Goal: Task Accomplishment & Management: Manage account settings

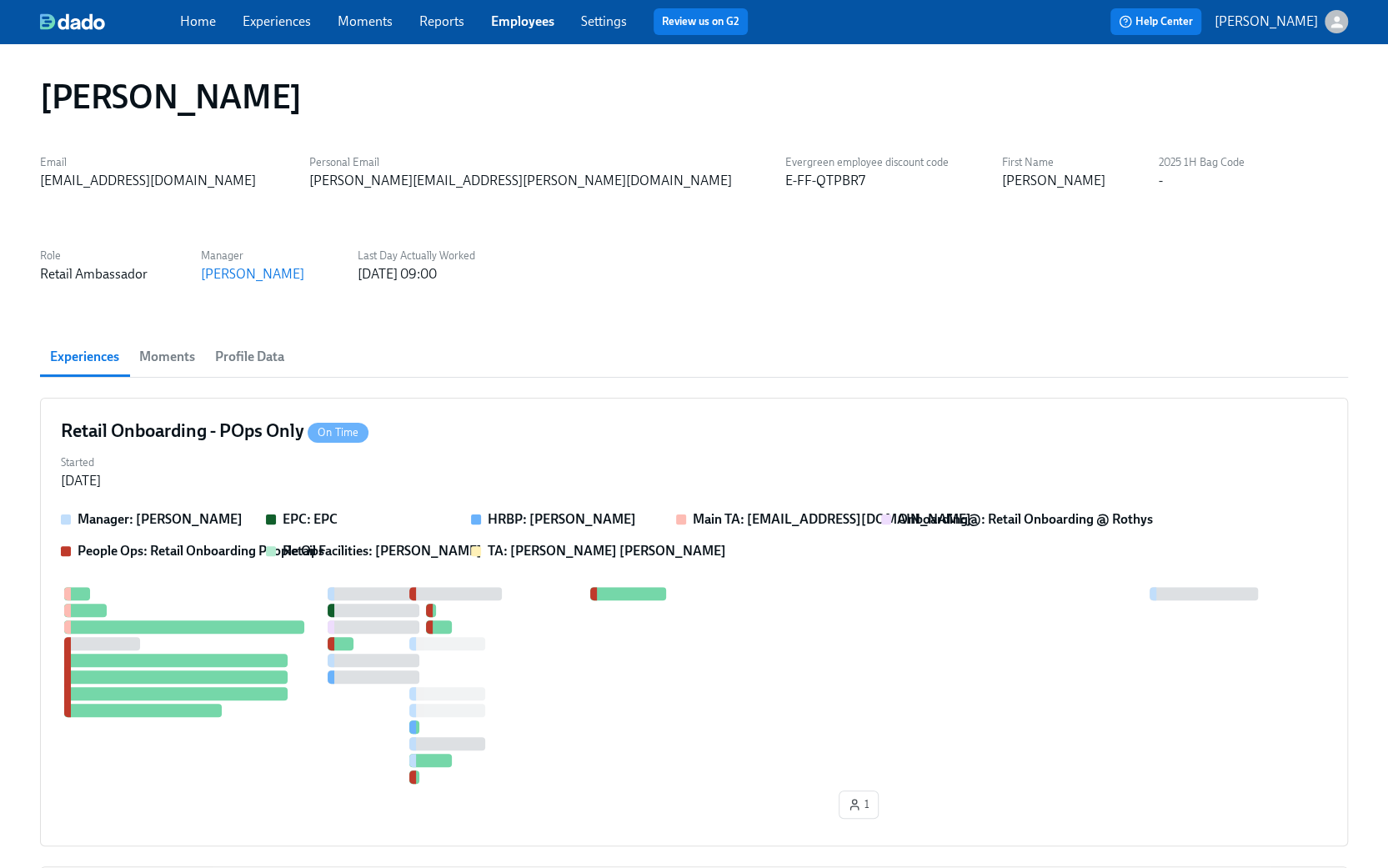
click at [196, 17] on link "Home" at bounding box center [197, 21] width 36 height 15
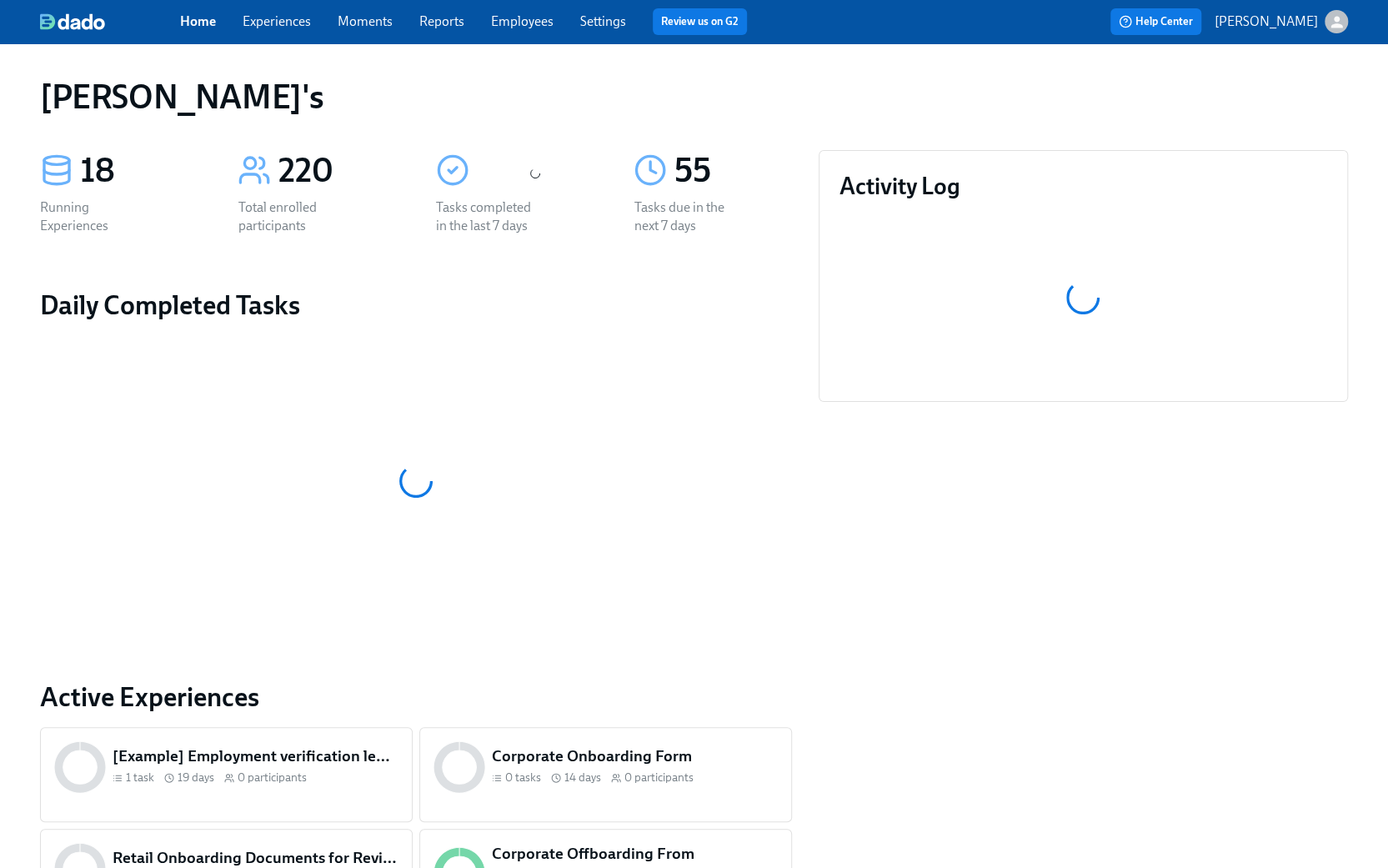
click at [280, 22] on link "Experiences" at bounding box center [276, 21] width 68 height 15
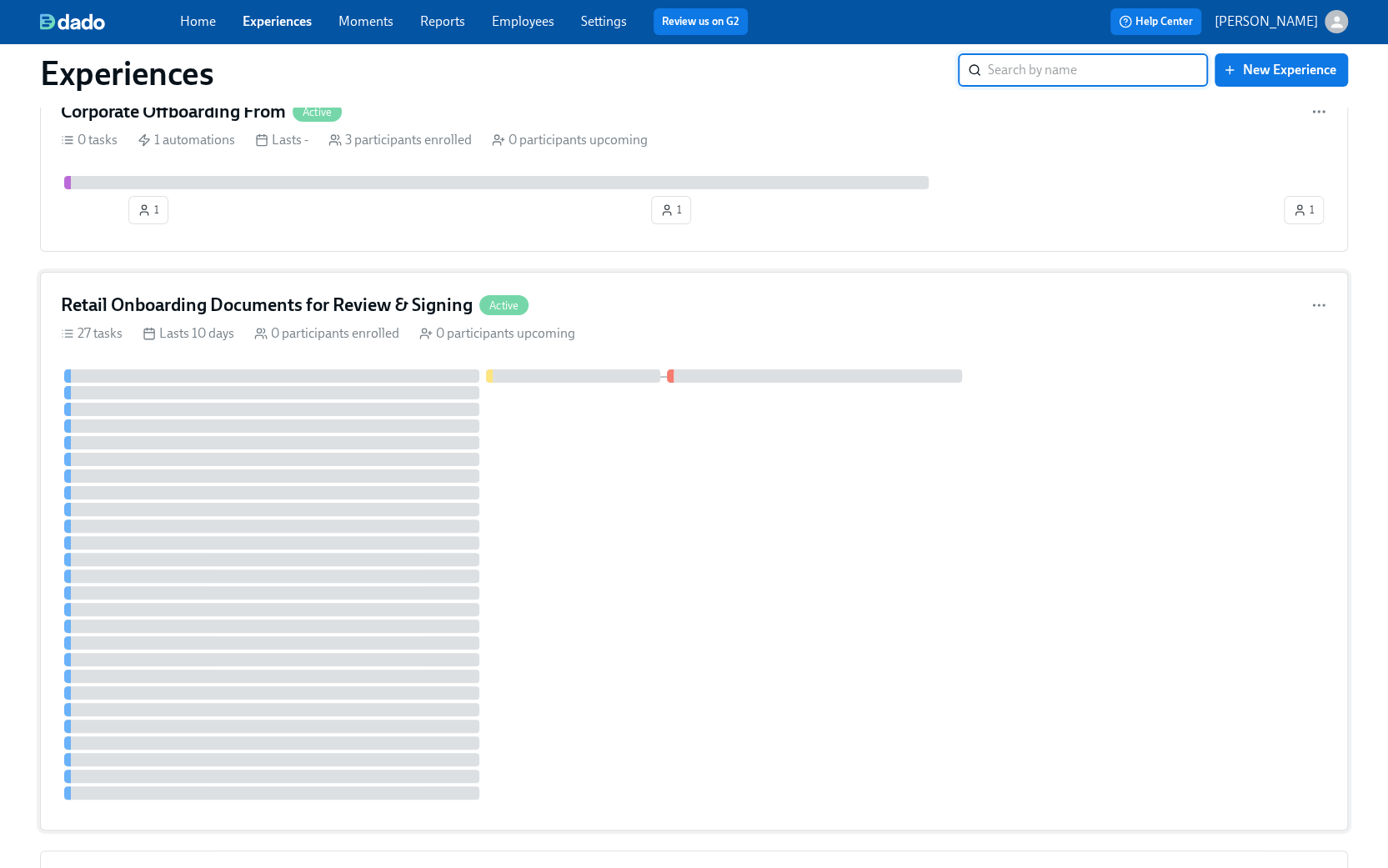
scroll to position [3835, 0]
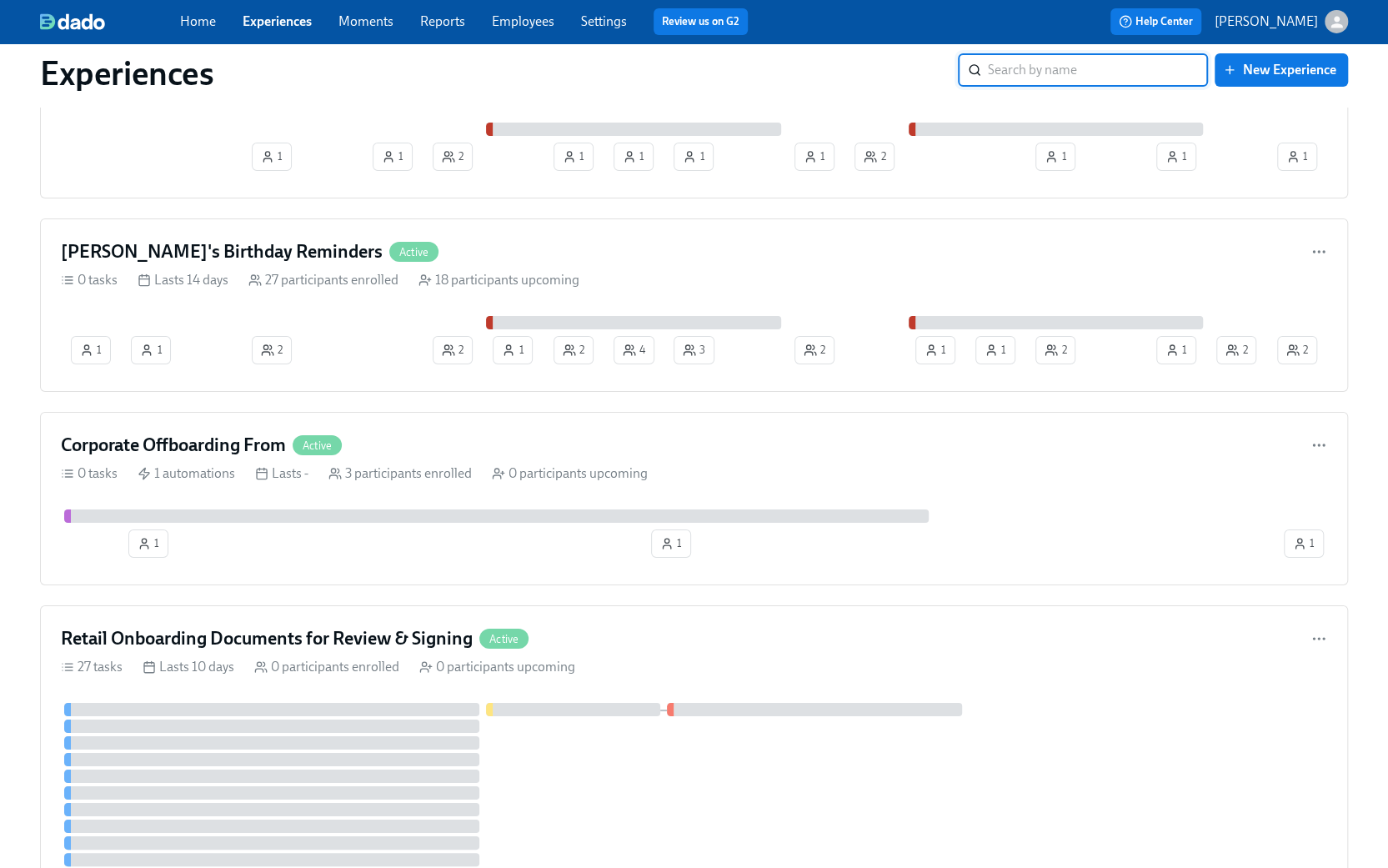
click at [1053, 74] on input "search" at bounding box center [1098, 70] width 220 height 34
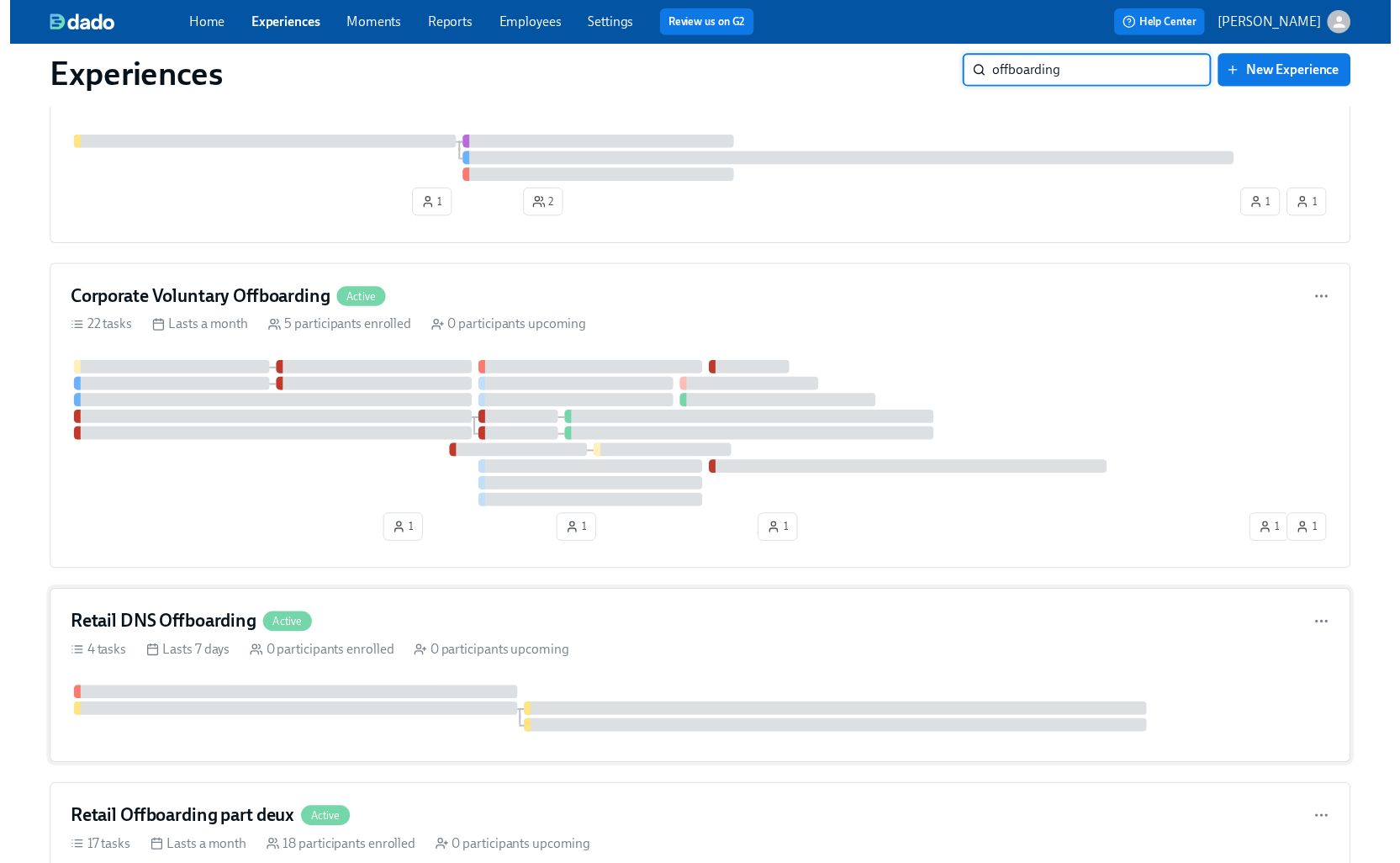
scroll to position [0, 0]
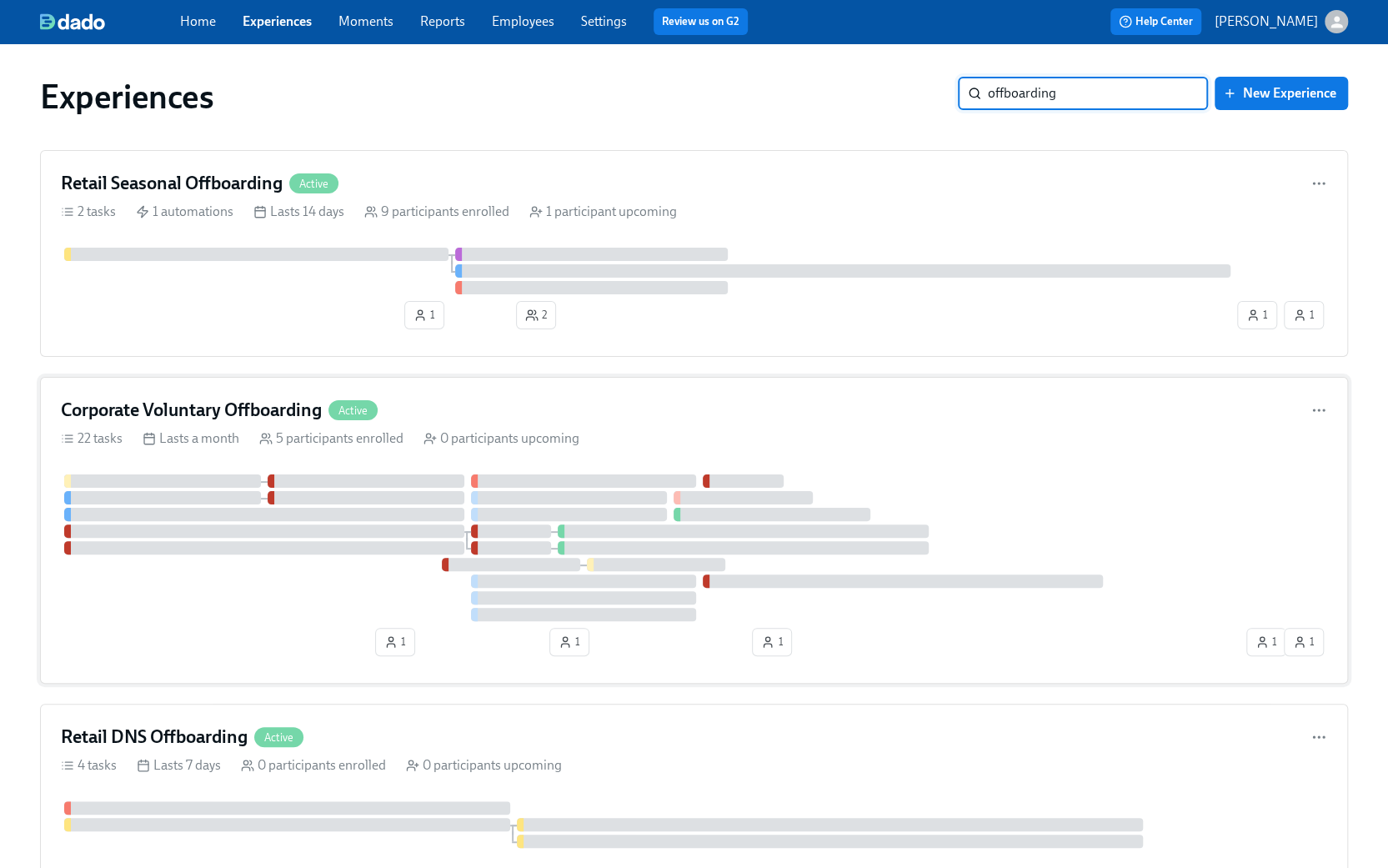
type input "offboarding"
click at [197, 398] on h4 "Corporate Voluntary Offboarding" at bounding box center [191, 410] width 261 height 25
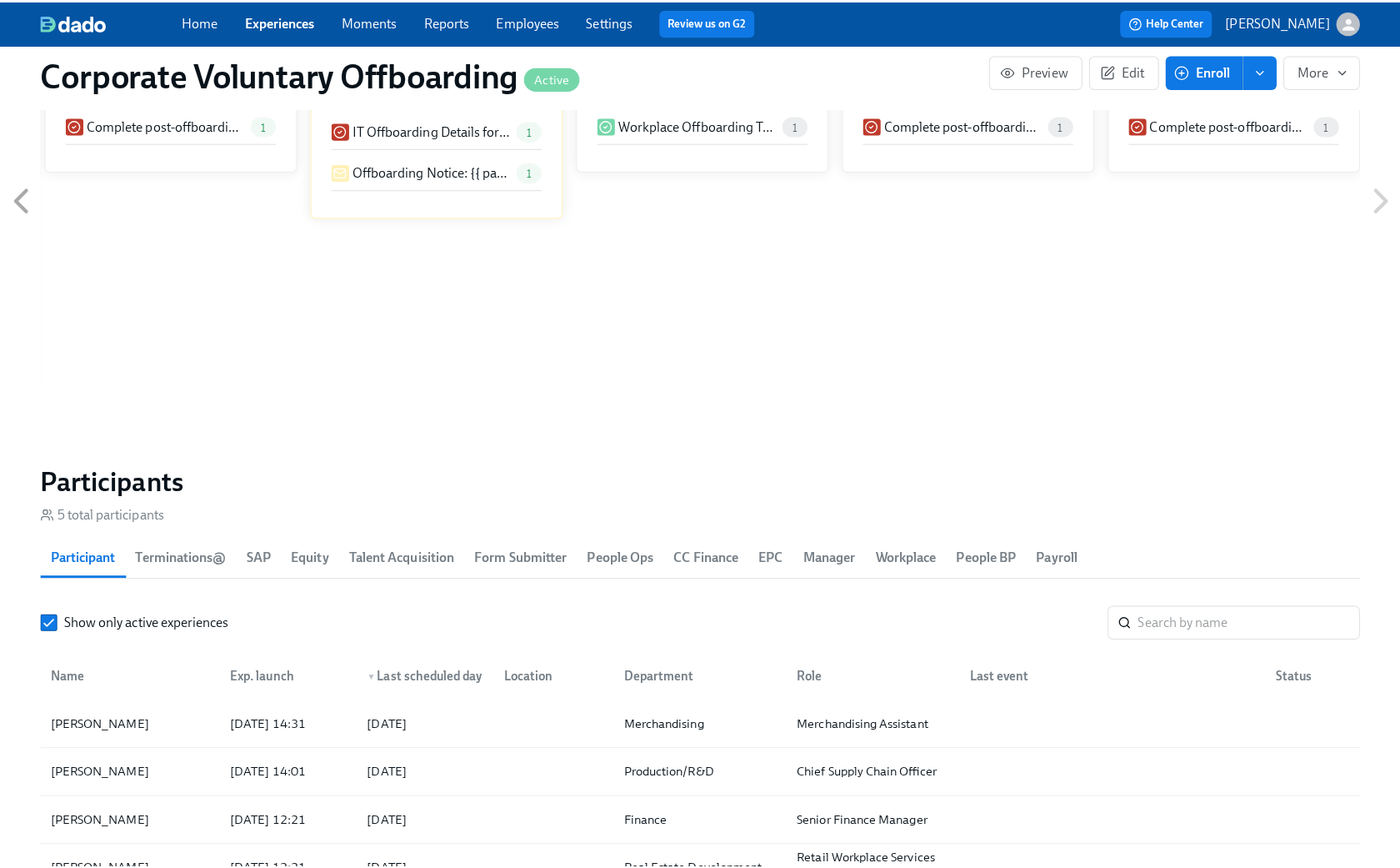
scroll to position [1418, 0]
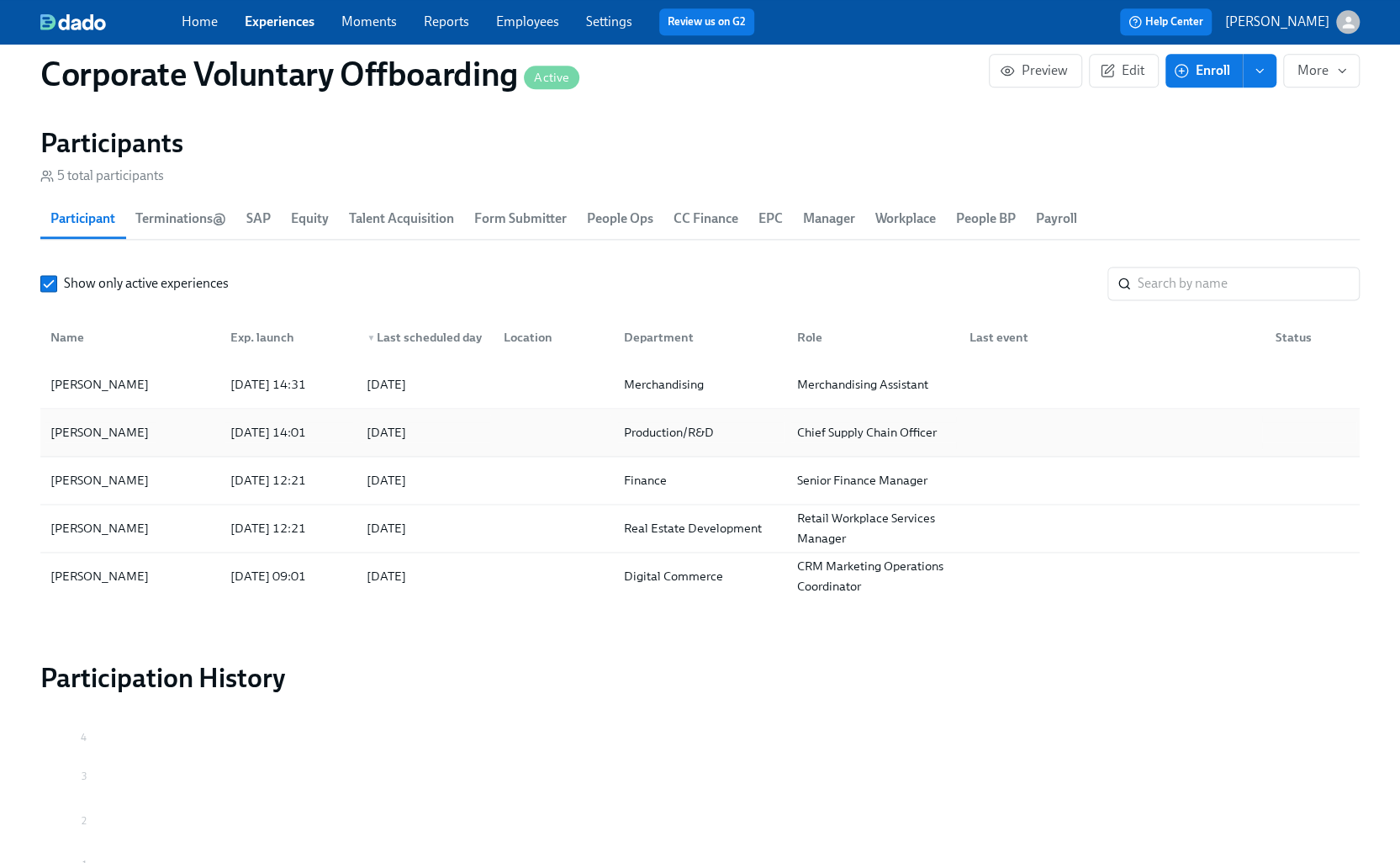
click at [136, 432] on div "[PERSON_NAME]" at bounding box center [99, 432] width 111 height 20
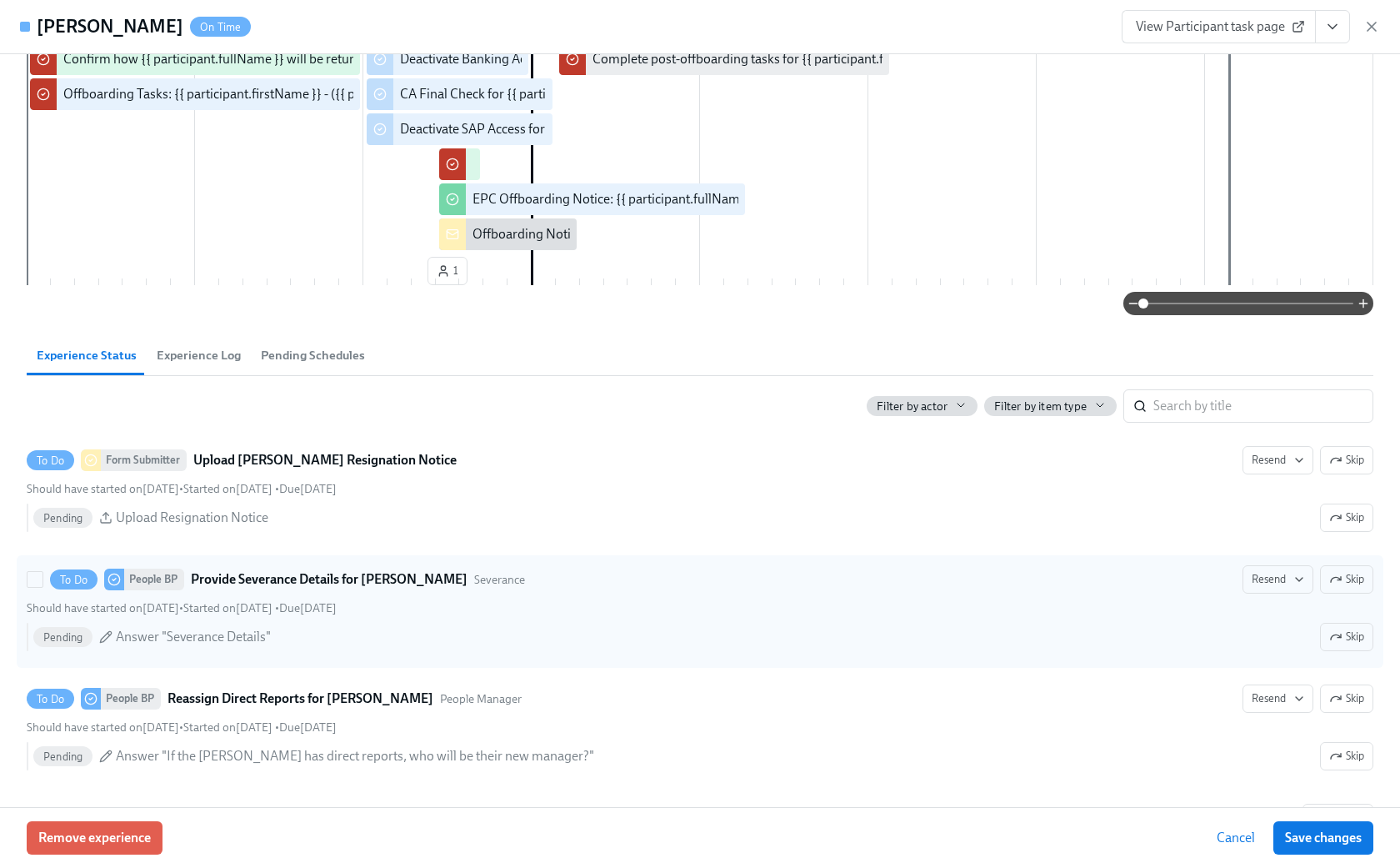
scroll to position [417, 0]
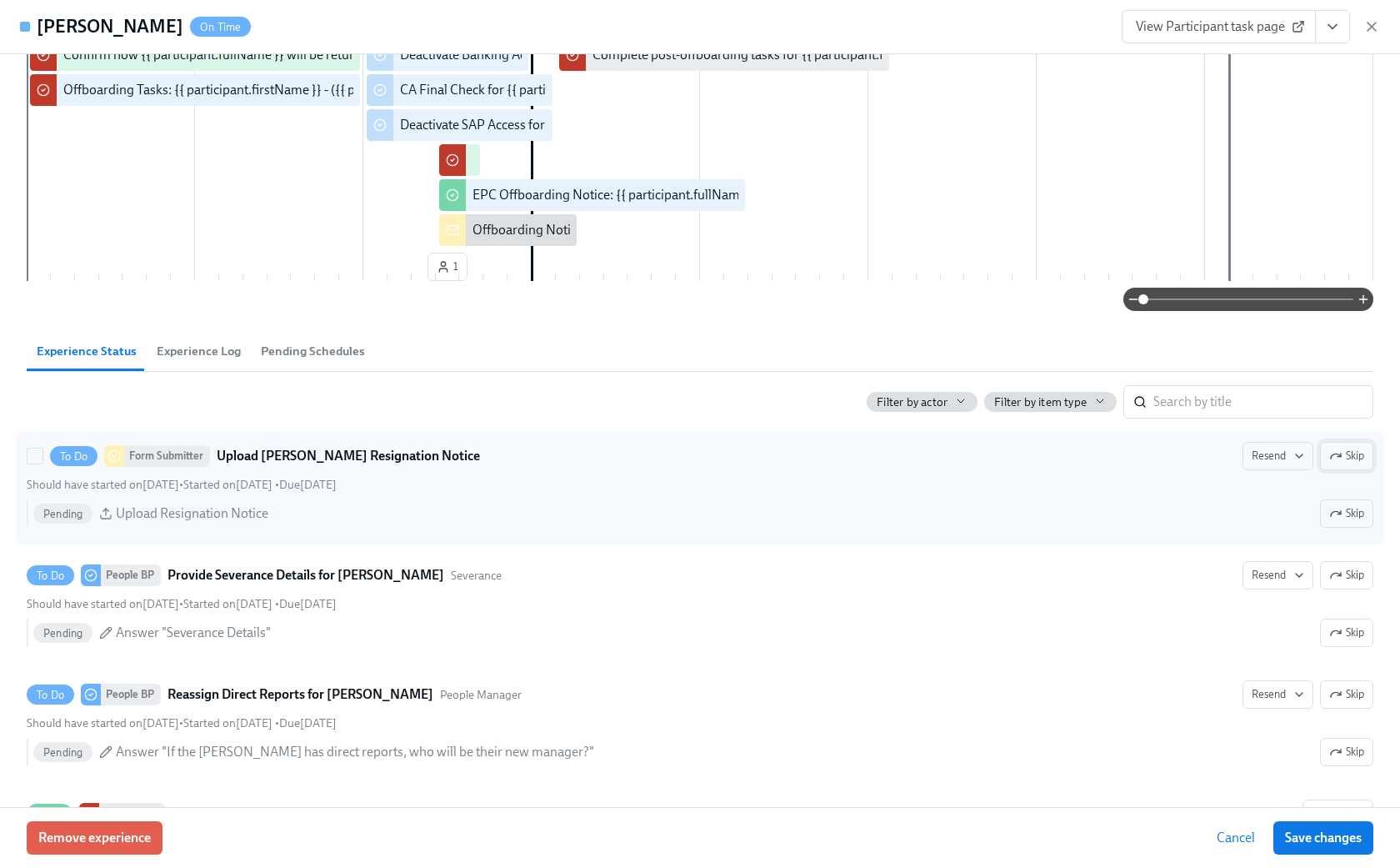
click at [1052, 454] on span "Skip" at bounding box center [1347, 456] width 35 height 16
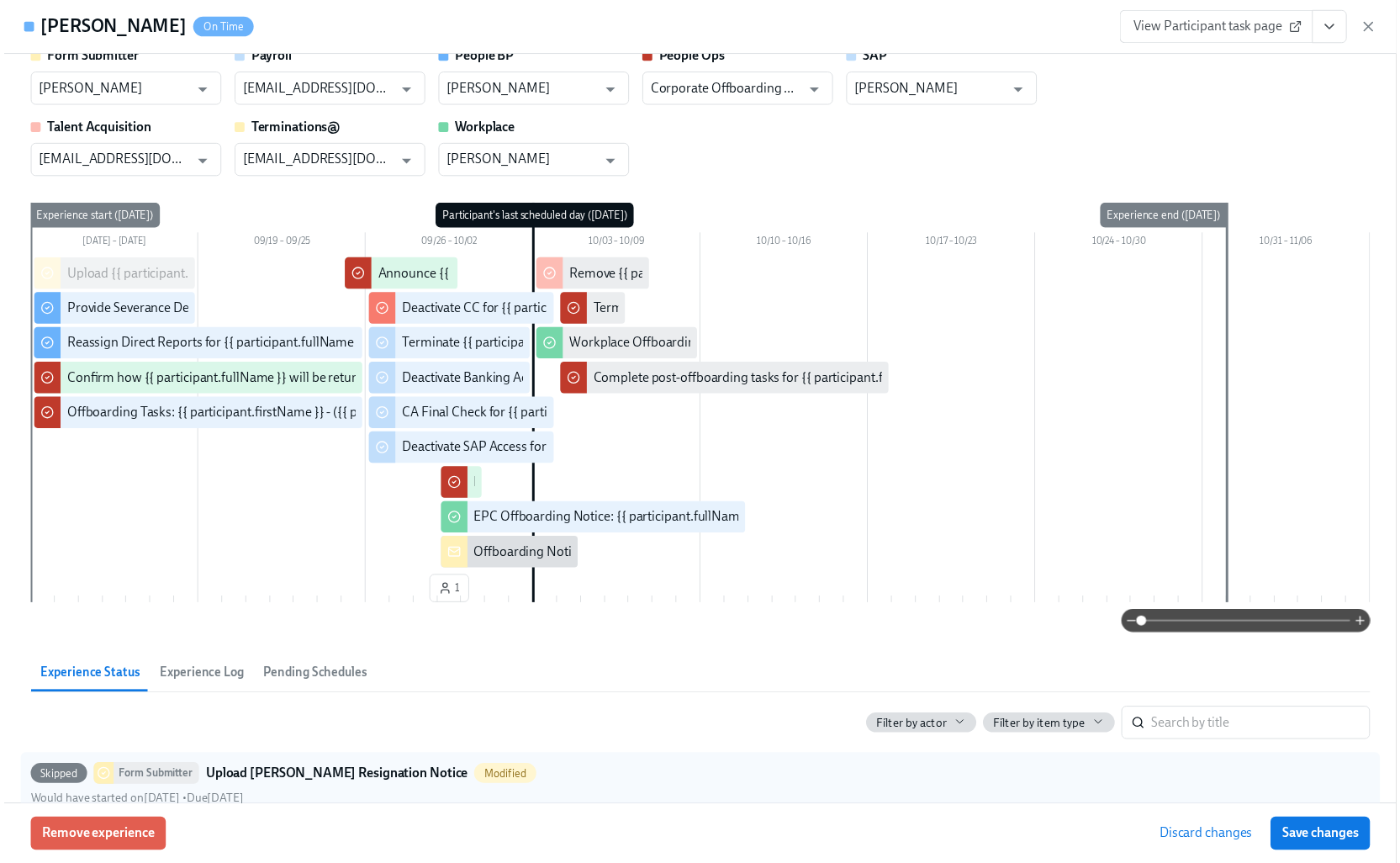
scroll to position [84, 0]
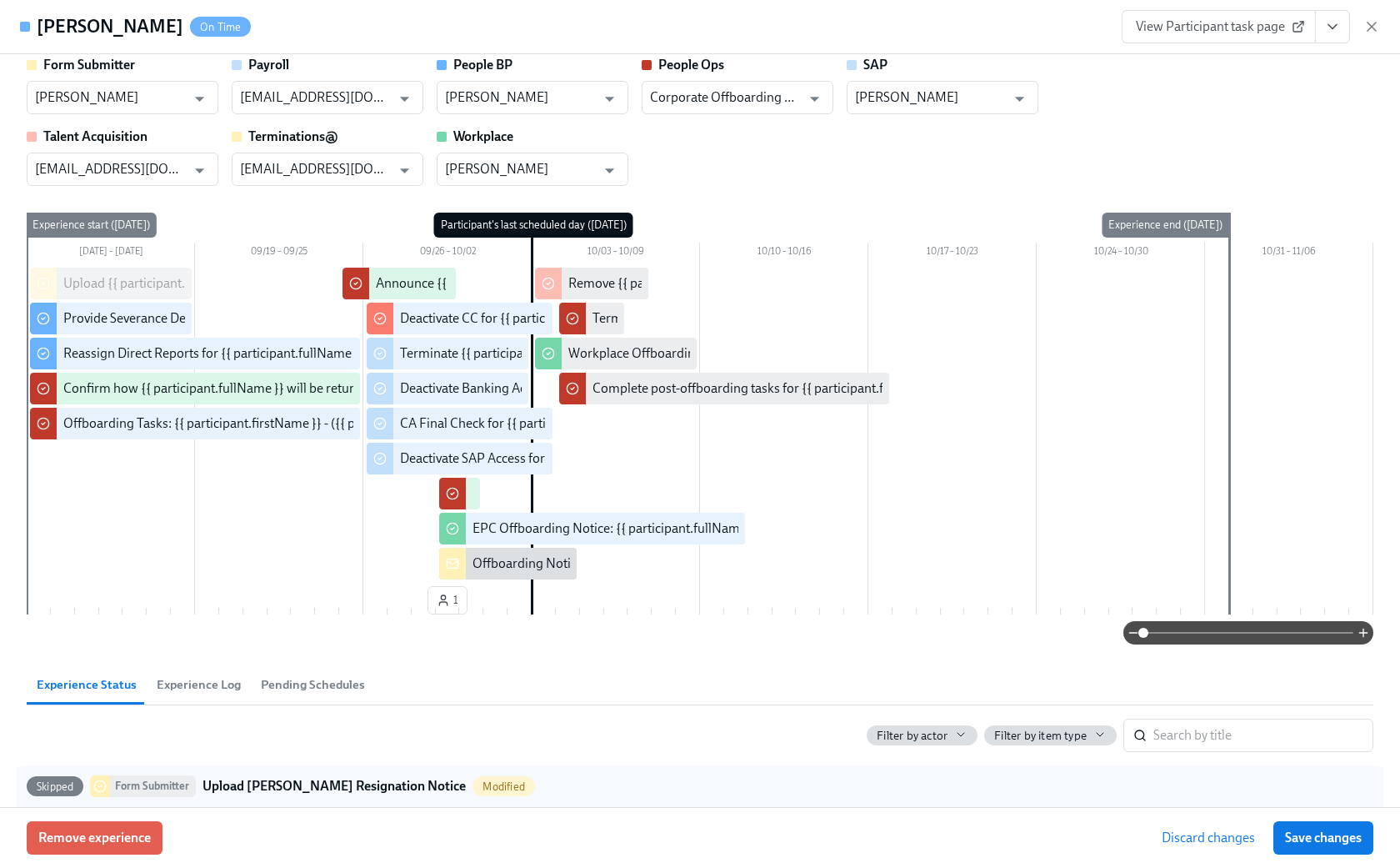
drag, startPoint x: 1337, startPoint y: 835, endPoint x: 1354, endPoint y: 47, distance: 788.2
click at [1052, 835] on span "Save changes" at bounding box center [1324, 837] width 77 height 16
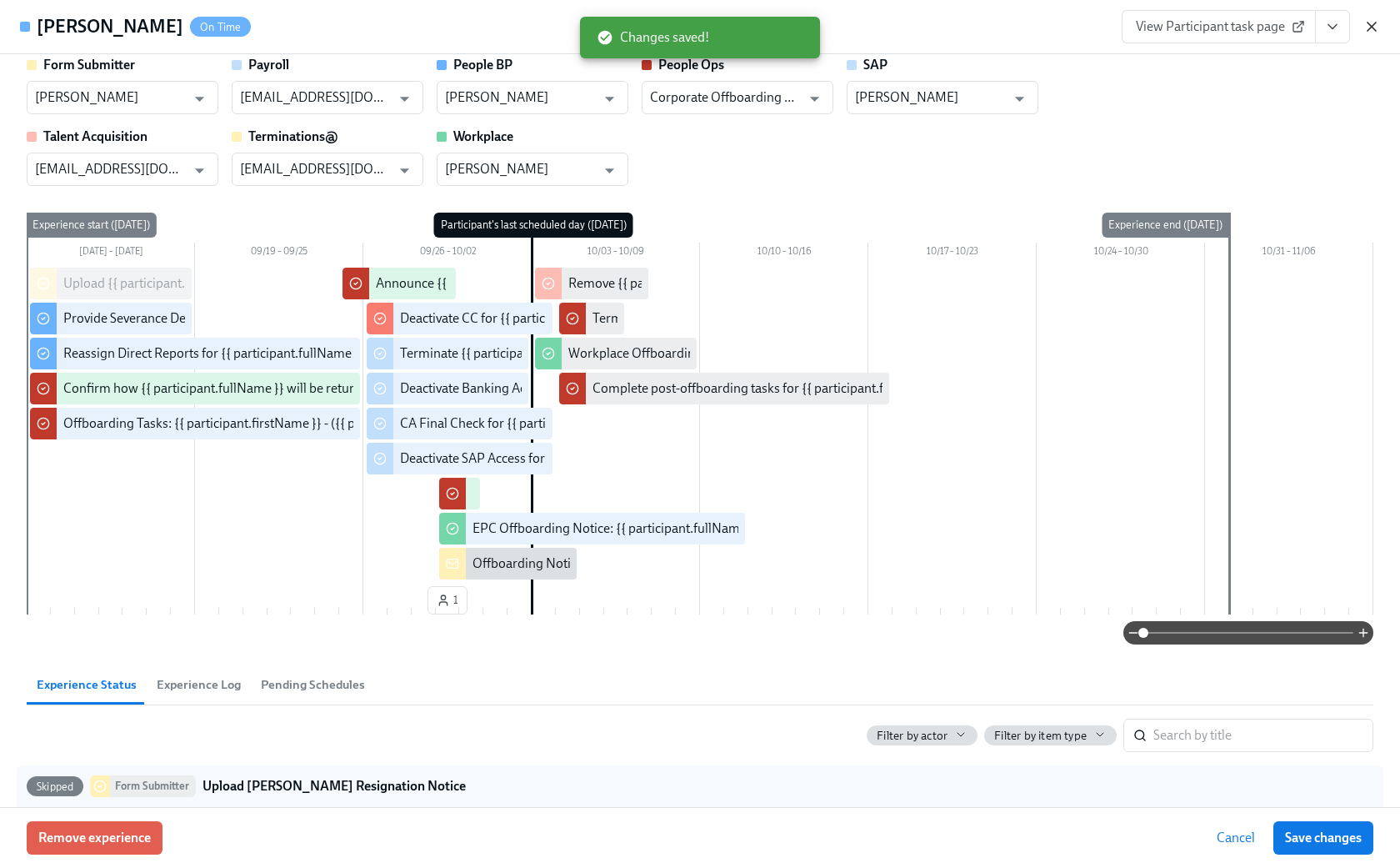
click at [1052, 26] on icon "button" at bounding box center [1372, 26] width 9 height 9
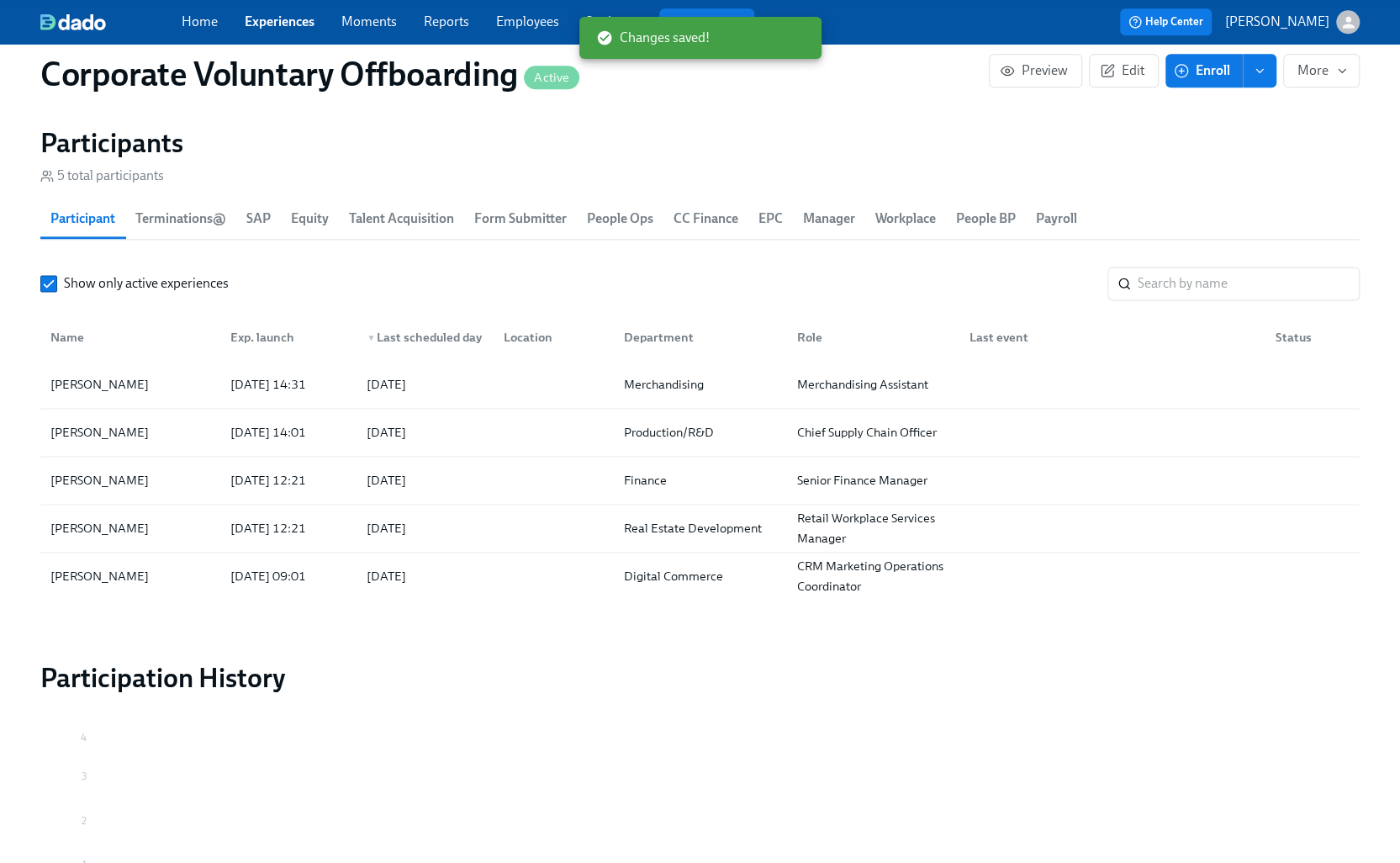
scroll to position [1094, 0]
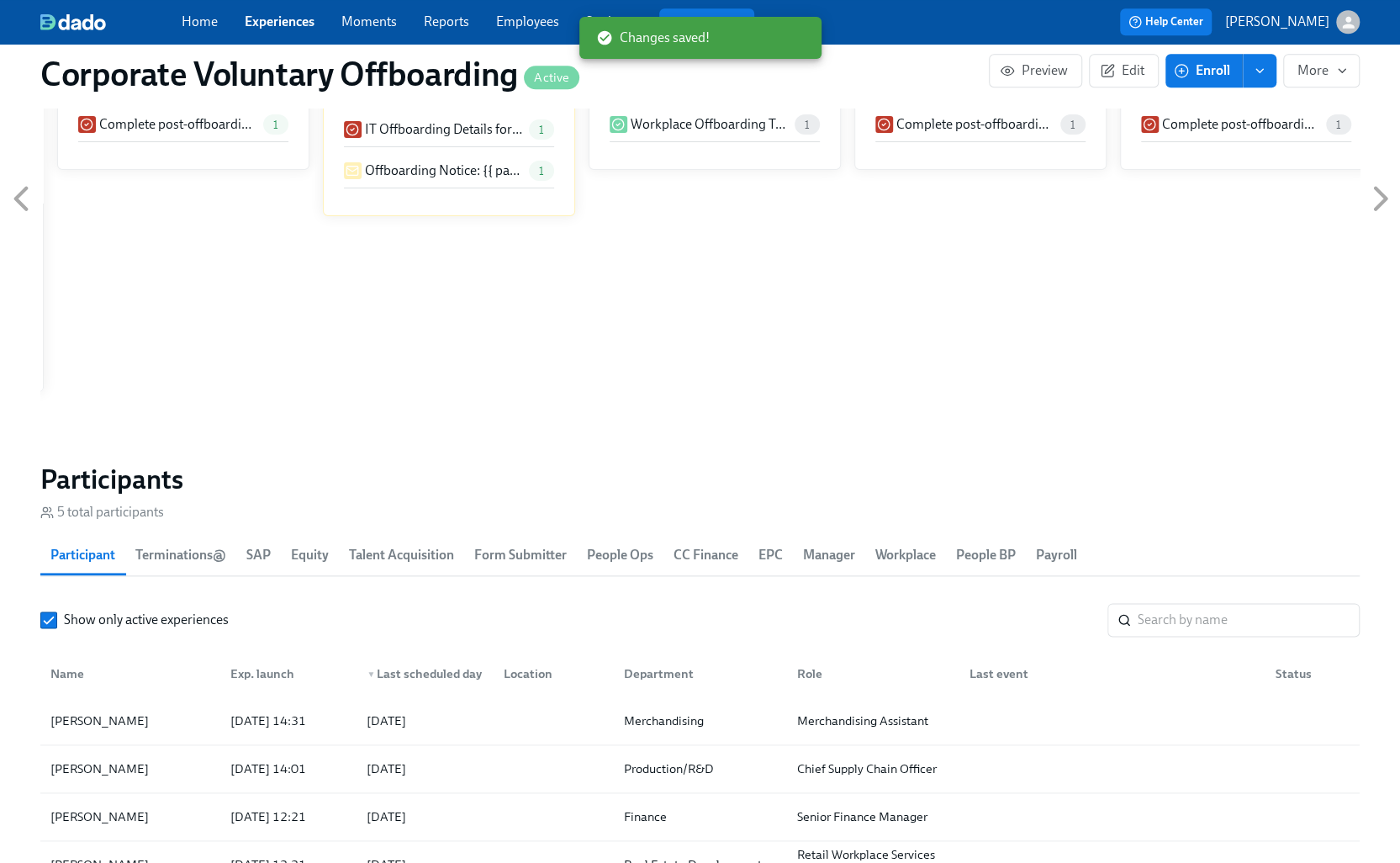
click at [257, 28] on link "Experiences" at bounding box center [279, 21] width 70 height 16
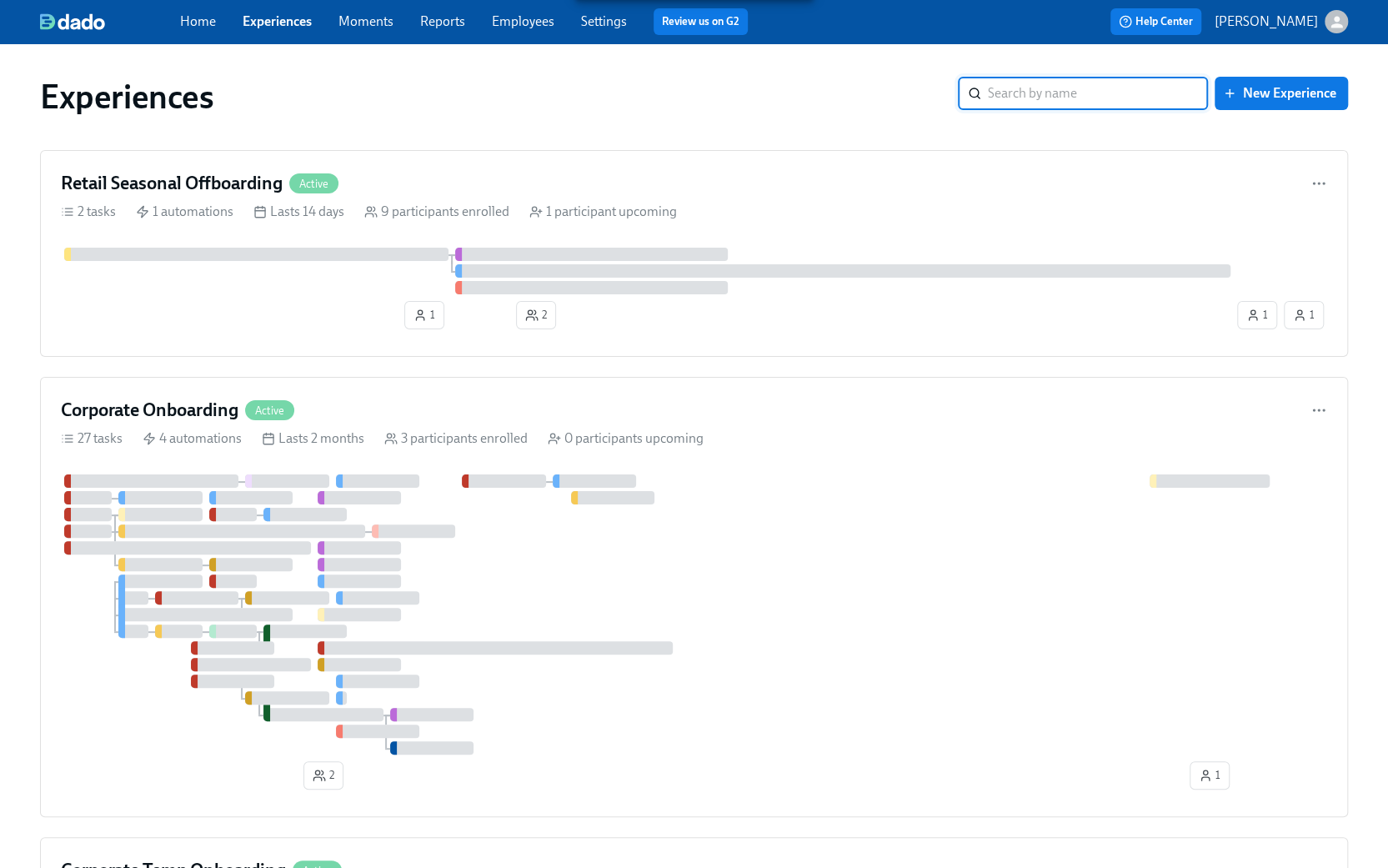
click at [1053, 91] on input "search" at bounding box center [1098, 93] width 220 height 34
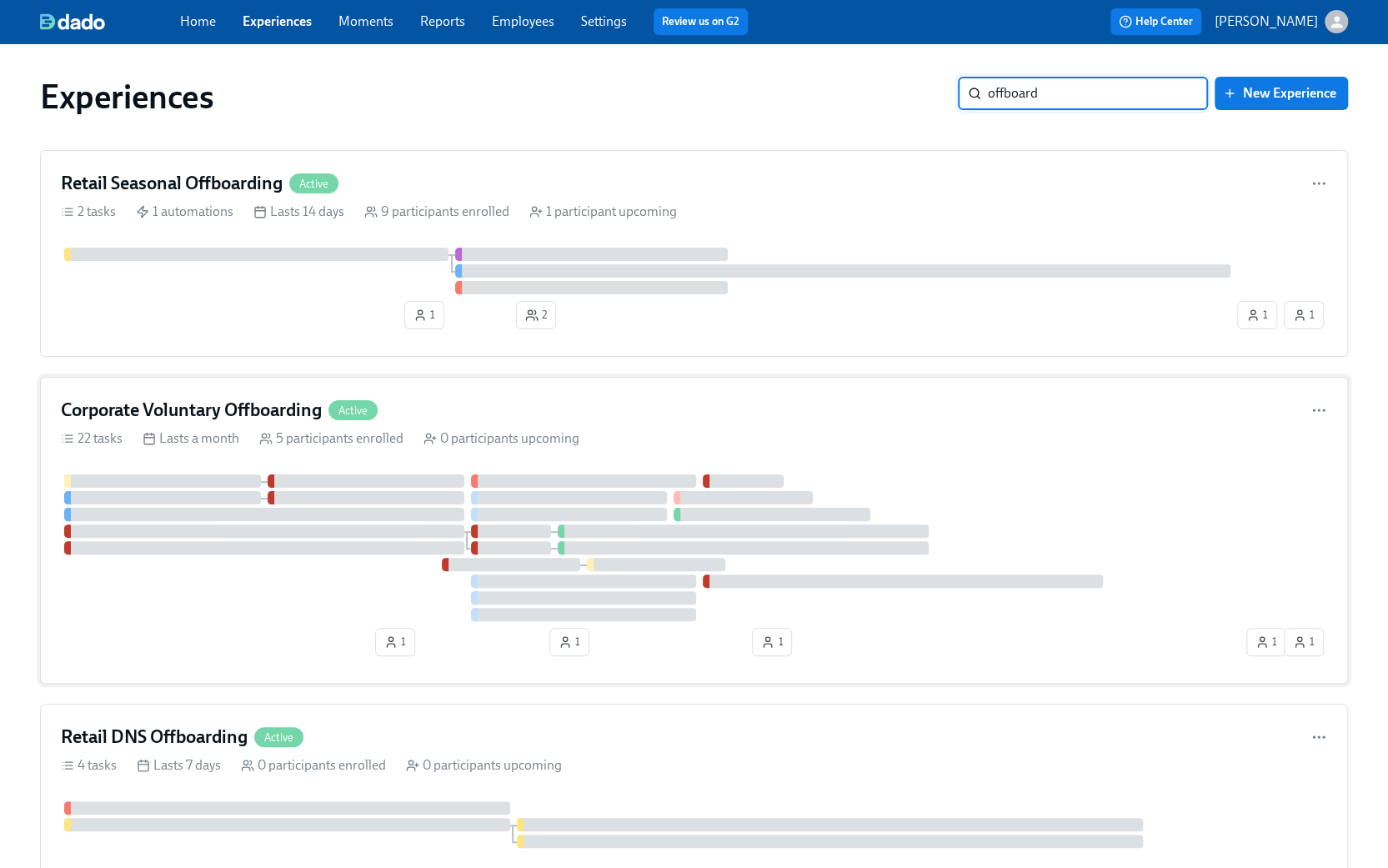
type input "offboard"
click at [238, 408] on h4 "Corporate Voluntary Offboarding" at bounding box center [191, 410] width 261 height 25
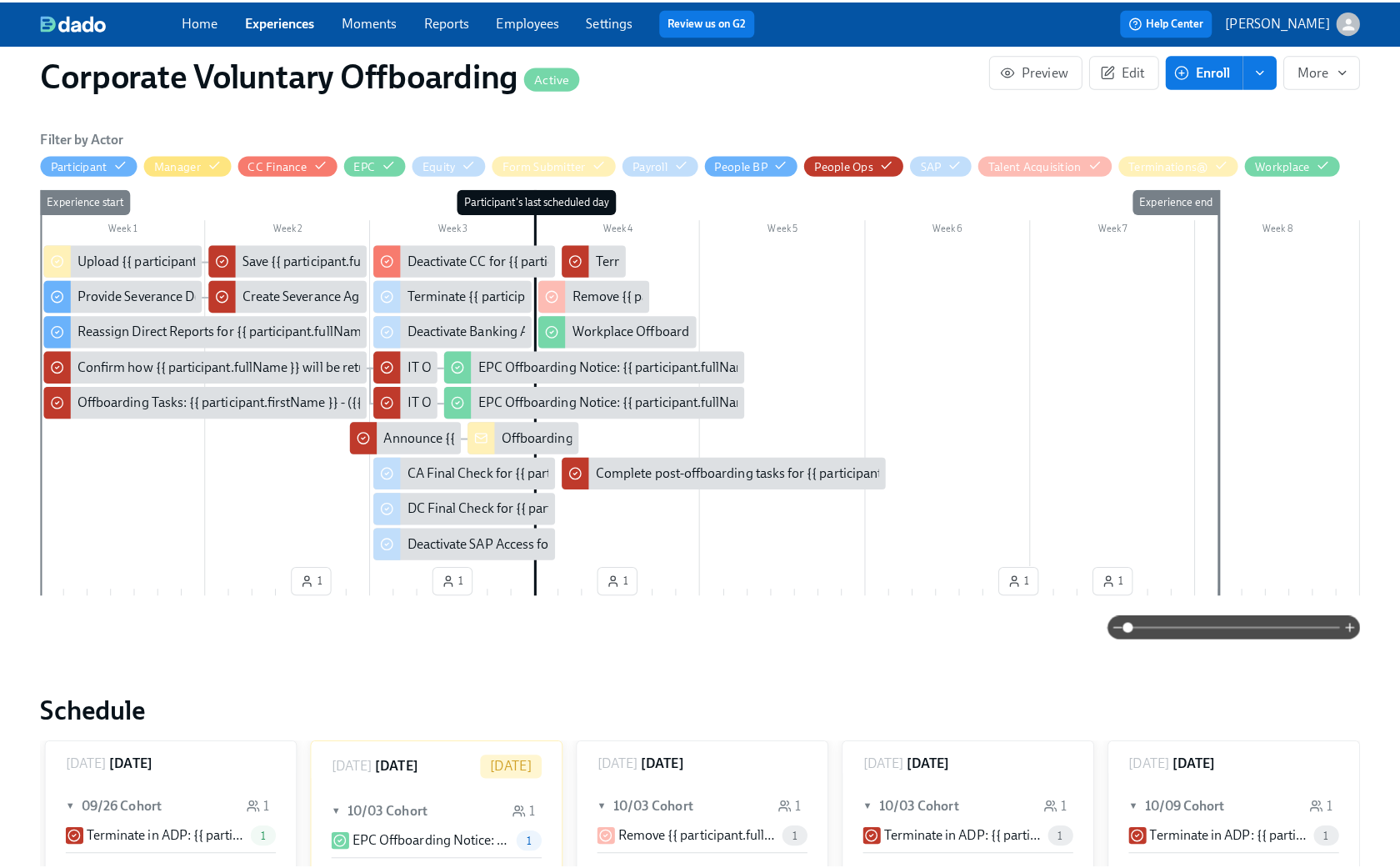
scroll to position [250, 0]
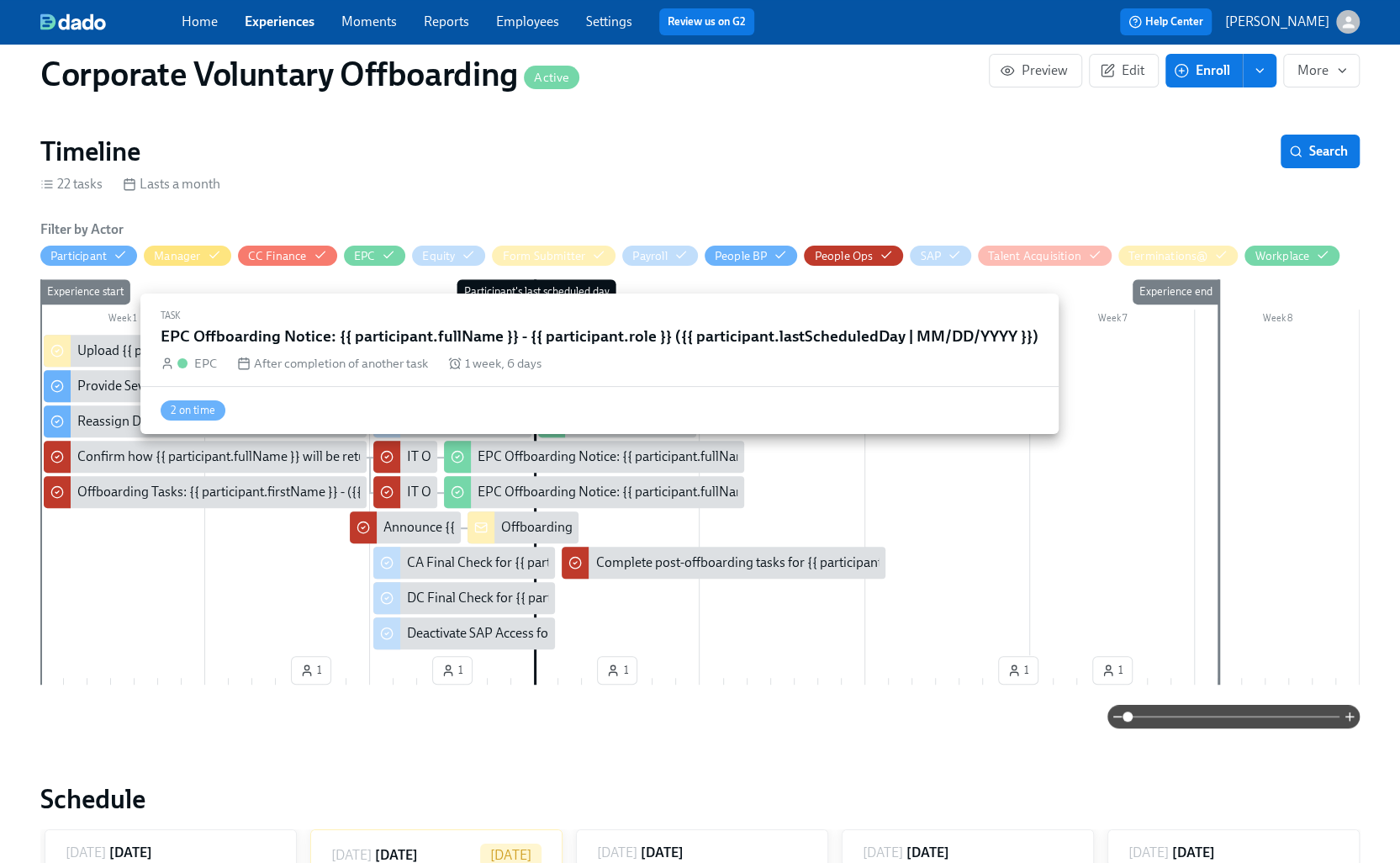
click at [570, 461] on div "EPC Offboarding Notice: {{ participant.fullName }} - {{ participant.role }} ({{…" at bounding box center [831, 456] width 707 height 18
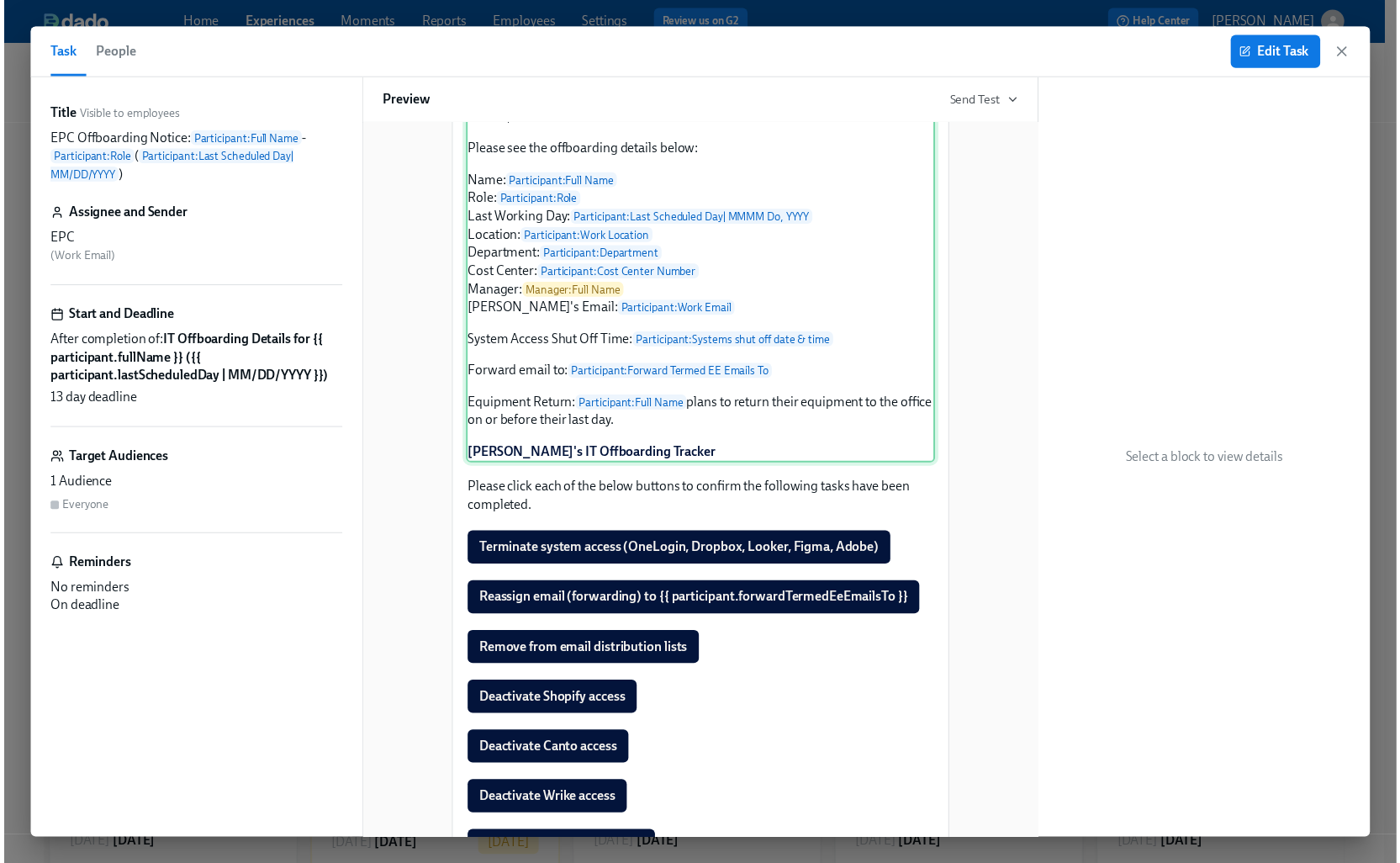
scroll to position [252, 0]
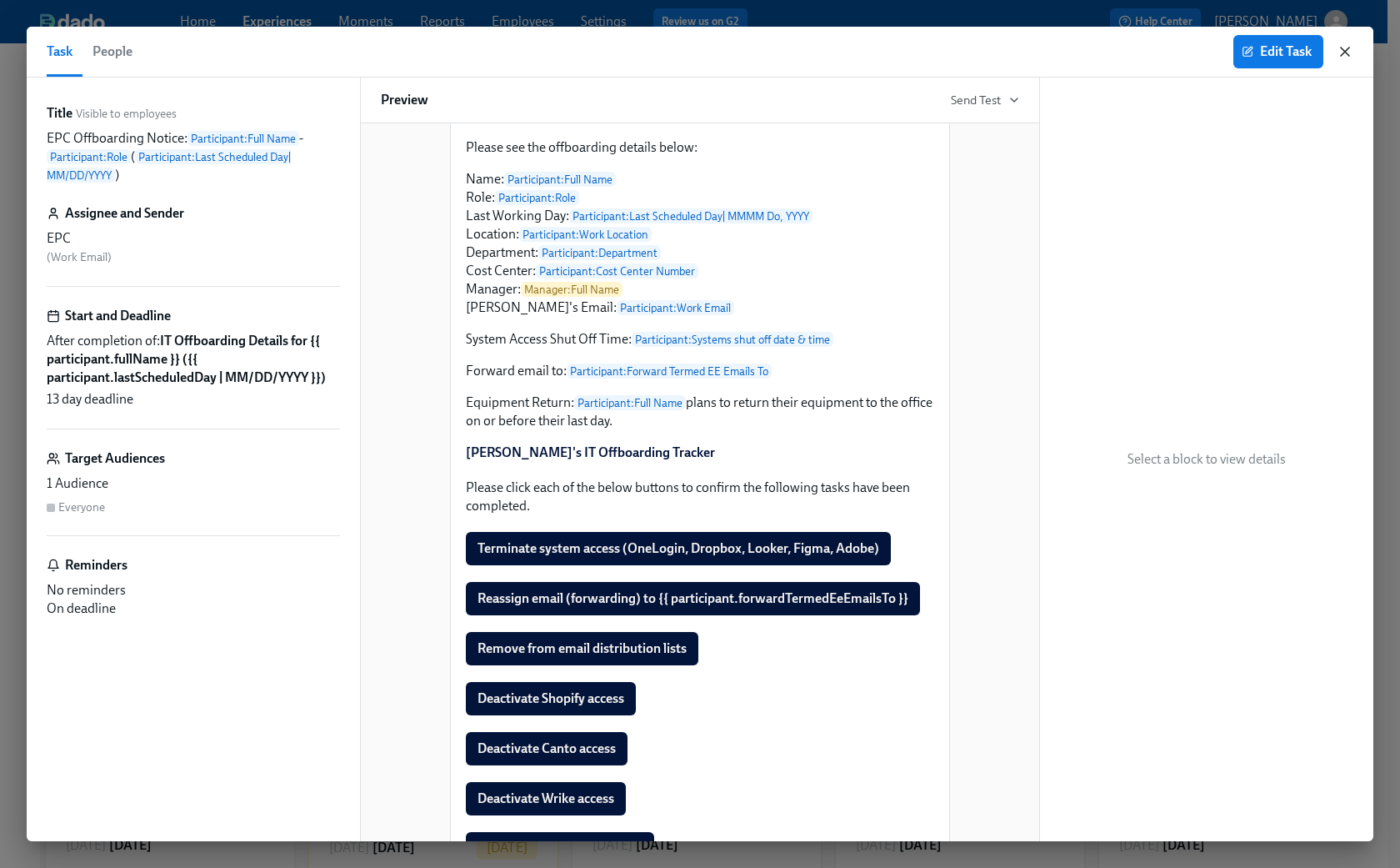
click at [1052, 54] on icon "button" at bounding box center [1344, 51] width 16 height 16
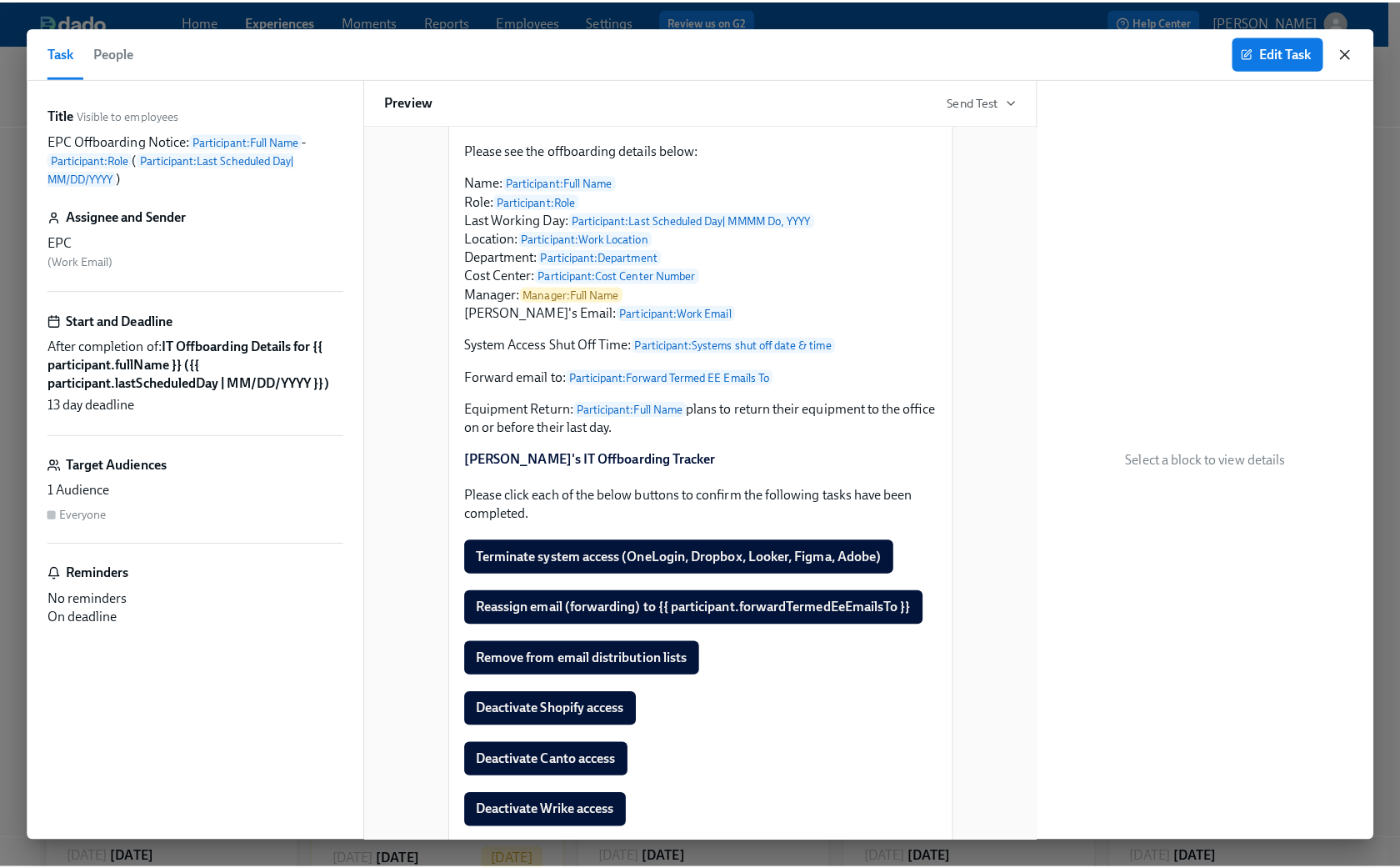
scroll to position [0, 4198]
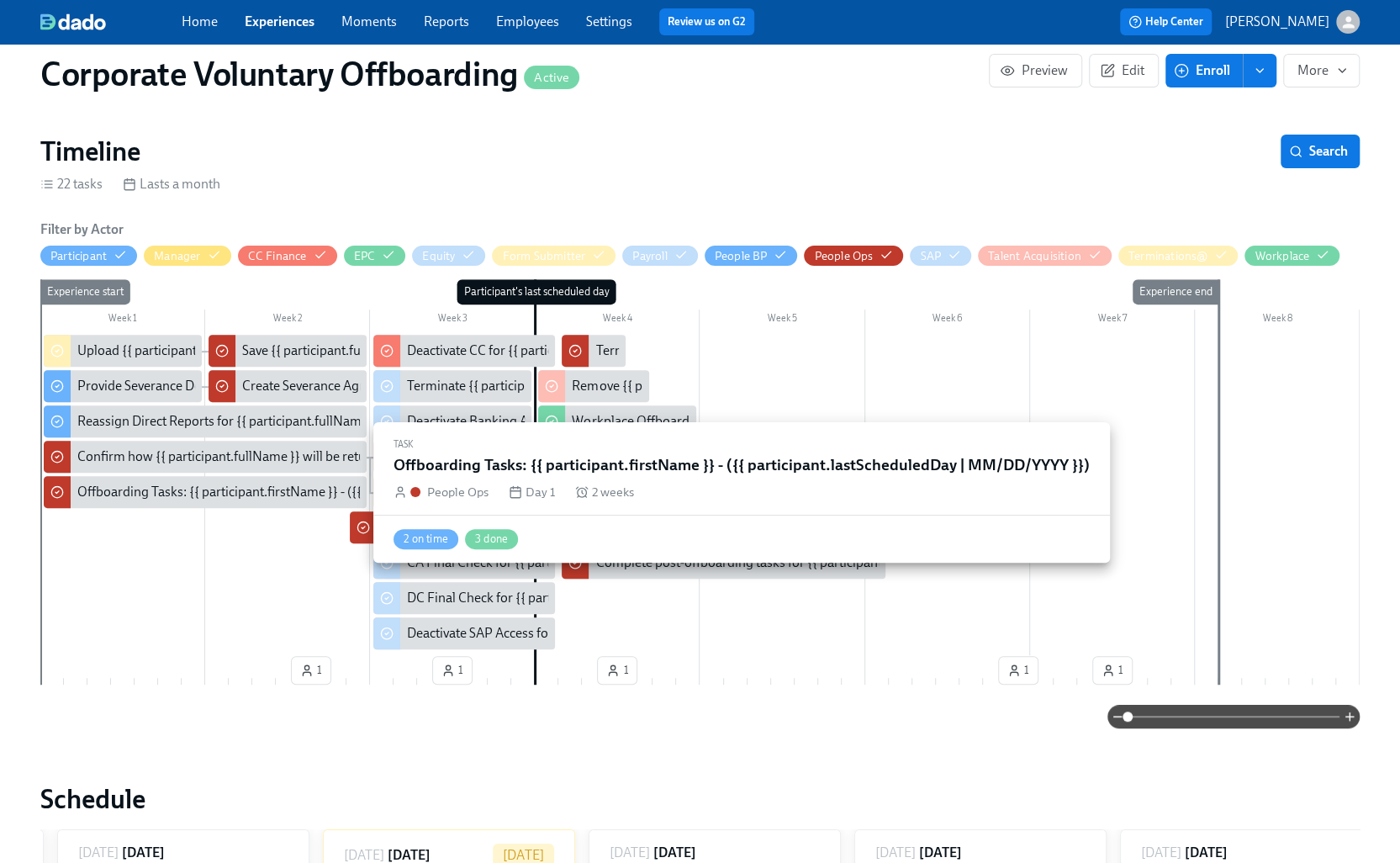
click at [234, 495] on div "Offboarding Tasks: {{ participant.firstName }} - ({{ participant.lastScheduledD…" at bounding box center [358, 492] width 561 height 18
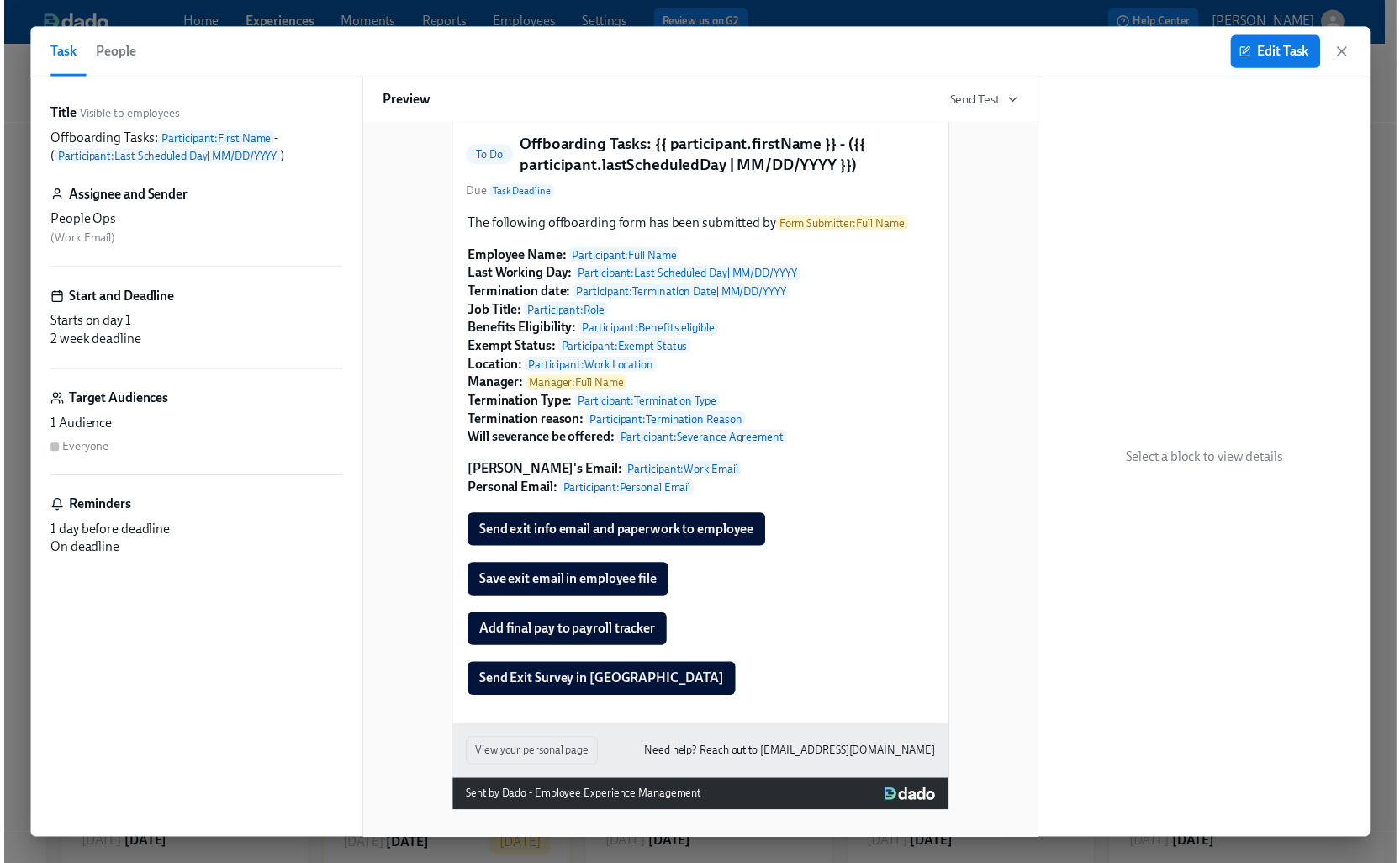
scroll to position [162, 0]
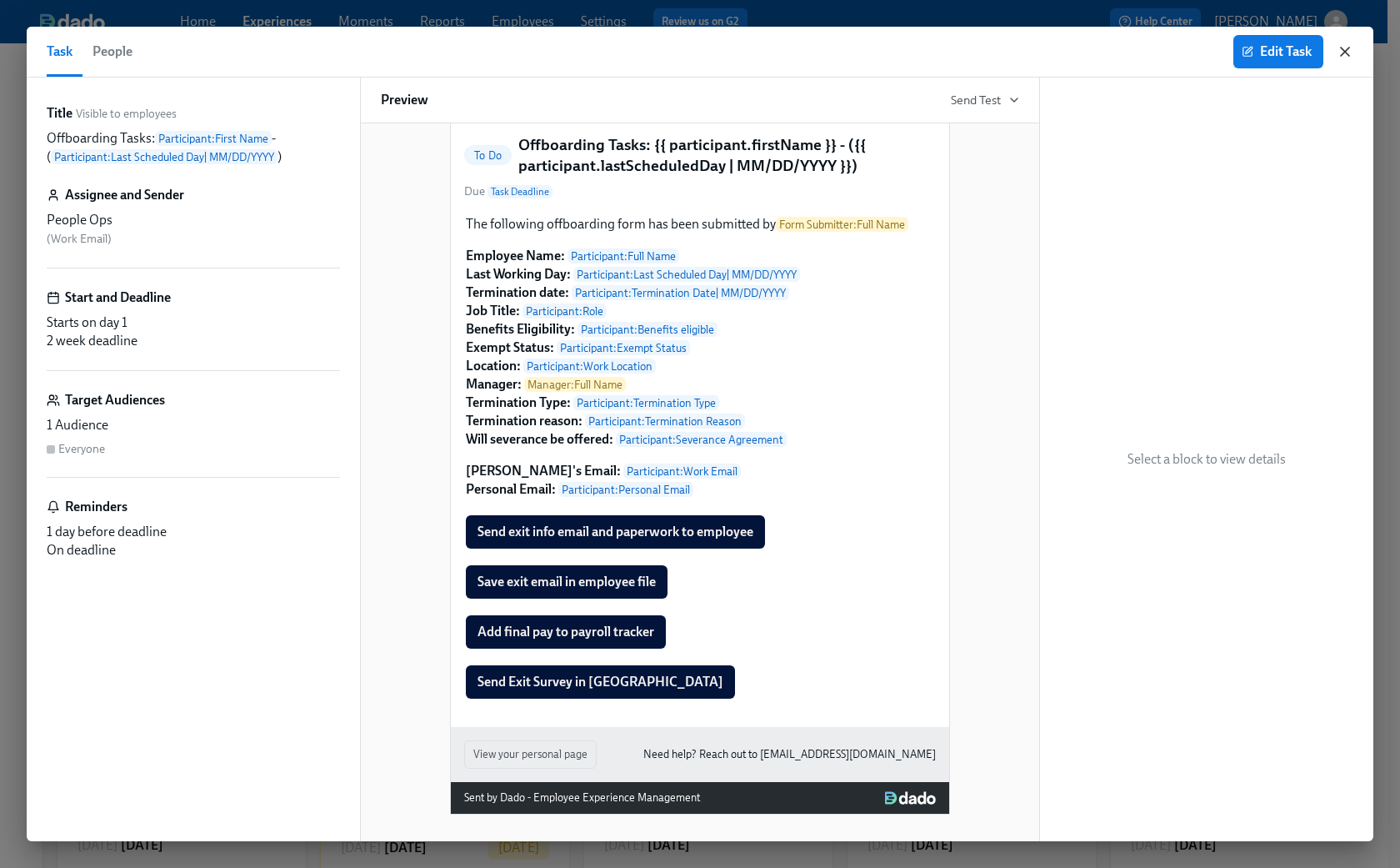
click at [1052, 49] on icon "button" at bounding box center [1345, 51] width 9 height 9
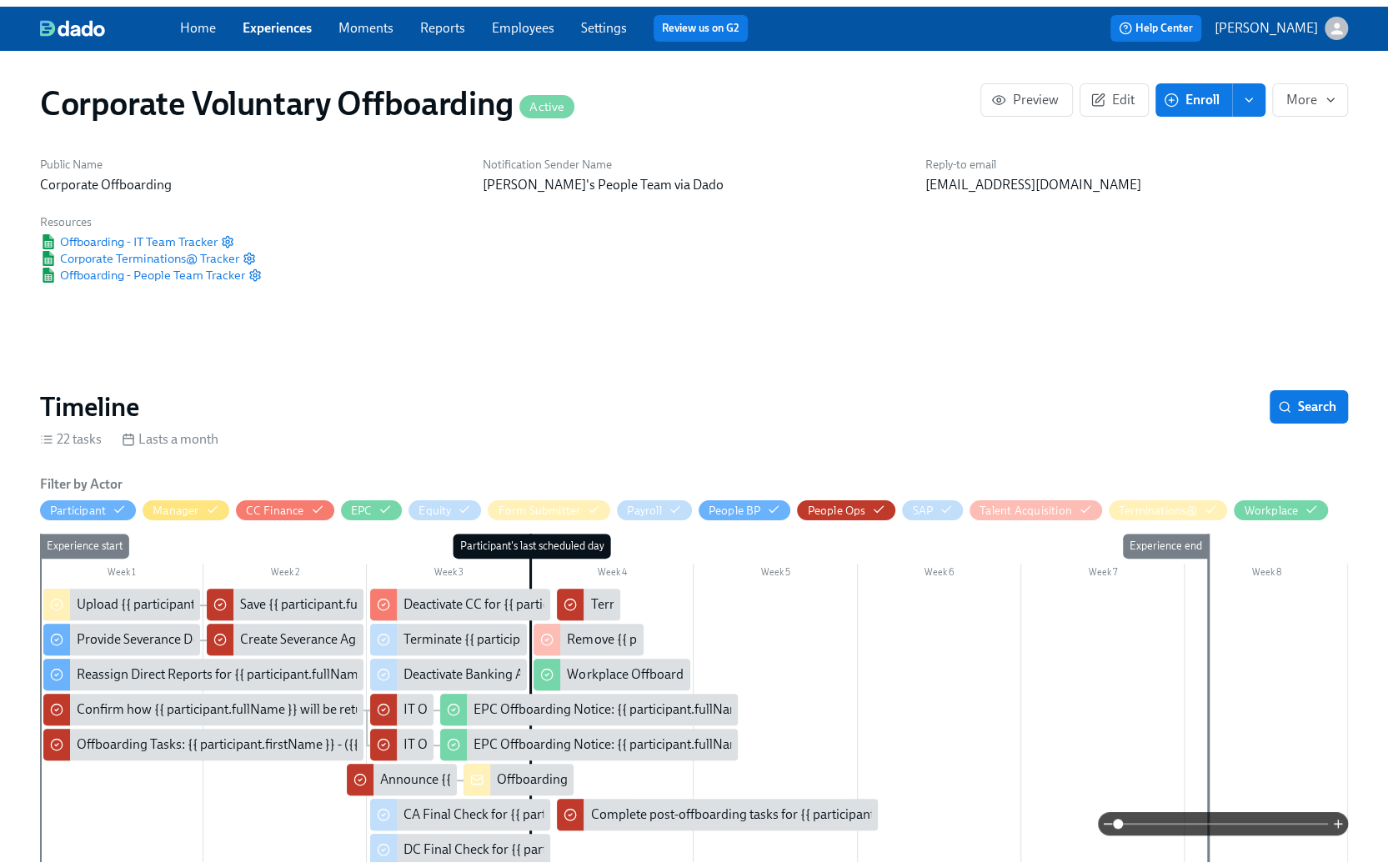
scroll to position [0, 4212]
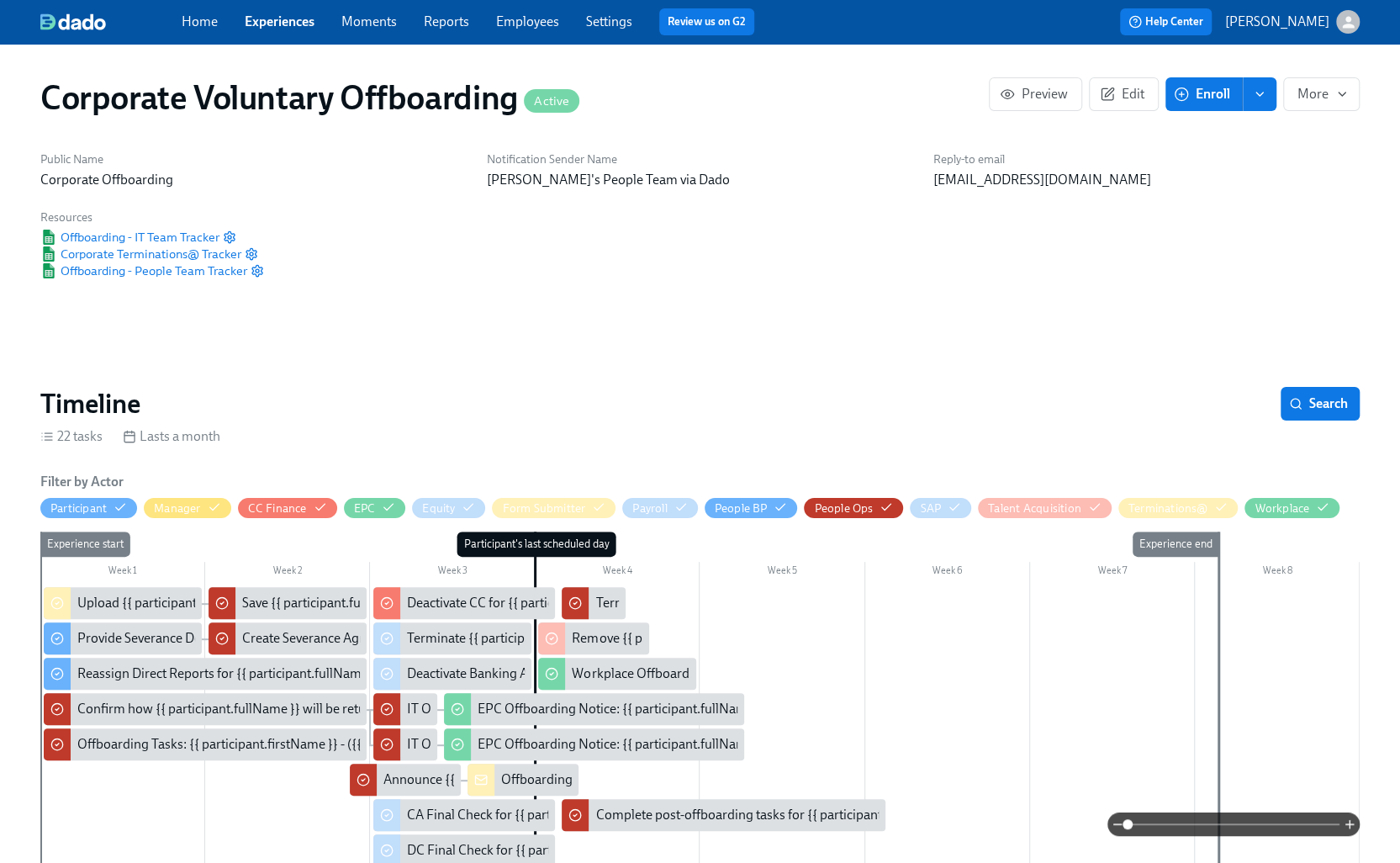
click at [1062, 93] on icon "enroll" at bounding box center [1259, 93] width 7 height 3
click at [583, 272] on div "Public Name Corporate Offboarding Notification Sender Name [PERSON_NAME]'s Peop…" at bounding box center [700, 215] width 1340 height 148
click at [257, 21] on link "Experiences" at bounding box center [279, 21] width 70 height 16
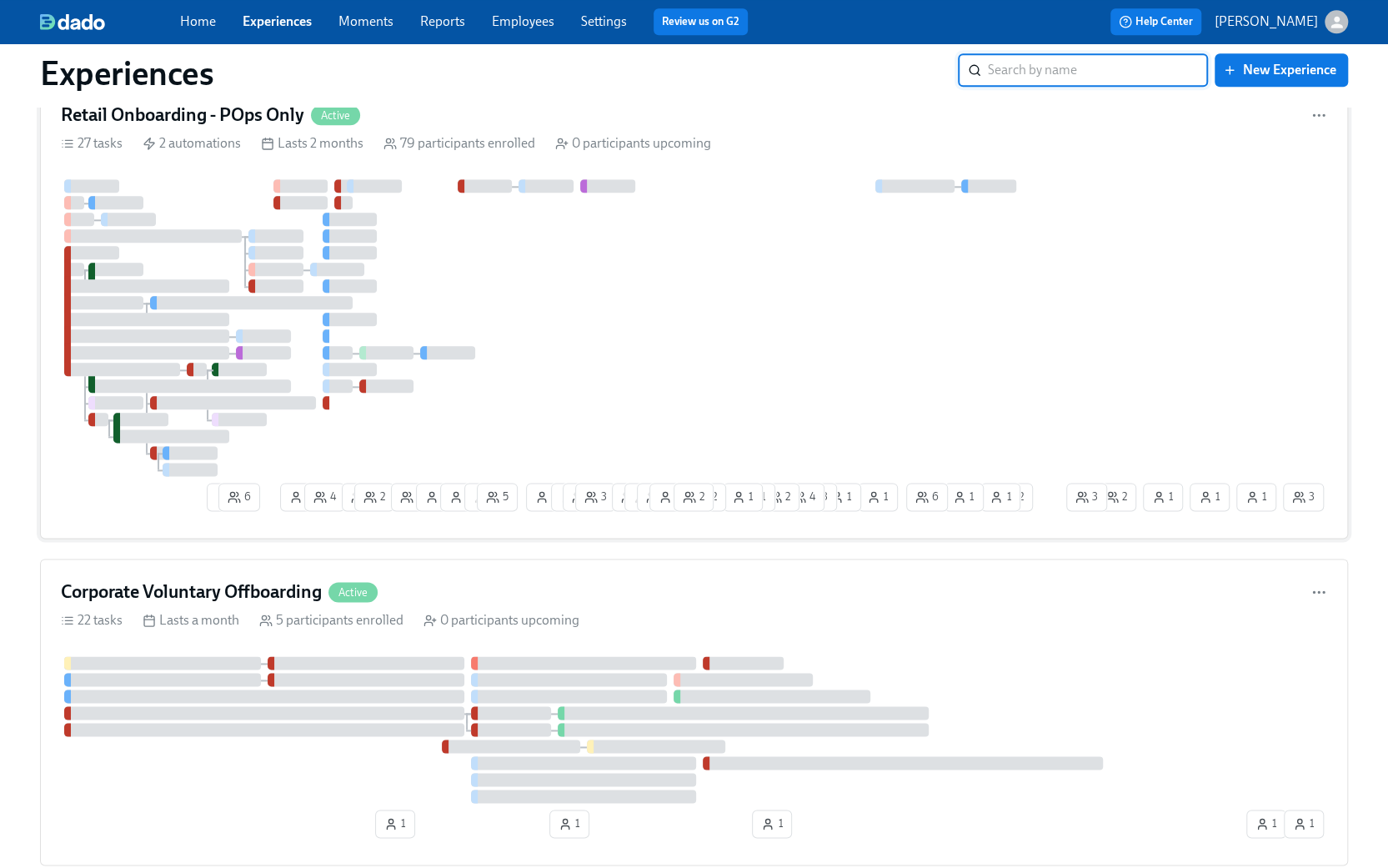
scroll to position [1251, 0]
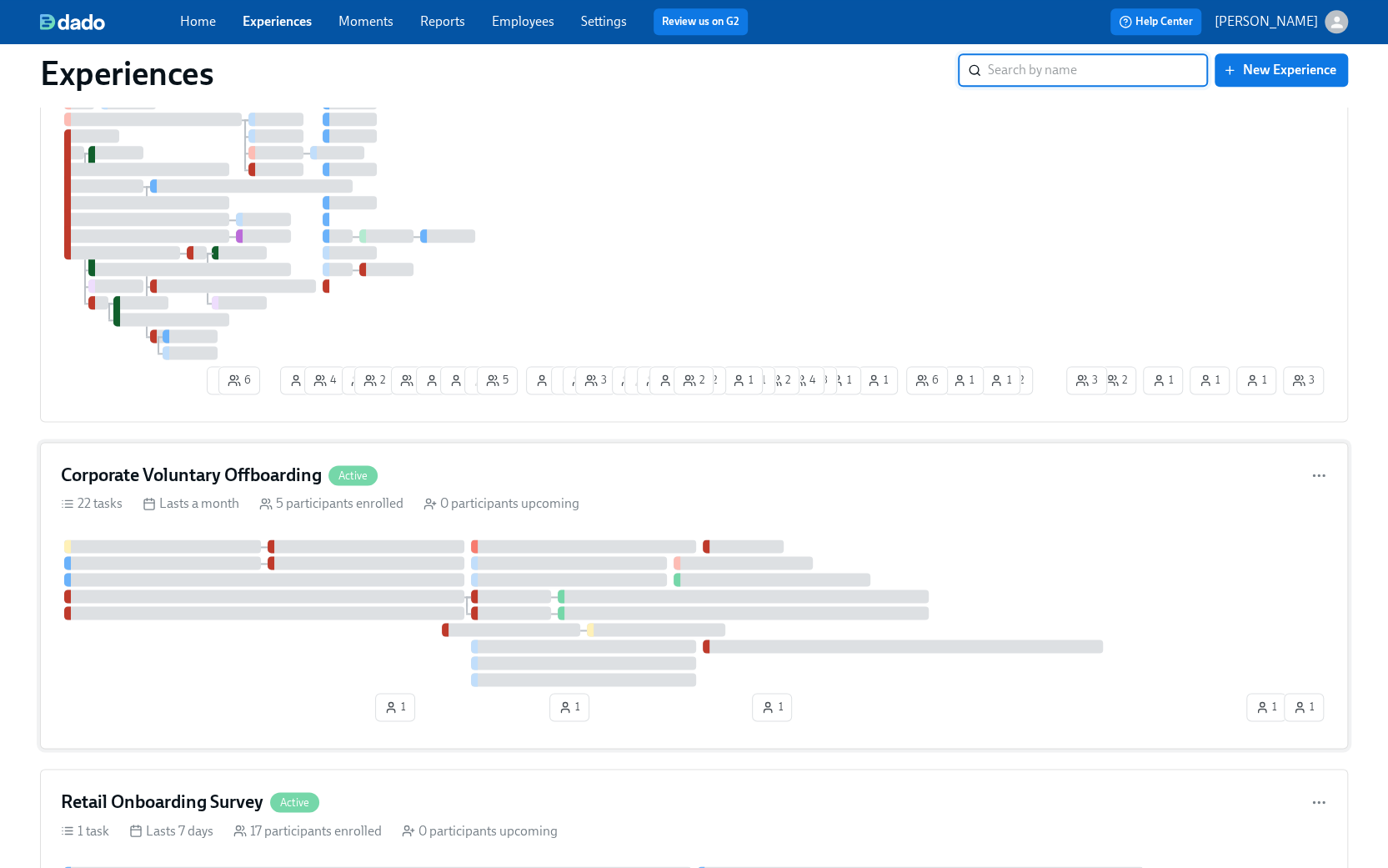
click at [193, 472] on h4 "Corporate Voluntary Offboarding" at bounding box center [191, 475] width 261 height 25
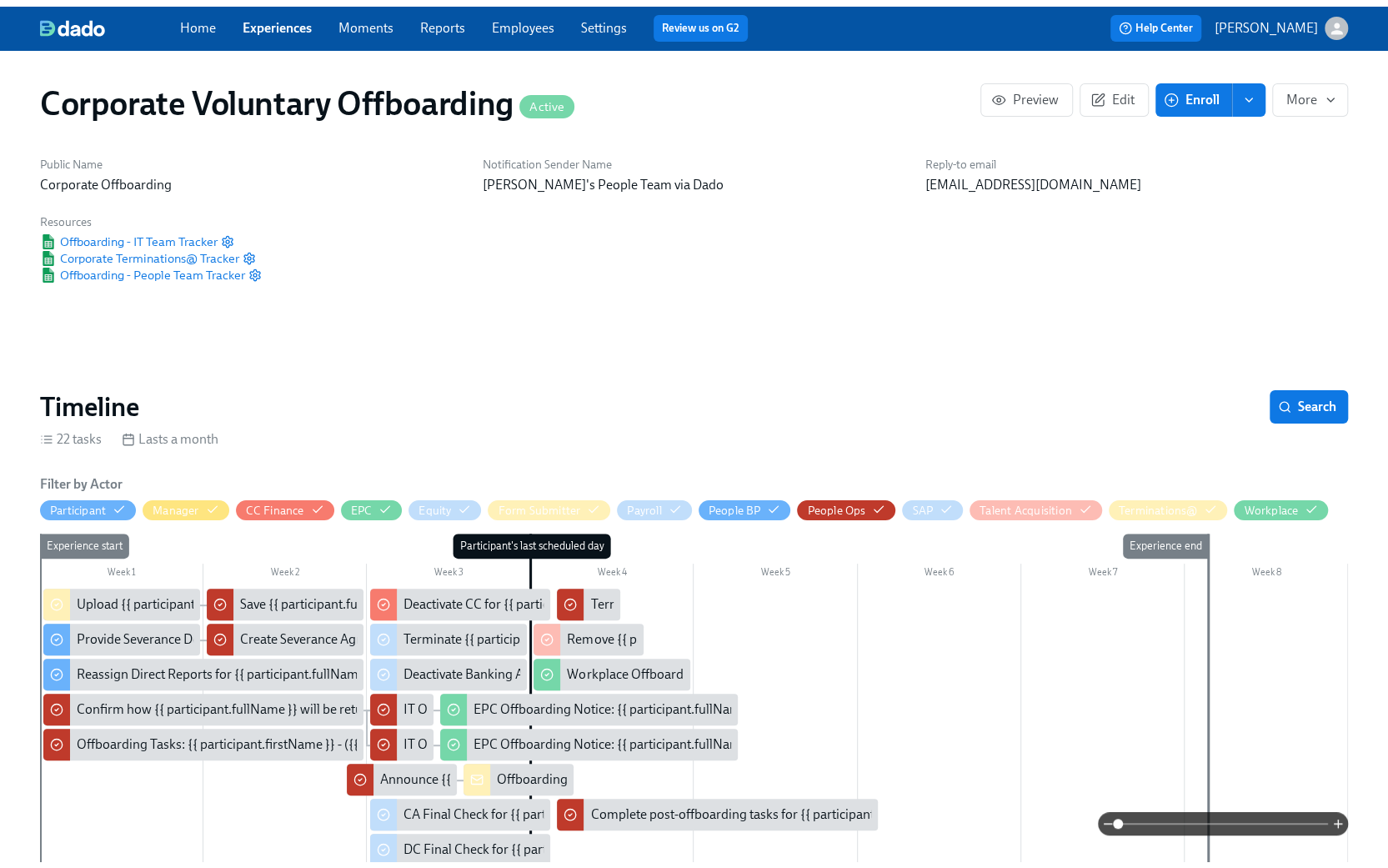
scroll to position [0, 4212]
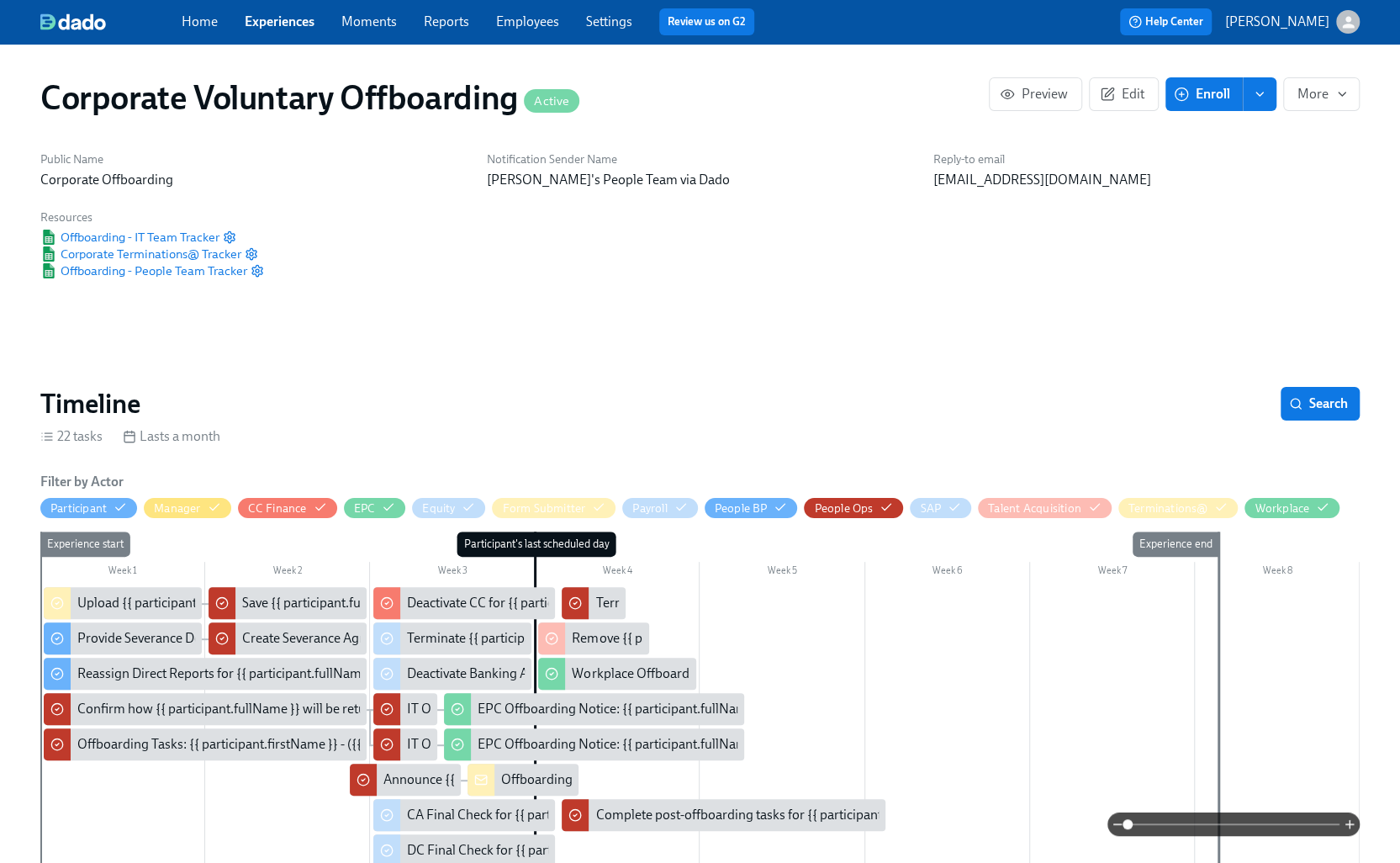
click at [1062, 87] on icon "enroll" at bounding box center [1260, 94] width 14 height 14
click at [1062, 169] on span "Enrollment form" at bounding box center [1216, 171] width 96 height 18
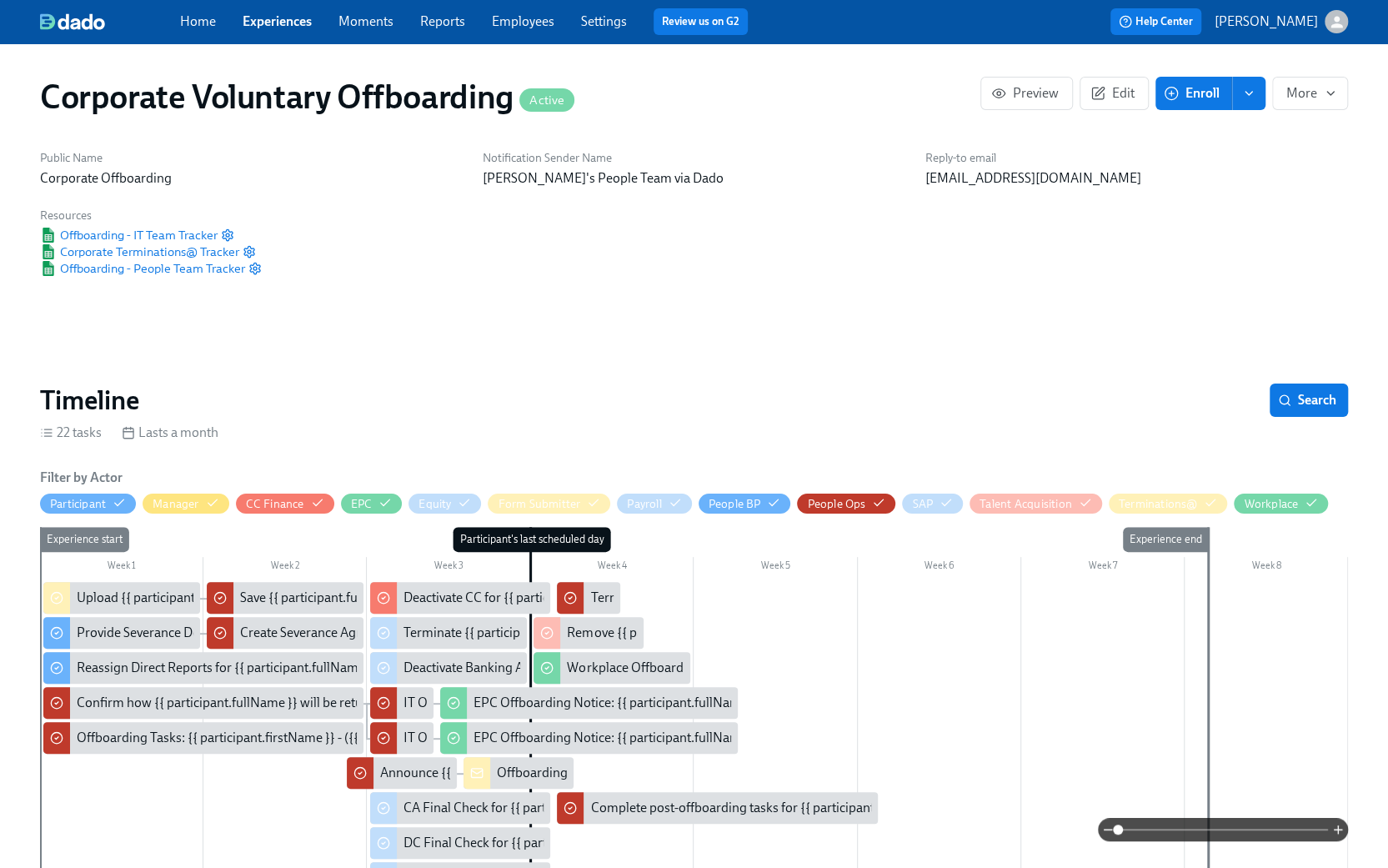
scroll to position [0, 4211]
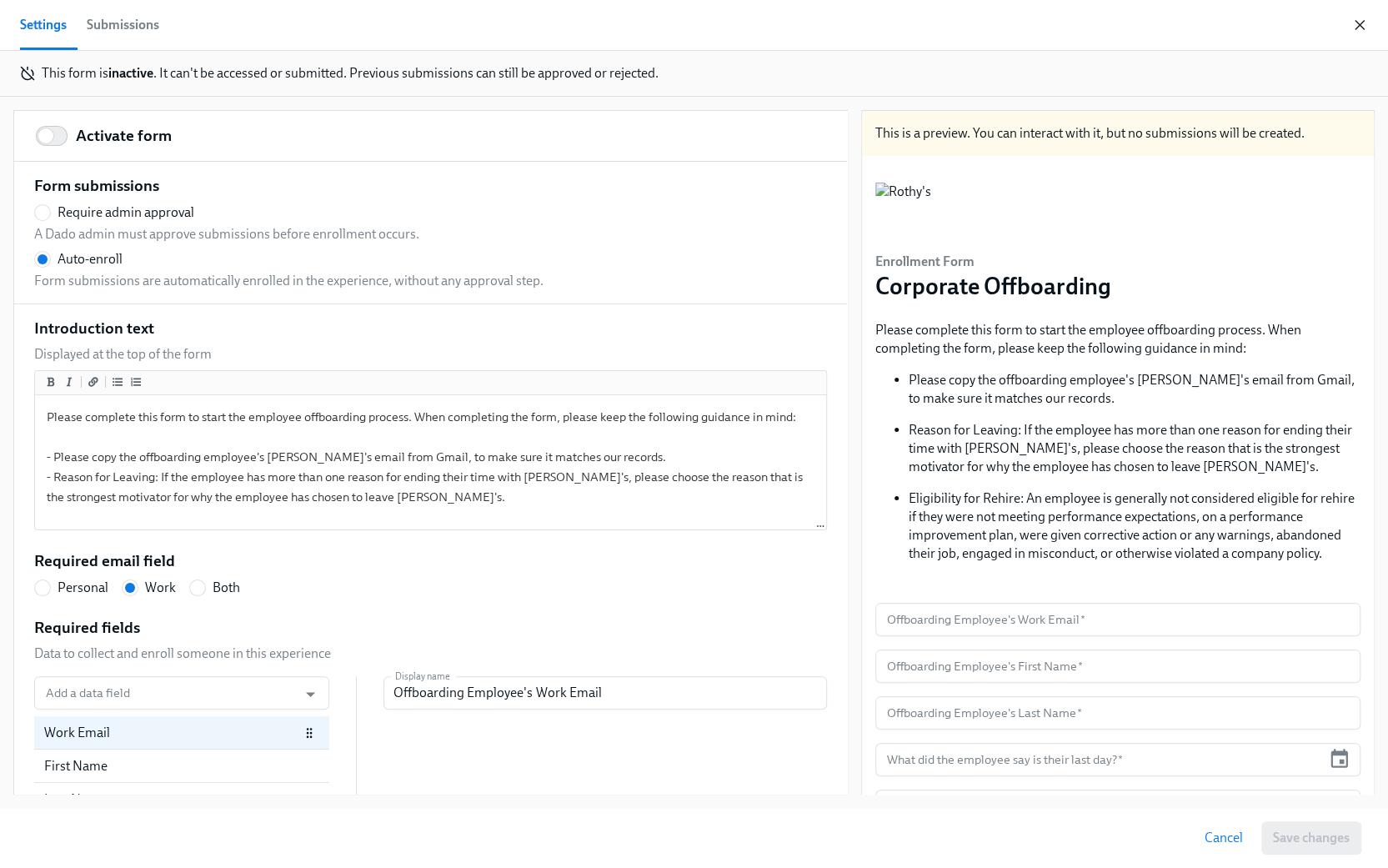
click at [1053, 10] on div "Settings Submissions" at bounding box center [694, 25] width 1388 height 51
click at [1053, 22] on icon "button" at bounding box center [1359, 25] width 9 height 9
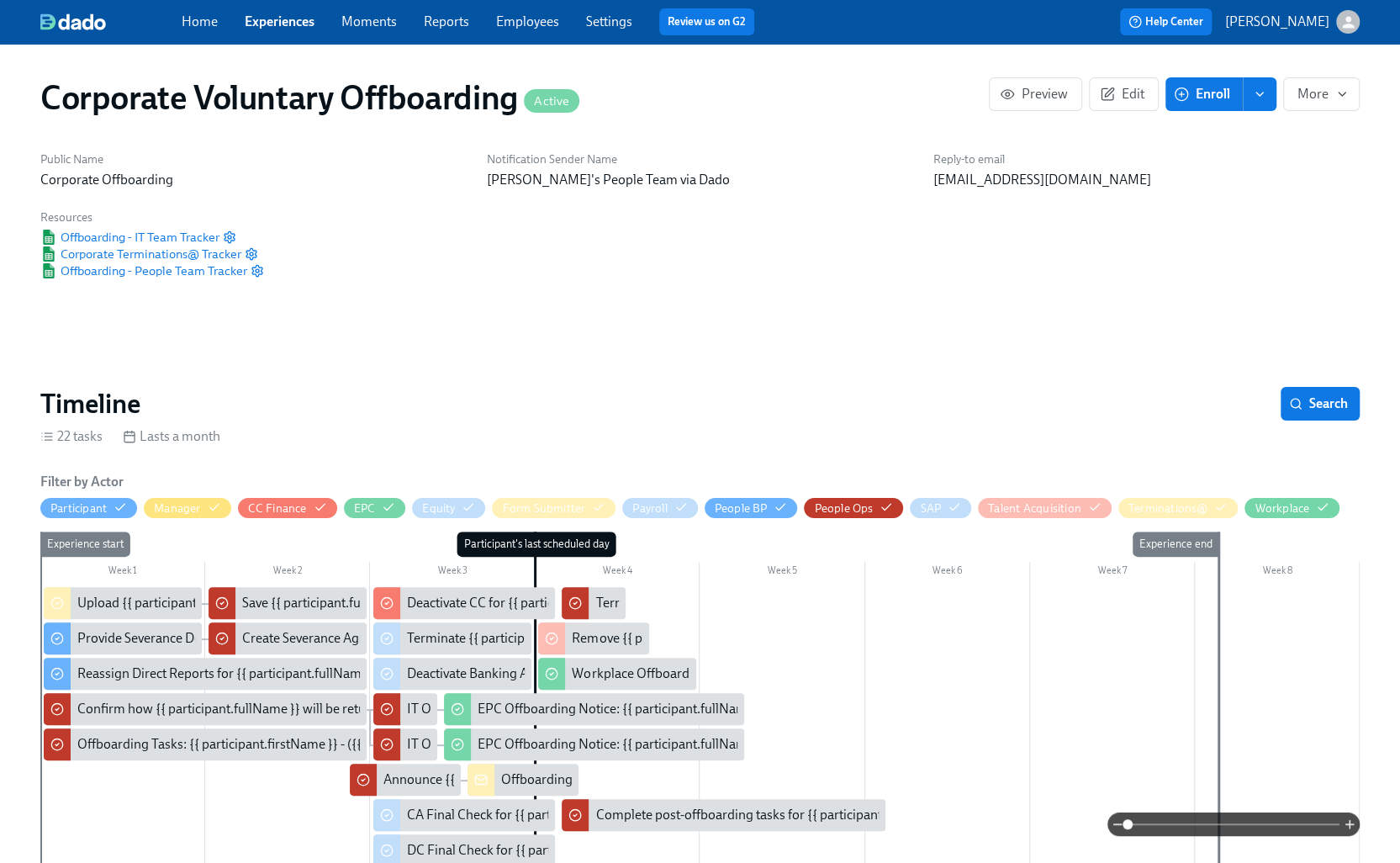
click at [267, 22] on link "Experiences" at bounding box center [279, 21] width 70 height 16
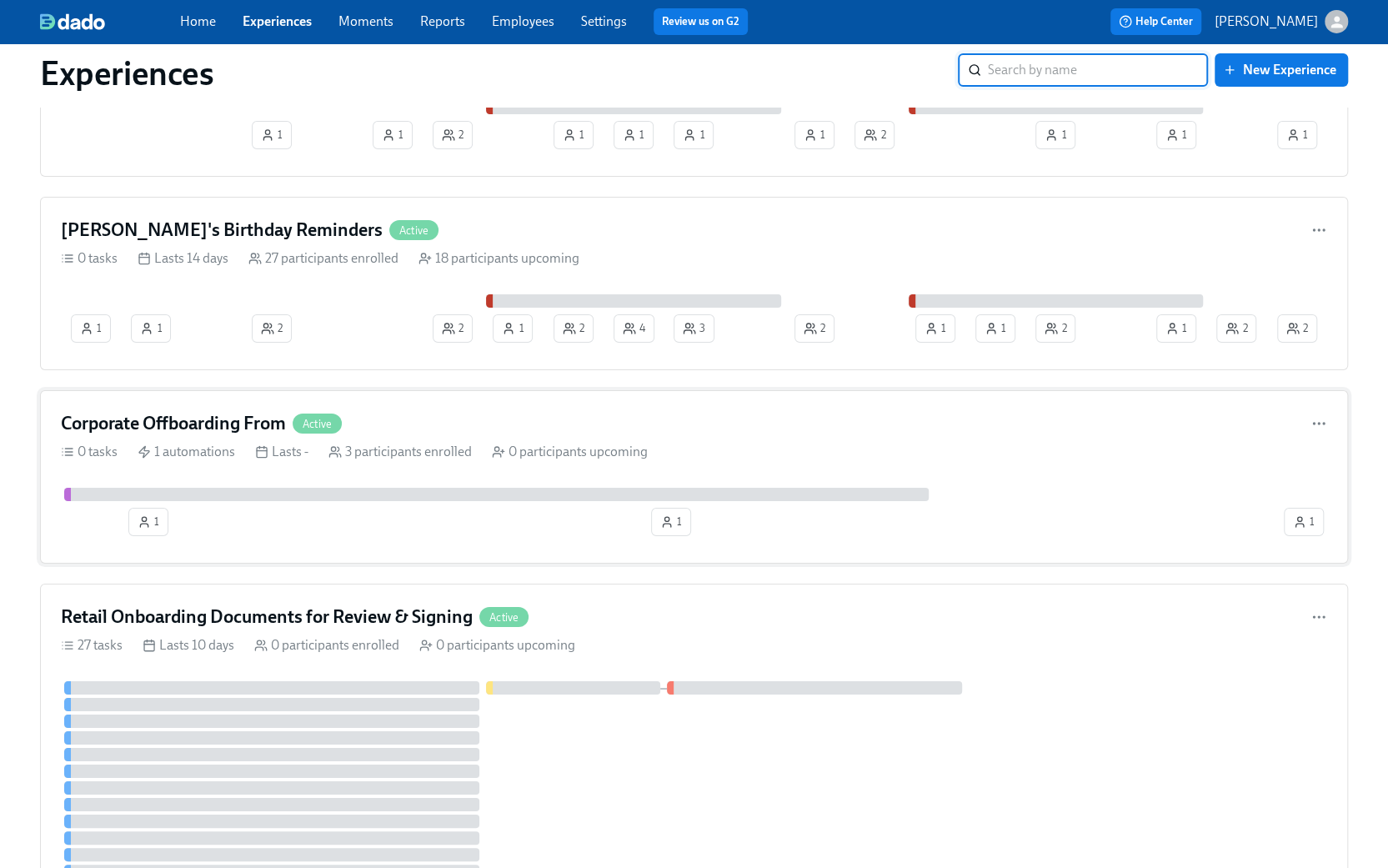
scroll to position [3753, 0]
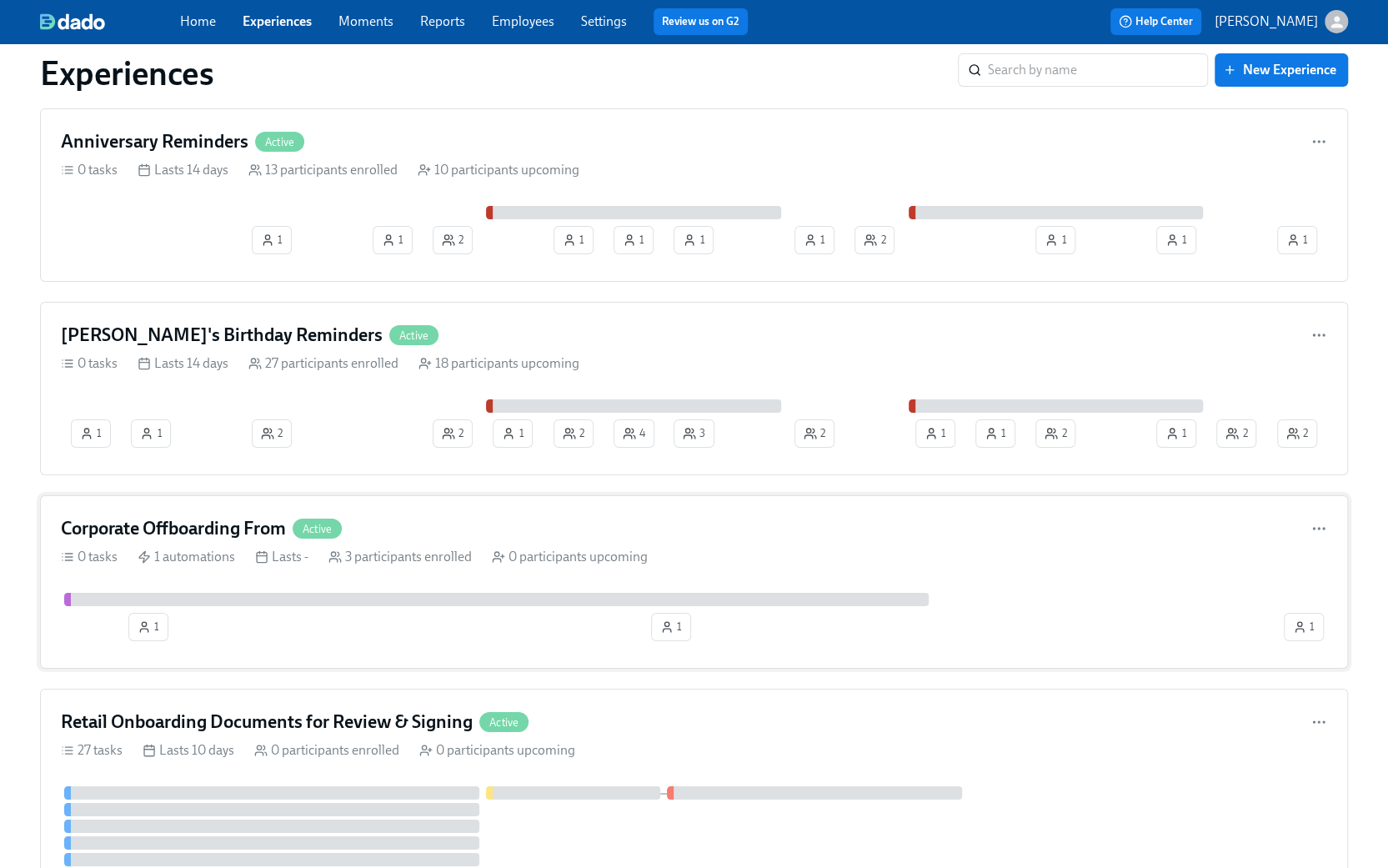
click at [158, 523] on h4 "Corporate Offboarding From" at bounding box center [173, 529] width 225 height 25
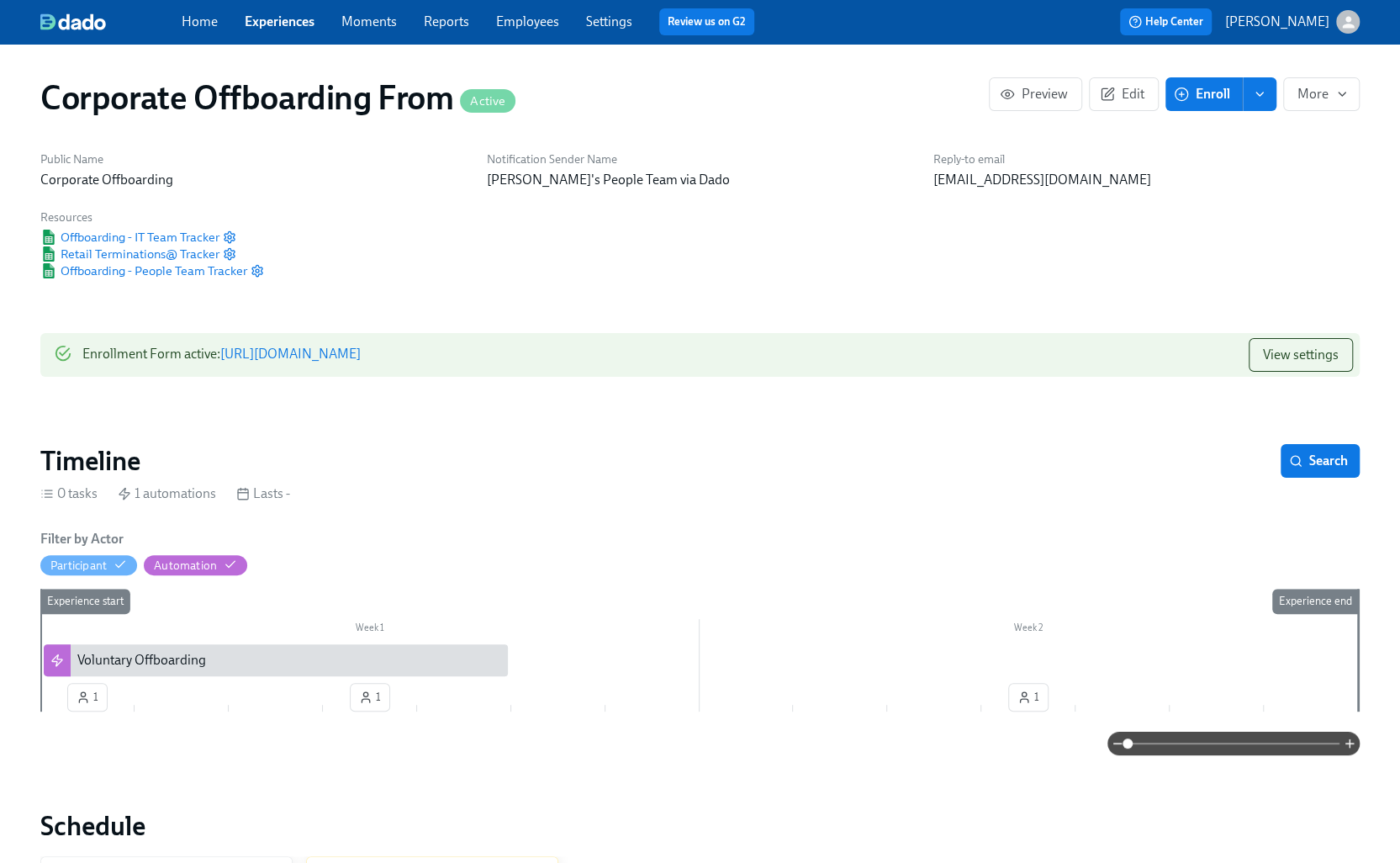
click at [1062, 98] on span "Enroll" at bounding box center [1203, 93] width 53 height 16
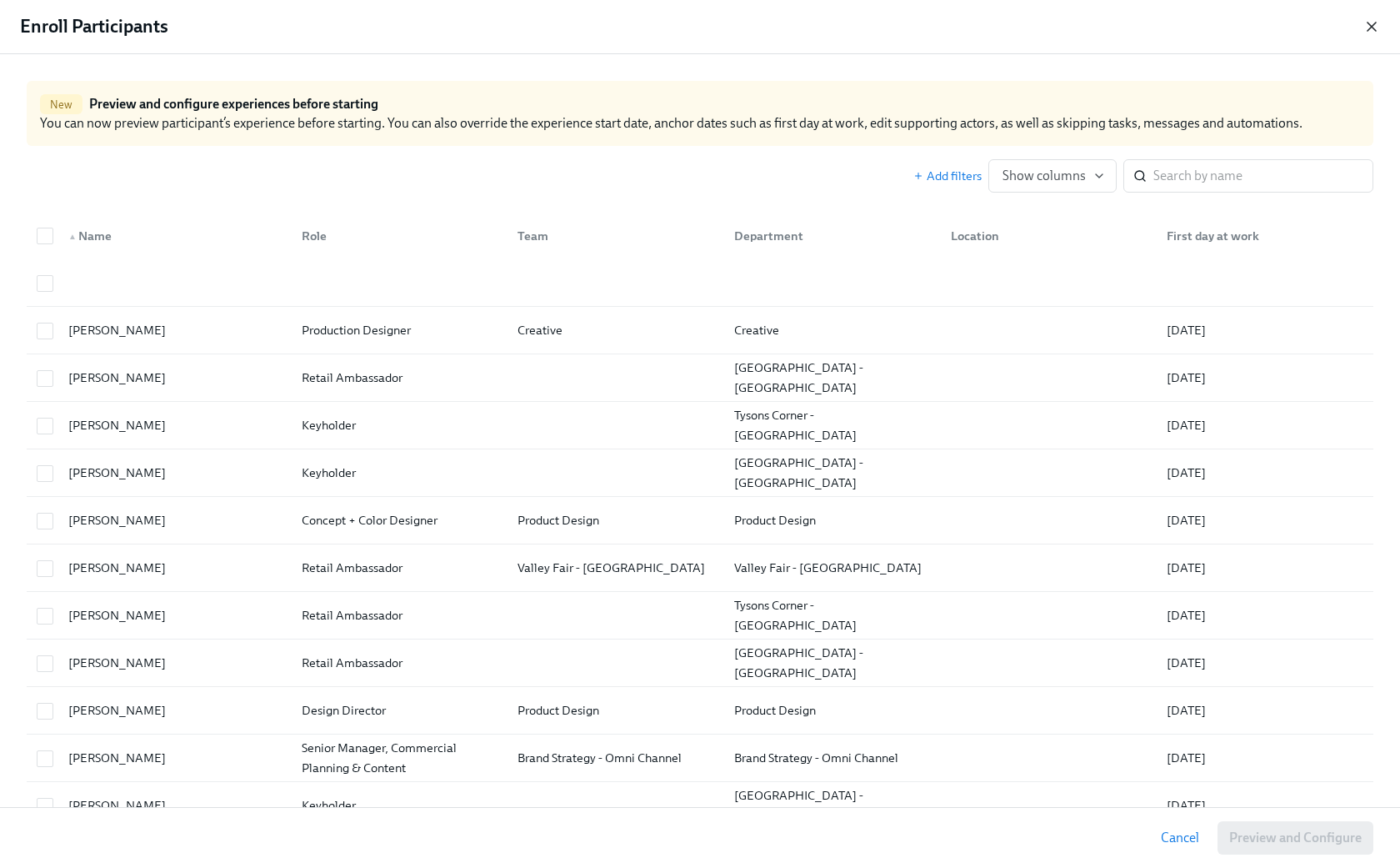
click at [1052, 24] on icon "button" at bounding box center [1371, 26] width 16 height 16
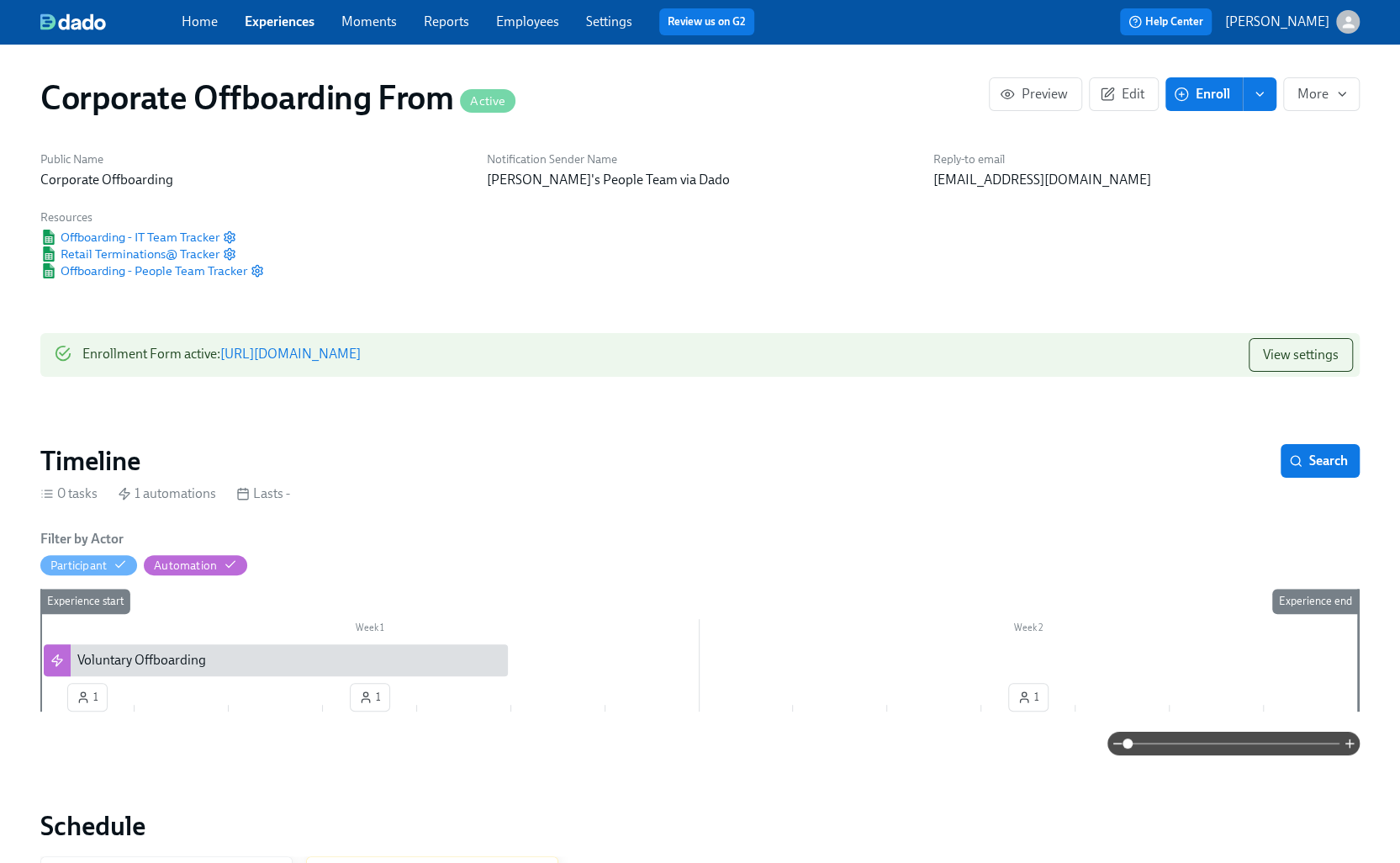
click at [1062, 97] on icon "enroll" at bounding box center [1260, 94] width 14 height 14
click at [1062, 171] on span "Enrollment form" at bounding box center [1216, 171] width 96 height 18
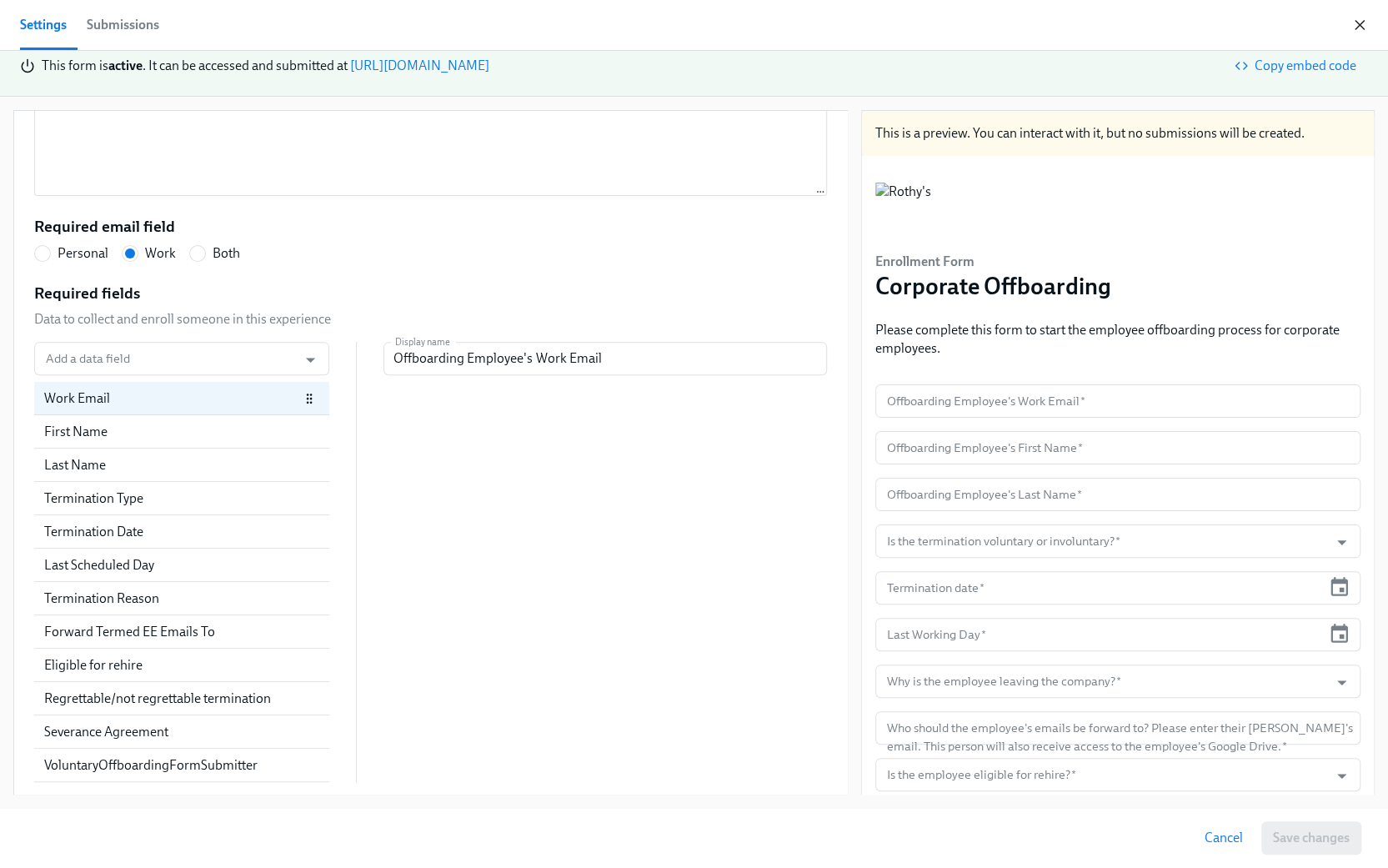
click at [1053, 26] on icon "button" at bounding box center [1359, 24] width 16 height 16
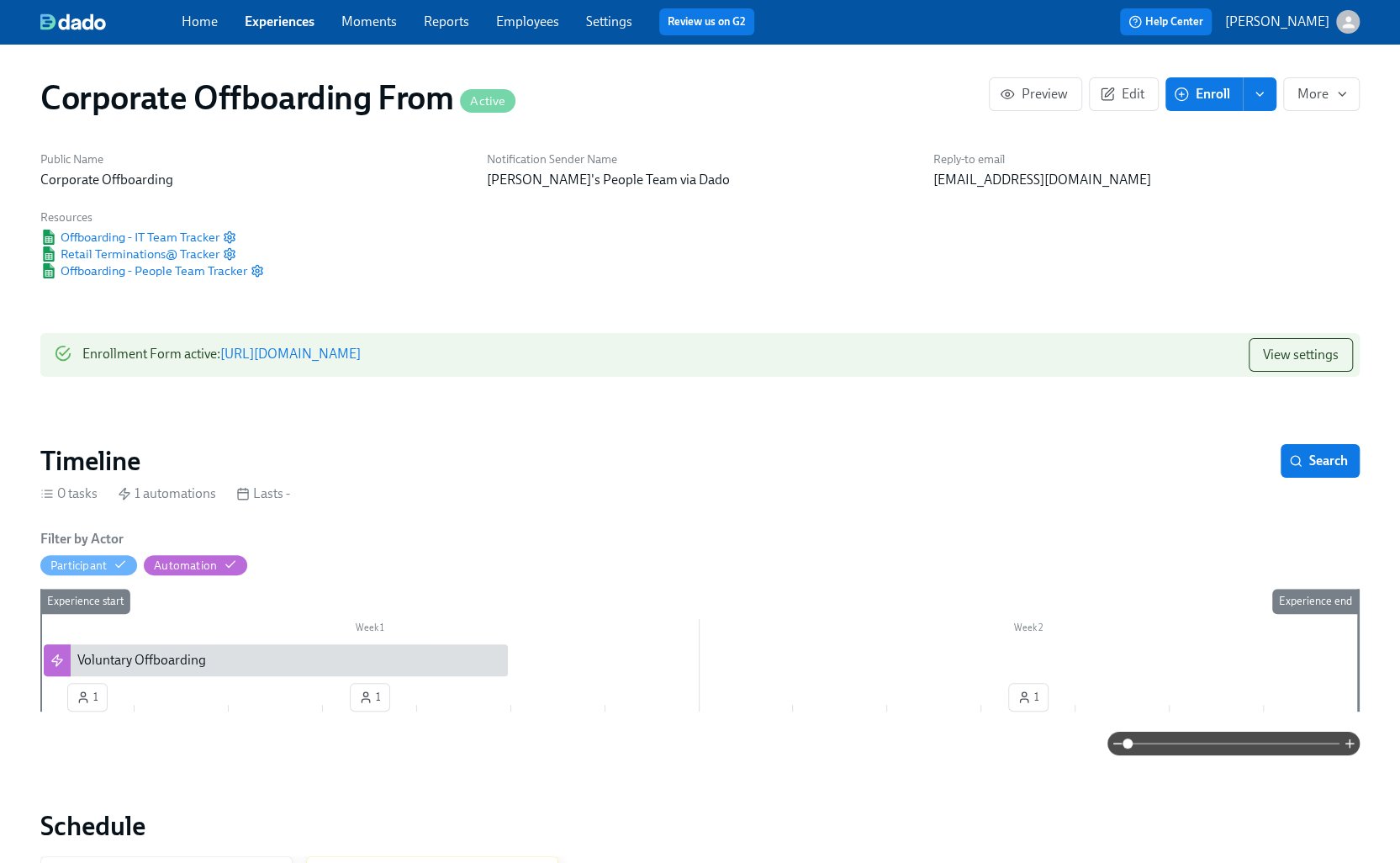
click at [270, 19] on link "Experiences" at bounding box center [279, 21] width 70 height 16
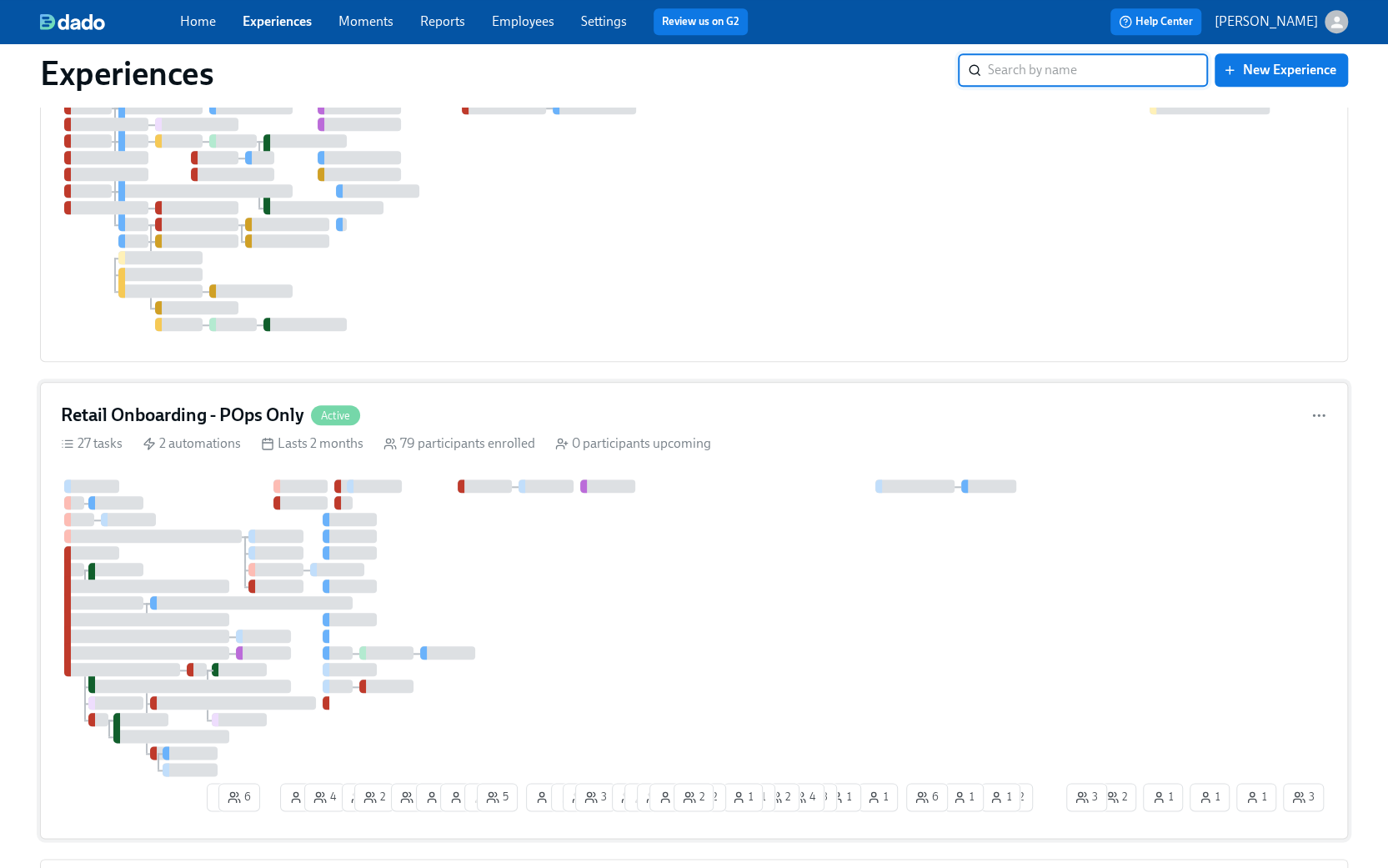
scroll to position [1167, 0]
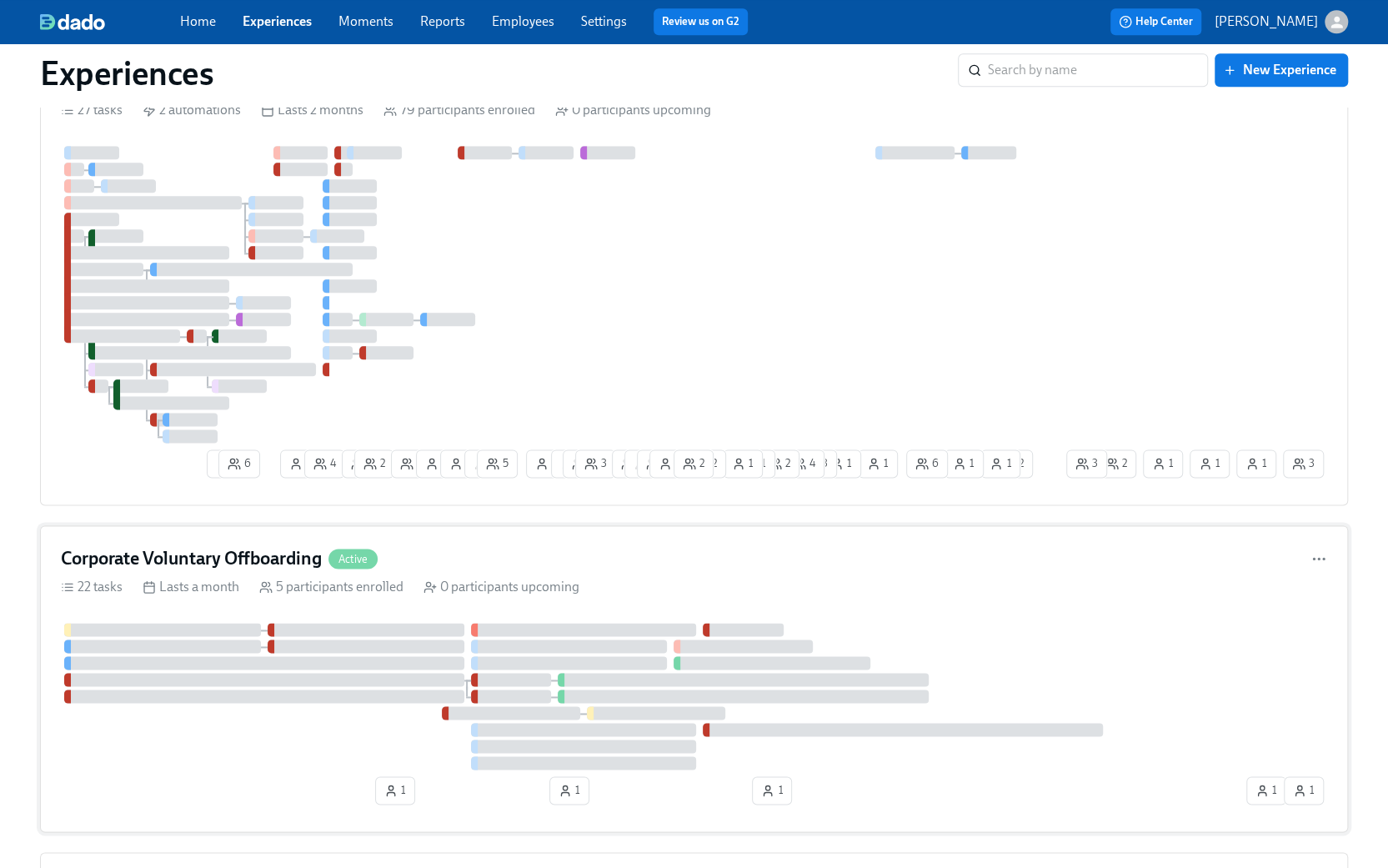
click at [166, 537] on div "Corporate Voluntary Offboarding Active 22 tasks Lasts a month 5 participants en…" at bounding box center [694, 679] width 1308 height 307
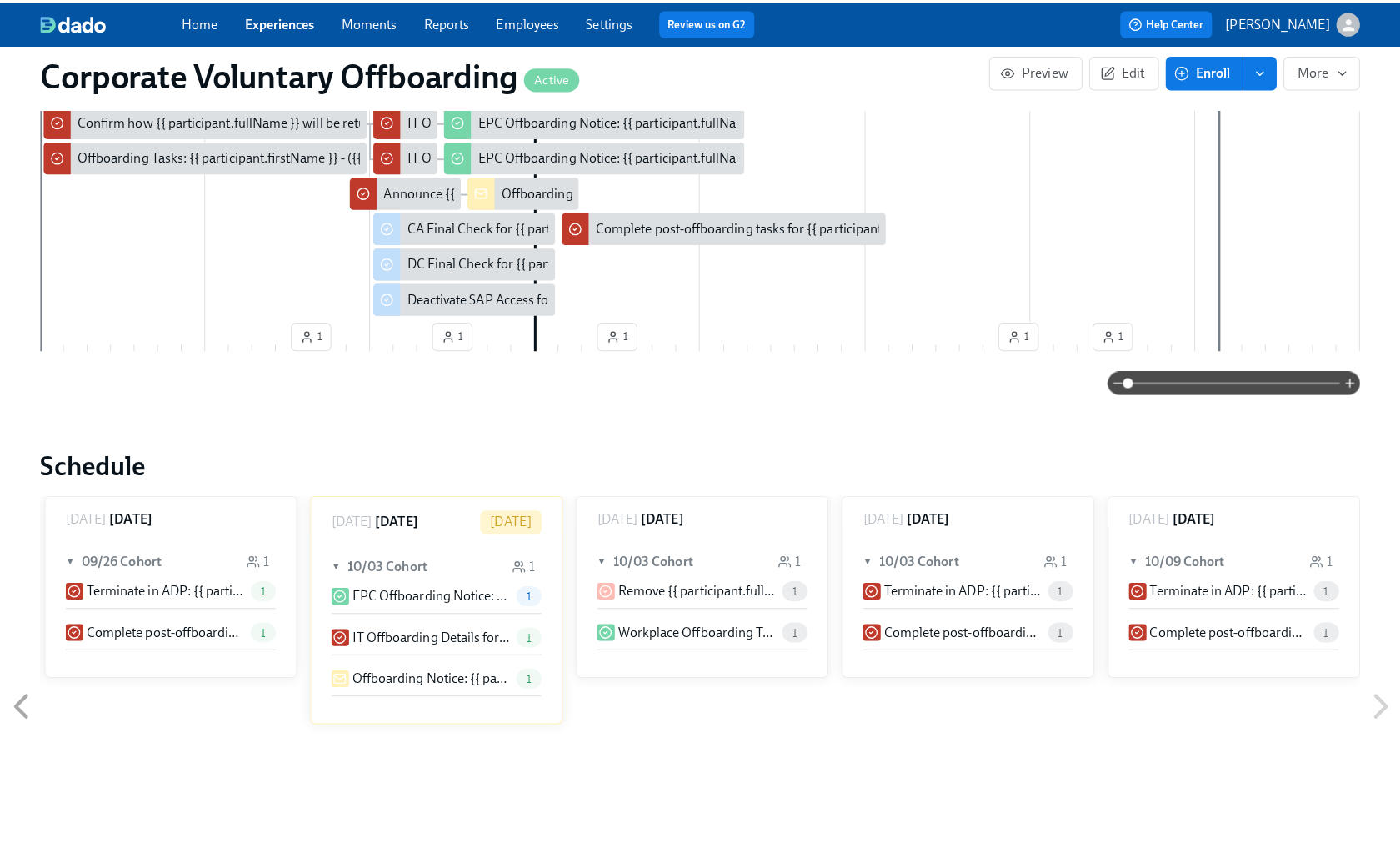
scroll to position [334, 0]
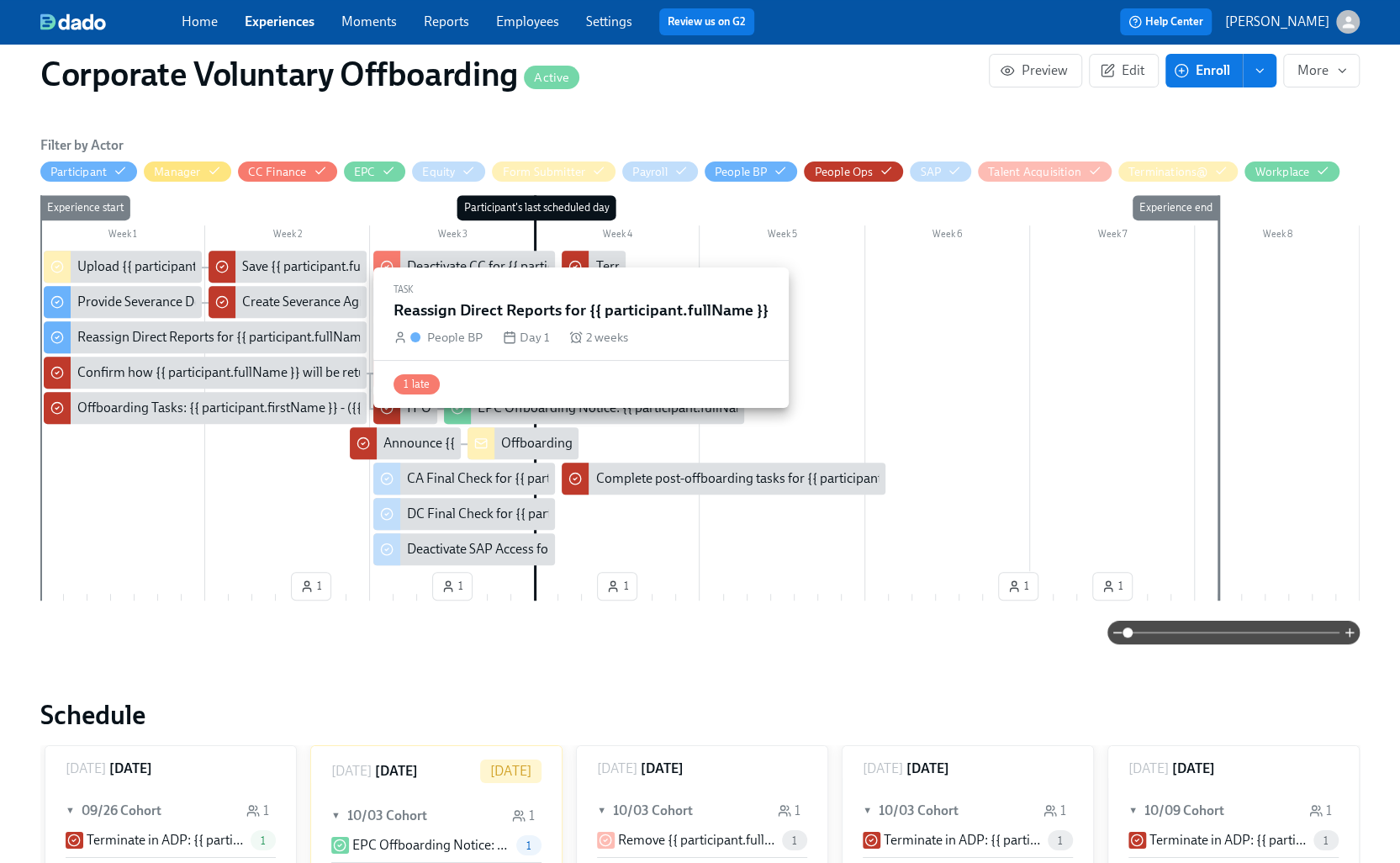
click at [136, 338] on div "Reassign Direct Reports for {{ participant.fullName }}" at bounding box center [229, 336] width 303 height 18
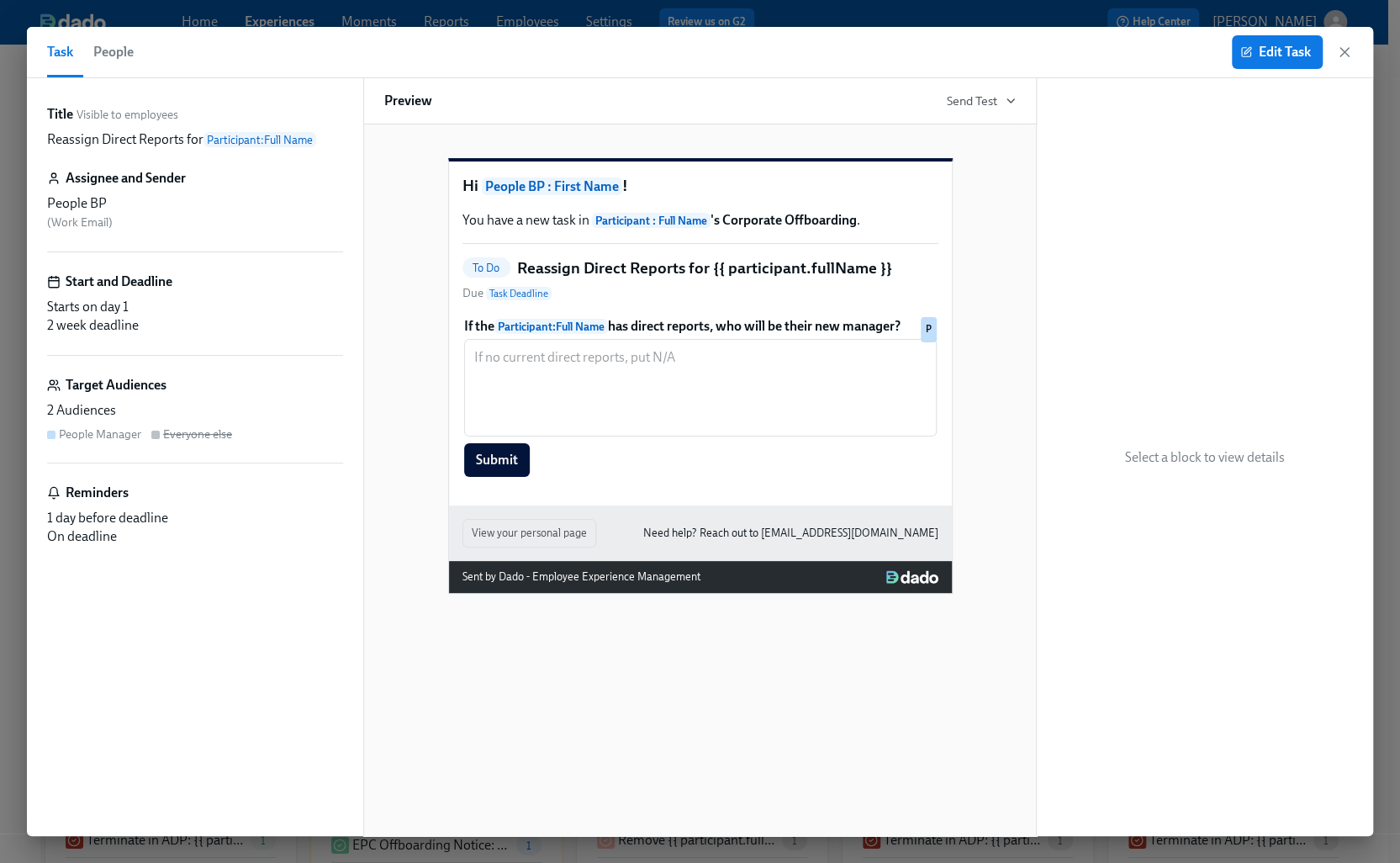
scroll to position [0, 4248]
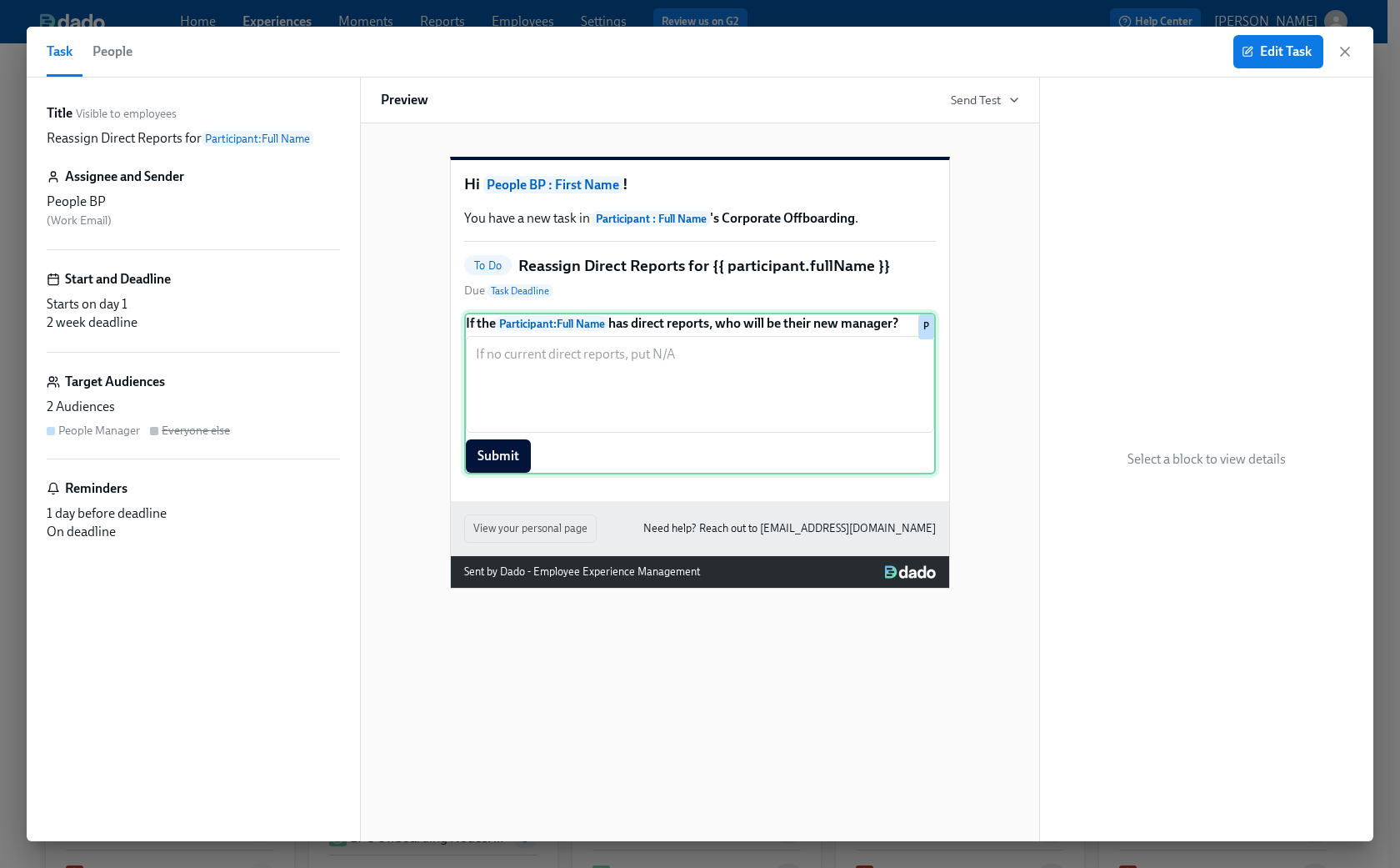
click at [666, 408] on div "If the Participant : Full Name has direct reports, who will be their new manage…" at bounding box center [700, 393] width 472 height 161
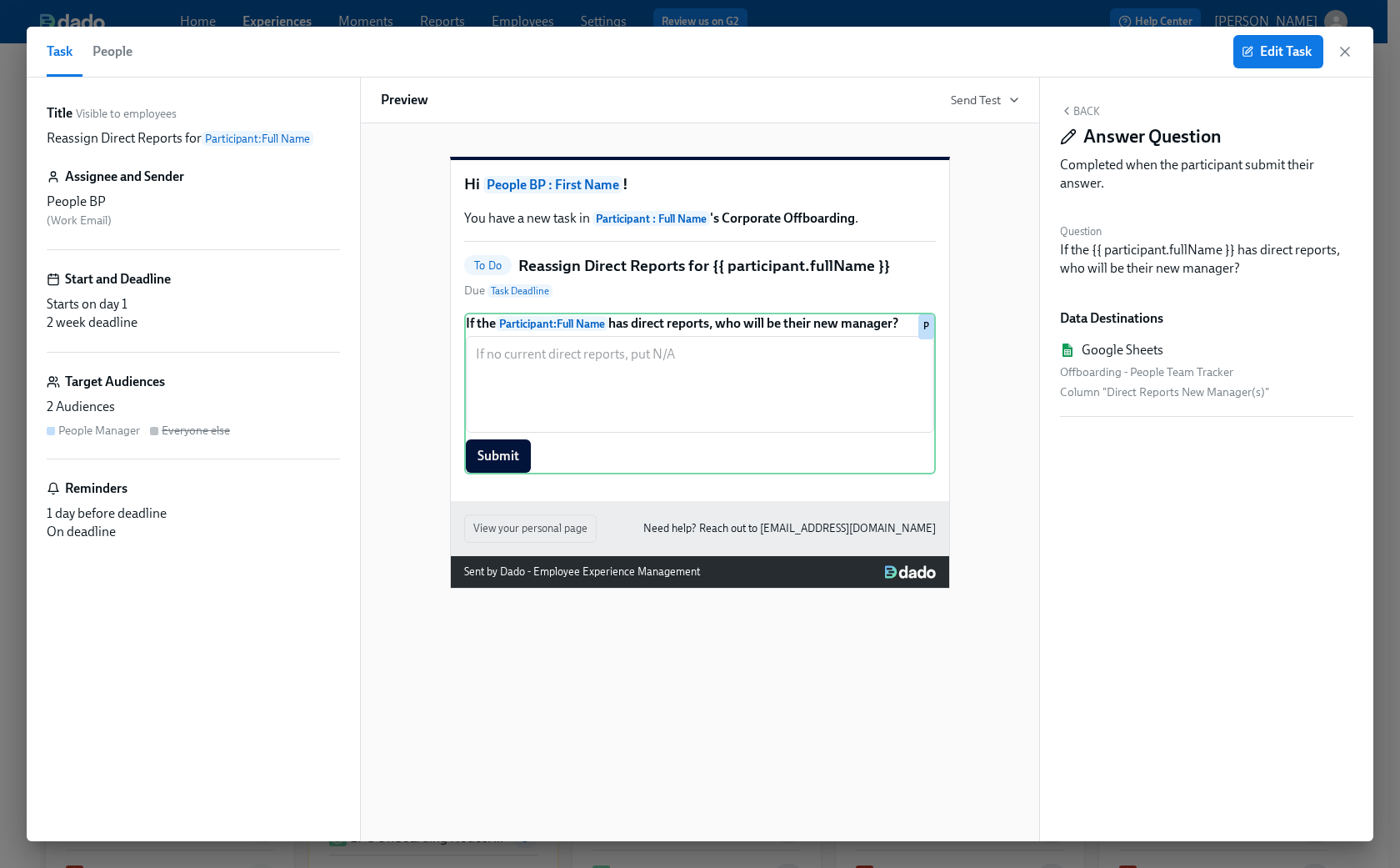
click at [995, 425] on div "Hi People BP : First Name ! You have a new task in Participant : Full Name 's C…" at bounding box center [700, 359] width 638 height 459
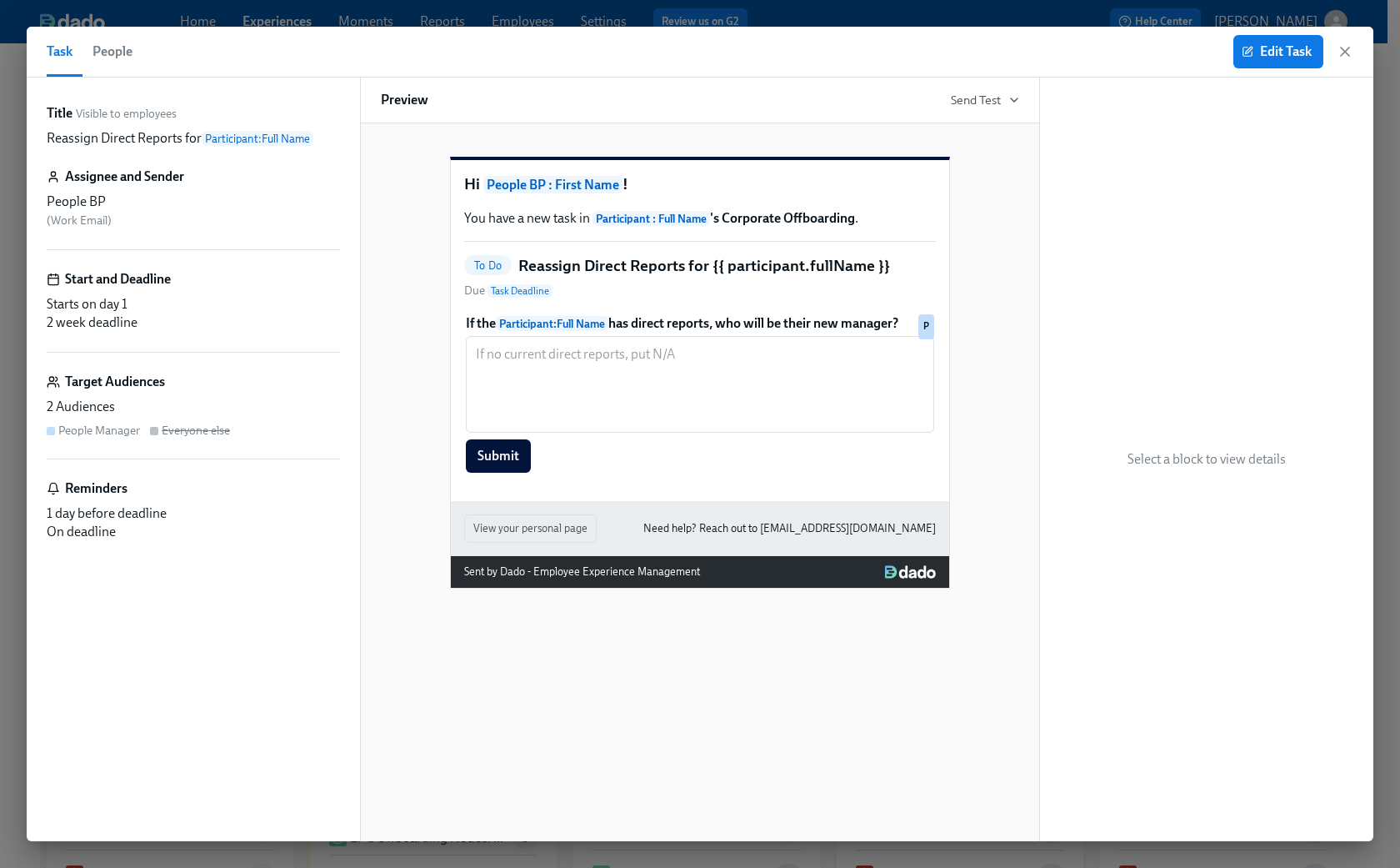
click at [1052, 56] on icon "button" at bounding box center [1344, 51] width 16 height 16
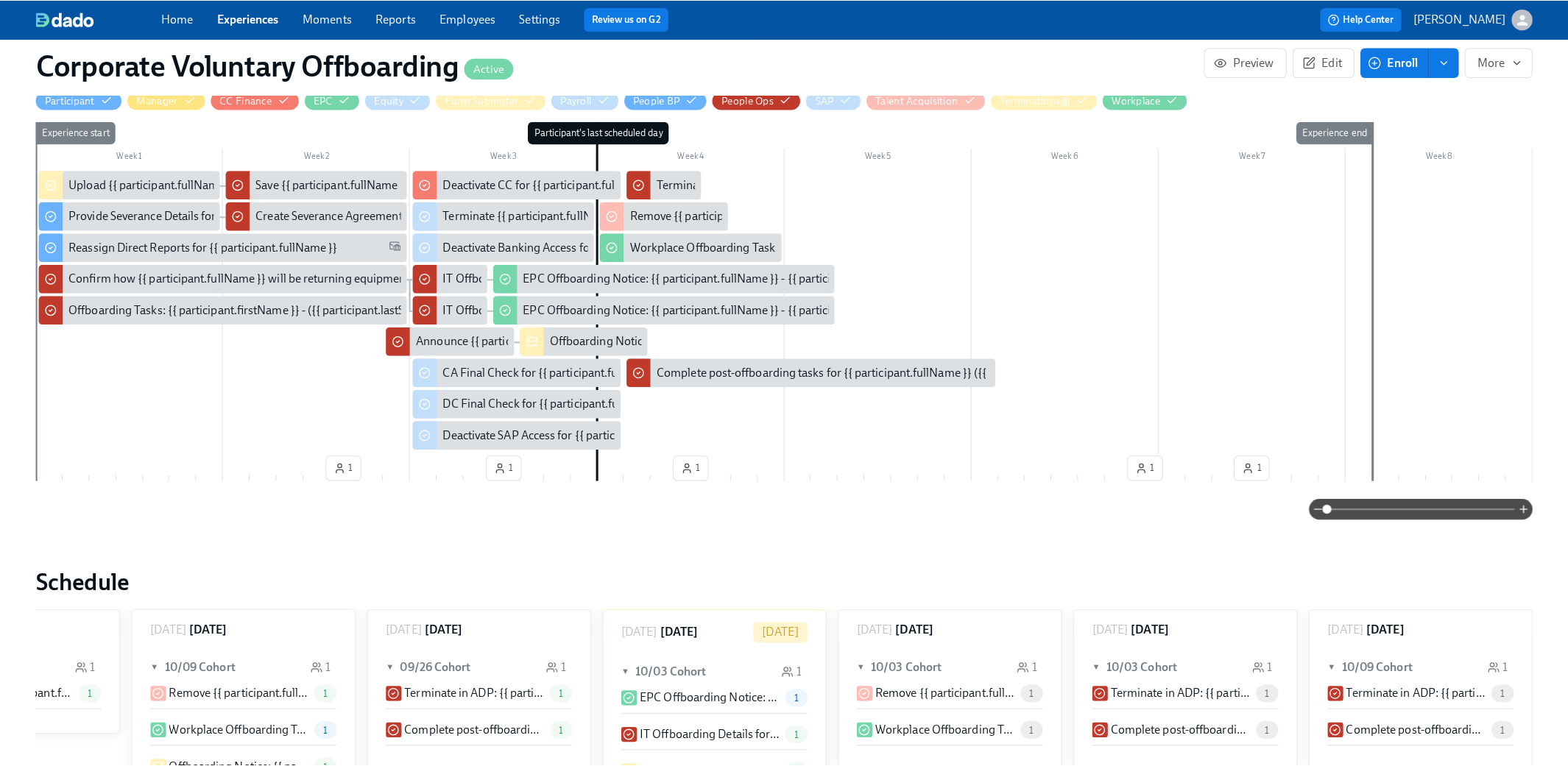
scroll to position [0, 3386]
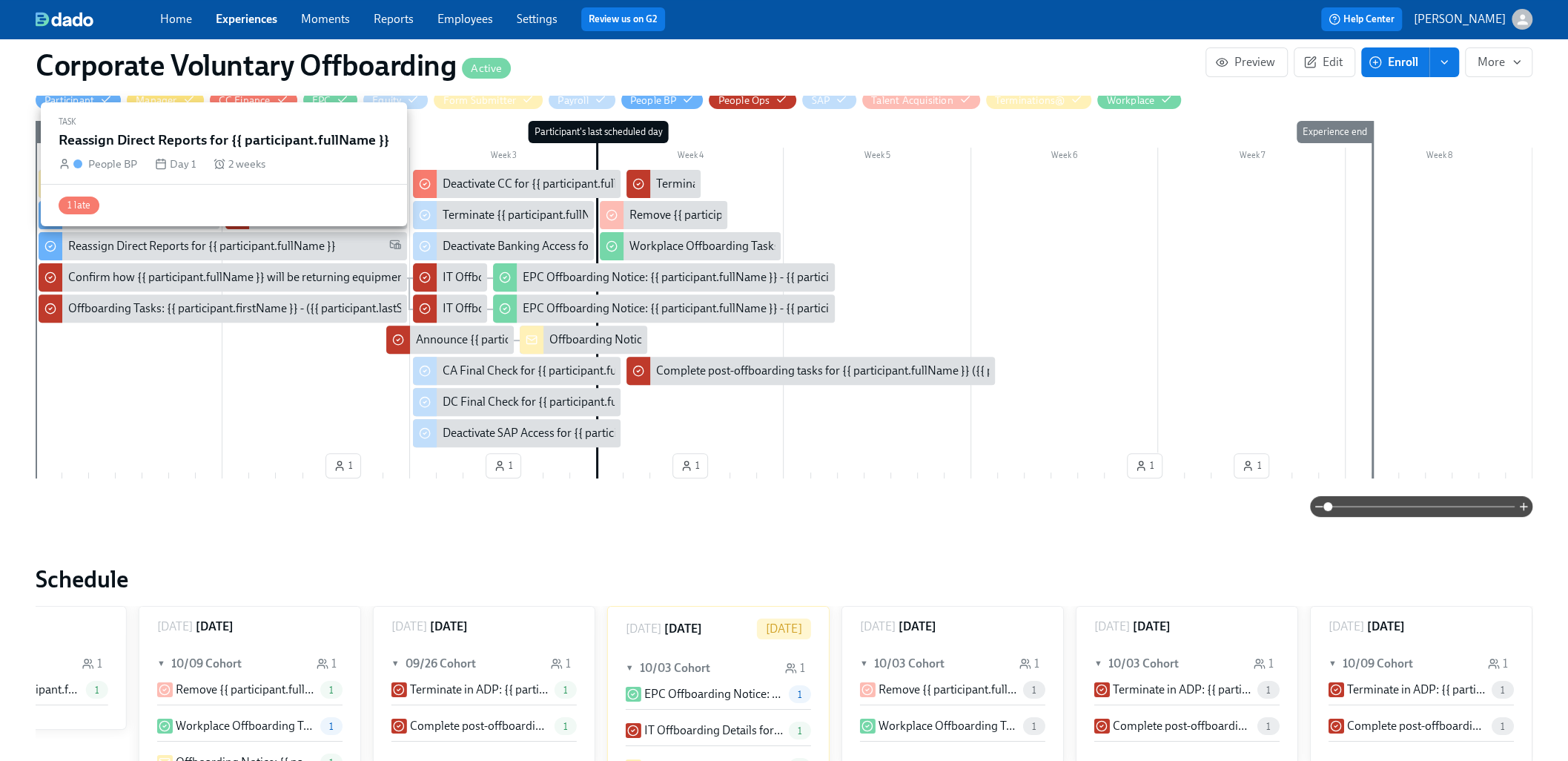
click at [249, 245] on div "Reassign Direct Reports for {{ participant.fullName }}" at bounding box center [202, 245] width 267 height 16
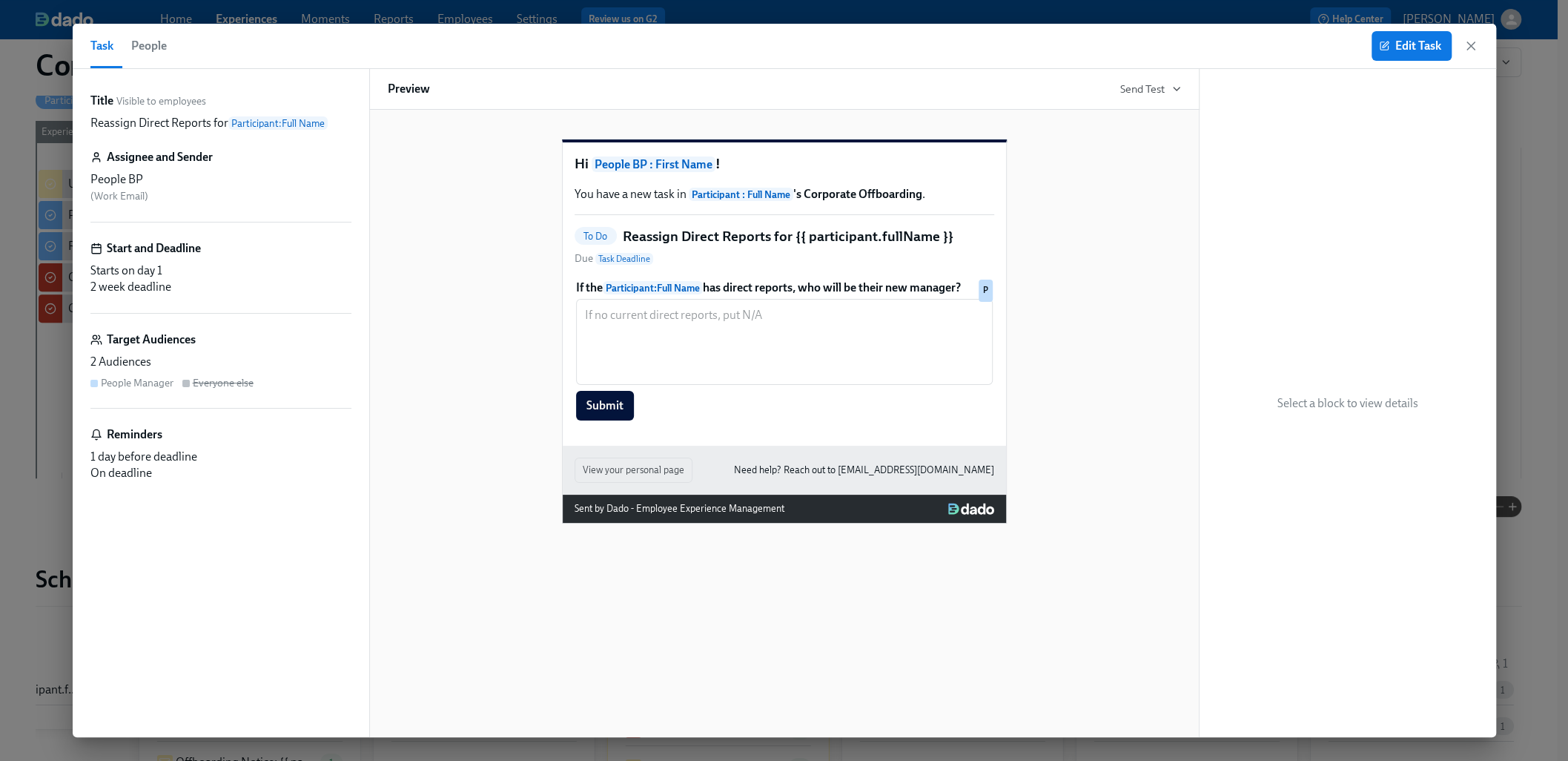
scroll to position [0, 3409]
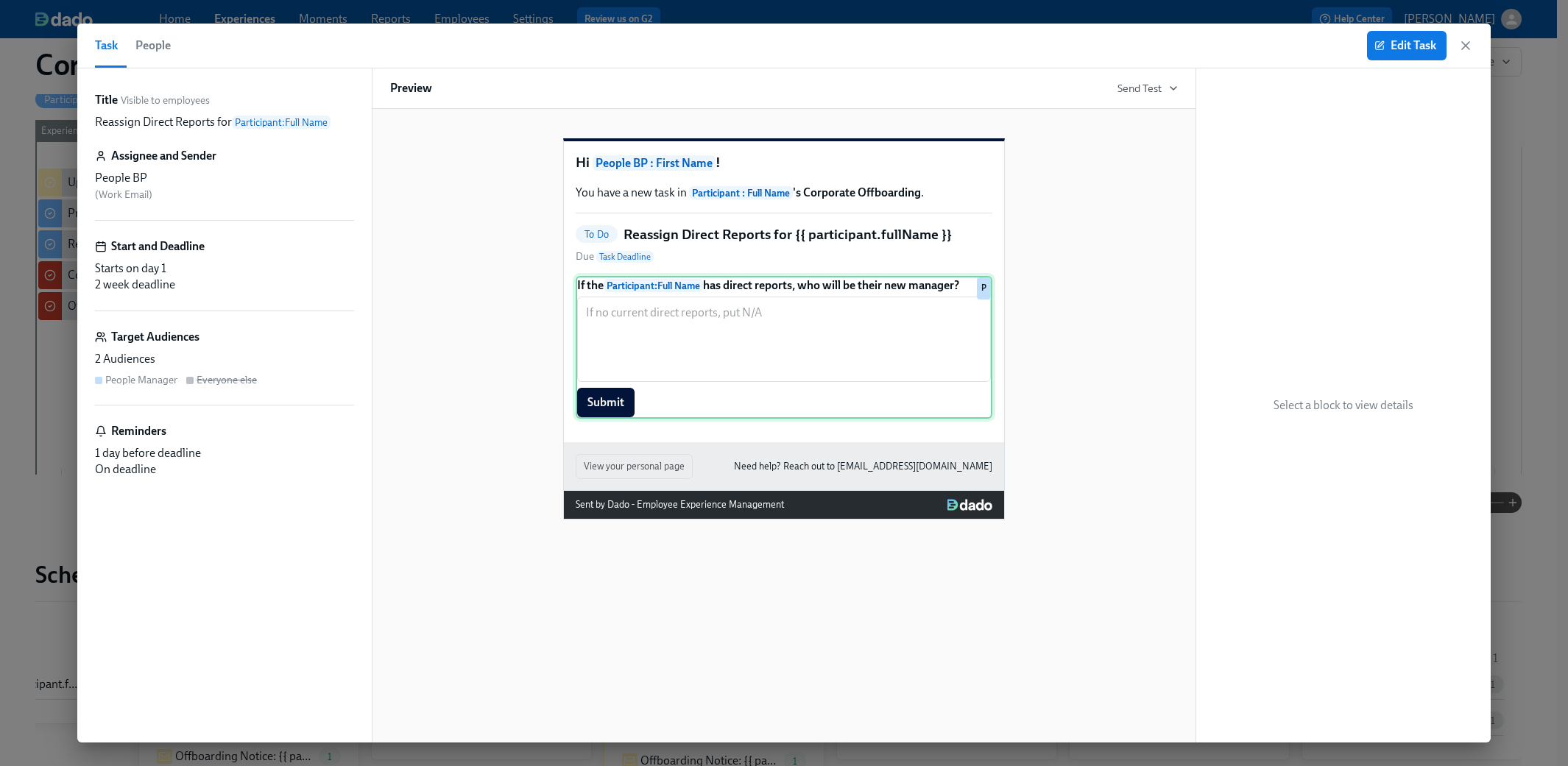
click at [842, 314] on div "If the Participant : Full Name has direct reports, who will be their new manage…" at bounding box center [783, 347] width 417 height 143
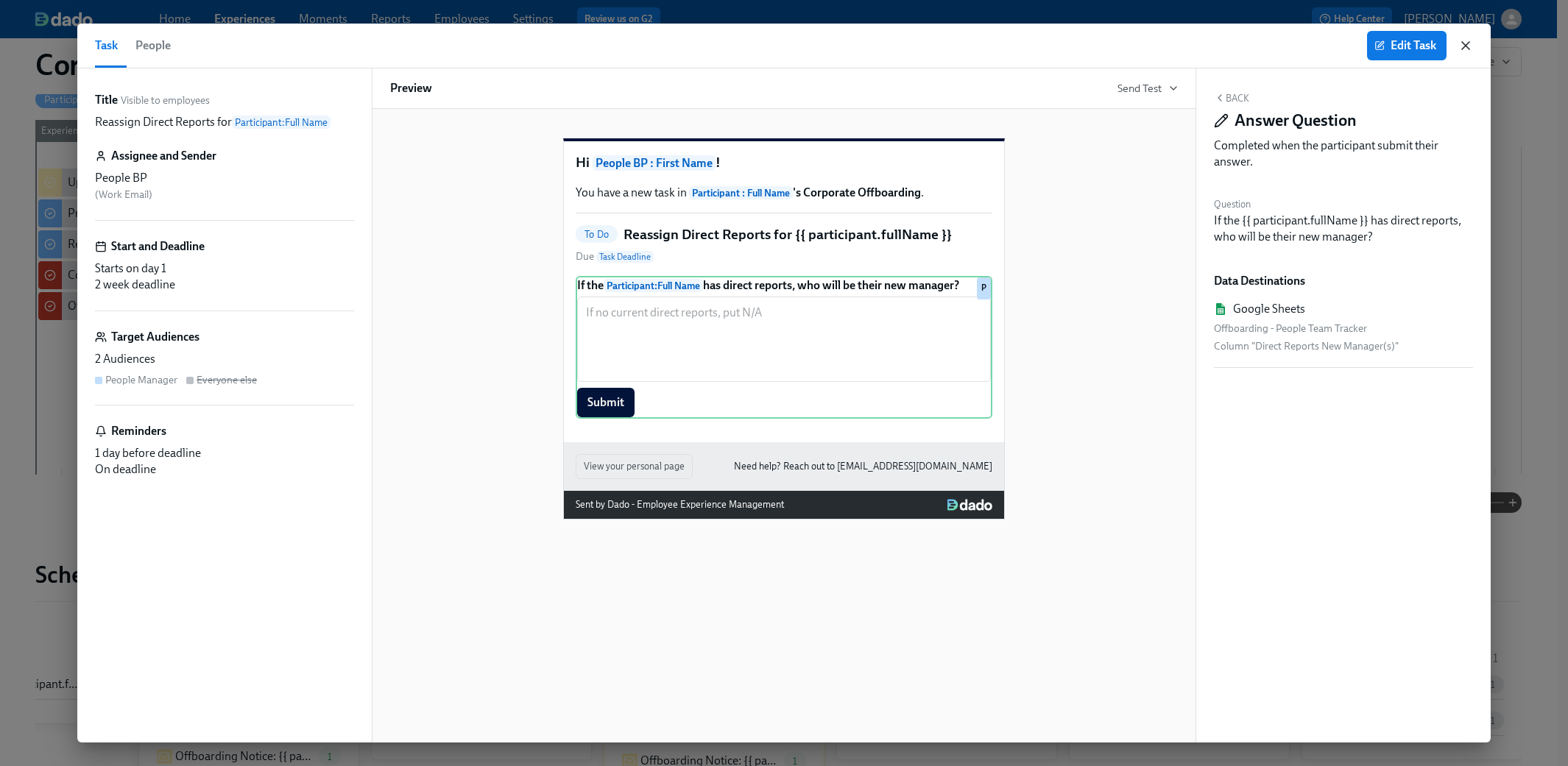
click at [929, 47] on icon "button" at bounding box center [1464, 45] width 14 height 14
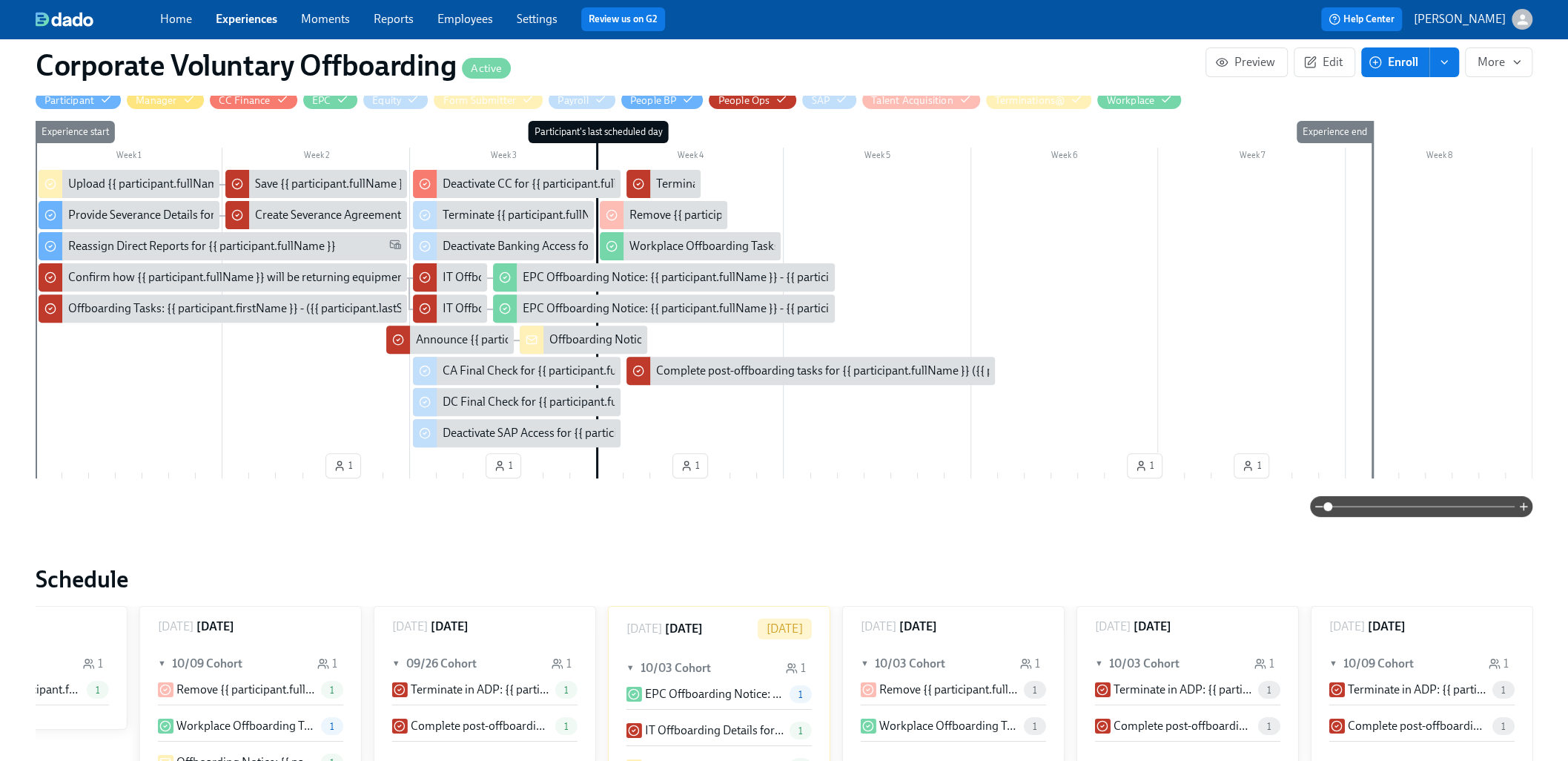
scroll to position [0, 3399]
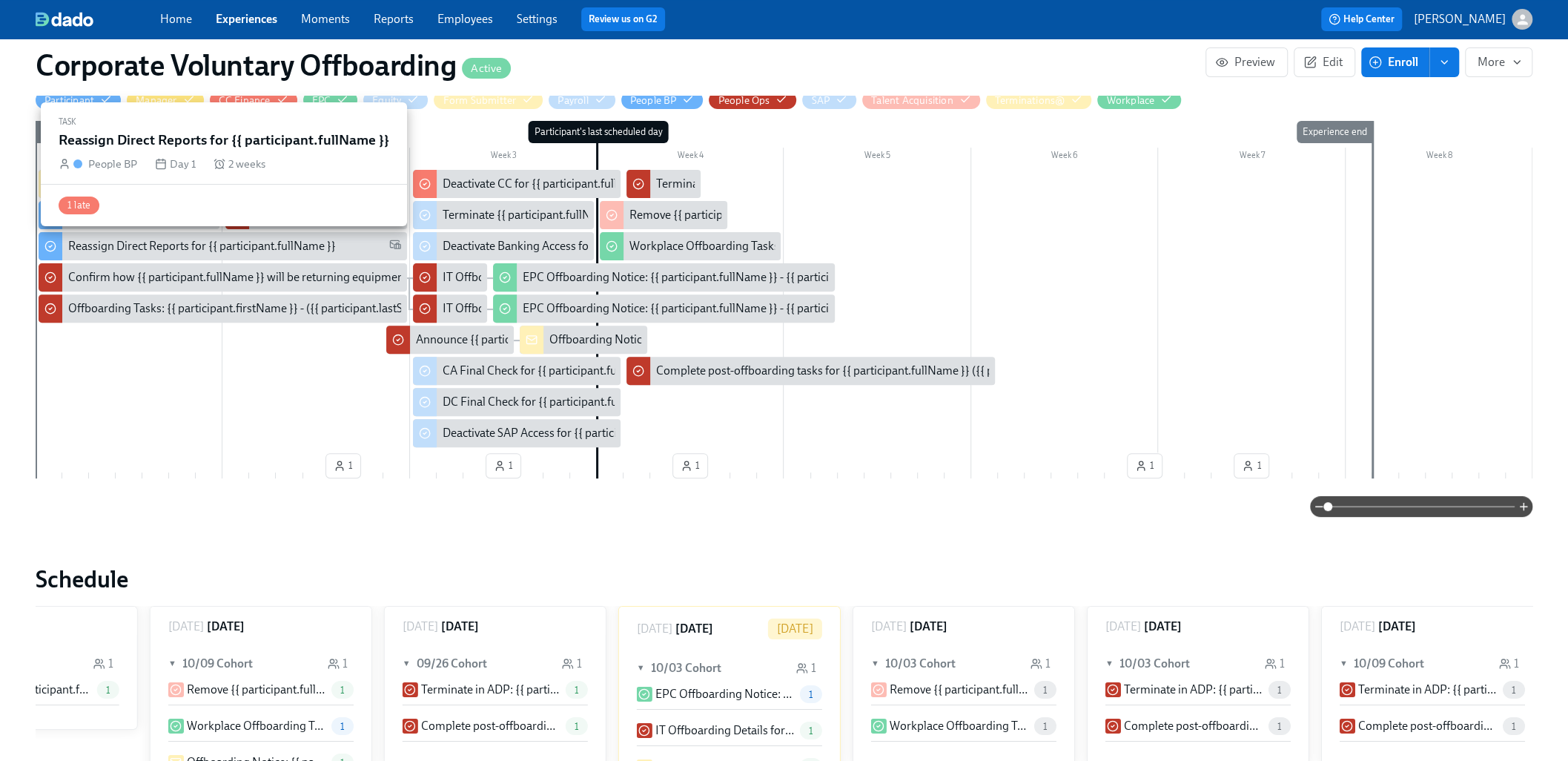
click at [140, 244] on div "Reassign Direct Reports for {{ participant.fullName }}" at bounding box center [202, 245] width 267 height 16
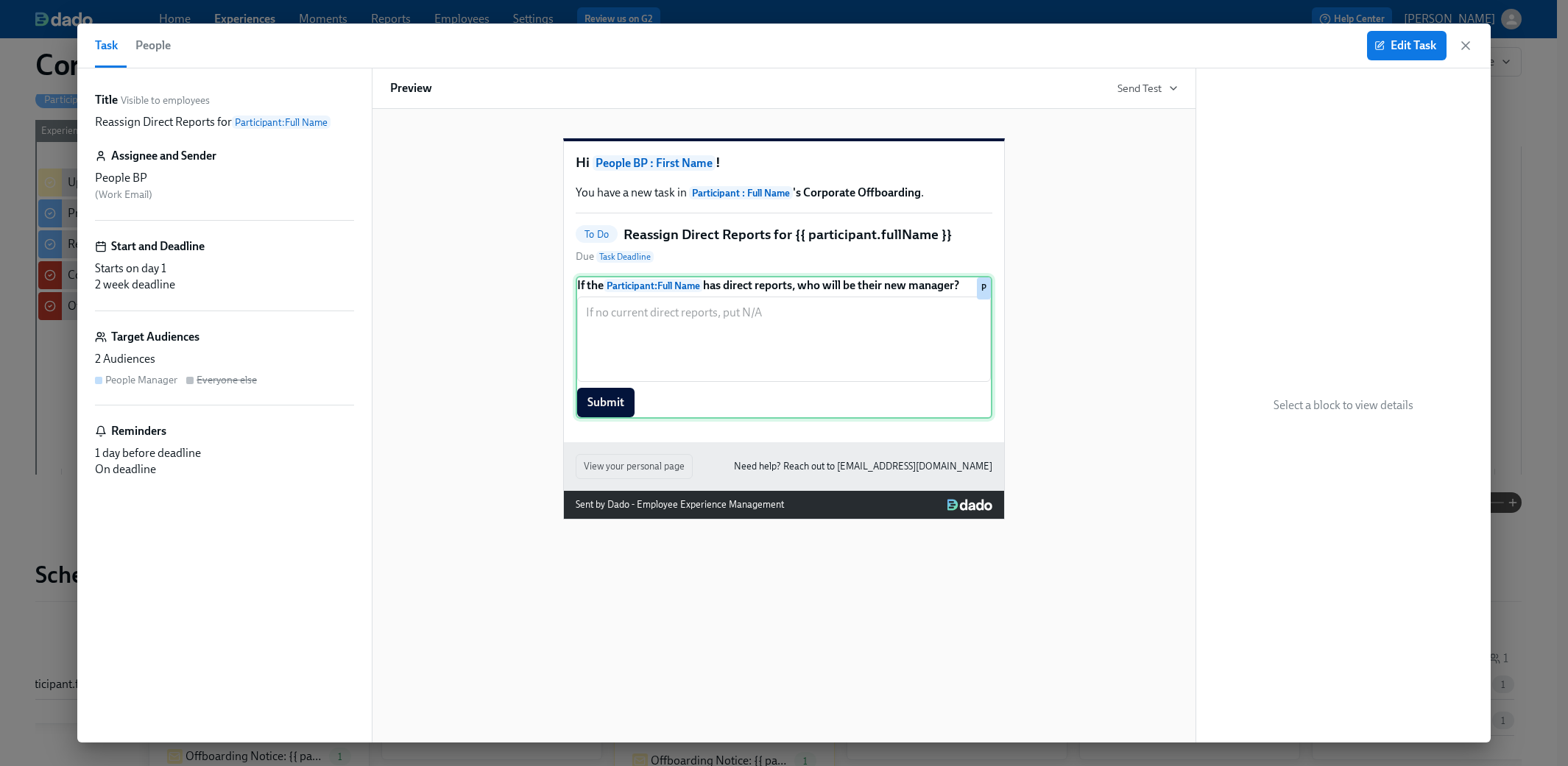
click at [713, 361] on div "If the Participant : Full Name has direct reports, who will be their new manage…" at bounding box center [783, 347] width 417 height 143
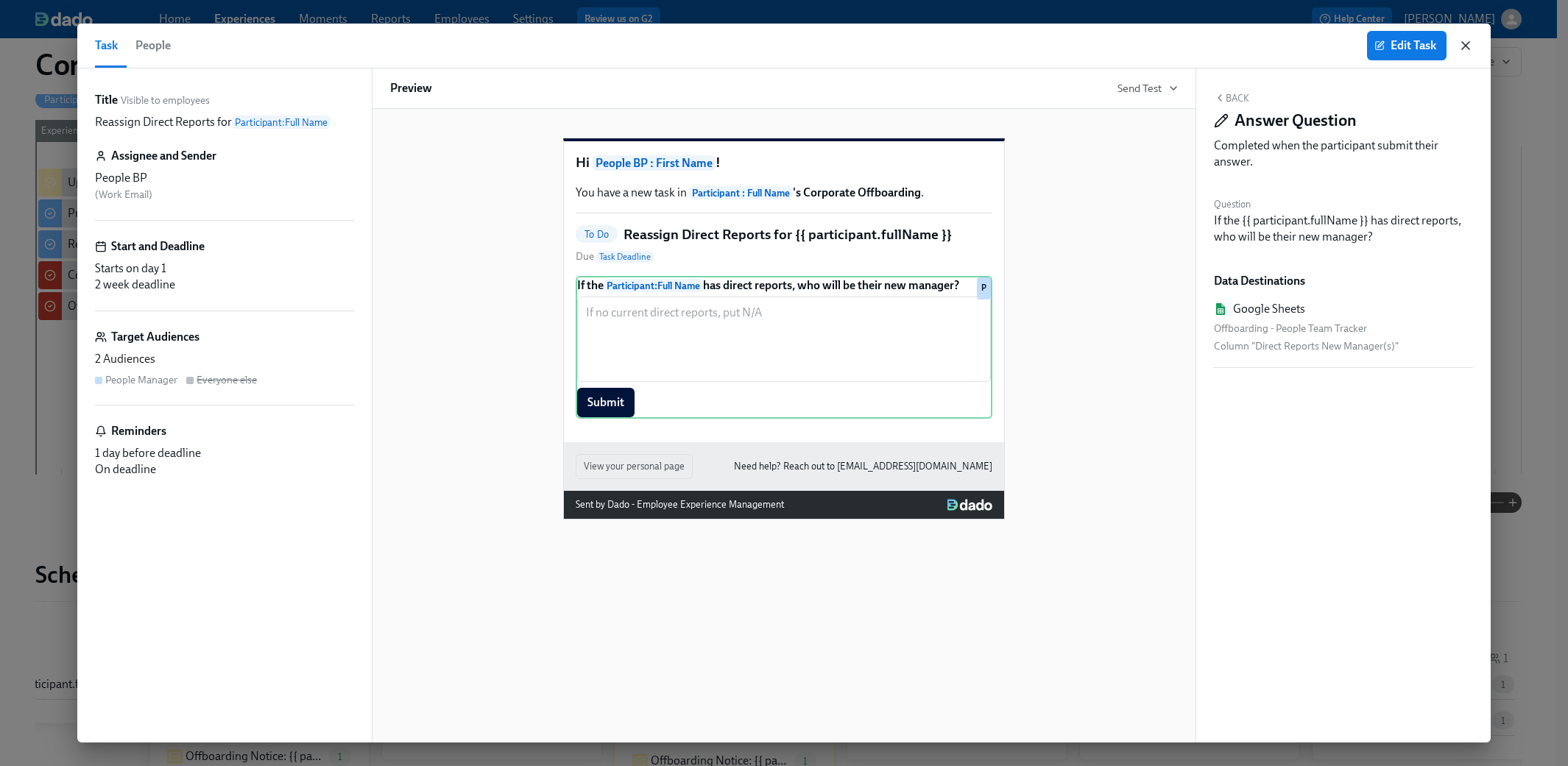
click at [929, 46] on icon "button" at bounding box center [1465, 45] width 8 height 8
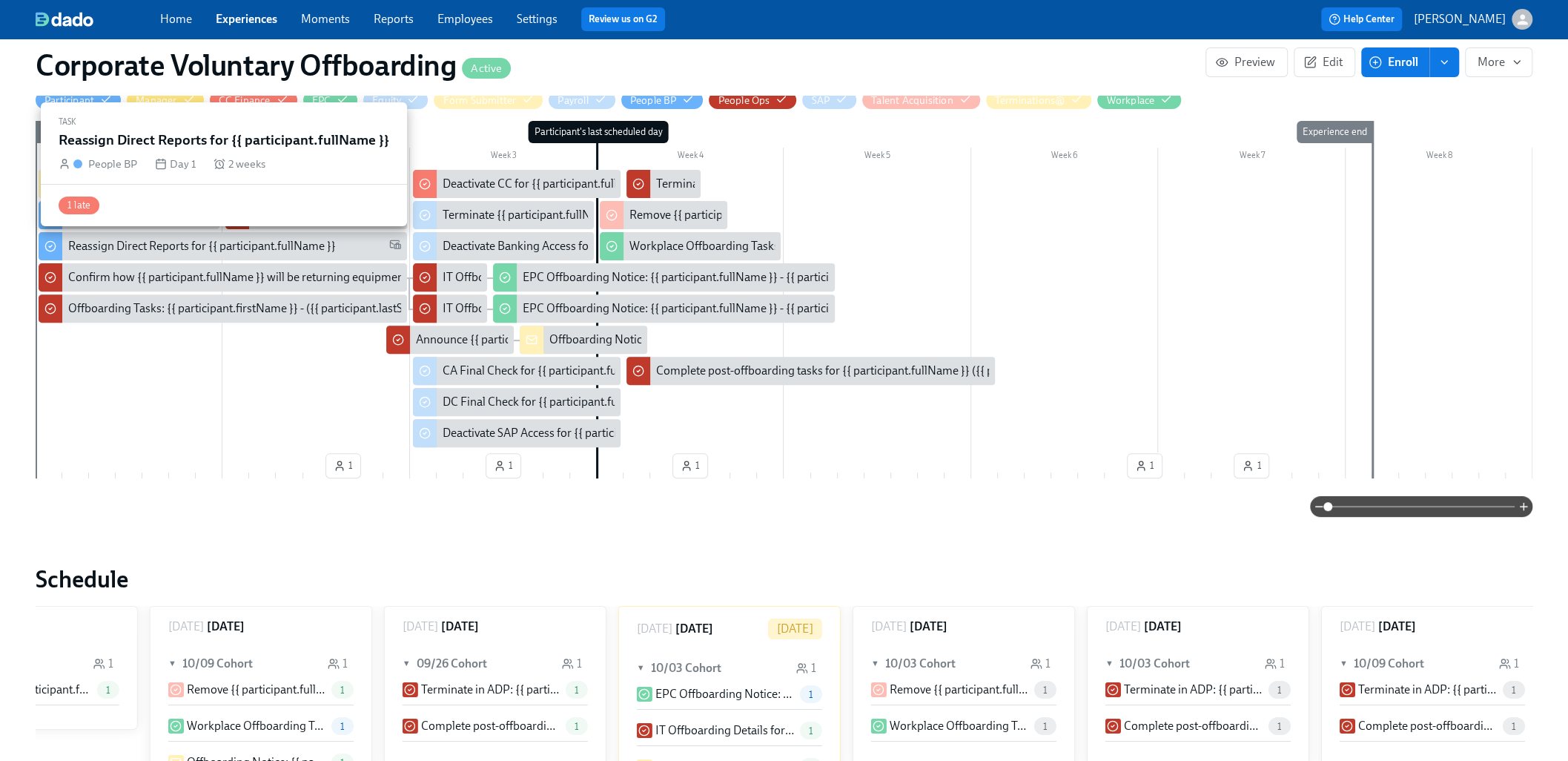
click at [202, 238] on div "Reassign Direct Reports for {{ participant.fullName }}" at bounding box center [202, 245] width 267 height 16
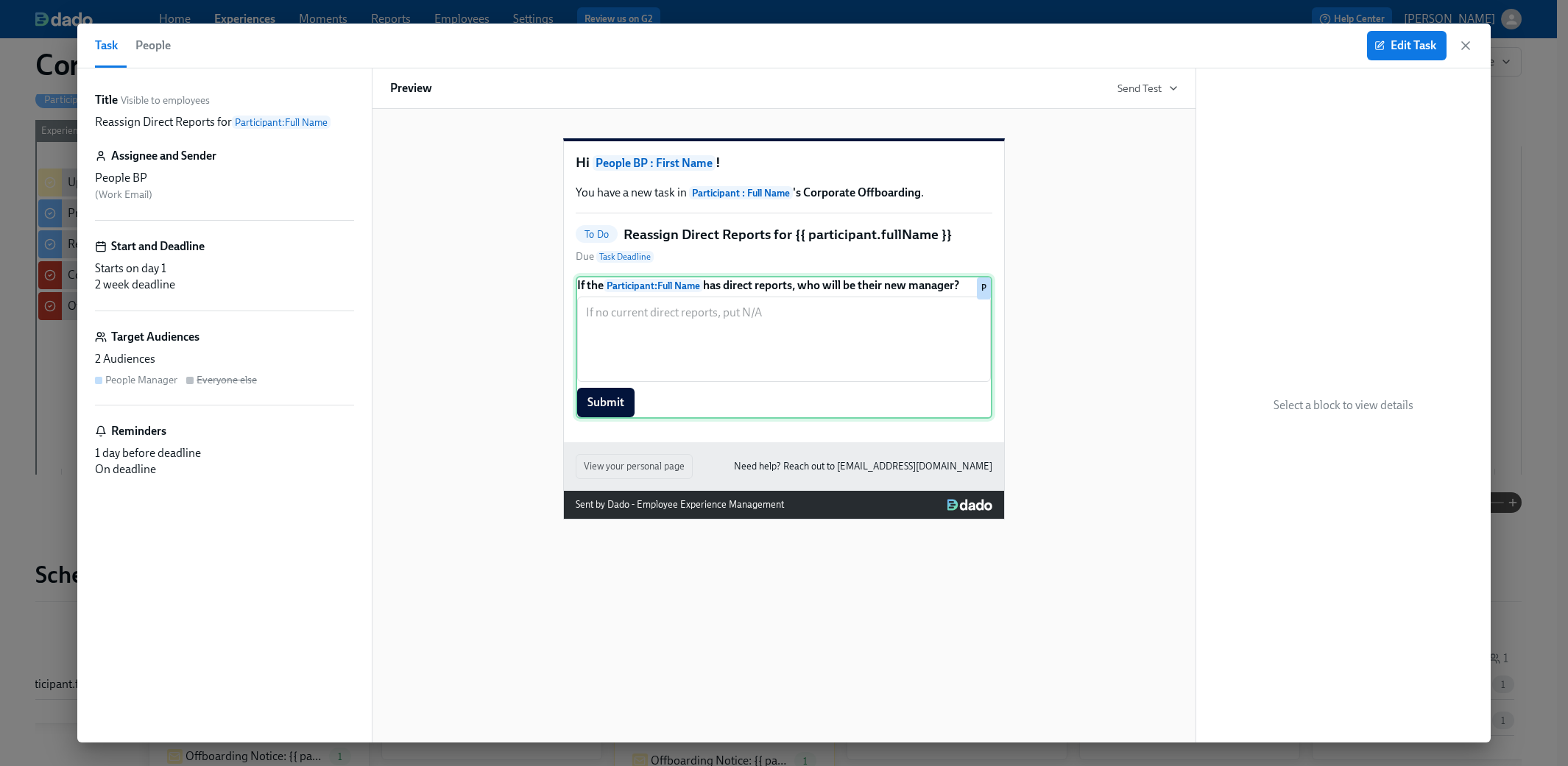
click at [929, 320] on div "If the Participant : Full Name has direct reports, who will be their new manage…" at bounding box center [783, 347] width 417 height 143
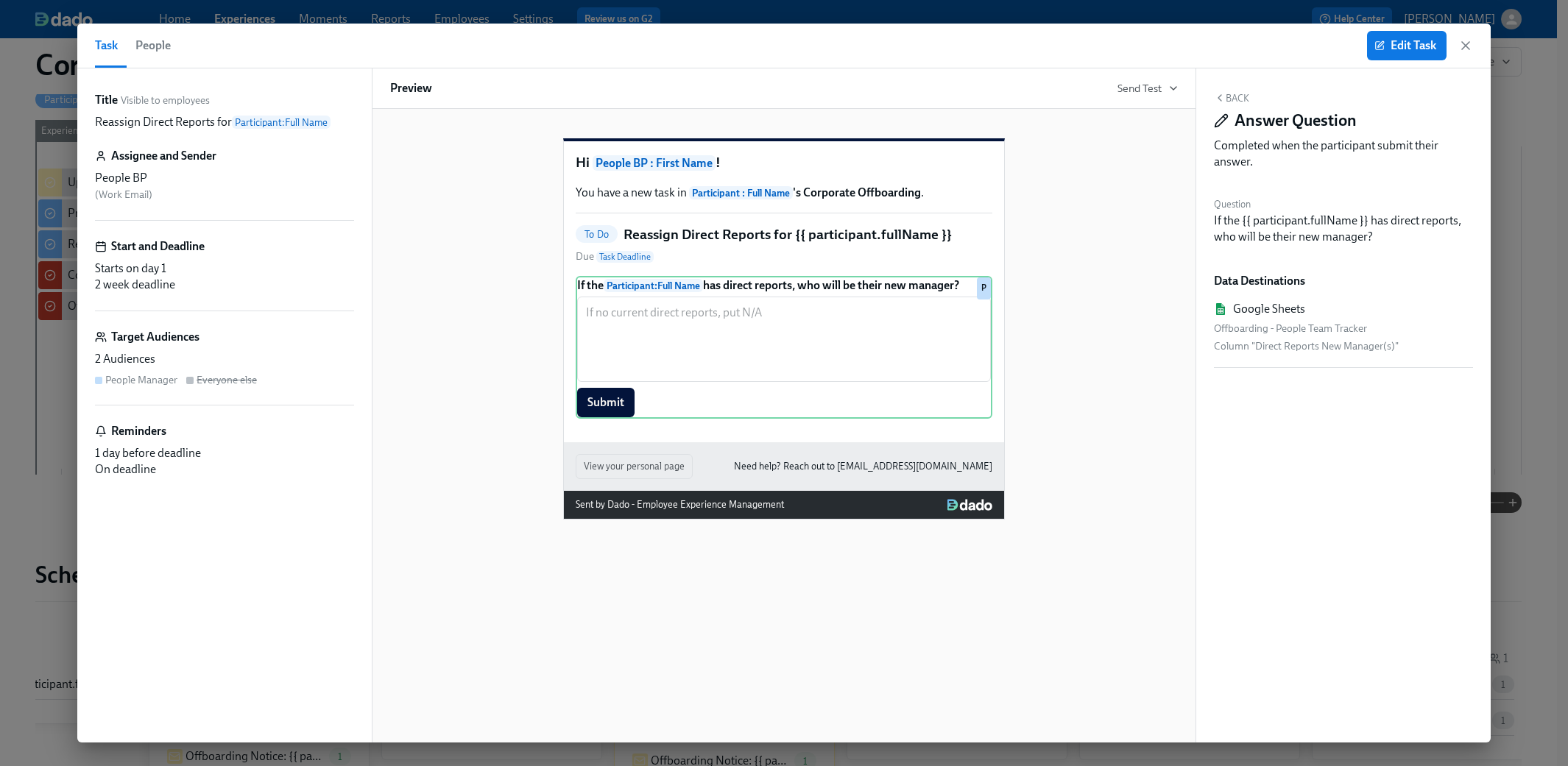
click at [814, 49] on div "Task People Edit Task" at bounding box center [784, 46] width 1414 height 45
click at [929, 43] on icon "button" at bounding box center [1464, 45] width 14 height 14
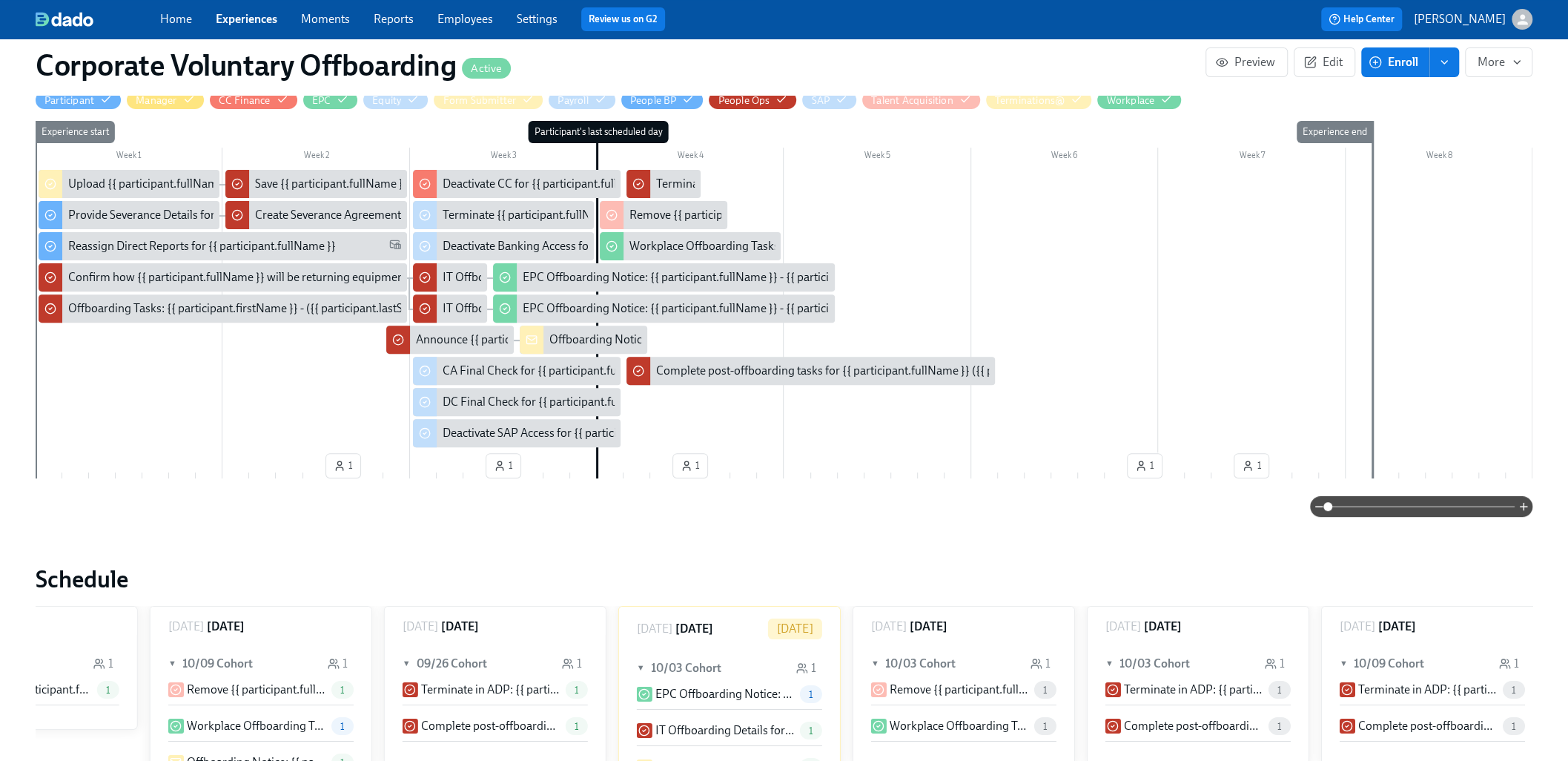
click at [473, 21] on link "Employees" at bounding box center [465, 19] width 56 height 14
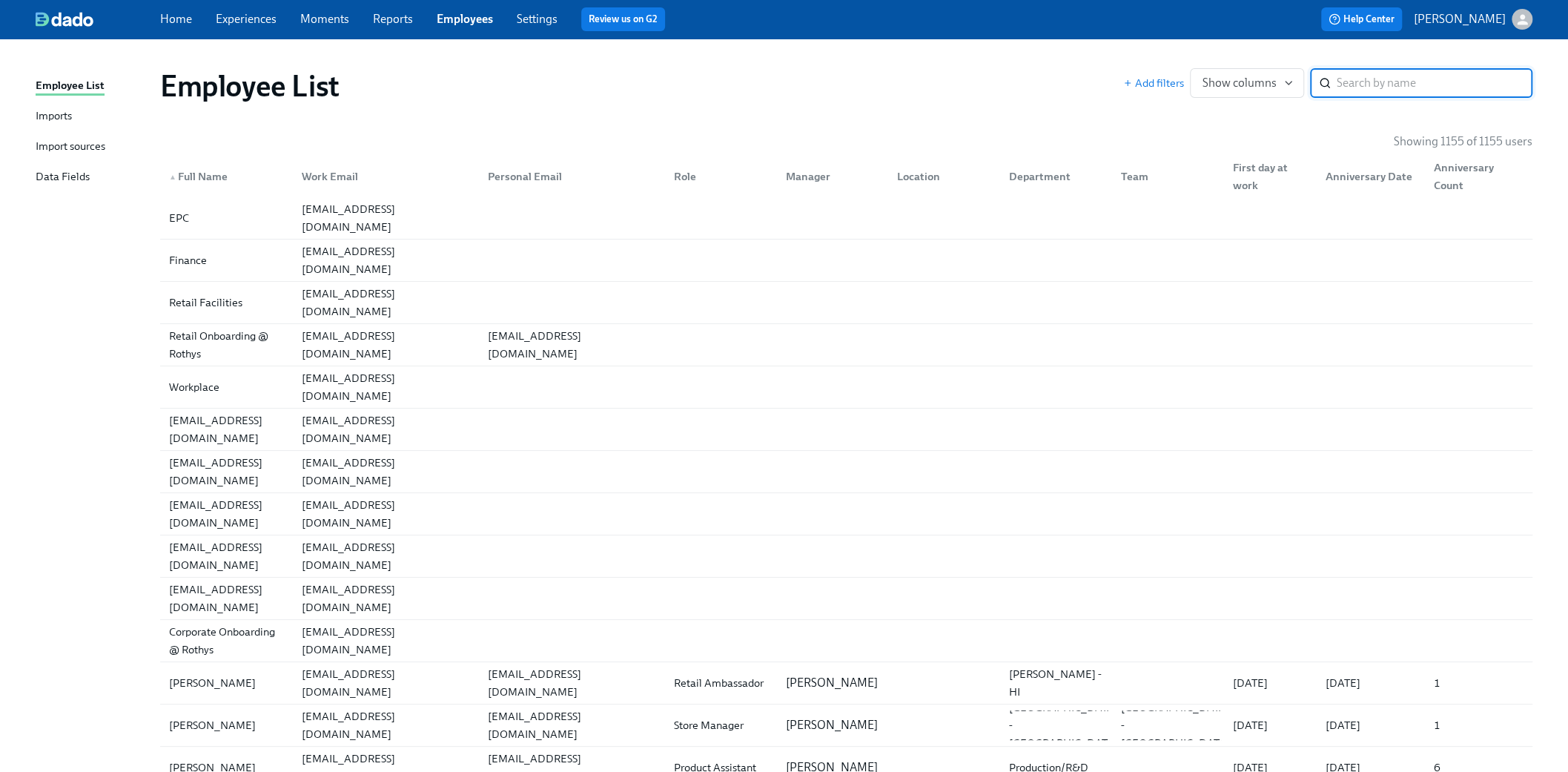
click at [49, 181] on div "Data Fields" at bounding box center [62, 178] width 54 height 19
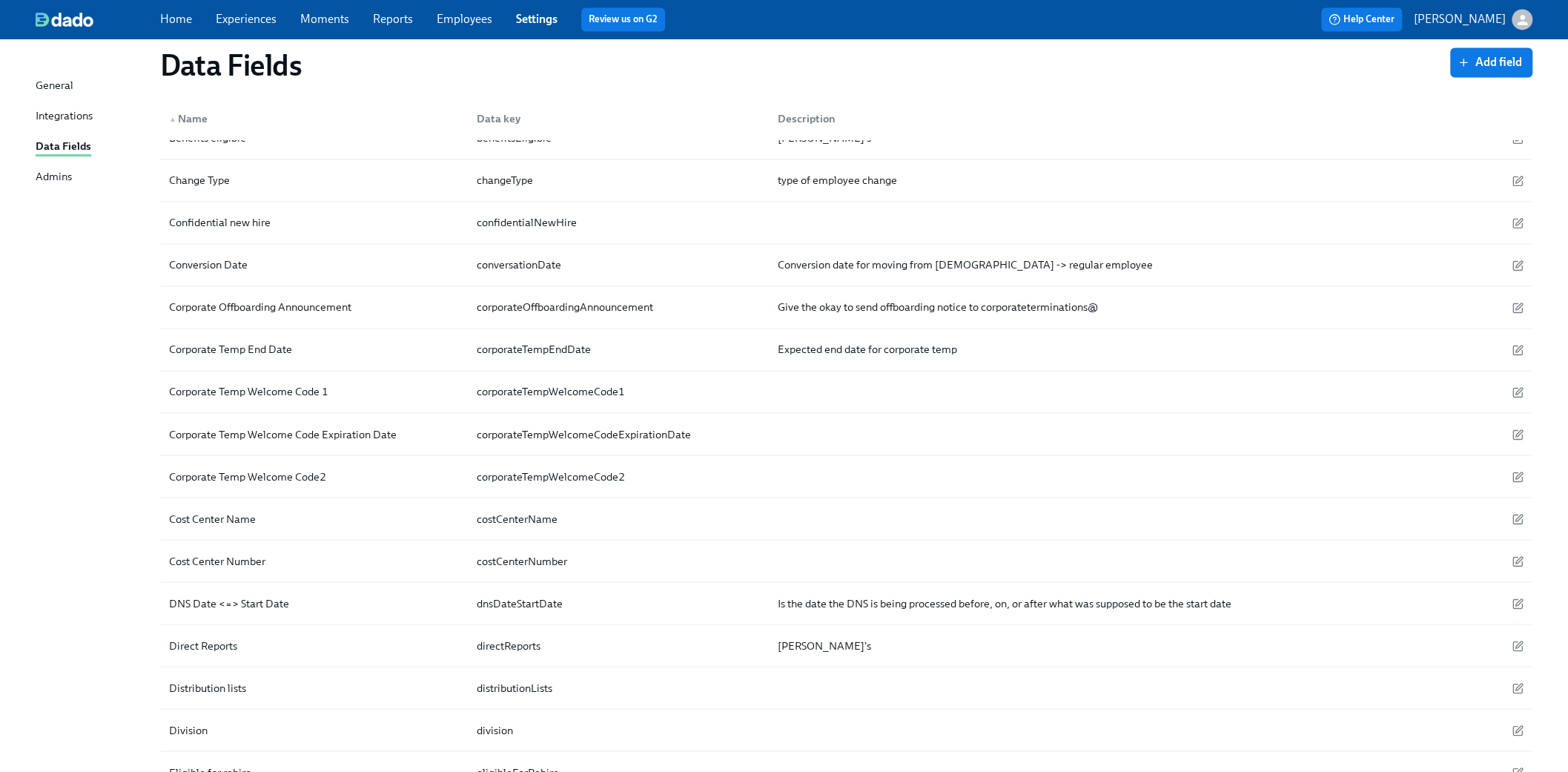
scroll to position [1631, 0]
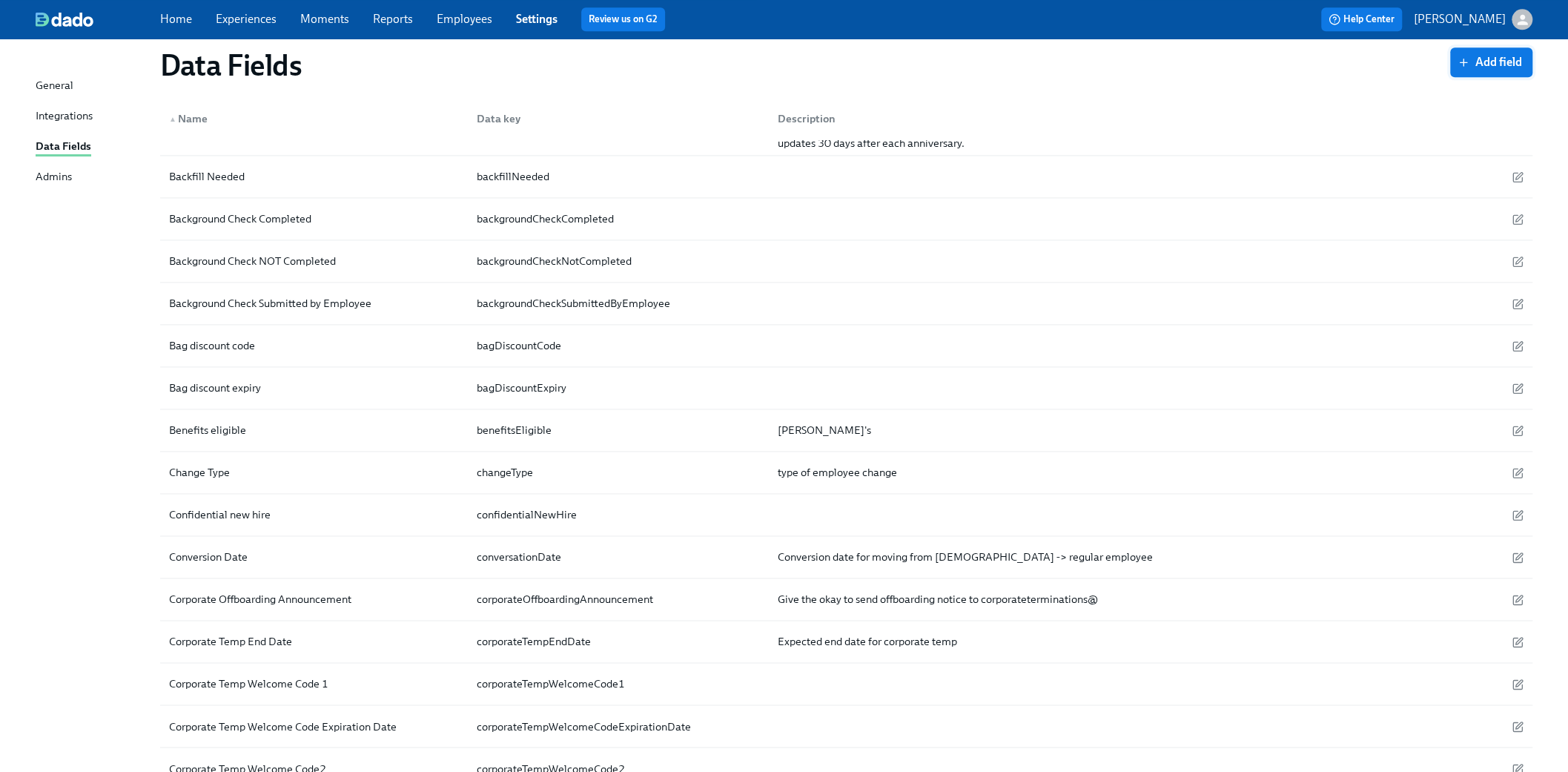
click at [936, 62] on span "Add field" at bounding box center [1491, 62] width 62 height 15
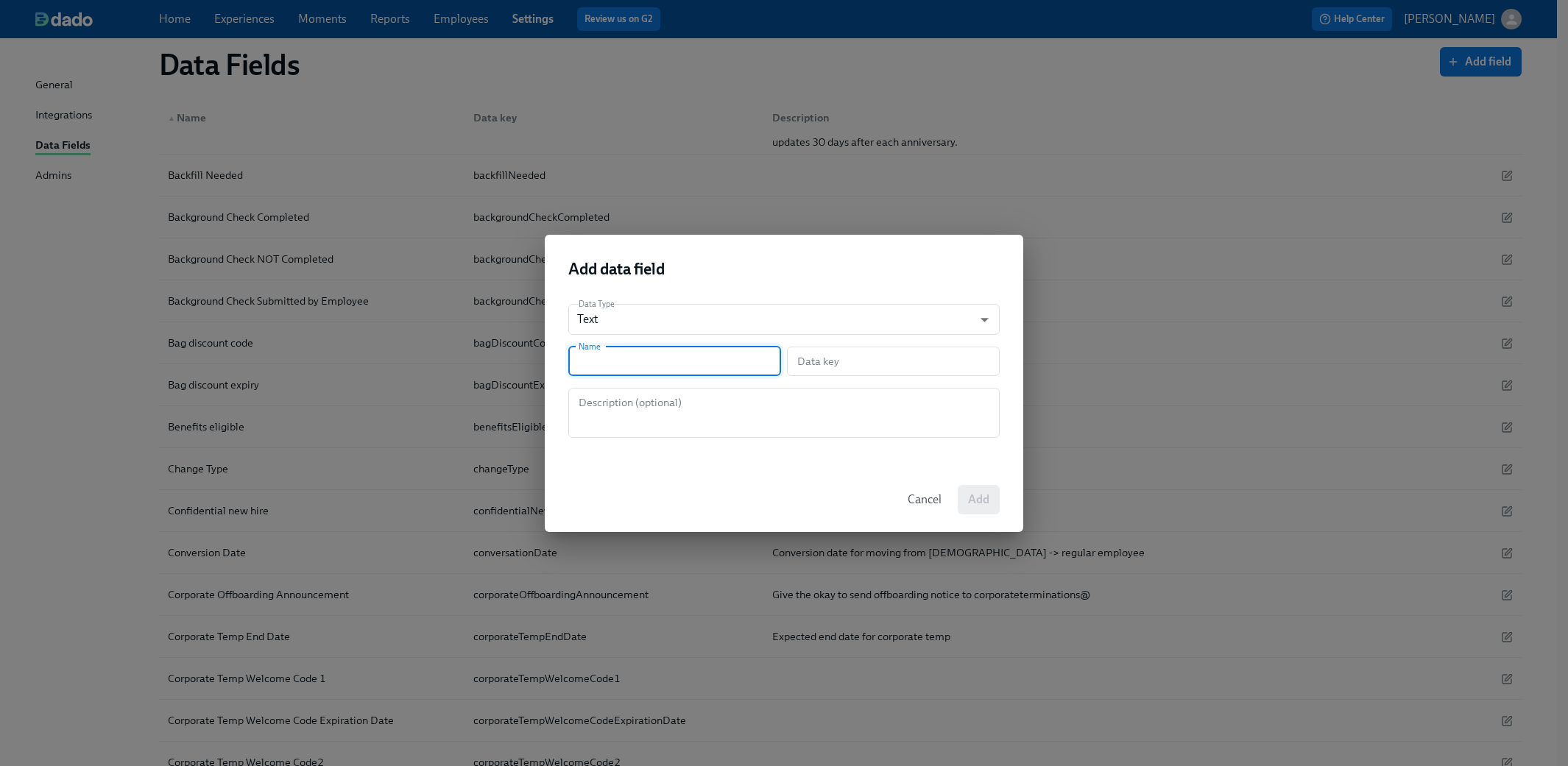
click at [631, 355] on input "text" at bounding box center [675, 361] width 213 height 30
type input "D"
type input "d"
type input "Di"
type input "di"
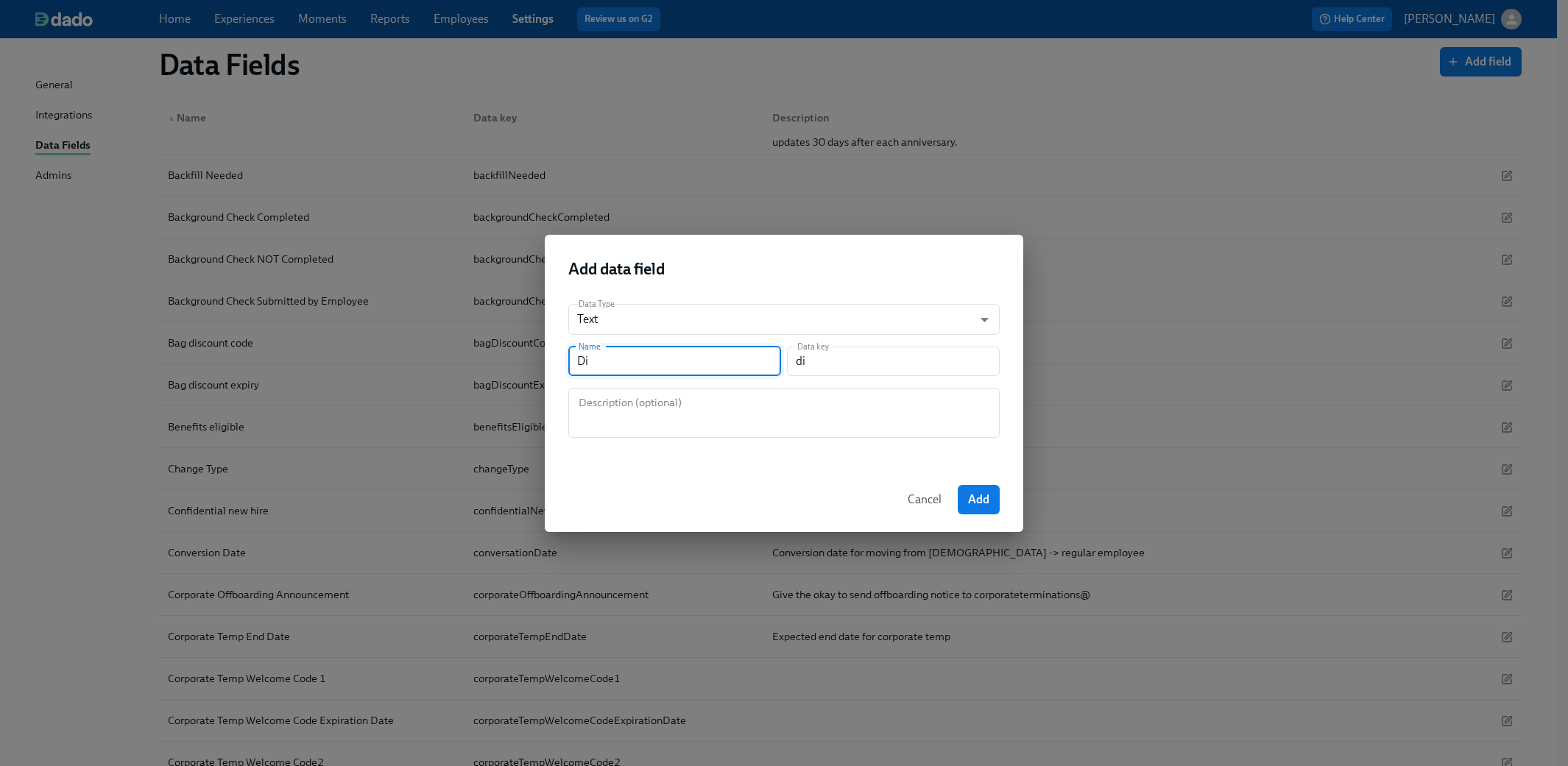
type input "Dir"
type input "dir"
type input "Dire"
type input "dire"
type input "Direc"
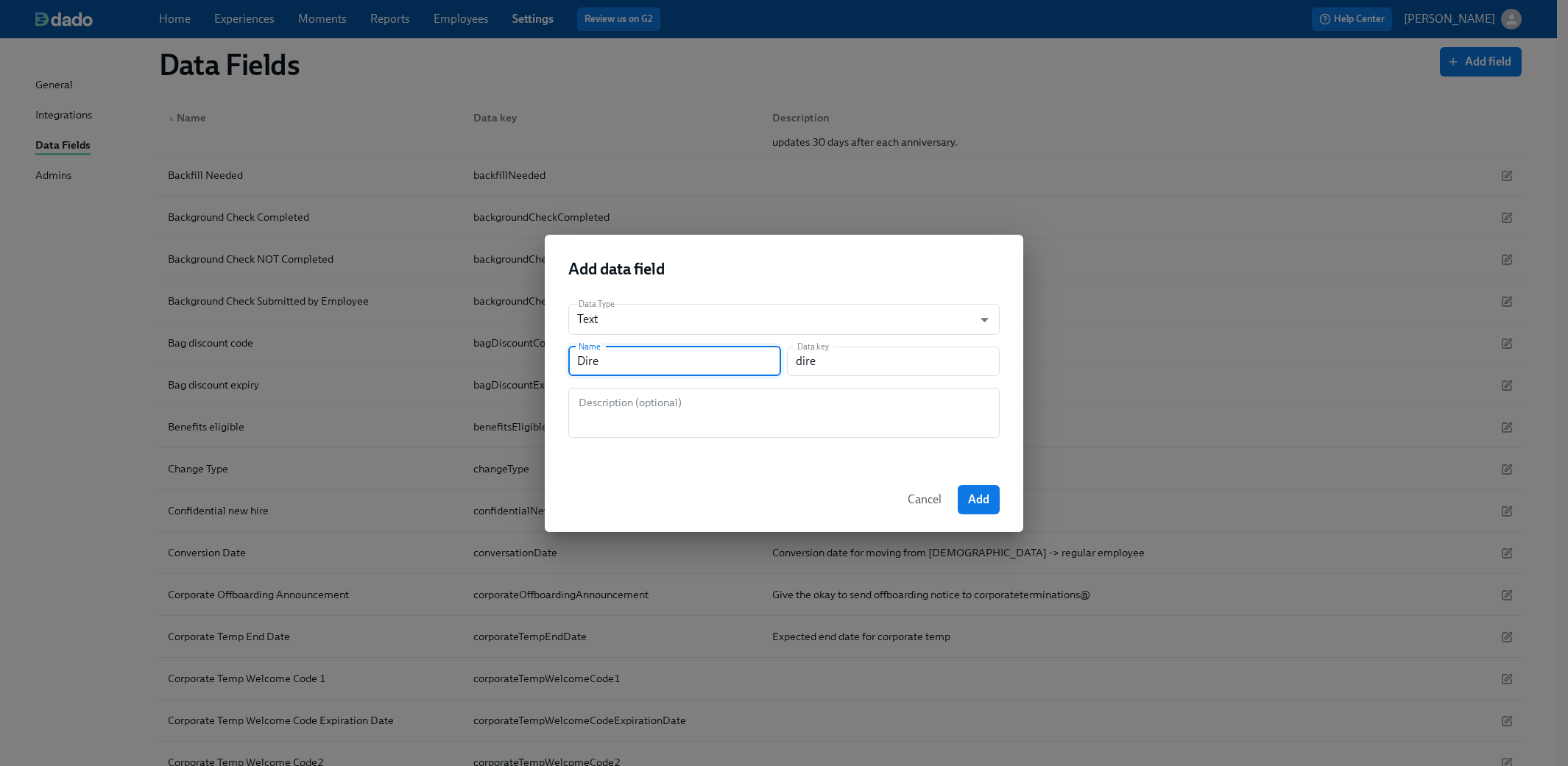
type input "direc"
type input "Direct"
type input "direct"
type input "Direct R"
type input "directR"
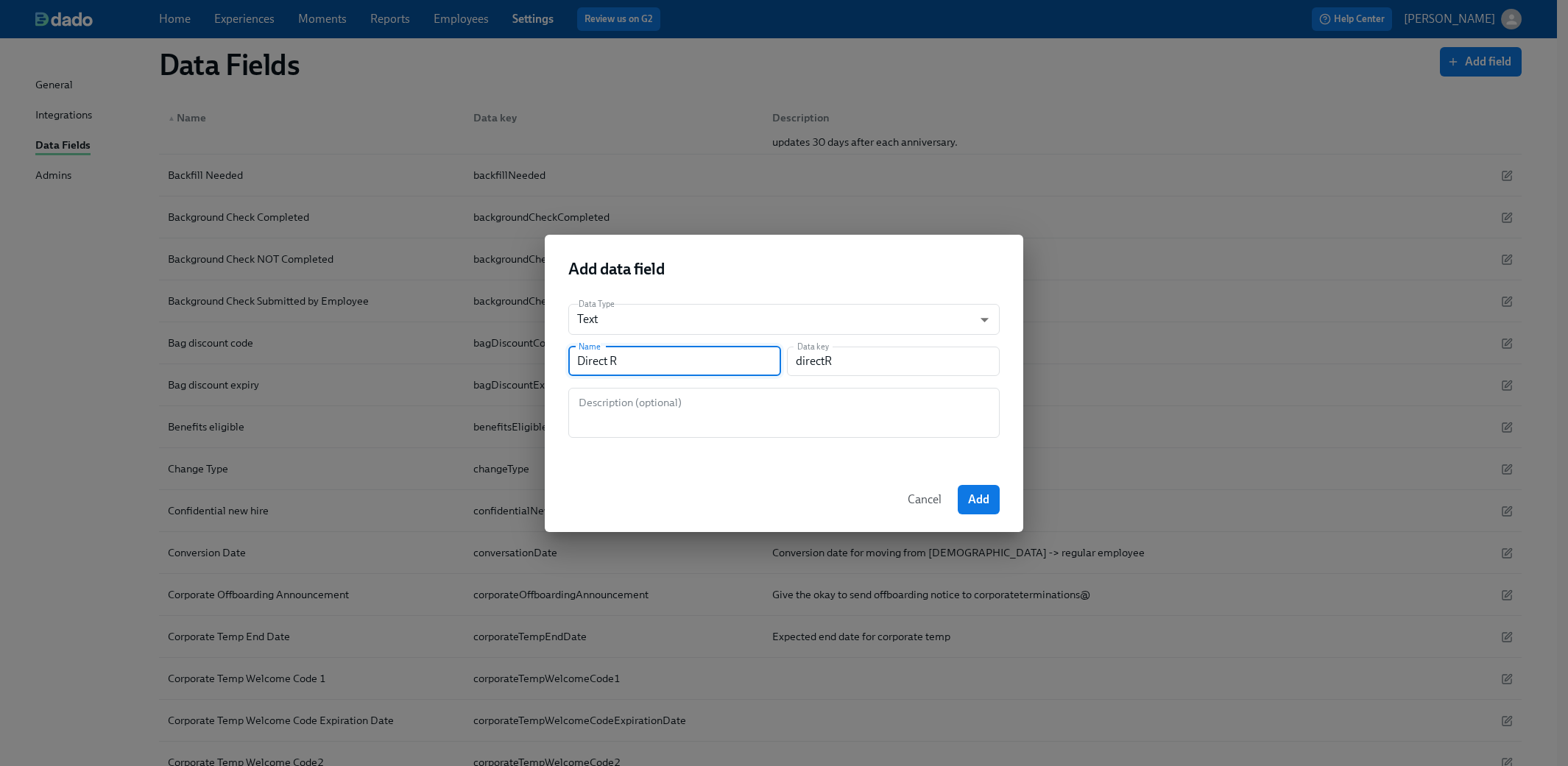
type input "Direct Re"
type input "directRe"
type input "Direct Rep"
type input "directRep"
type input "Direct Repo"
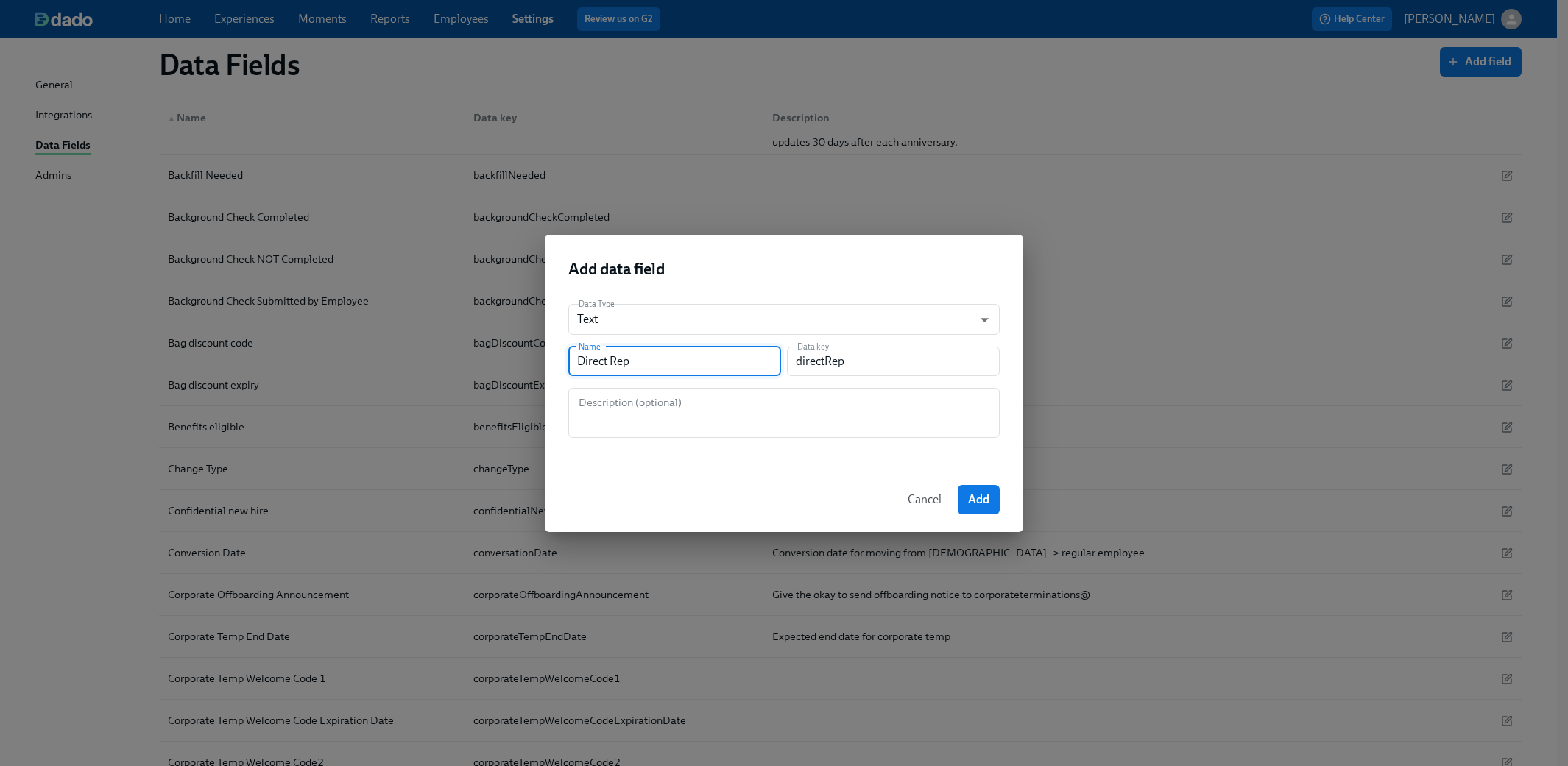
type input "directRepo"
type input "Direct Repor"
type input "directRepor"
type input "Direct Report"
type input "directReport"
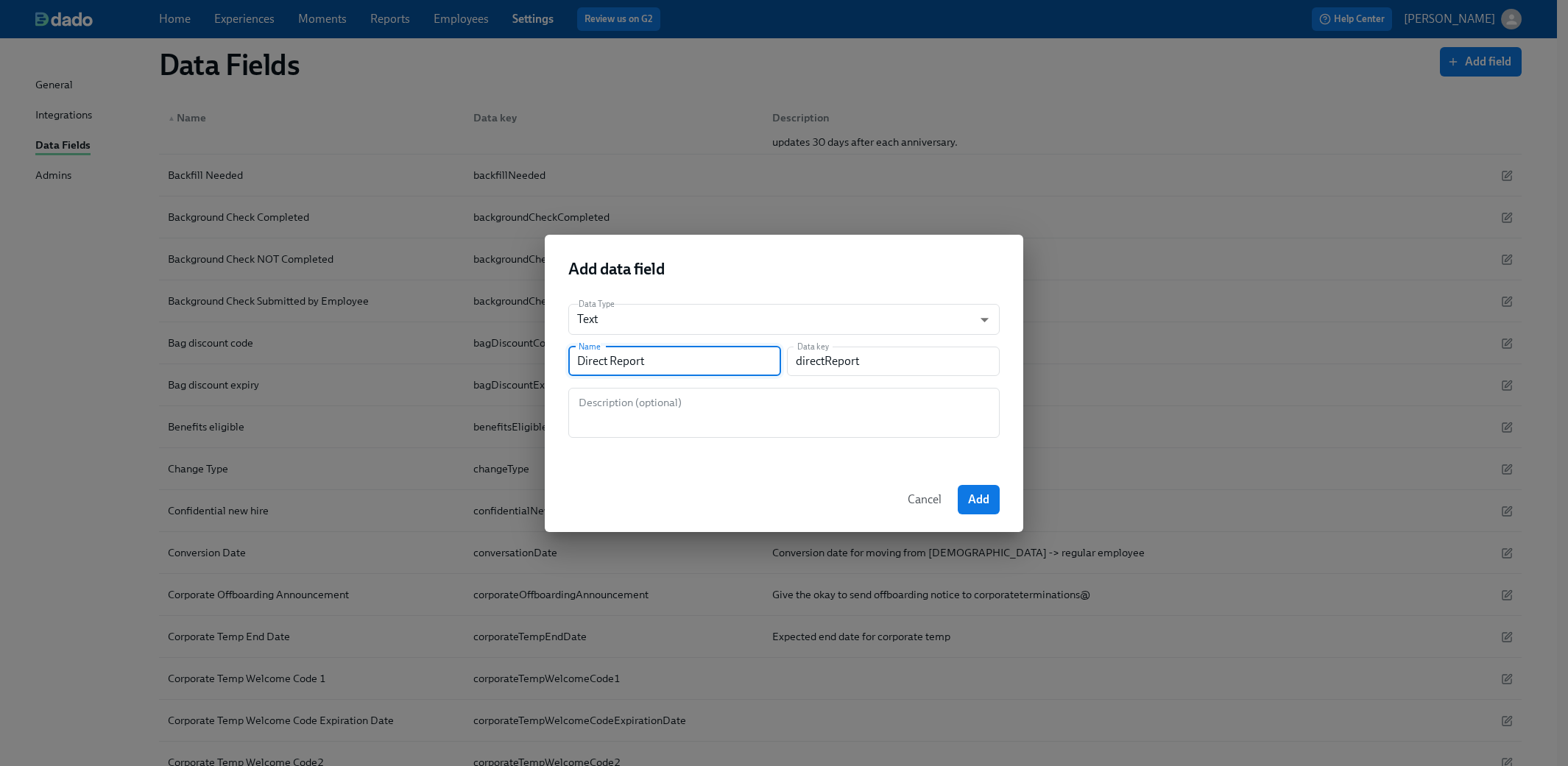
type input "Direct Reports"
type input "directReports"
type input "Direct Reports R"
type input "directReportsR"
type input "Direct Reports Re"
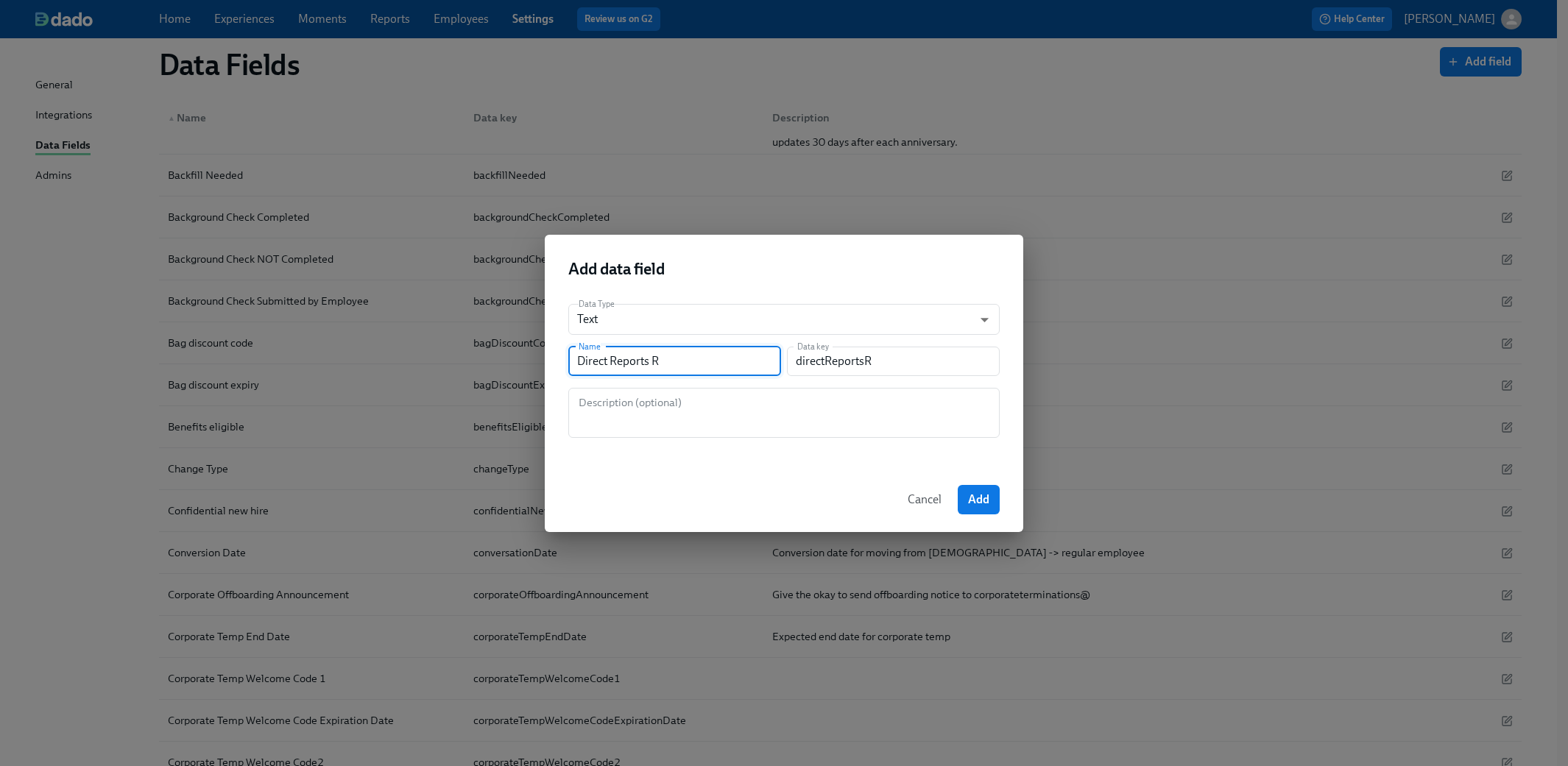
type input "directReportsRe"
type input "Direct Reports Rea"
type input "directReportsRea"
type input "Direct Reports Reas"
type input "directReportsReas"
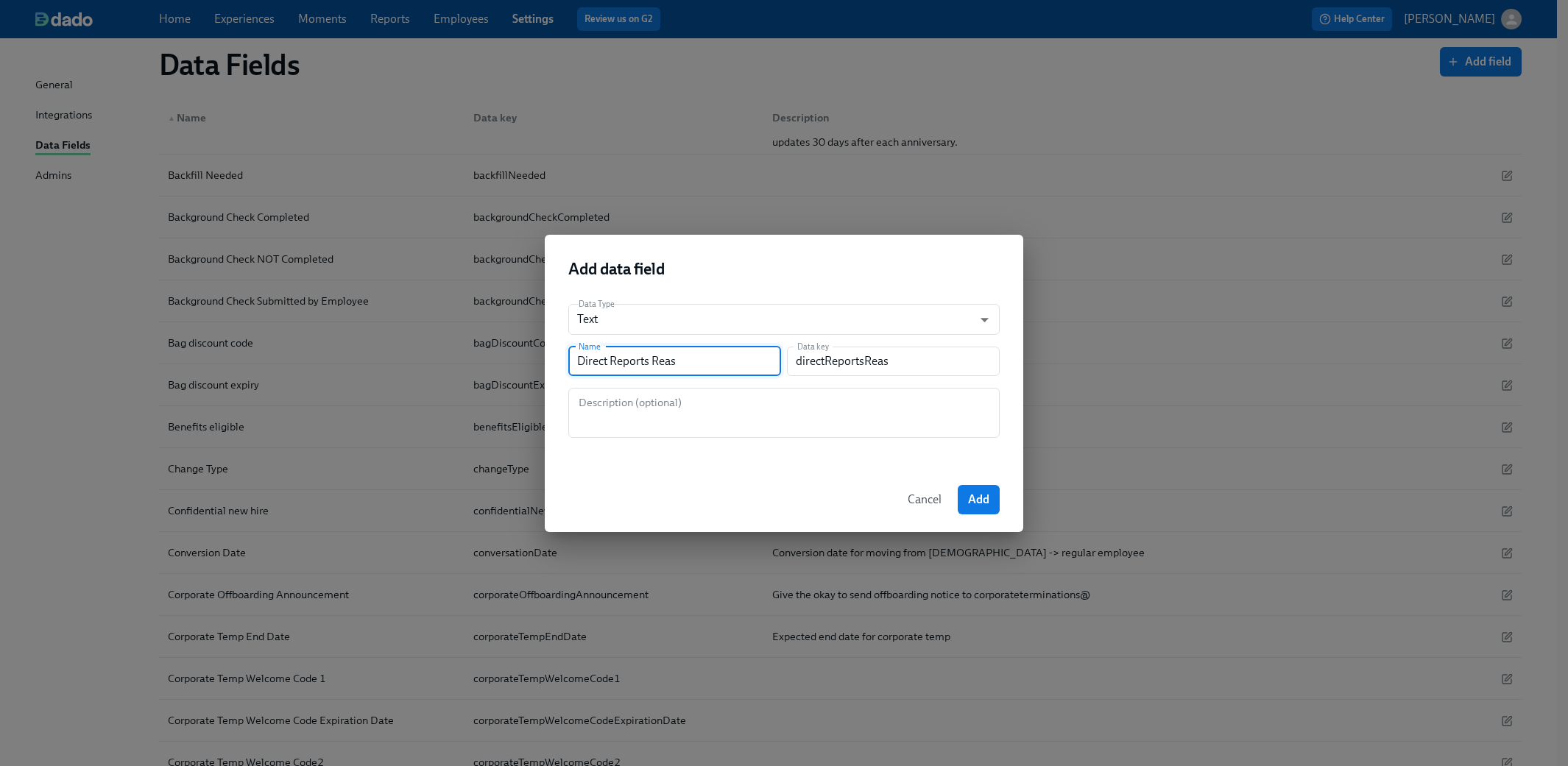
type input "Direct Reports Reass"
type input "directReportsReass"
type input "Direct Reports Reassi"
type input "directReportsReassi"
type input "Direct Reports Reassig"
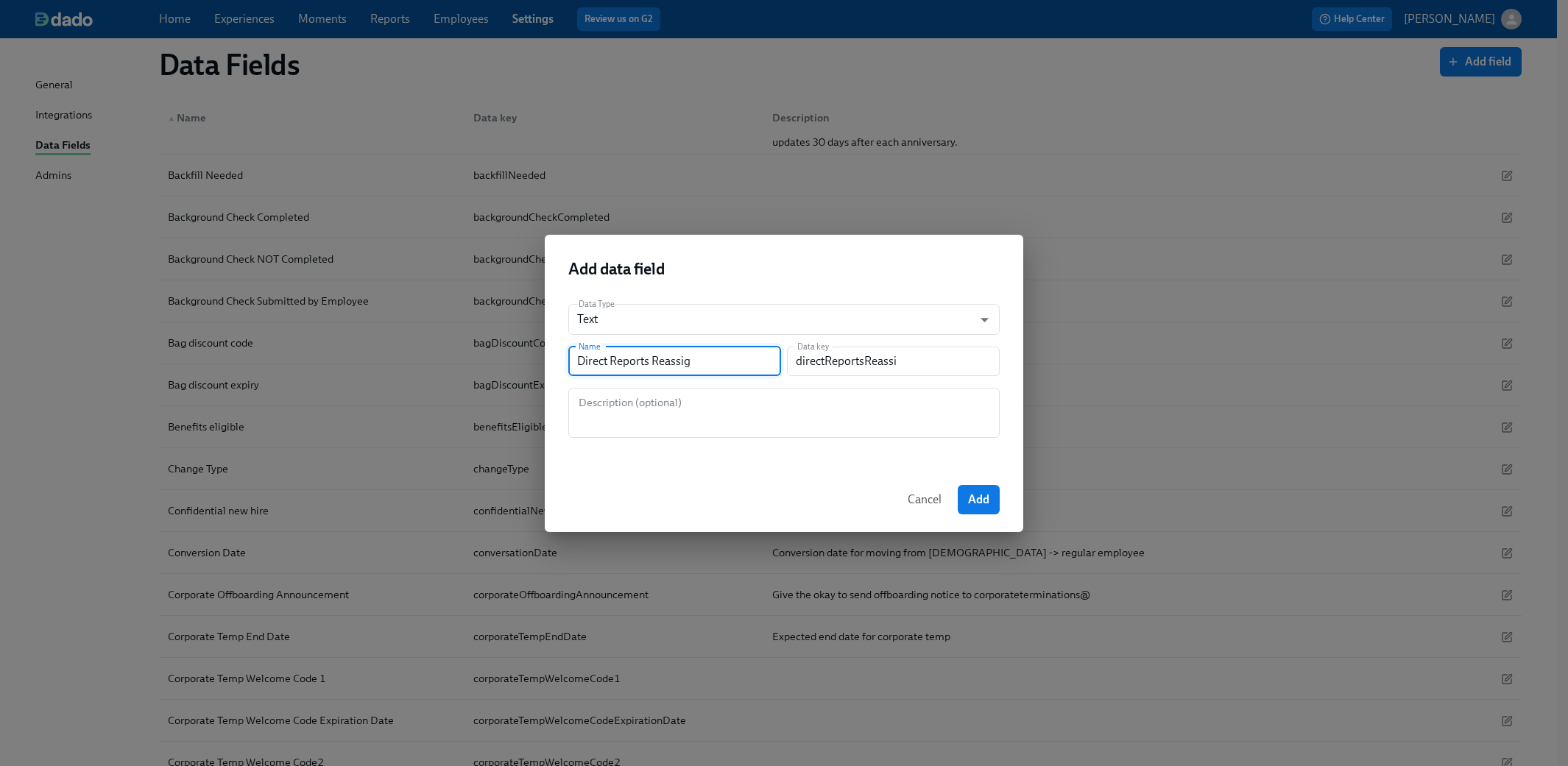
type input "directReportsReassig"
type input "Direct Reports Reassign"
type input "directReportsReassign"
type input "Direct Reports Reassigne"
type input "directReportsReassigne"
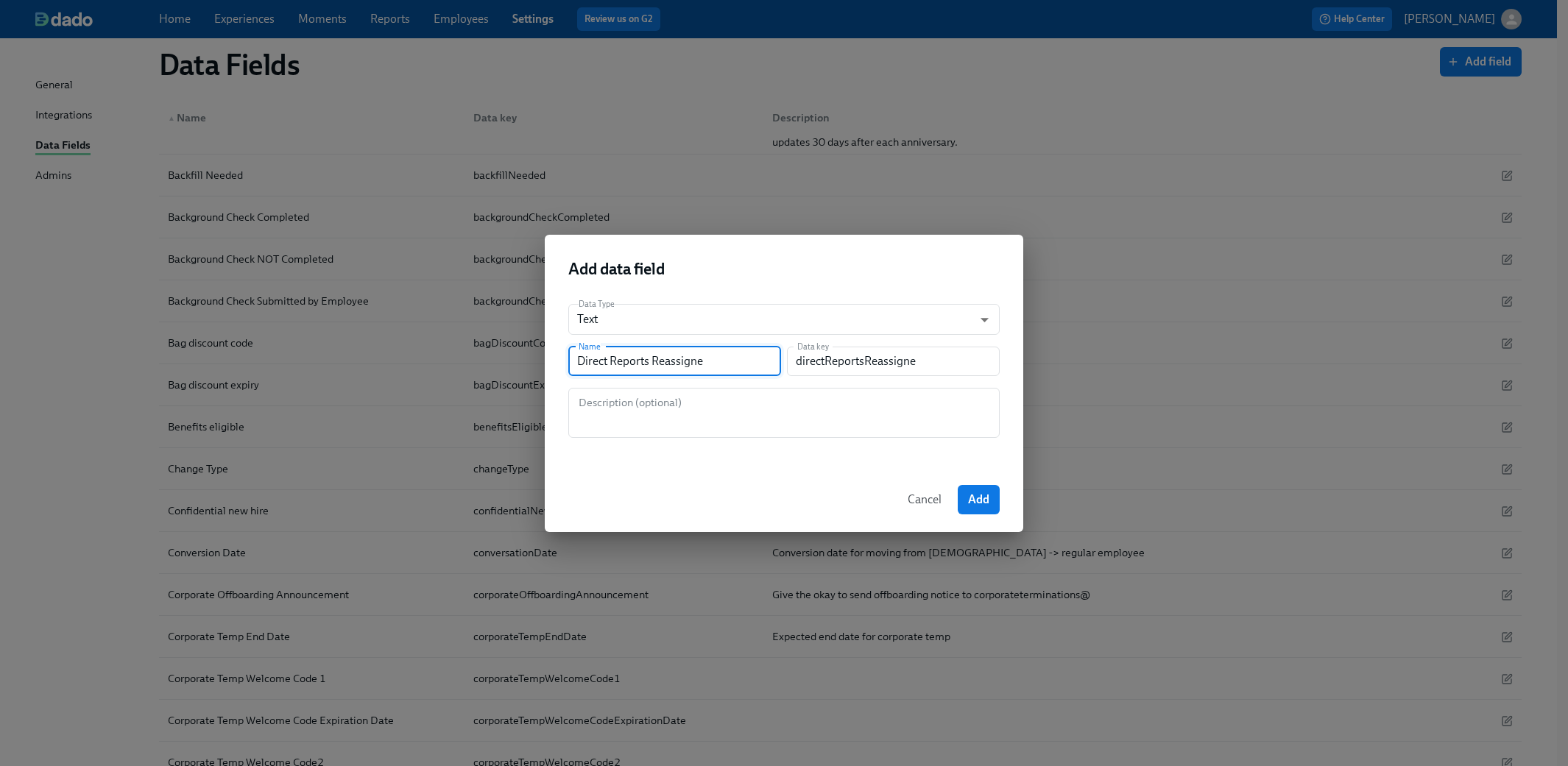
type input "Direct Reports Reassigned"
type input "directReportsReassigned"
type input "Direct Reports Reassigned"
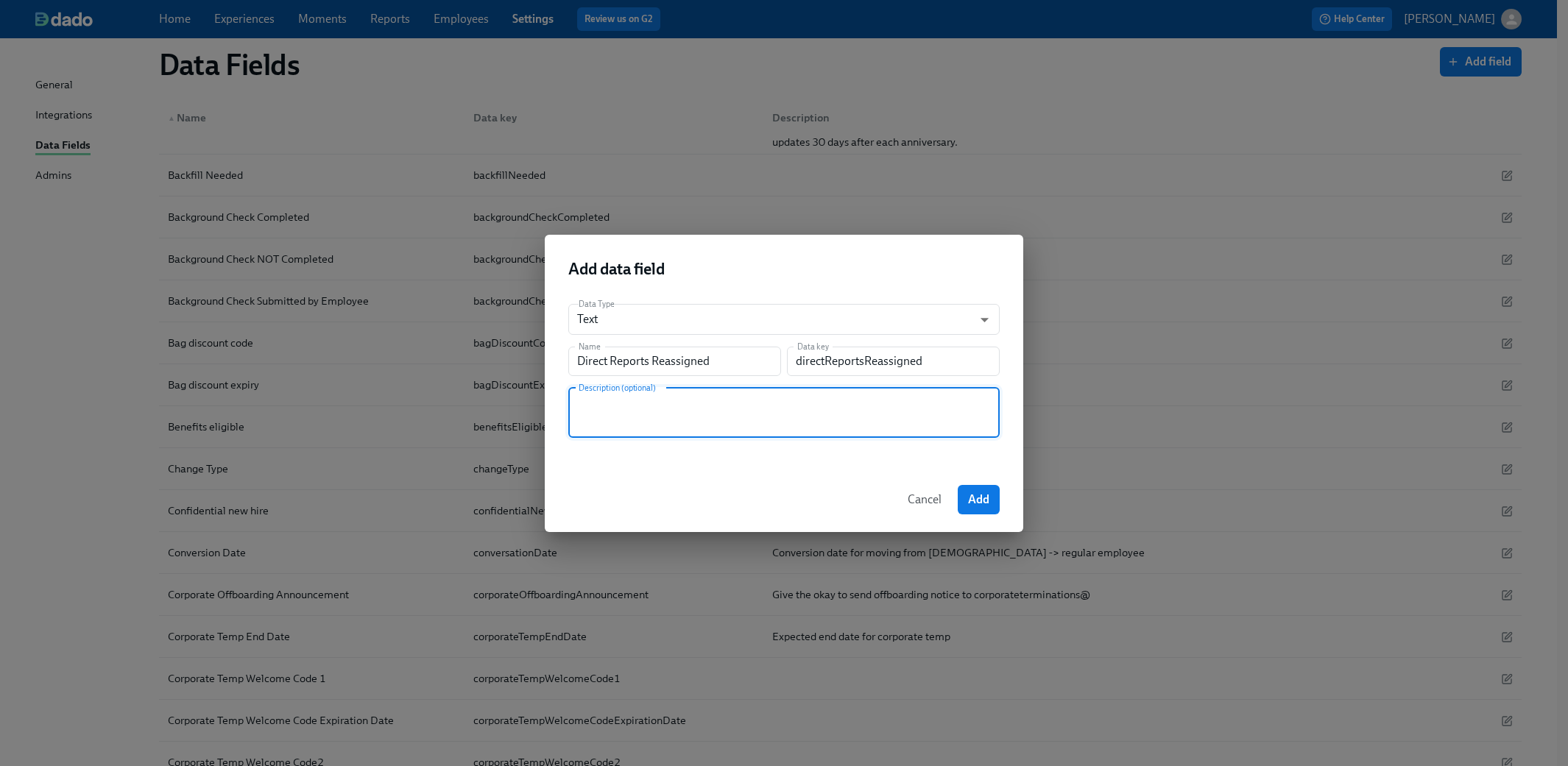
click at [639, 409] on textarea at bounding box center [784, 413] width 414 height 36
click at [737, 405] on textarea at bounding box center [784, 413] width 414 height 36
click at [929, 407] on textarea "Who current direct reports will be assigned to when manager leaves" at bounding box center [784, 413] width 414 height 36
drag, startPoint x: 641, startPoint y: 404, endPoint x: 602, endPoint y: 404, distance: 39.0
click at [602, 404] on textarea "Who current direct reports will be assigned to when manager leaves" at bounding box center [784, 413] width 414 height 36
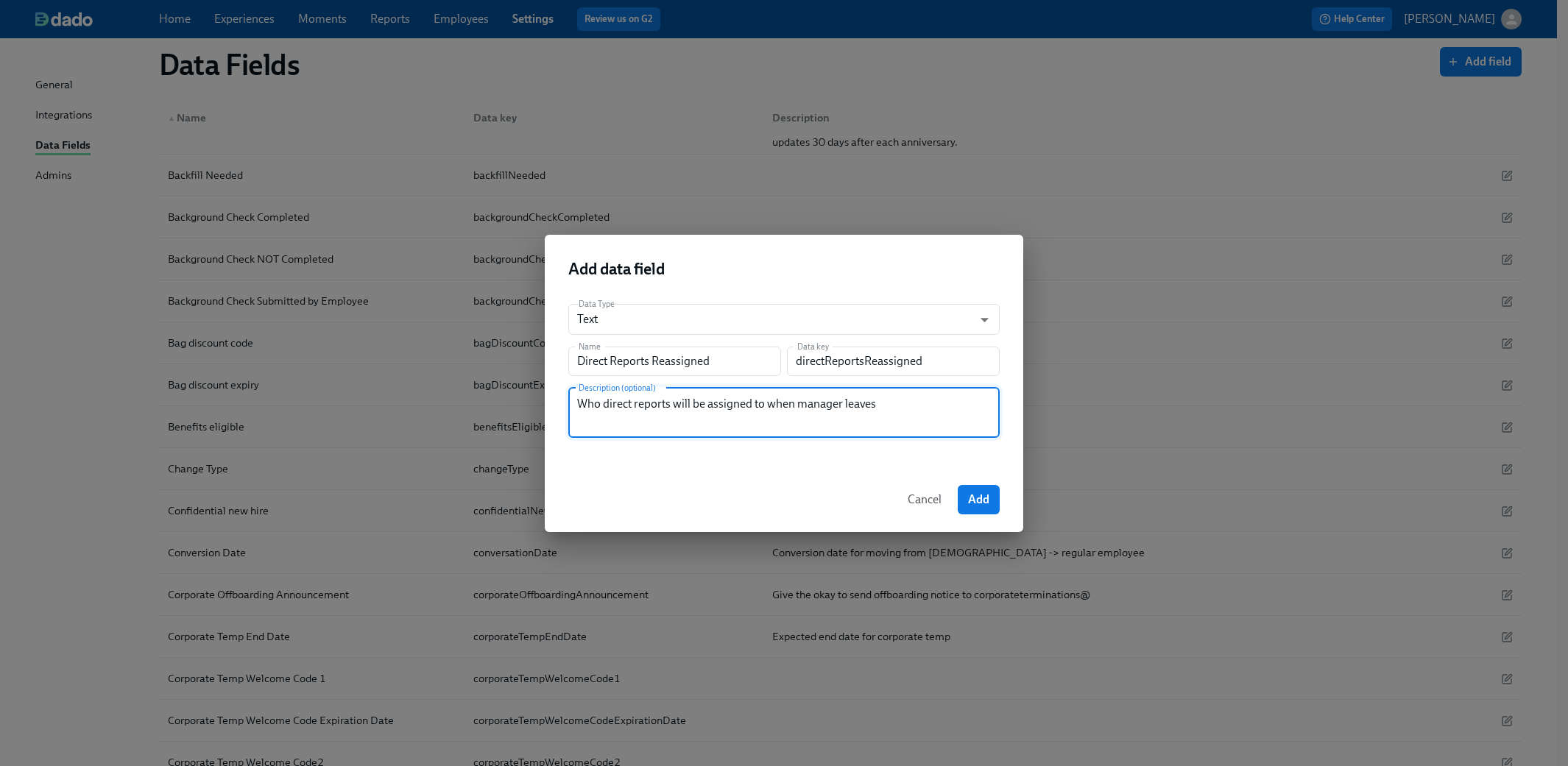
click at [903, 417] on textarea "Who direct reports will be assigned to when manager leaves" at bounding box center [784, 413] width 414 height 36
click at [926, 405] on textarea "Who direct reports will be assigned to when manager leaves" at bounding box center [784, 413] width 414 height 36
click at [792, 403] on textarea "Who direct reports will be assigned to when manager leaves" at bounding box center [784, 413] width 414 height 36
type textarea "Who direct reports will be assigned to when a manager leaves"
click at [908, 389] on div "Who direct reports will be assigned to when a manager leaves Description (optio…" at bounding box center [784, 412] width 431 height 50
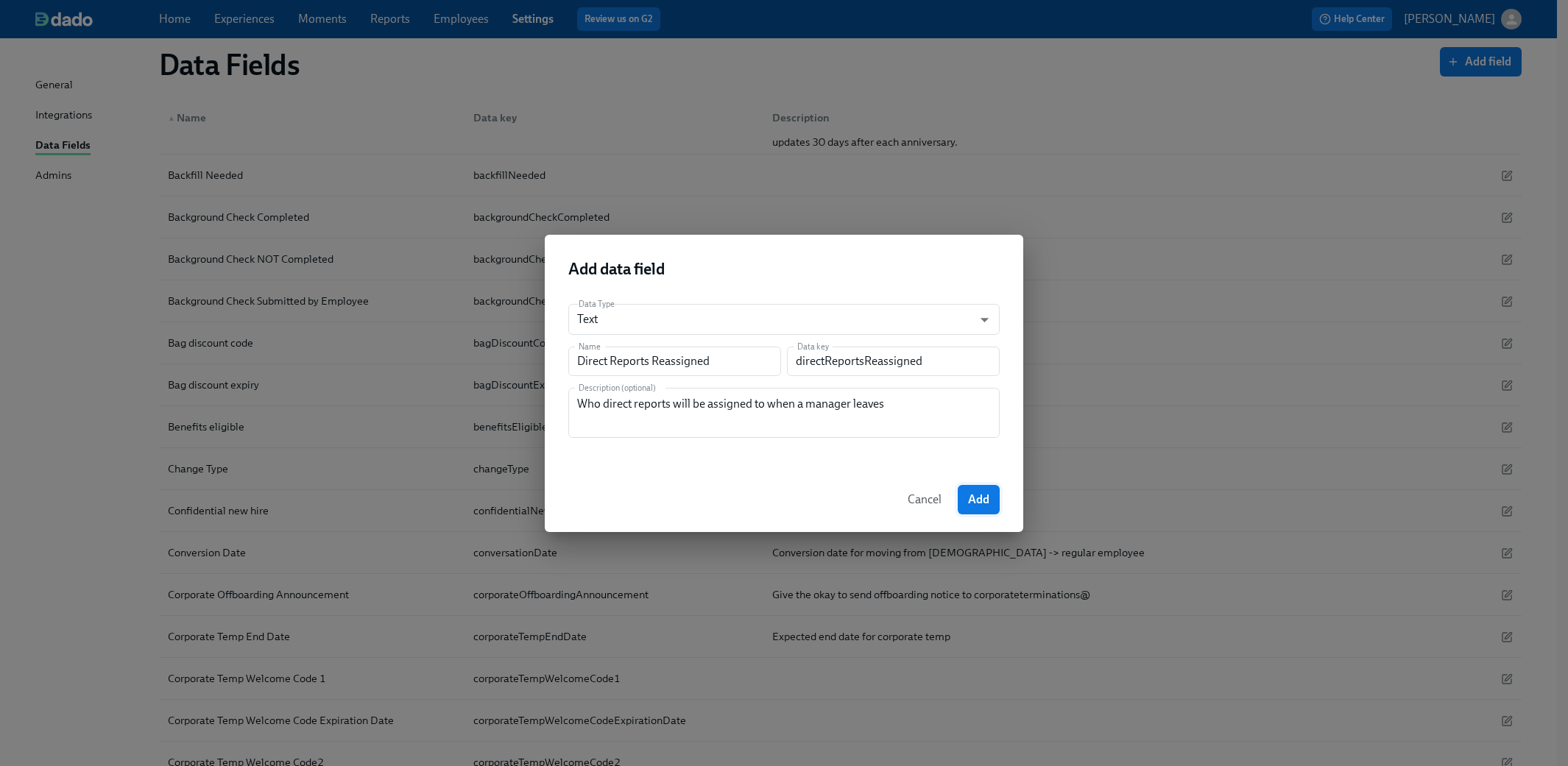
click at [929, 496] on span "Add" at bounding box center [978, 499] width 21 height 14
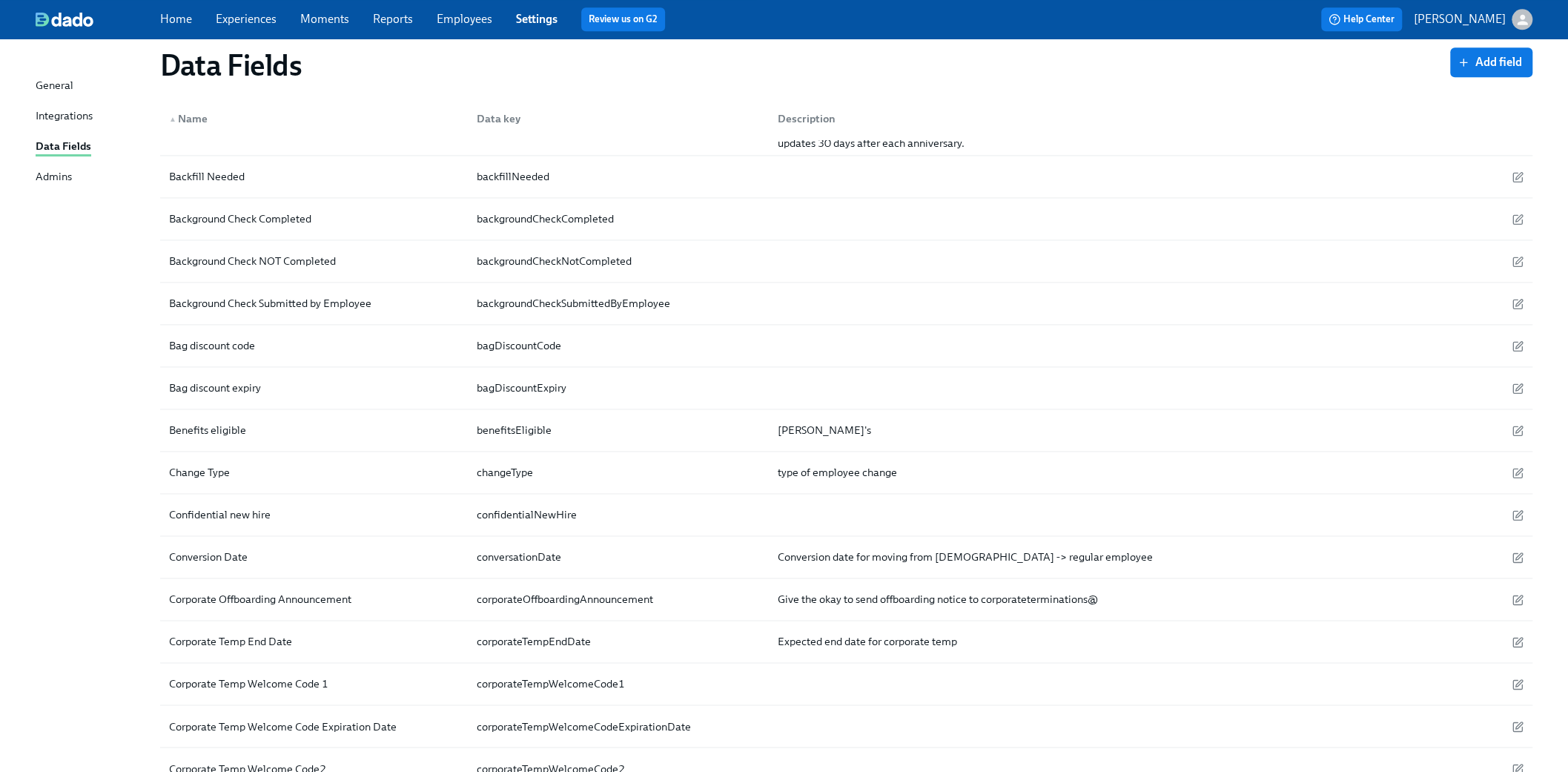
click at [247, 21] on link "Experiences" at bounding box center [245, 19] width 61 height 14
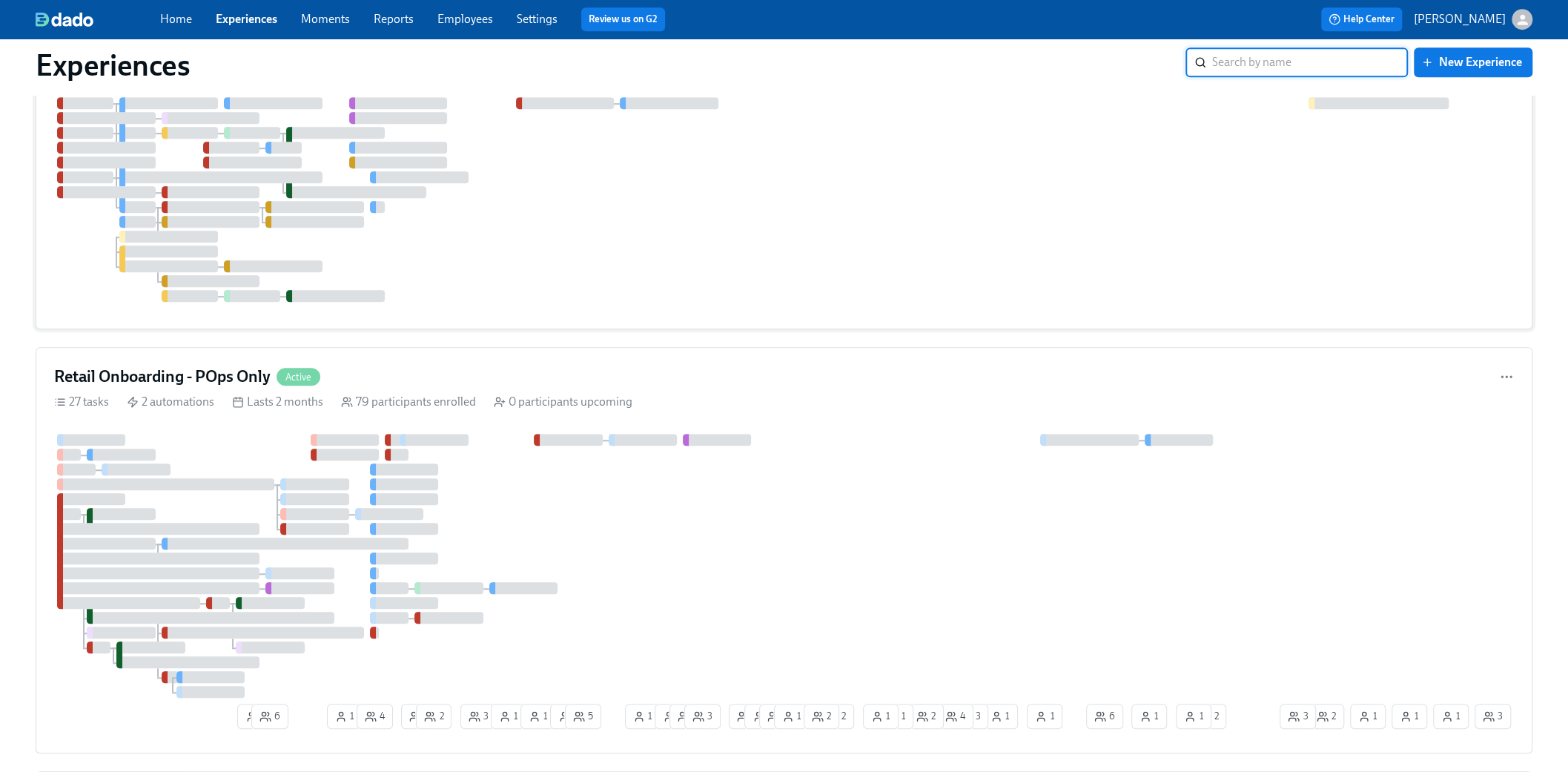
scroll to position [741, 0]
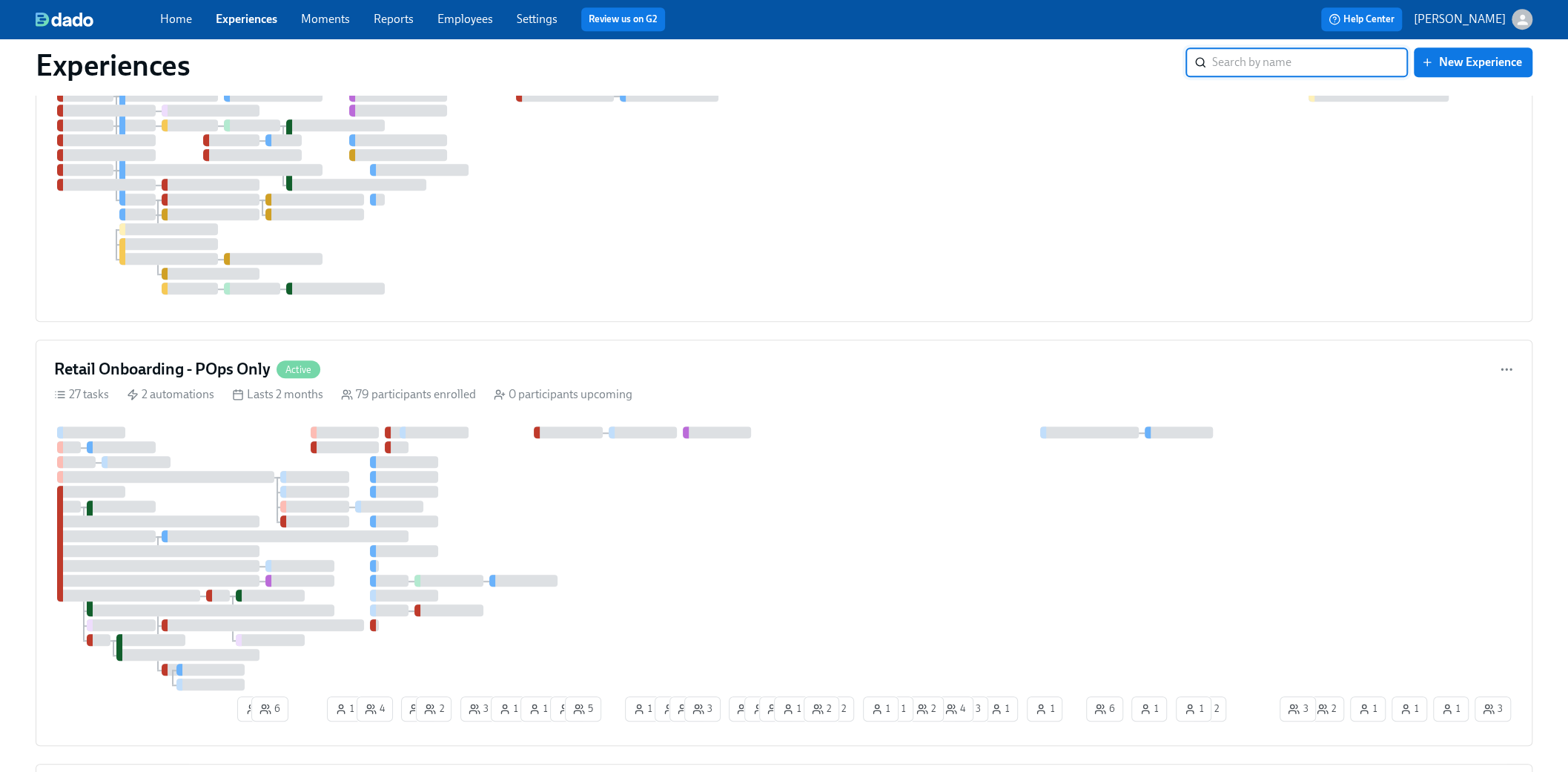
click at [936, 64] on input "search" at bounding box center [1309, 62] width 196 height 30
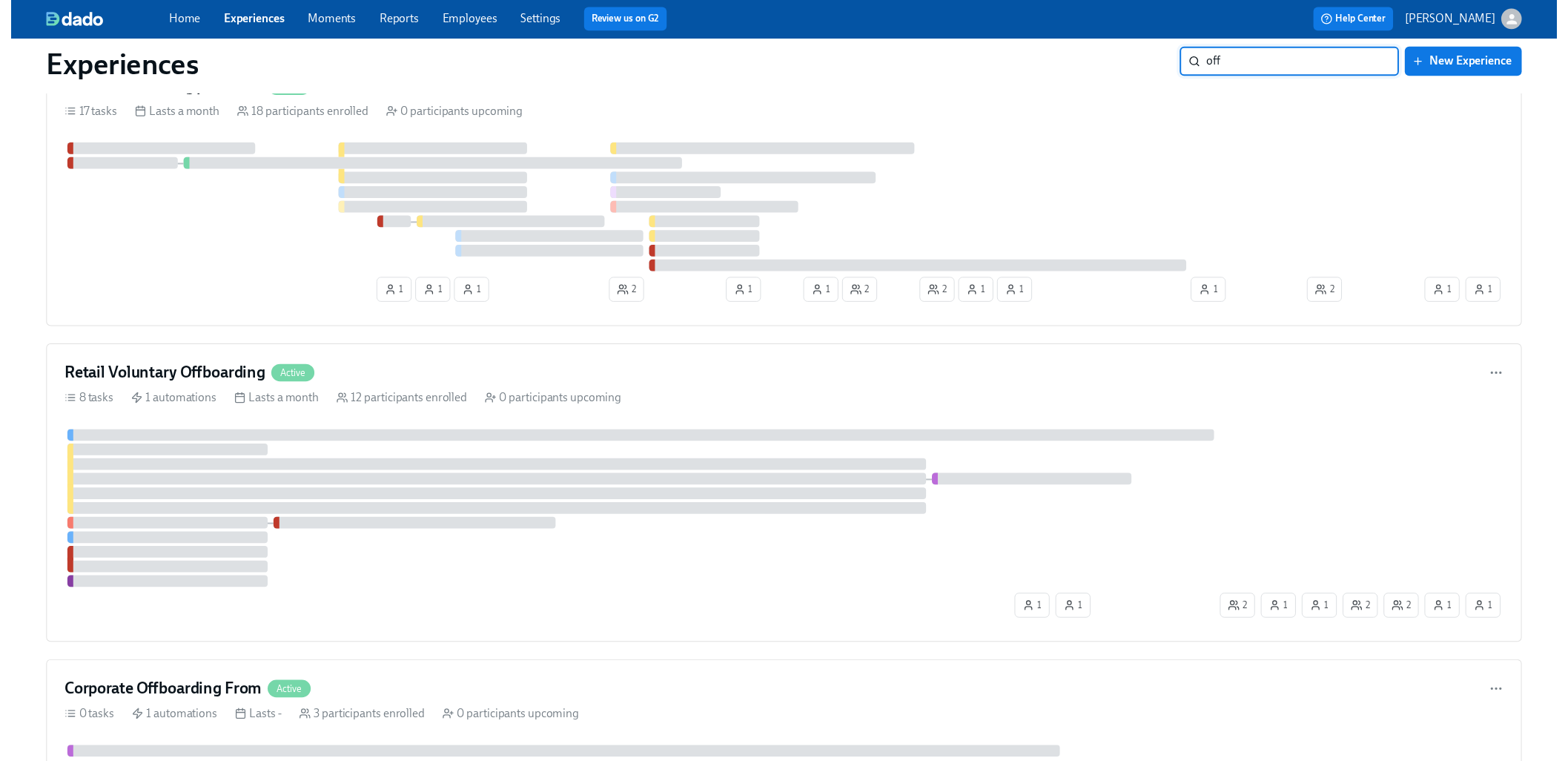
scroll to position [0, 0]
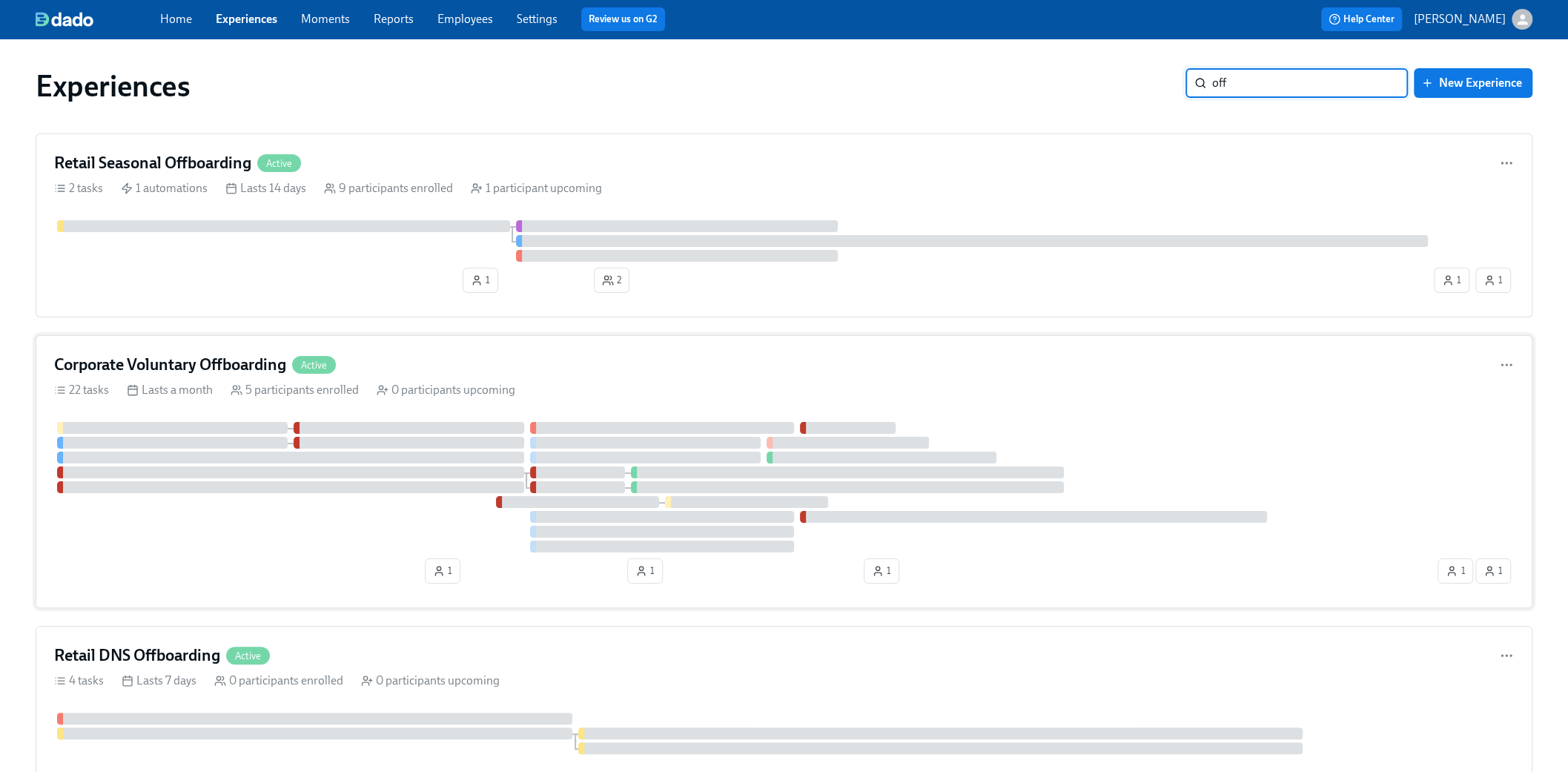
type input "off"
click at [220, 367] on h4 "Corporate Voluntary Offboarding" at bounding box center [170, 365] width 232 height 22
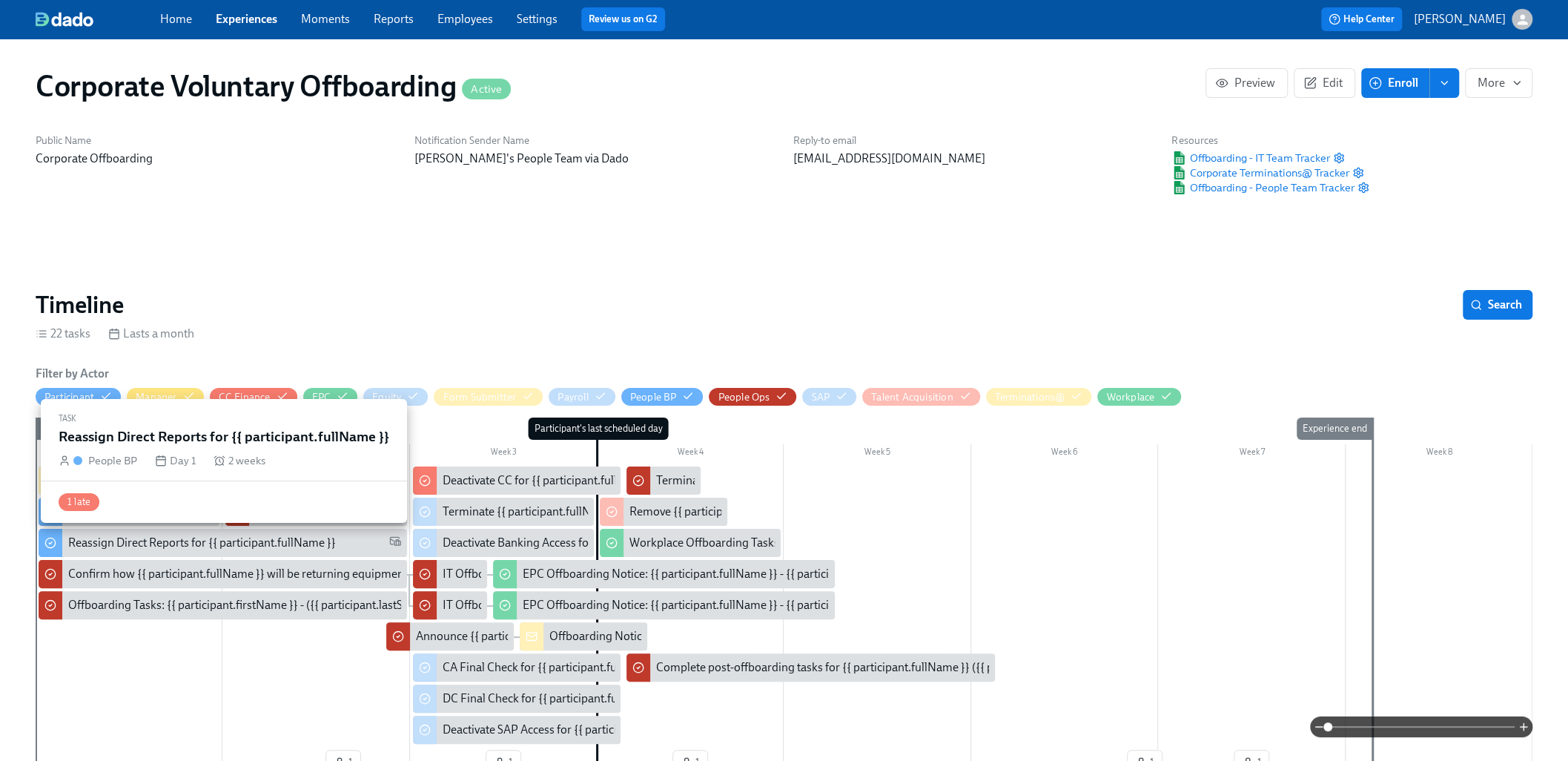
click at [193, 539] on div "Reassign Direct Reports for {{ participant.fullName }}" at bounding box center [202, 542] width 267 height 16
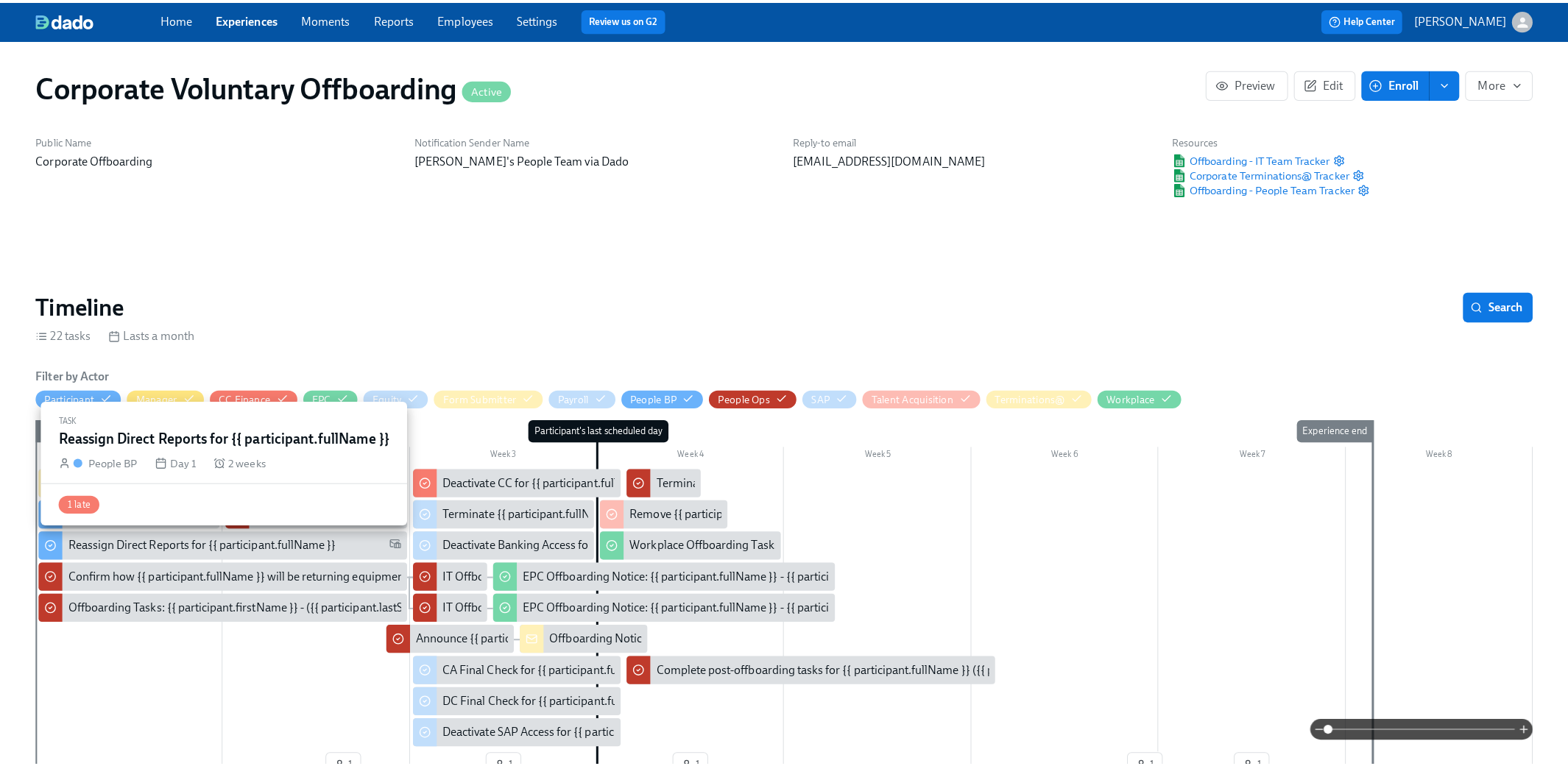
scroll to position [0, 3385]
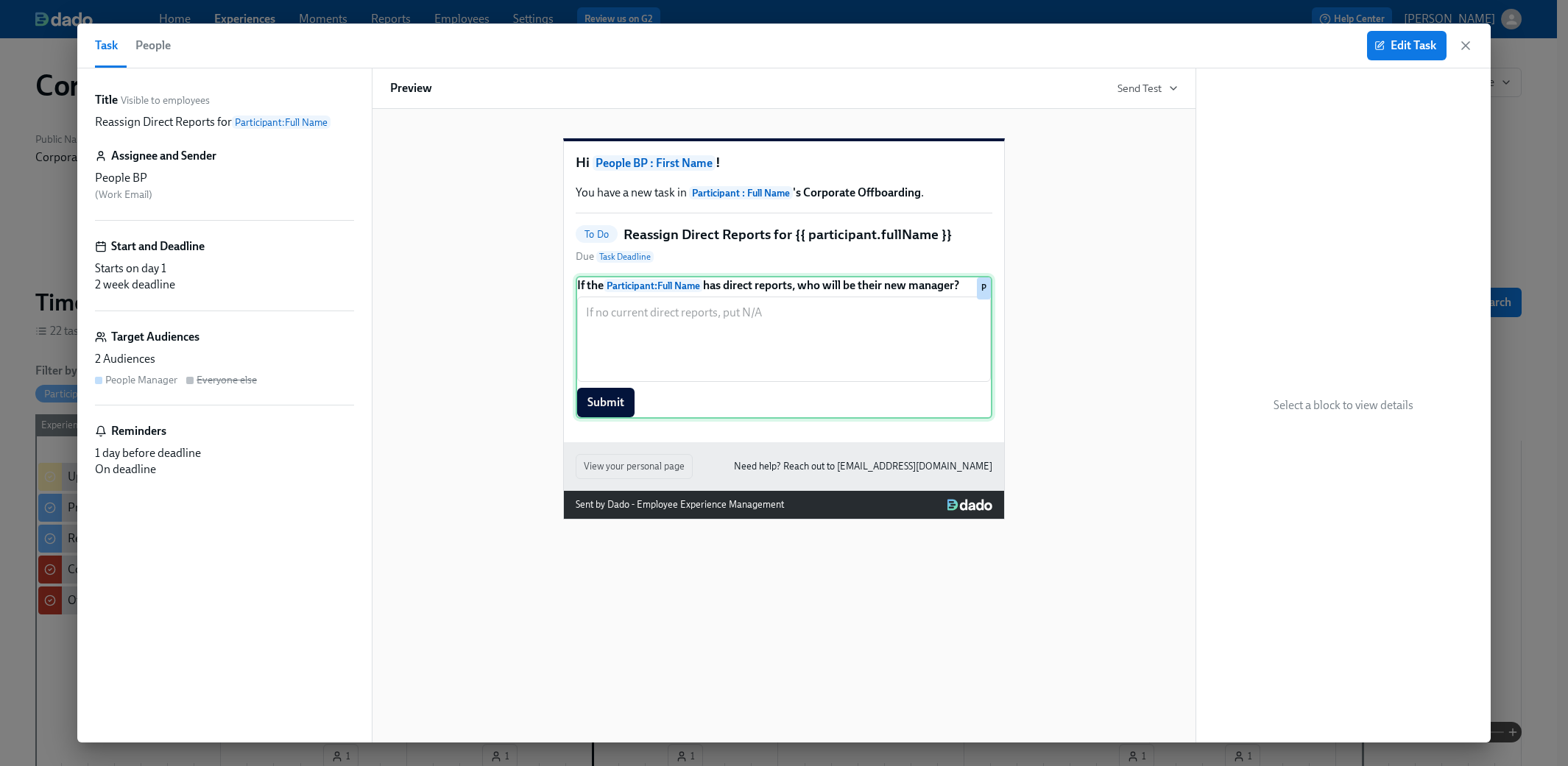
click at [824, 384] on div "If the Participant : Full Name has direct reports, who will be their new manage…" at bounding box center [783, 347] width 417 height 143
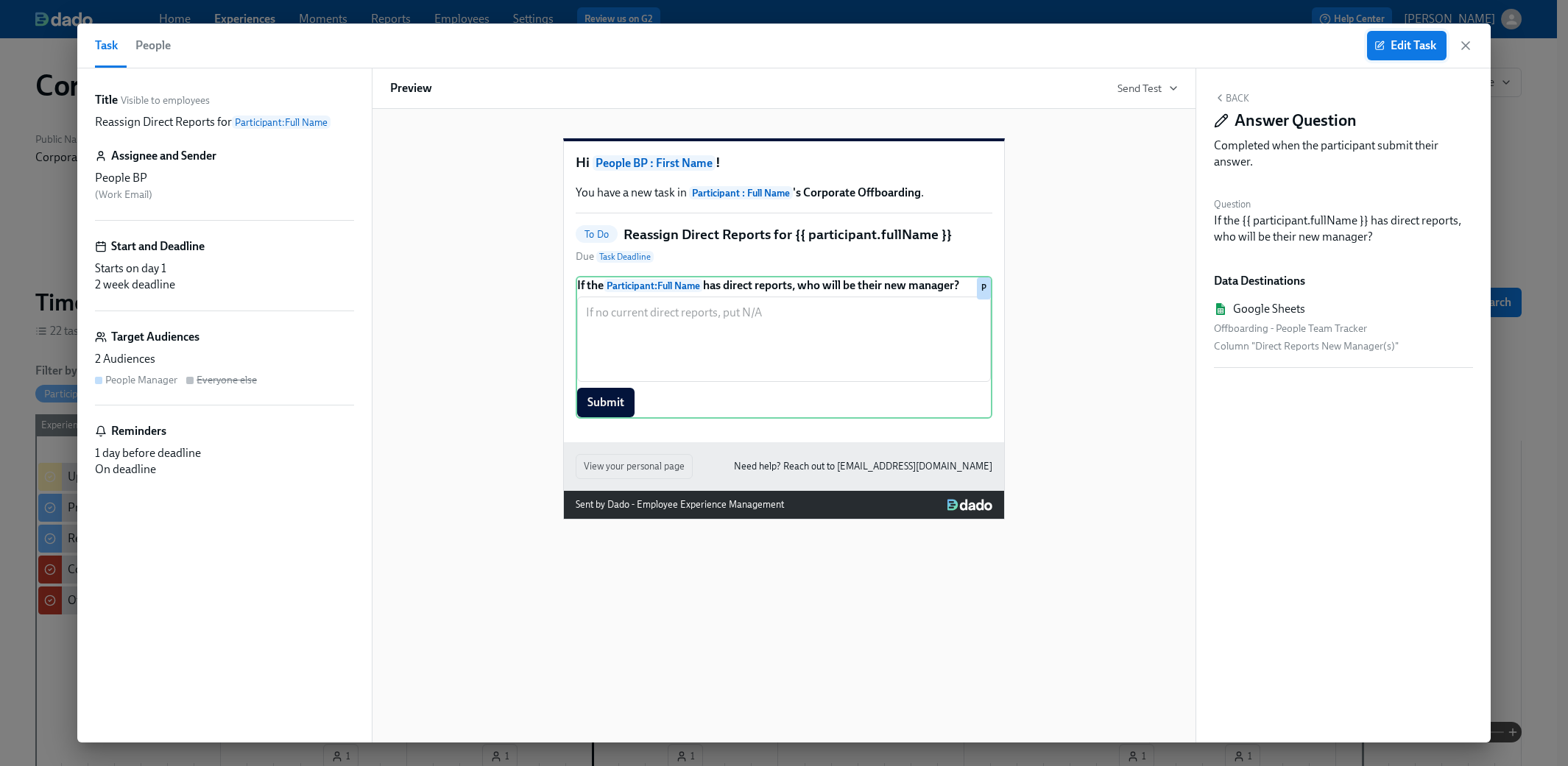
click at [929, 44] on span "Edit Task" at bounding box center [1406, 45] width 59 height 14
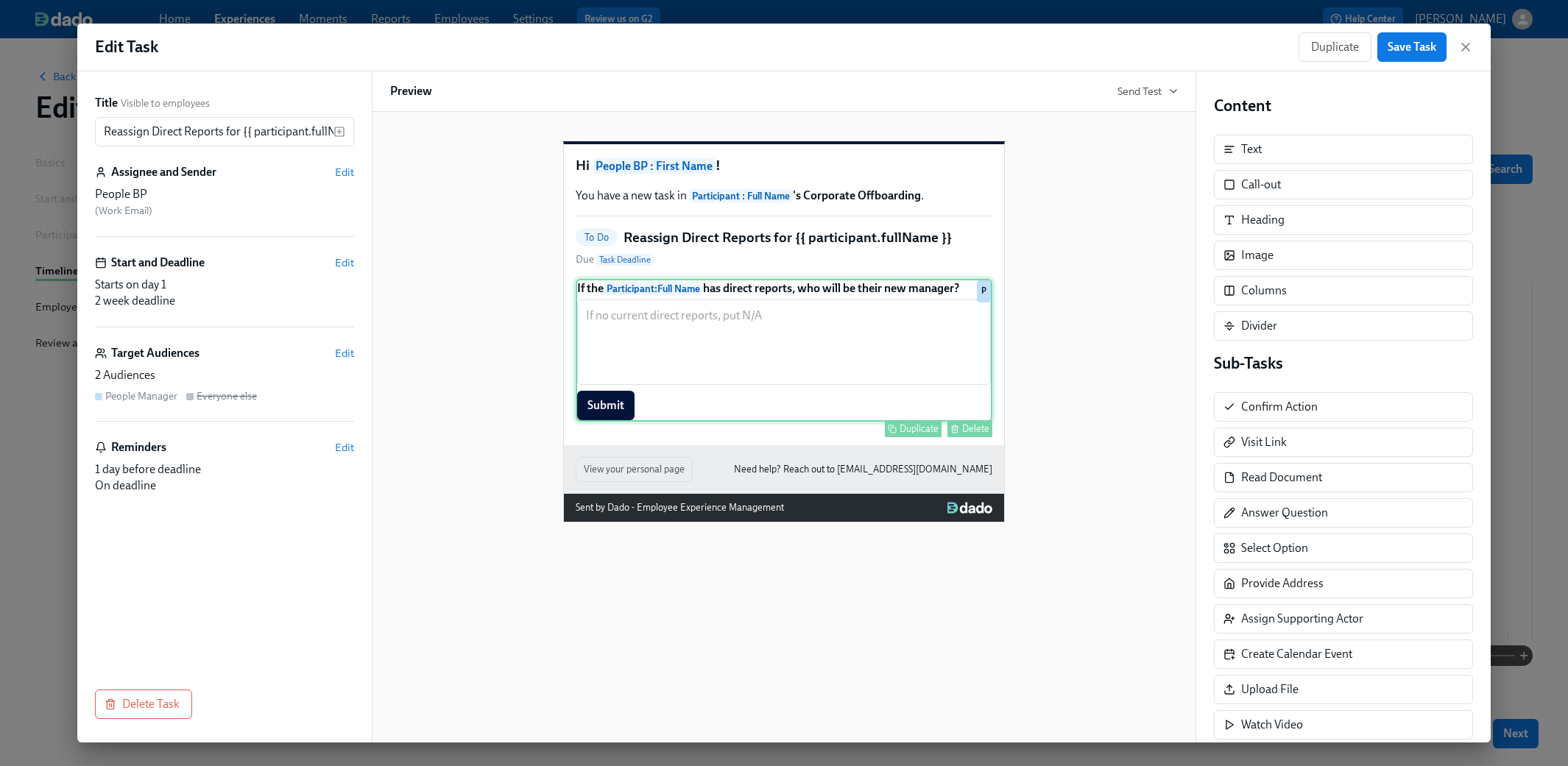
click at [889, 377] on div "If the Participant : Full Name has direct reports, who will be their new manage…" at bounding box center [783, 350] width 417 height 143
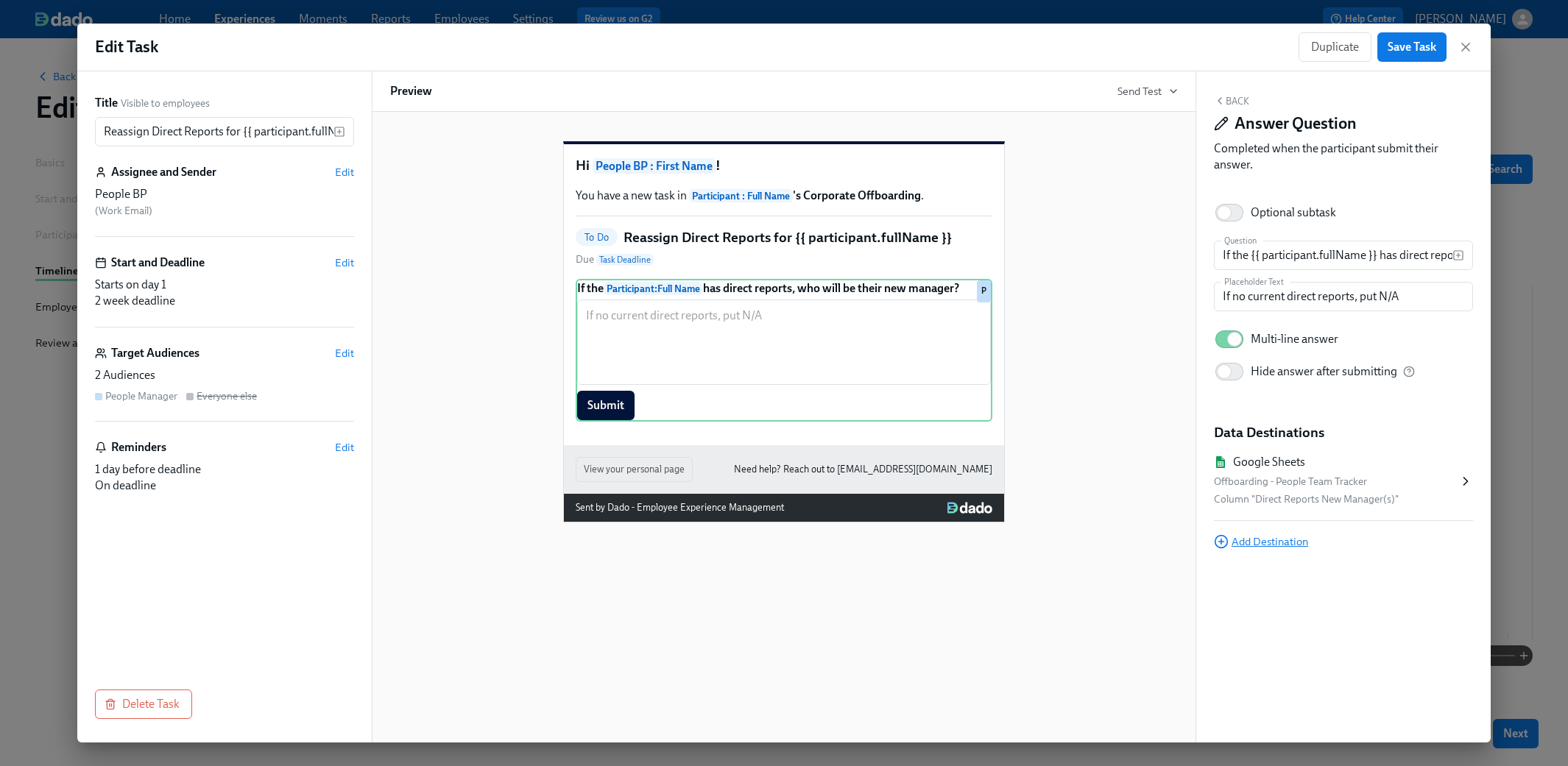
click at [929, 540] on span "Add Destination" at bounding box center [1260, 541] width 94 height 14
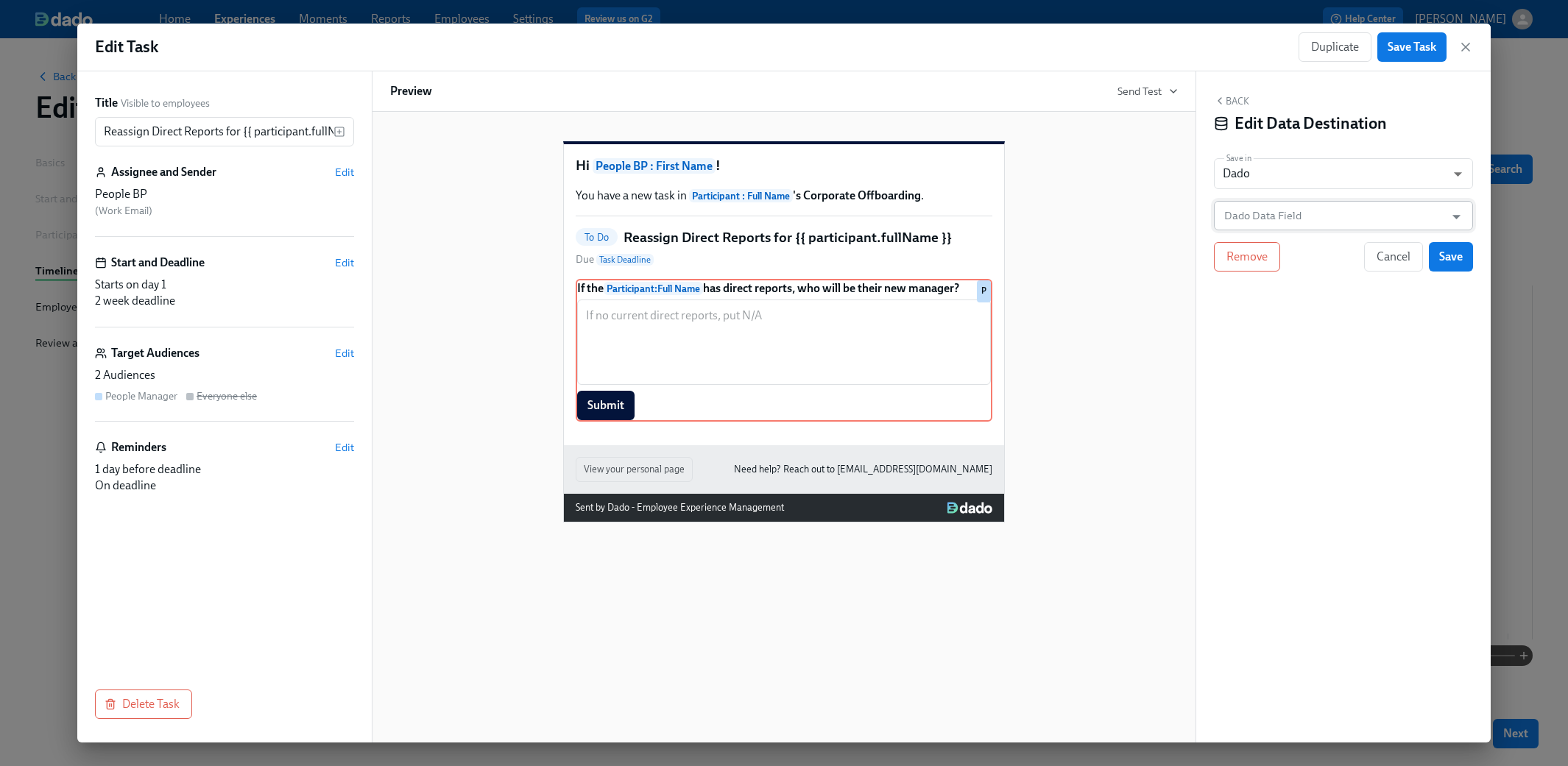
click at [929, 227] on input "Dado Data Field" at bounding box center [1332, 215] width 223 height 30
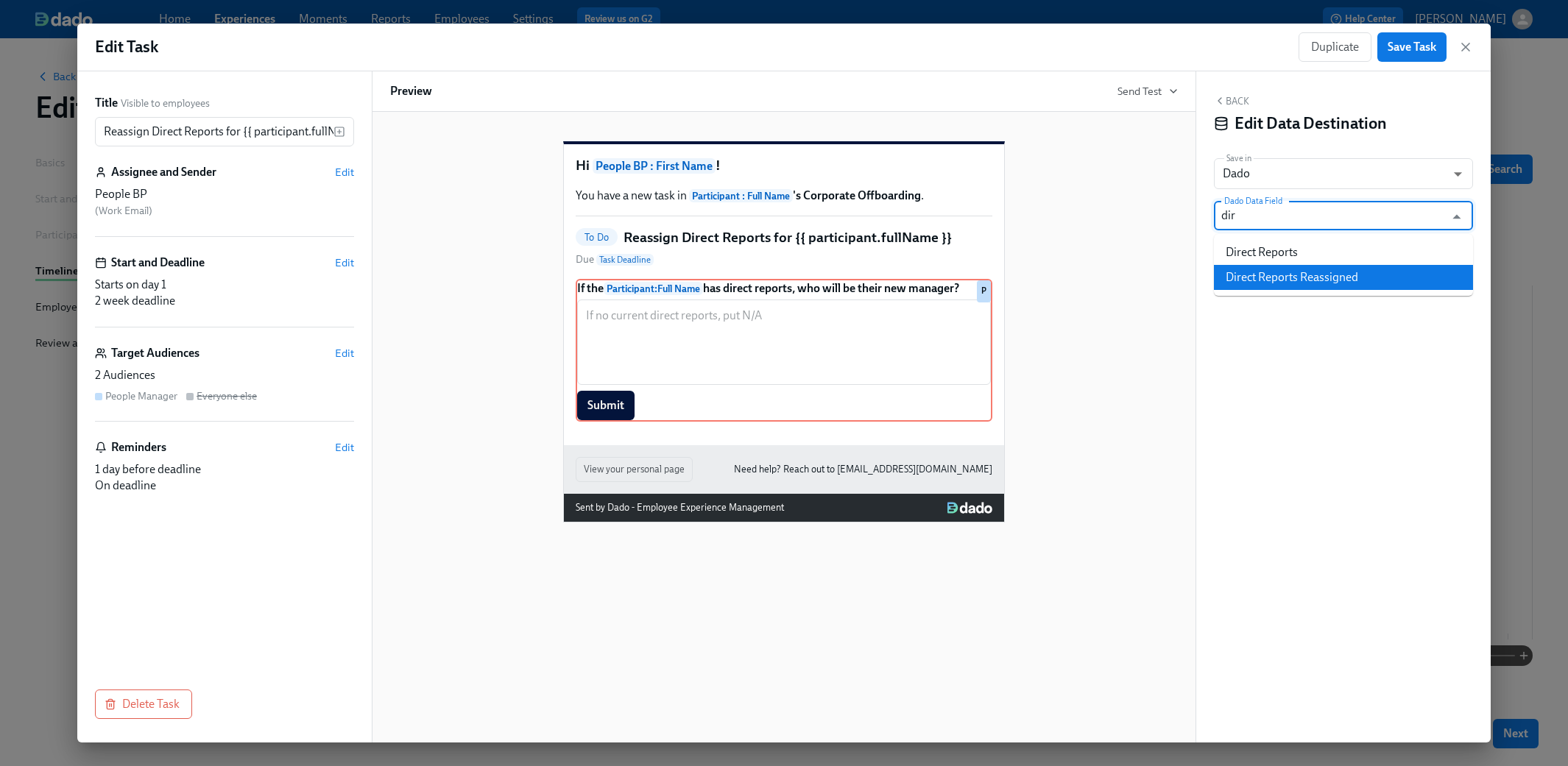
click at [929, 278] on li "Direct Reports Reassigned" at bounding box center [1342, 277] width 259 height 25
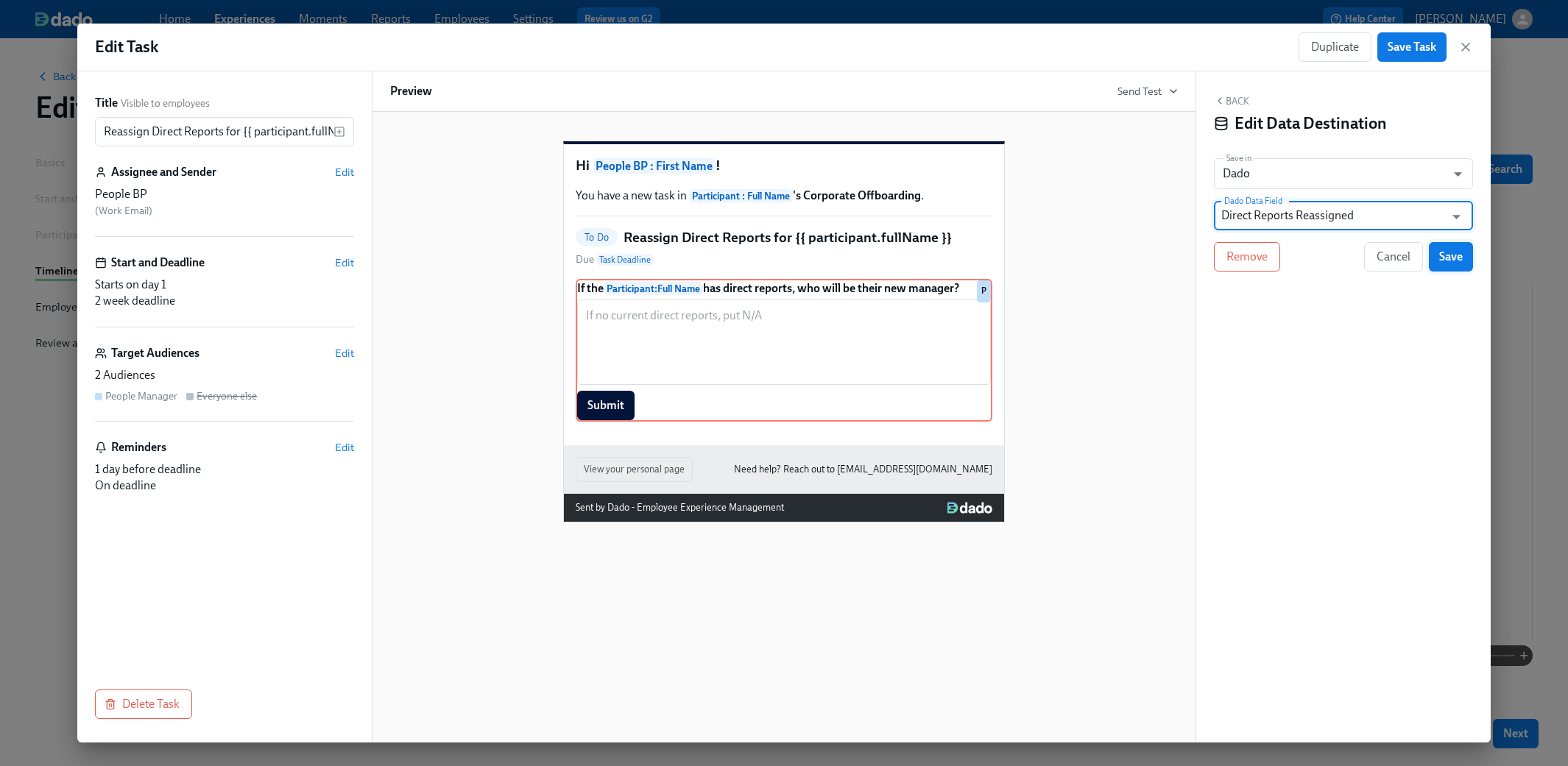
type input "Direct Reports Reassigned"
click at [929, 261] on span "Save" at bounding box center [1451, 256] width 24 height 14
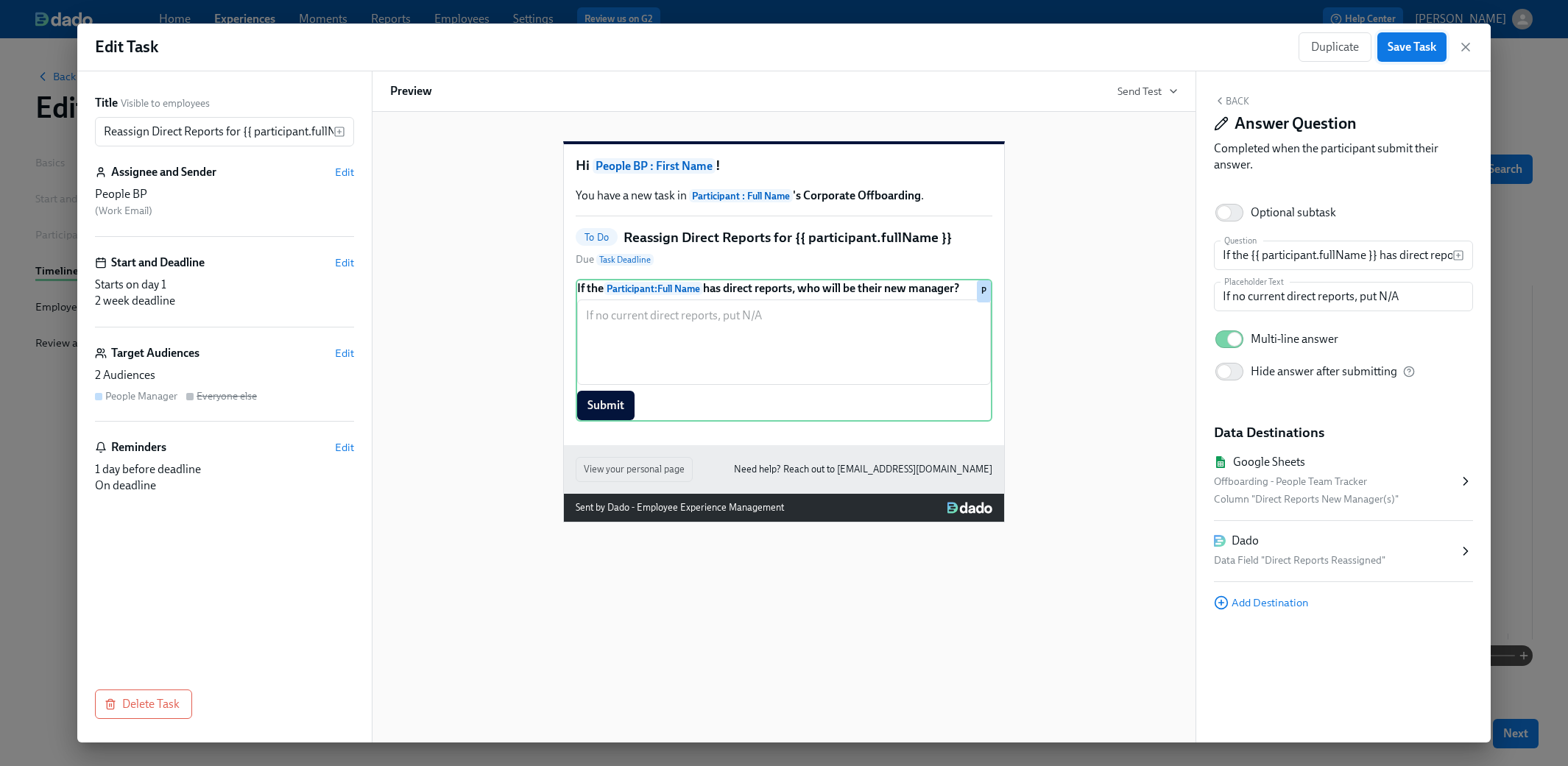
click at [929, 58] on button "Save Task" at bounding box center [1412, 47] width 70 height 30
click at [929, 47] on icon "button" at bounding box center [1465, 47] width 8 height 8
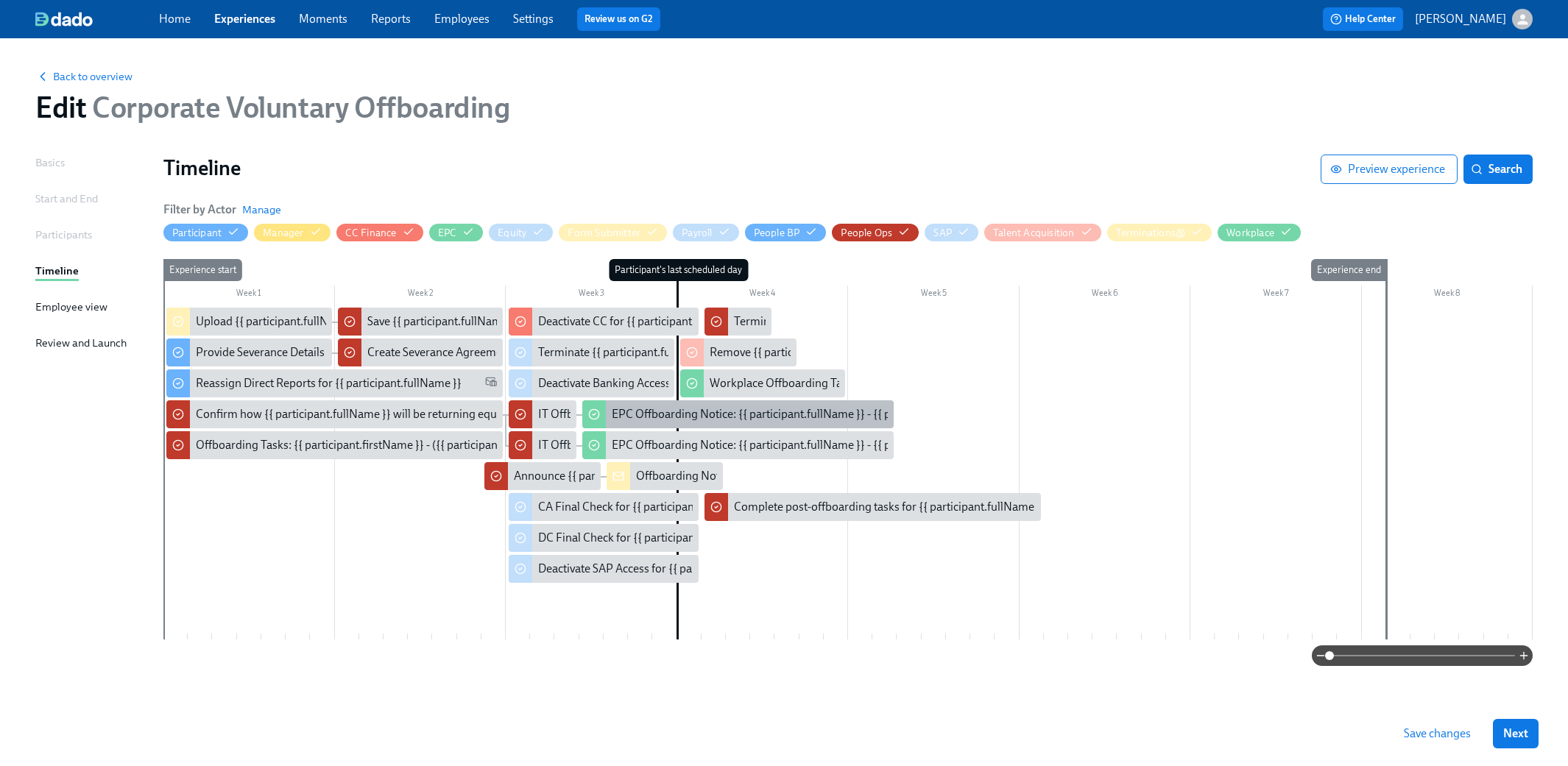
click at [703, 417] on div "EPC Offboarding Notice: {{ participant.fullName }} - {{ participant.role }} ({{…" at bounding box center [921, 414] width 619 height 16
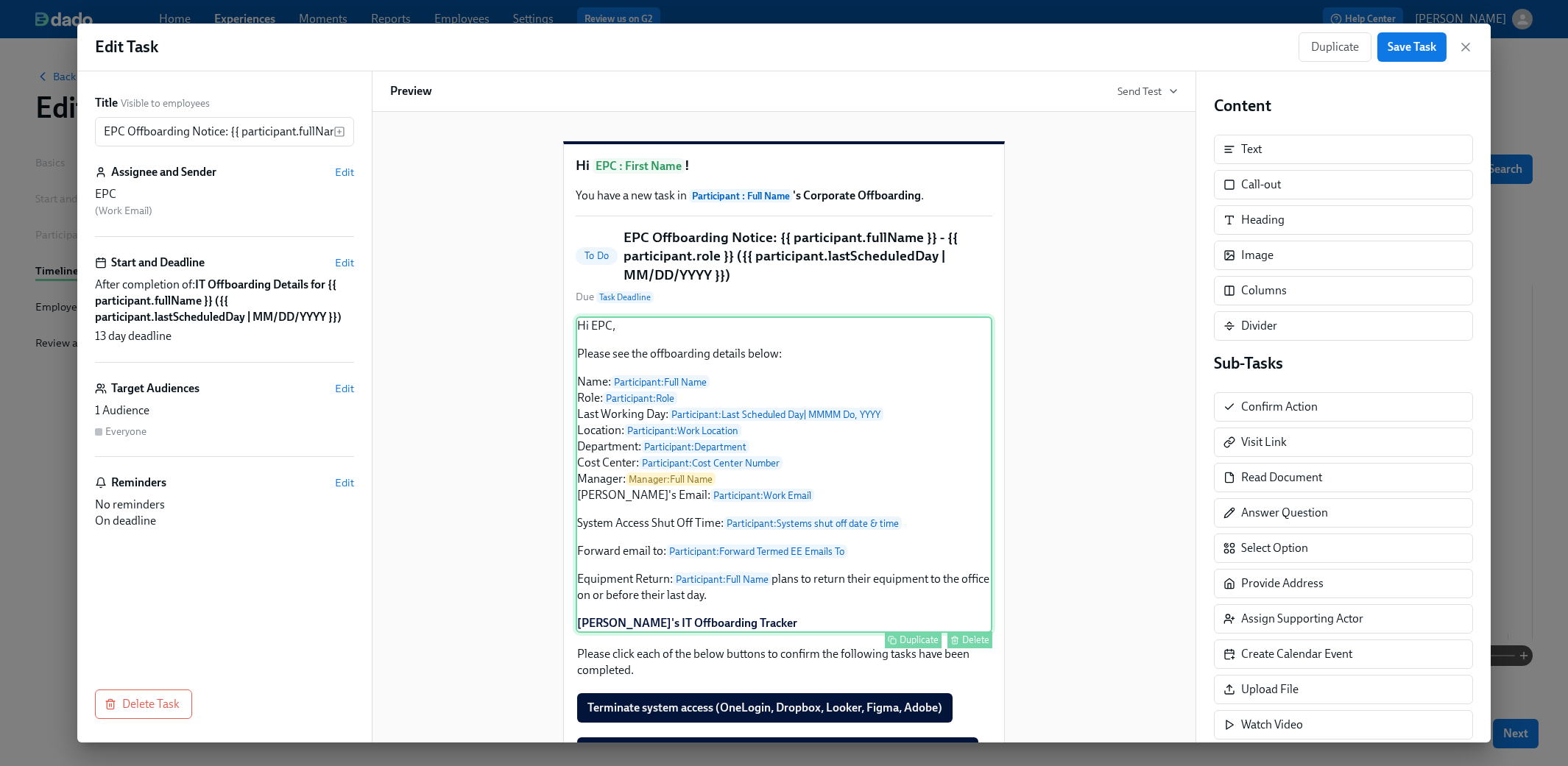
scroll to position [147, 0]
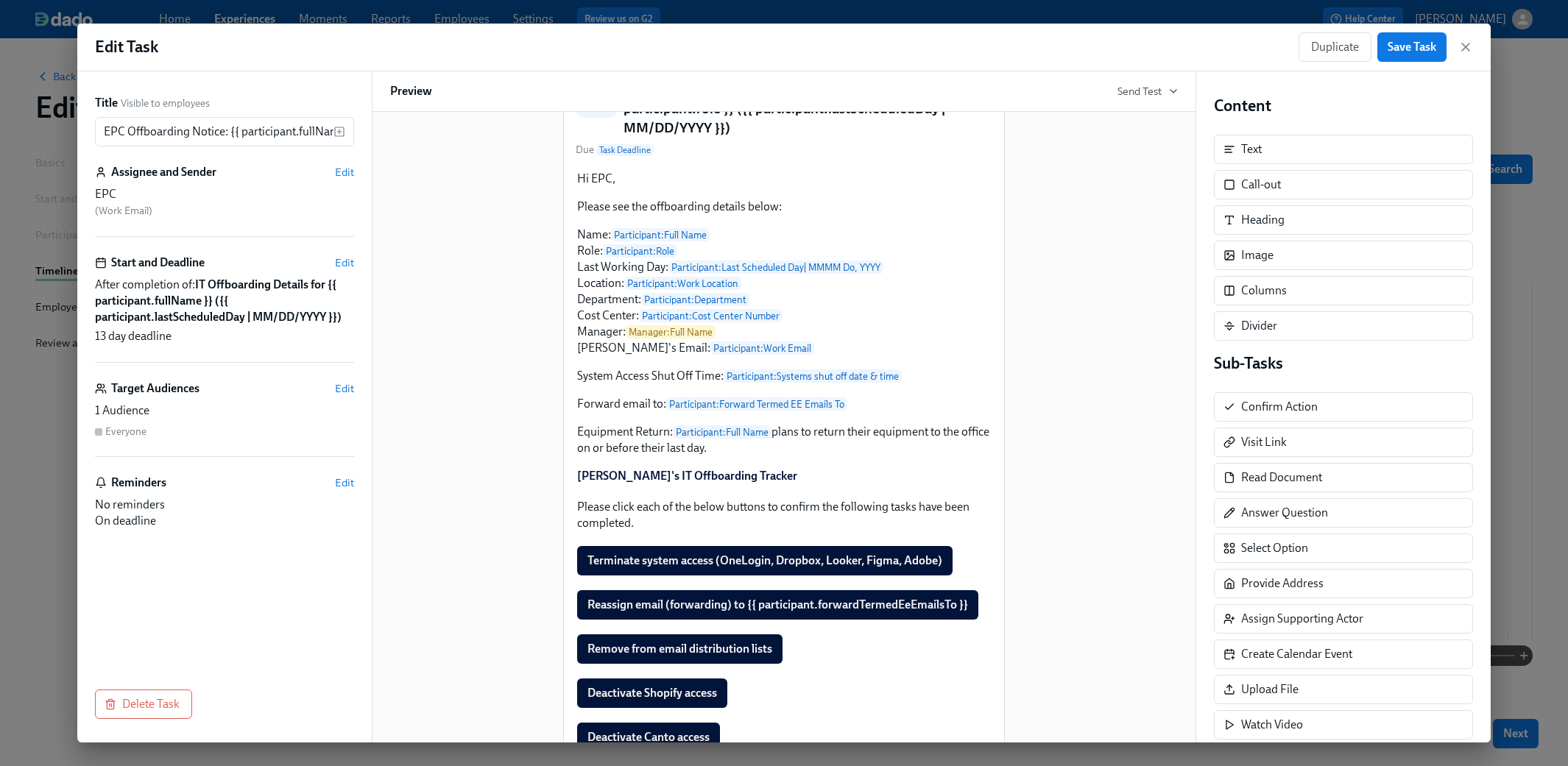
click at [929, 384] on div "Hi EPC : First Name ! You have a new task in Participant : Full Name 's Corpora…" at bounding box center [784, 456] width 787 height 972
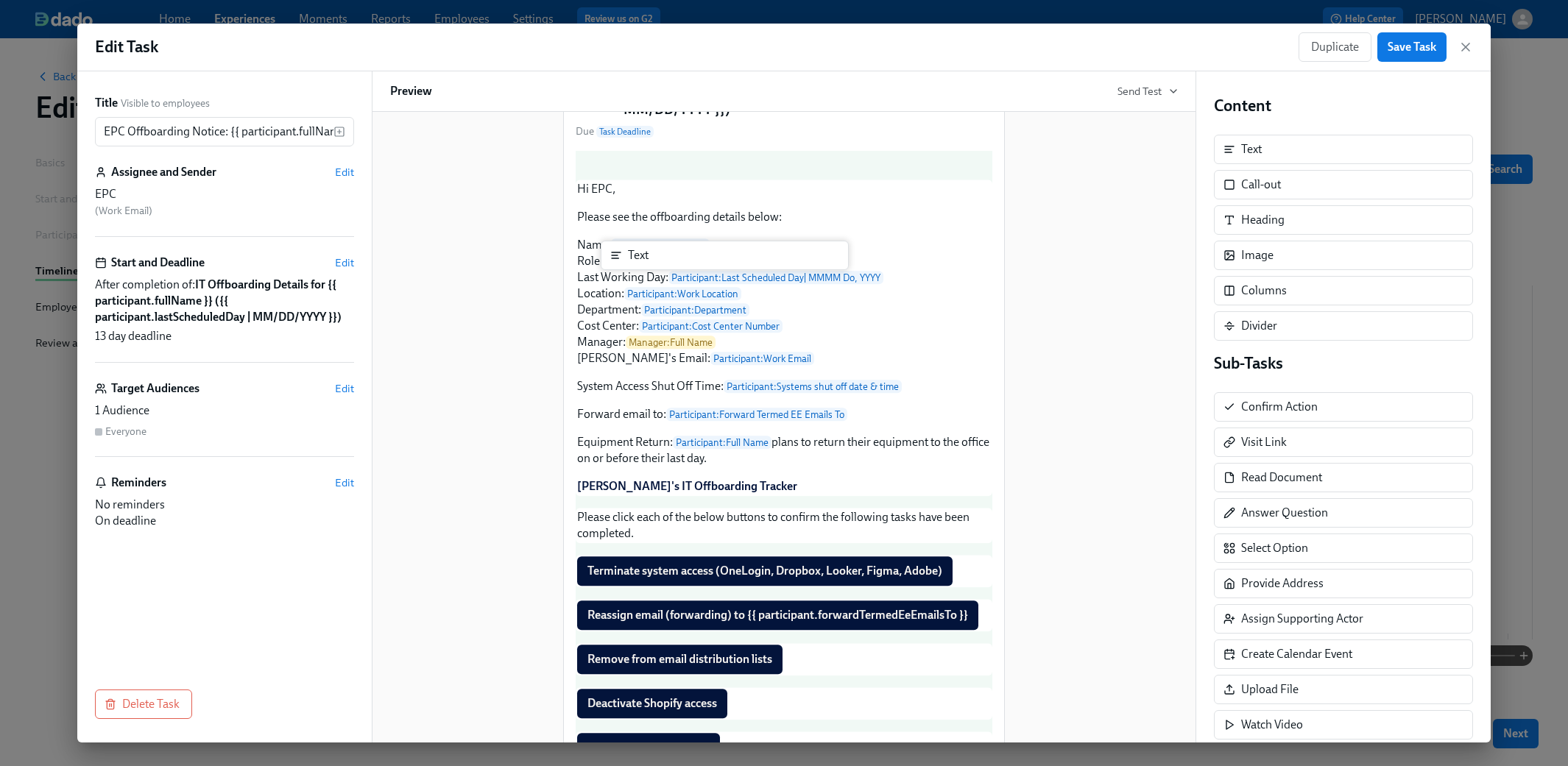
scroll to position [161, 0]
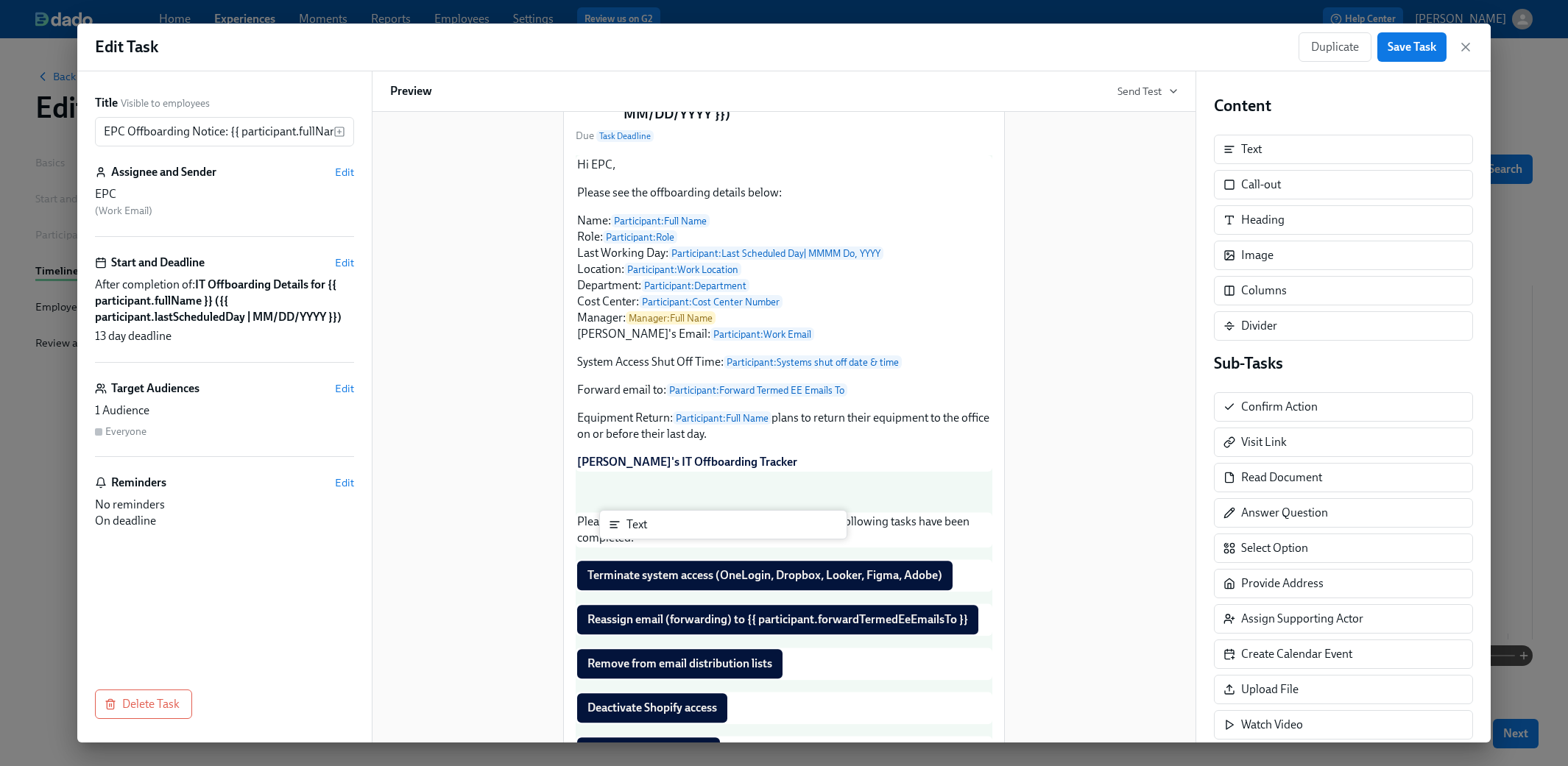
drag, startPoint x: 1274, startPoint y: 146, endPoint x: 652, endPoint y: 529, distance: 730.5
click at [652, 529] on div "Title Visible to employees EPC Offboarding Notice: {{ participant.fullName }} -…" at bounding box center [784, 406] width 1414 height 671
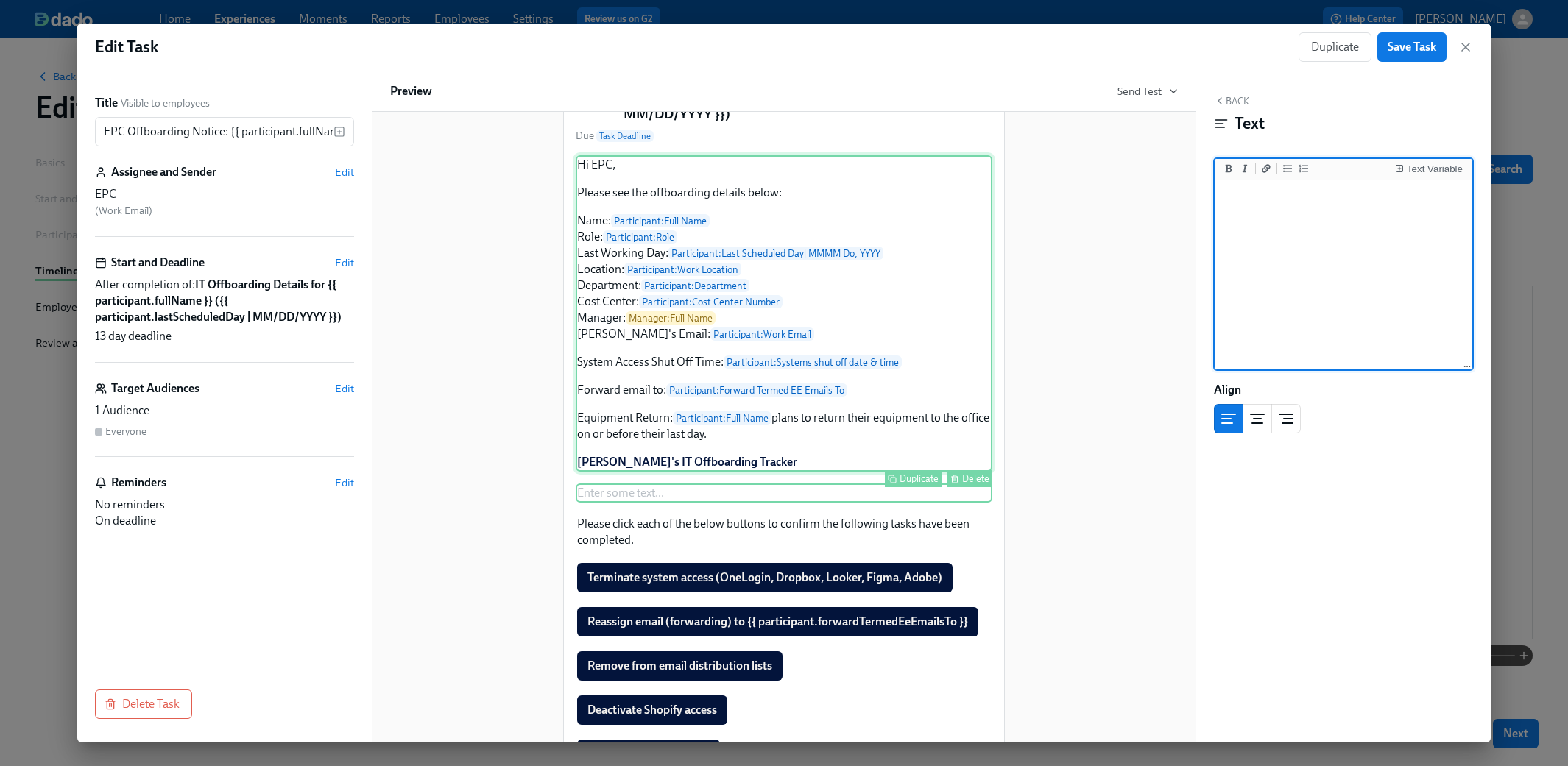
click at [764, 472] on div "Hi EPC, Please see the offboarding details below: Name: Participant : Full Name…" at bounding box center [783, 313] width 417 height 316
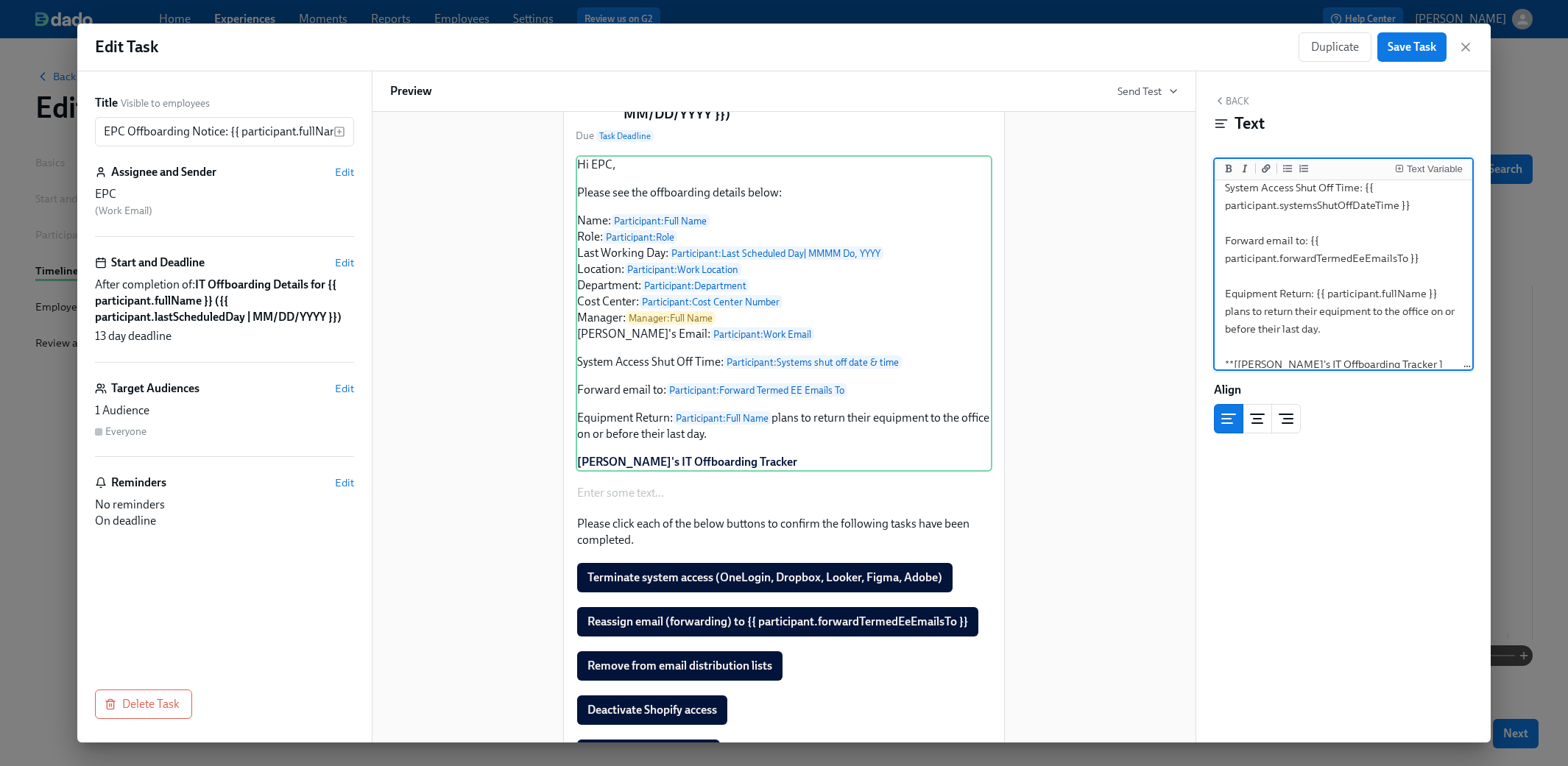
scroll to position [377, 0]
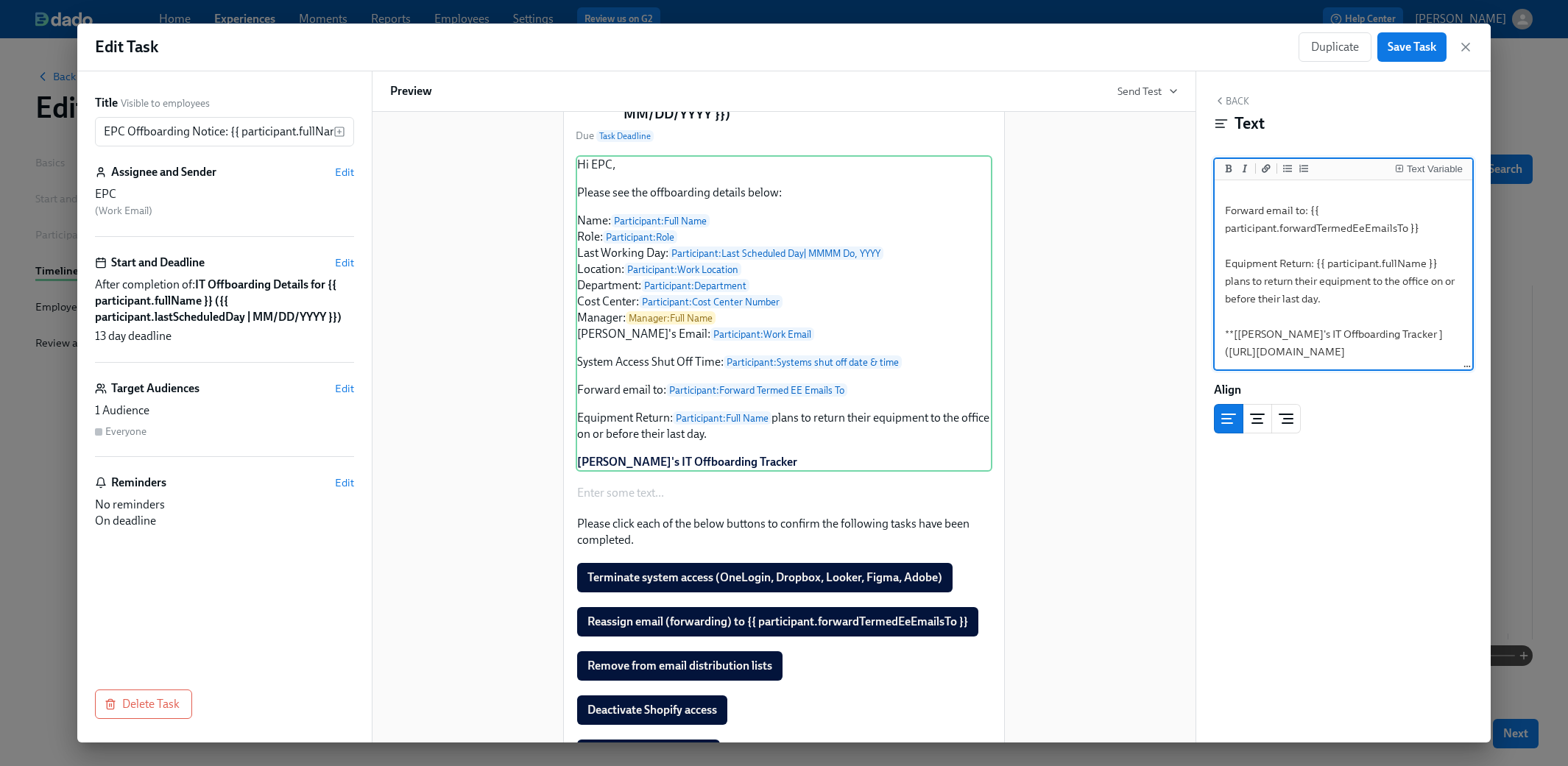
drag, startPoint x: 1408, startPoint y: 358, endPoint x: 1206, endPoint y: 282, distance: 215.8
click at [929, 282] on div "Back Text Text Variable Hi EPC, Please see the offboarding details below: Name:…" at bounding box center [1343, 406] width 294 height 671
click at [641, 502] on div "Enter some text ... Duplicate Delete" at bounding box center [783, 493] width 417 height 20
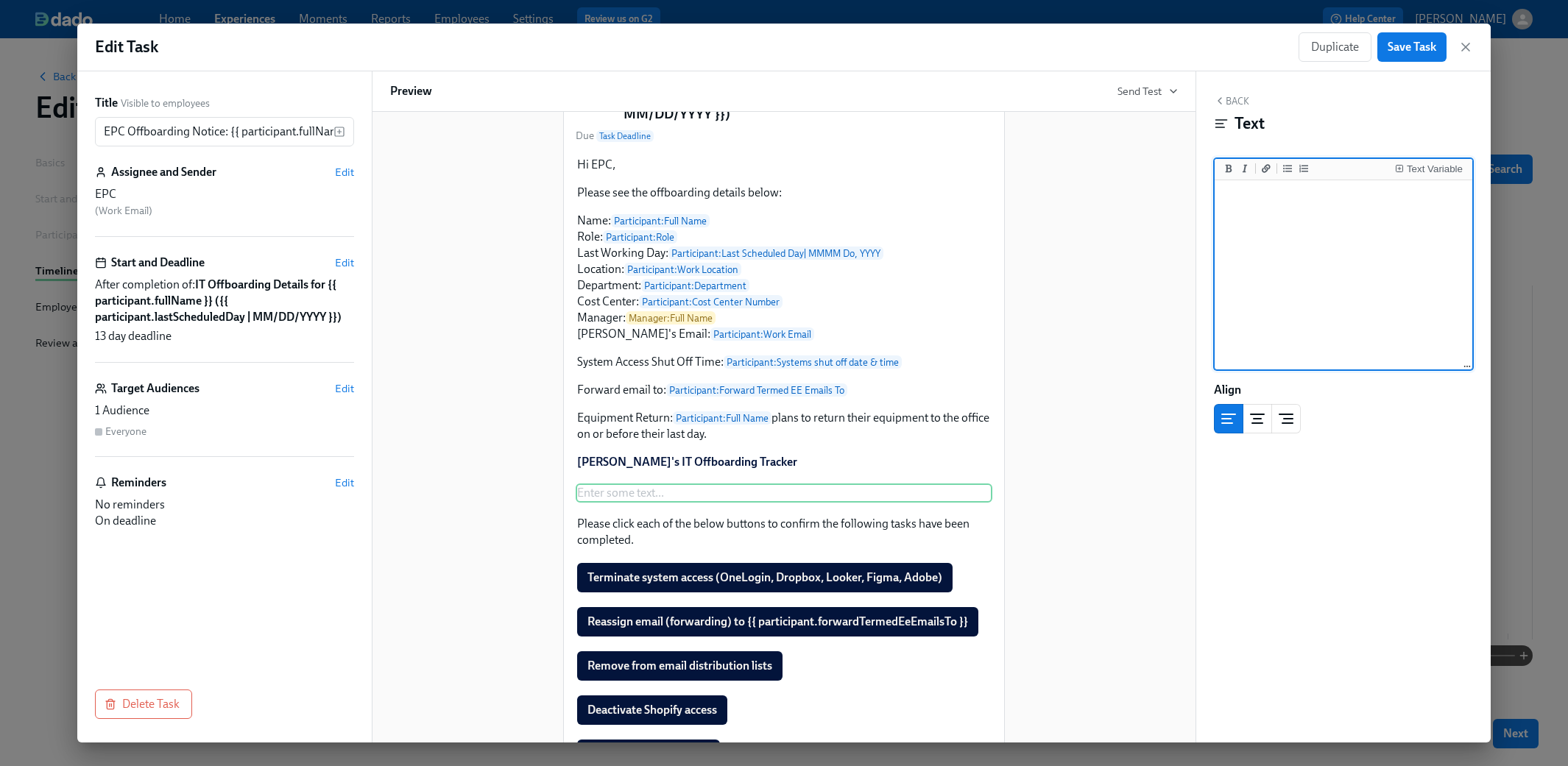
click at [929, 211] on textarea at bounding box center [1343, 276] width 252 height 185
type textarea "**[[PERSON_NAME]'s IT Offboarding Tracker ]([URL][DOMAIN_NAME]"
click at [929, 100] on button "Back" at bounding box center [1231, 101] width 36 height 12
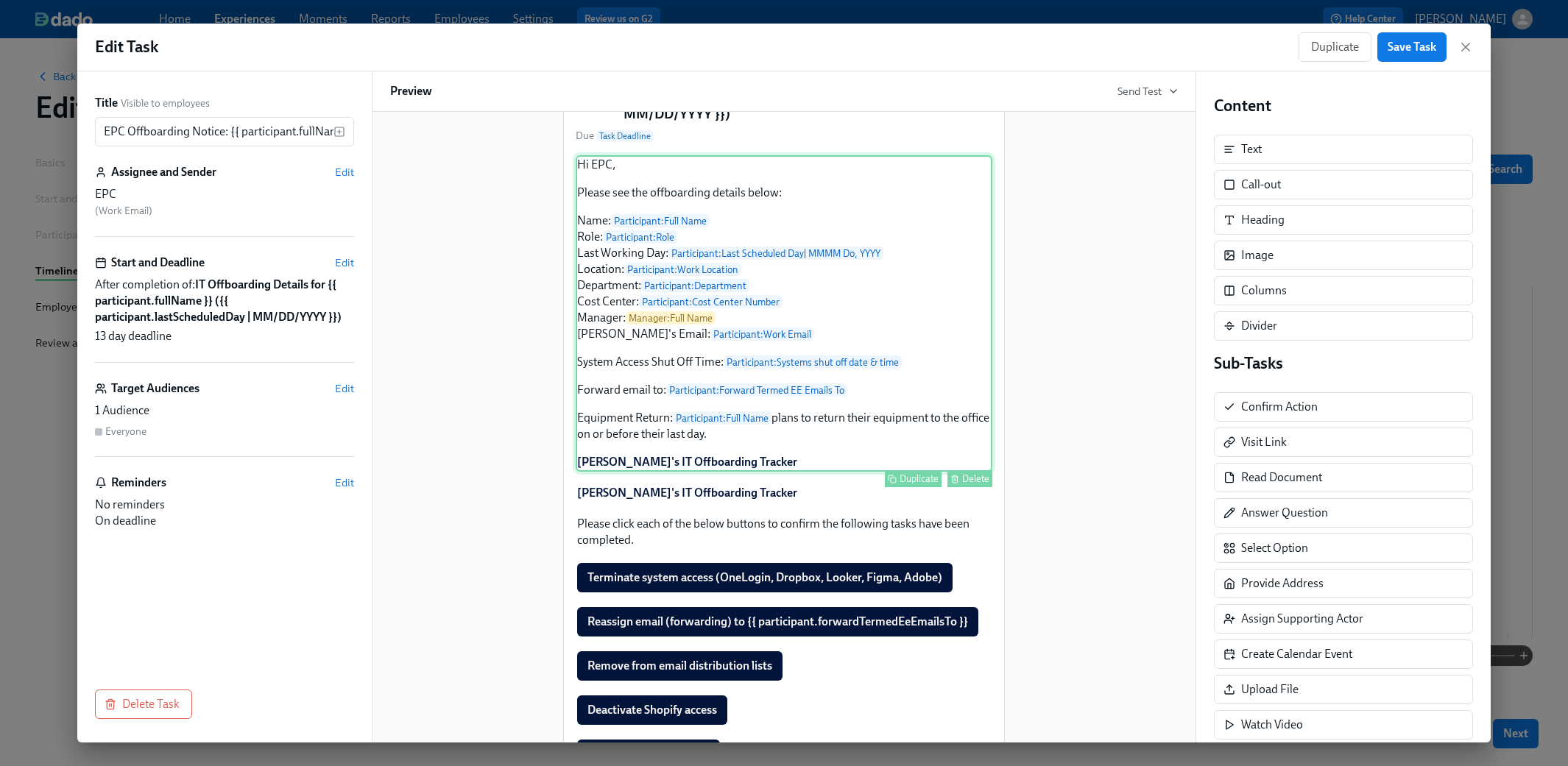
click at [758, 472] on div "Hi EPC, Please see the offboarding details below: Name: Participant : Full Name…" at bounding box center [783, 313] width 417 height 316
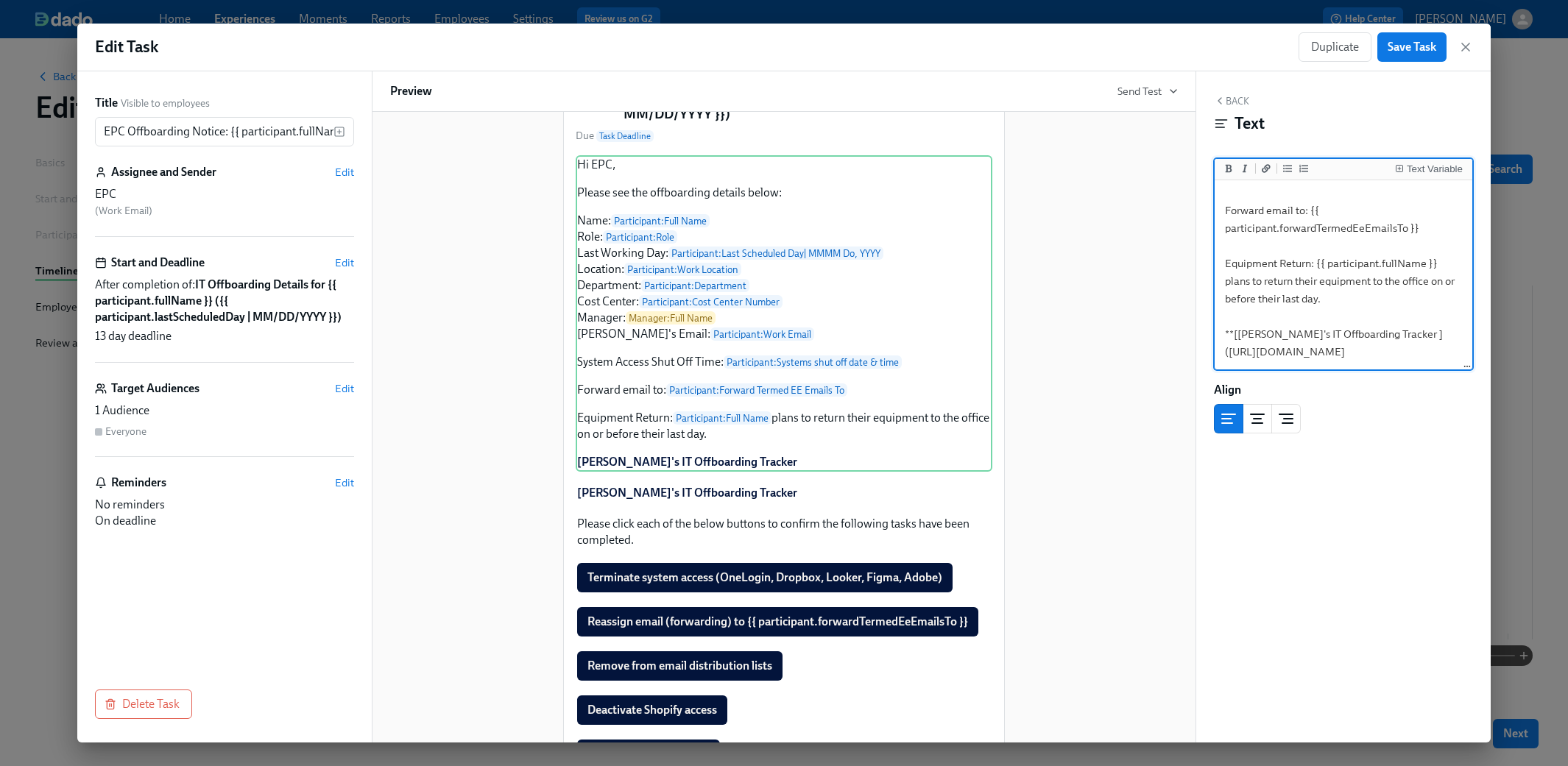
drag, startPoint x: 1419, startPoint y: 357, endPoint x: 1224, endPoint y: 280, distance: 209.7
click at [929, 280] on textarea "Hi EPC, Please see the offboarding details below: Name: {{ participant.fullName…" at bounding box center [1343, 113] width 252 height 509
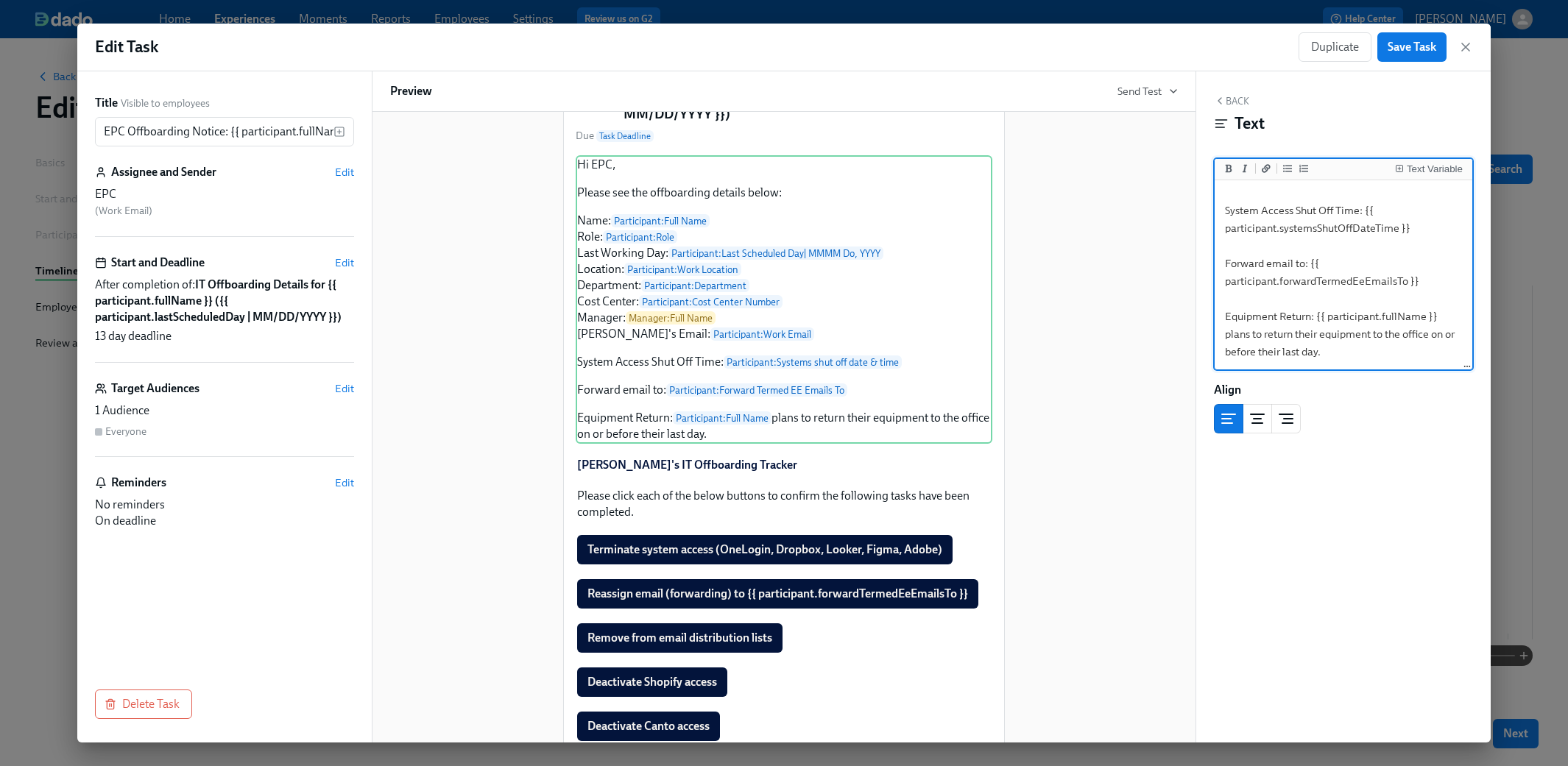
scroll to position [271, 0]
type textarea "Hi EPC, Please see the offboarding details below: Name: {{ participant.fullName…"
click at [929, 102] on button "Back" at bounding box center [1231, 101] width 36 height 12
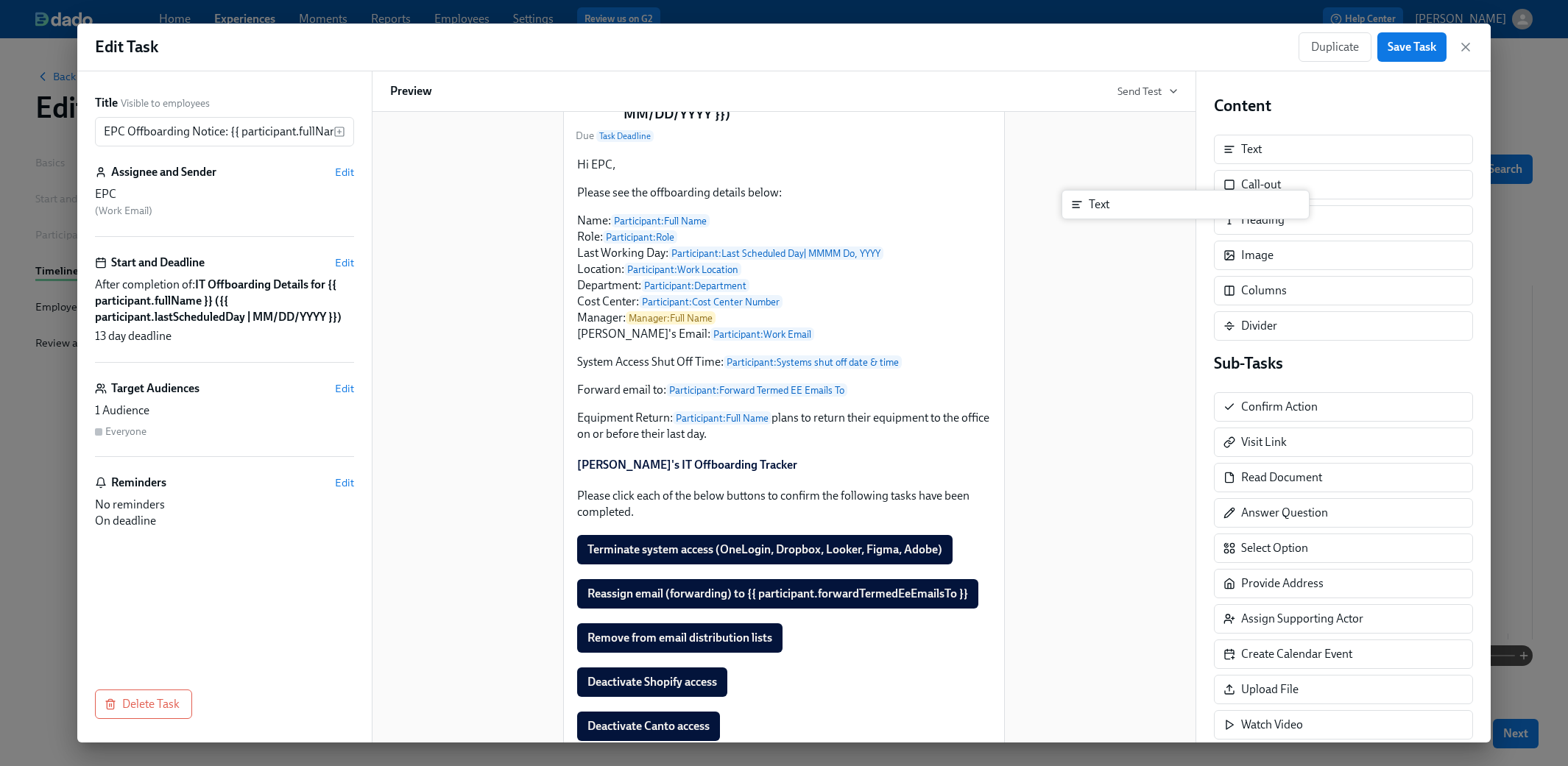
scroll to position [153, 0]
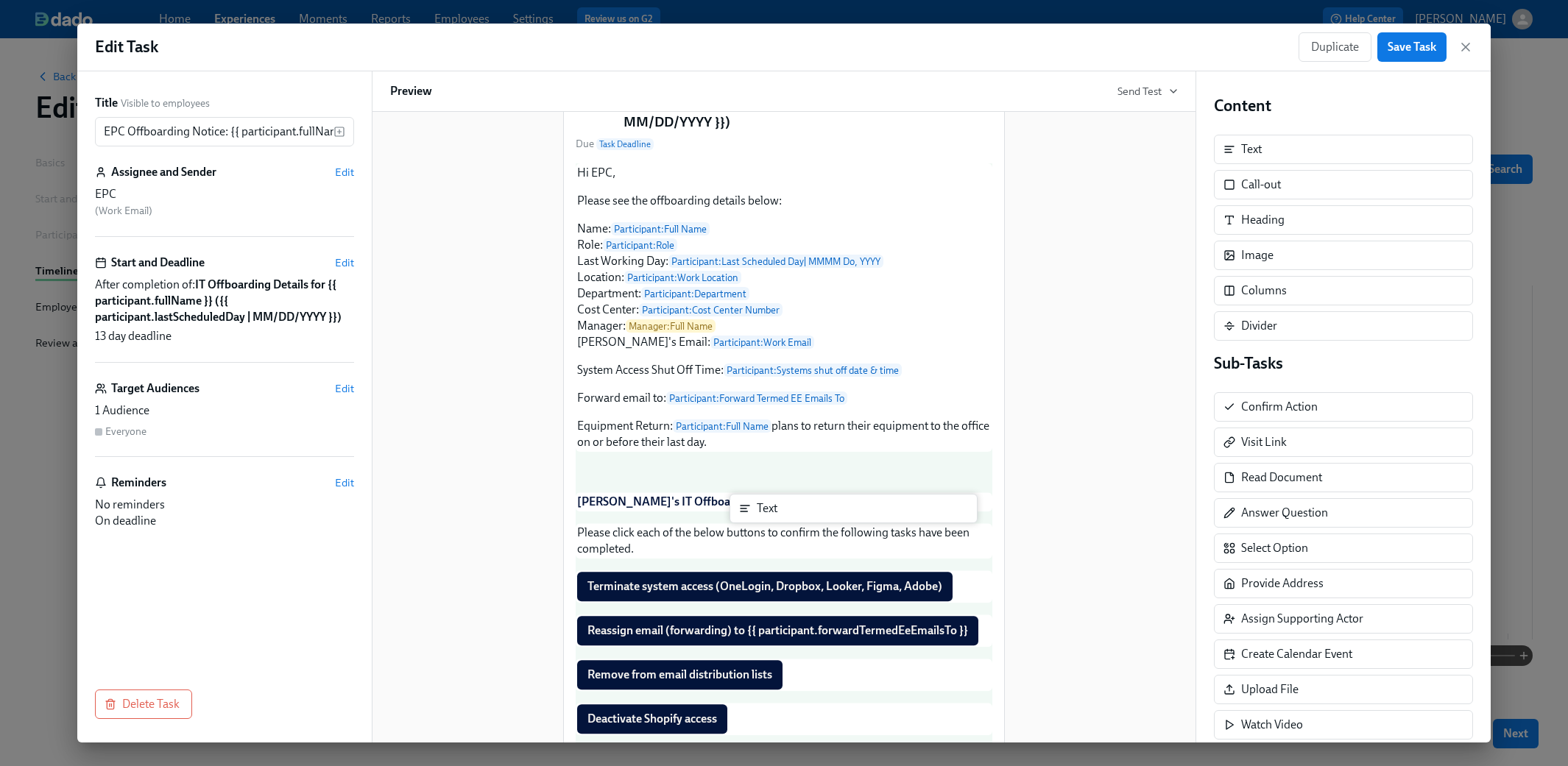
drag, startPoint x: 1264, startPoint y: 147, endPoint x: 776, endPoint y: 508, distance: 607.0
click at [776, 508] on div "Title Visible to employees EPC Offboarding Notice: {{ participant.fullName }} -…" at bounding box center [784, 406] width 1414 height 671
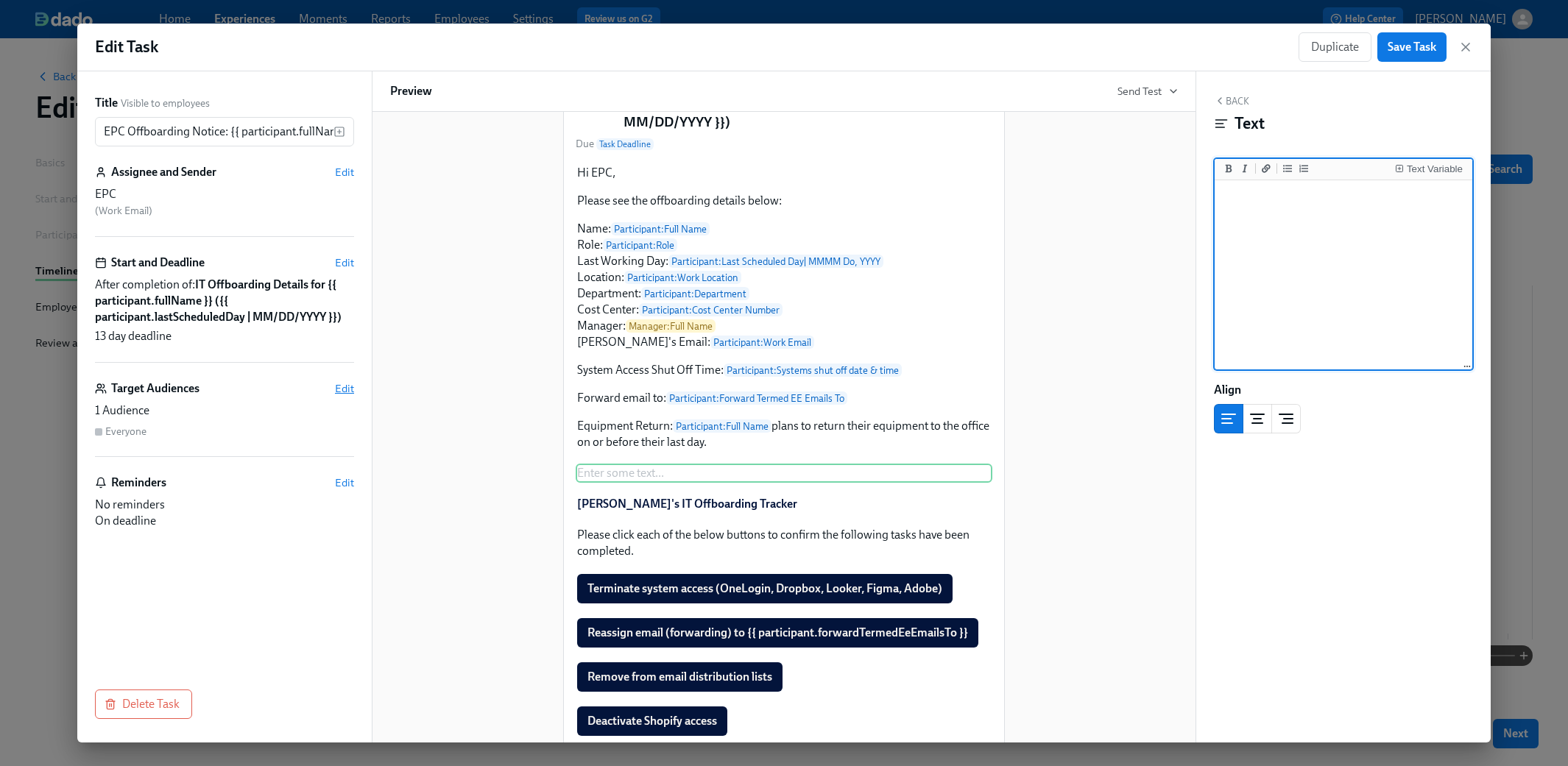
click at [353, 390] on span "Edit" at bounding box center [344, 388] width 20 height 14
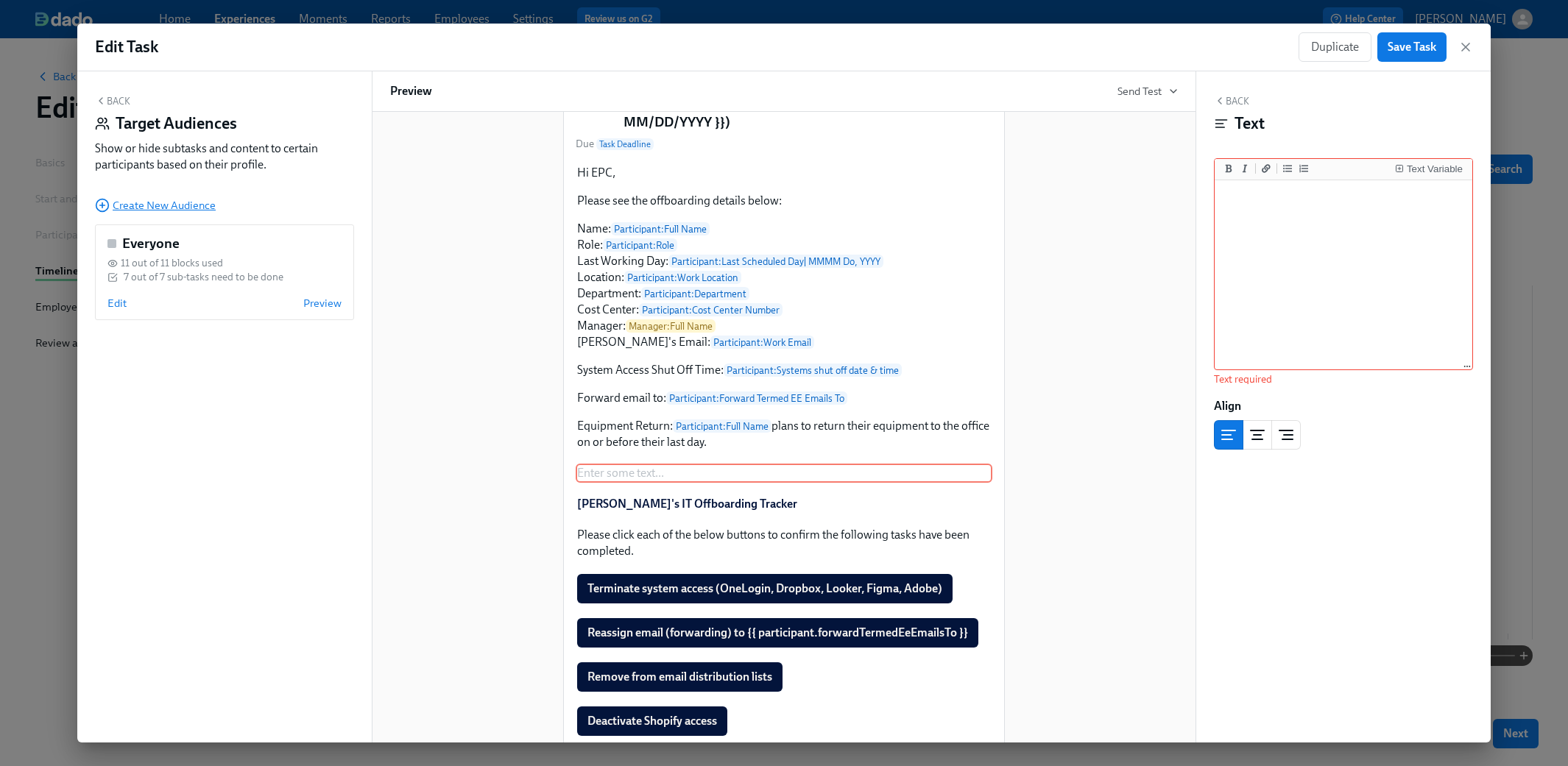
click at [136, 201] on span "Create New Audience" at bounding box center [155, 204] width 120 height 14
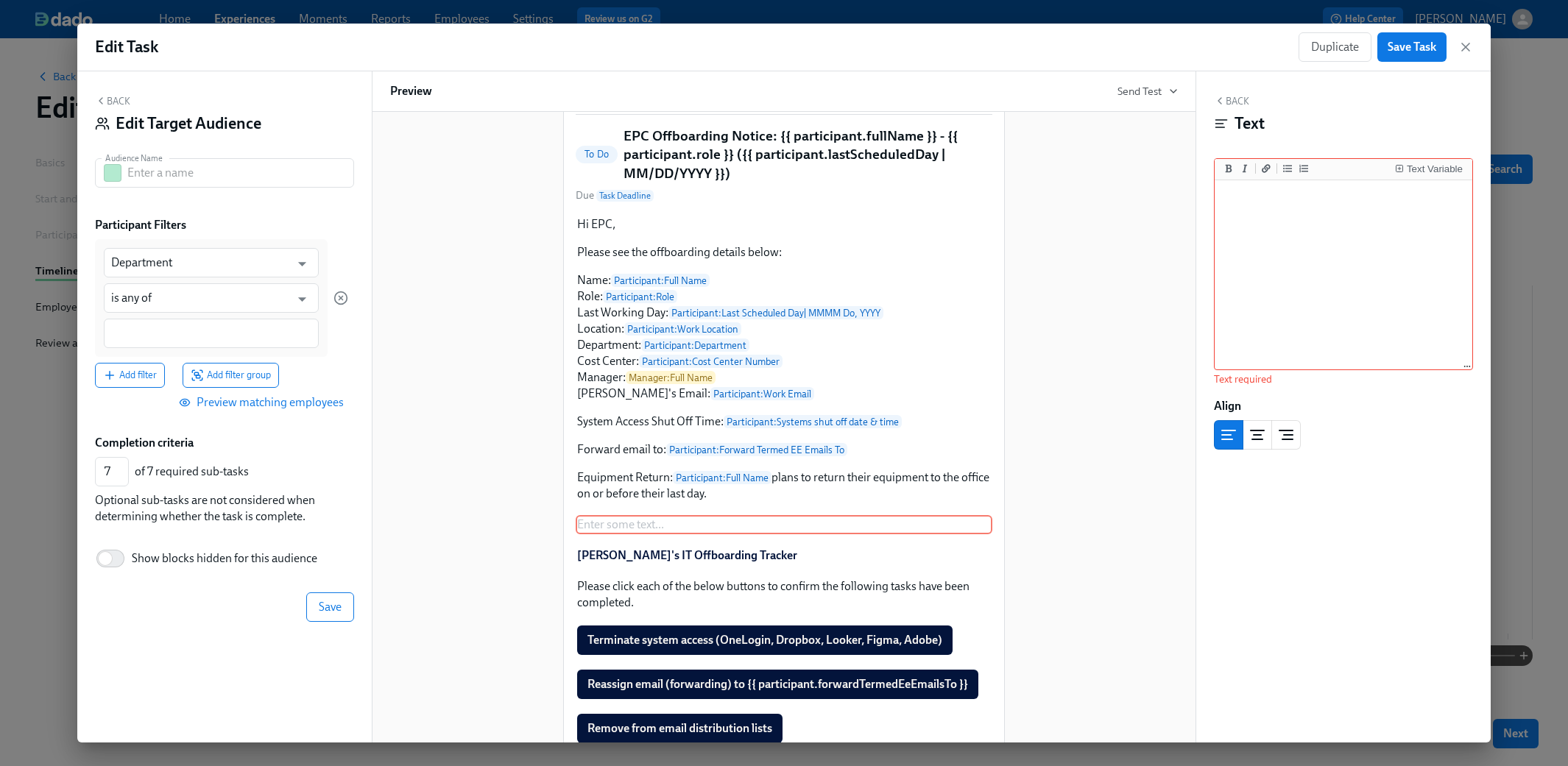
scroll to position [204, 0]
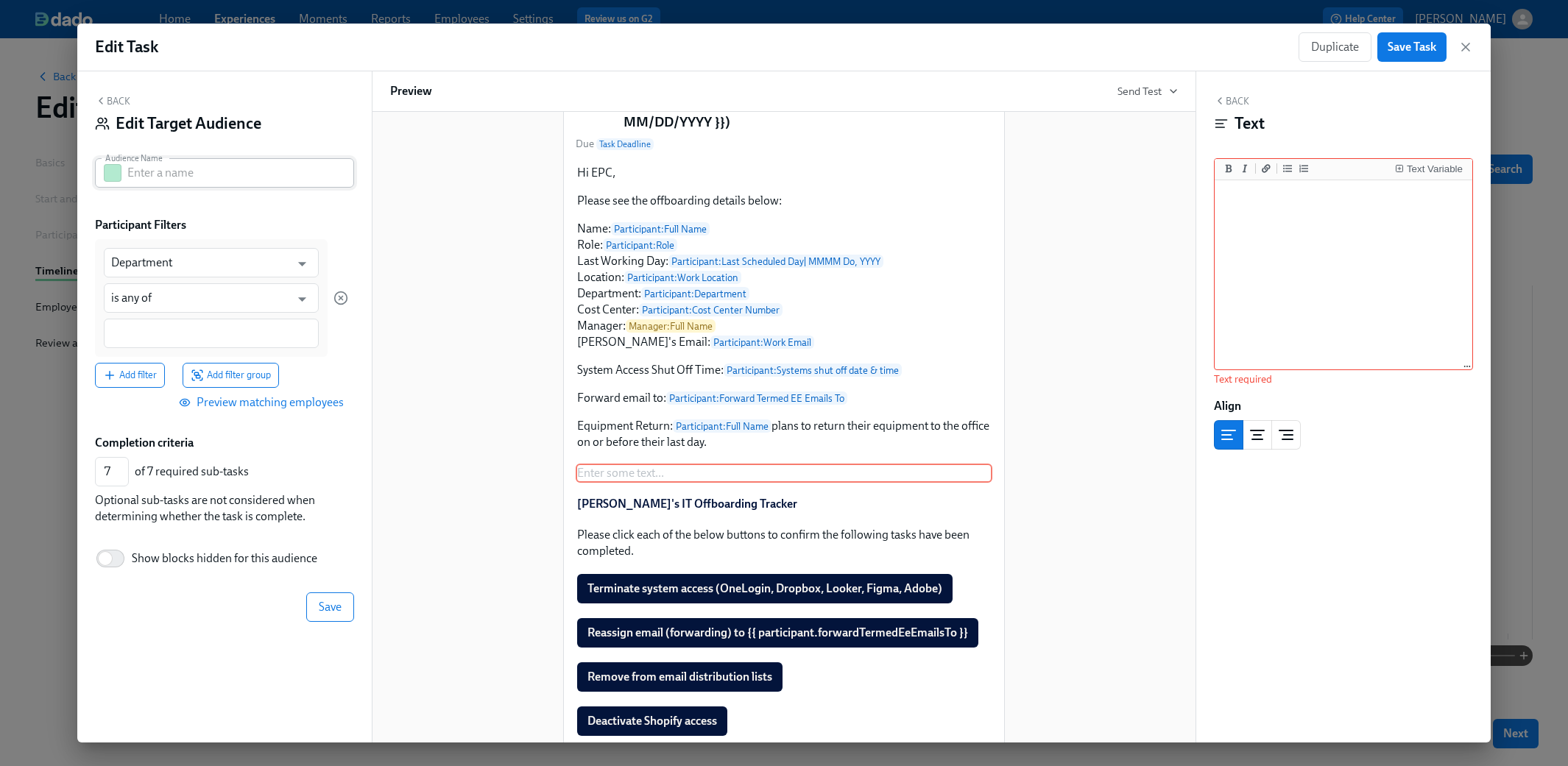
click at [150, 175] on input "text" at bounding box center [240, 173] width 227 height 30
type input "m"
type input "people manager"
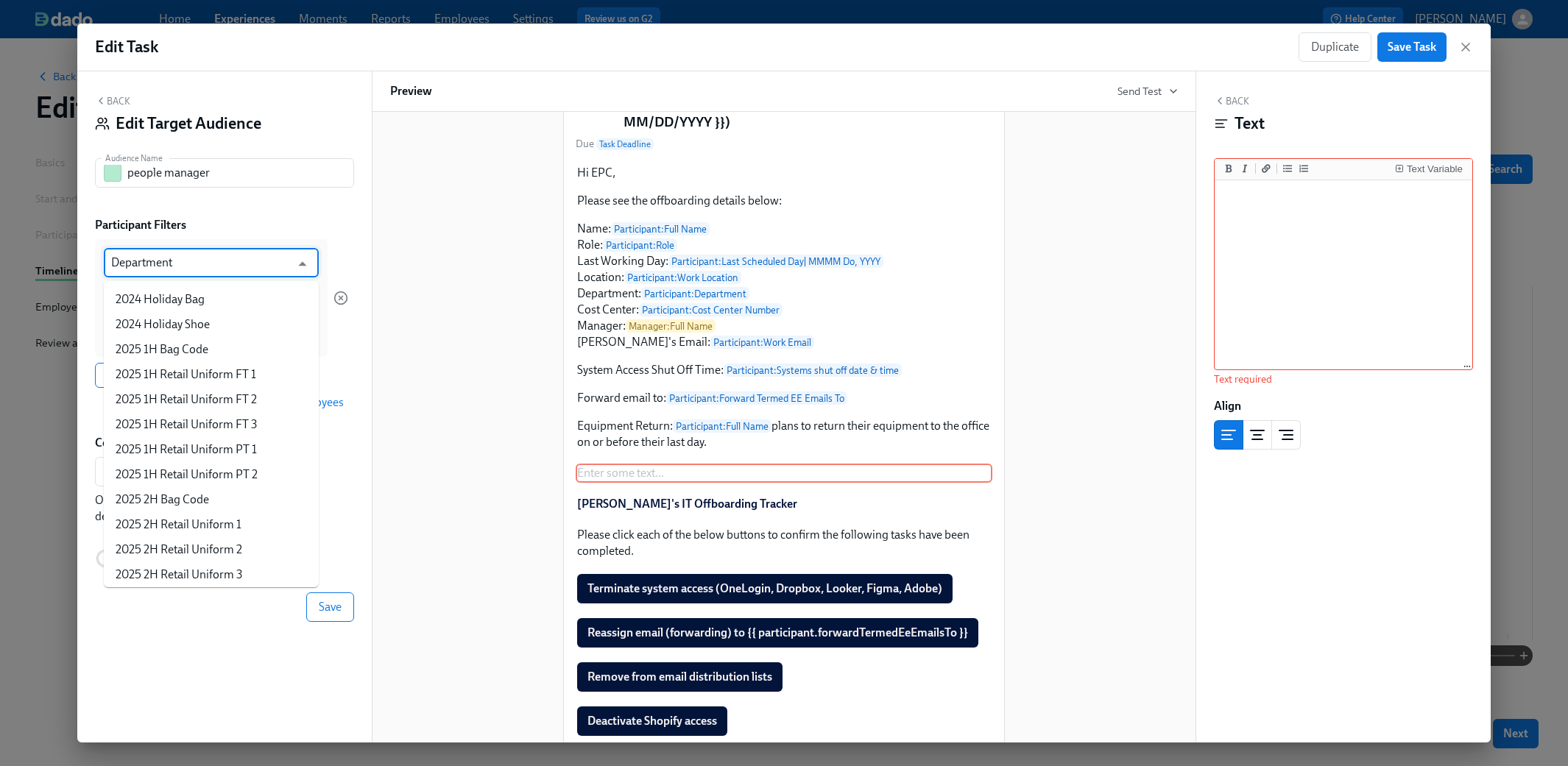
scroll to position [1177, 0]
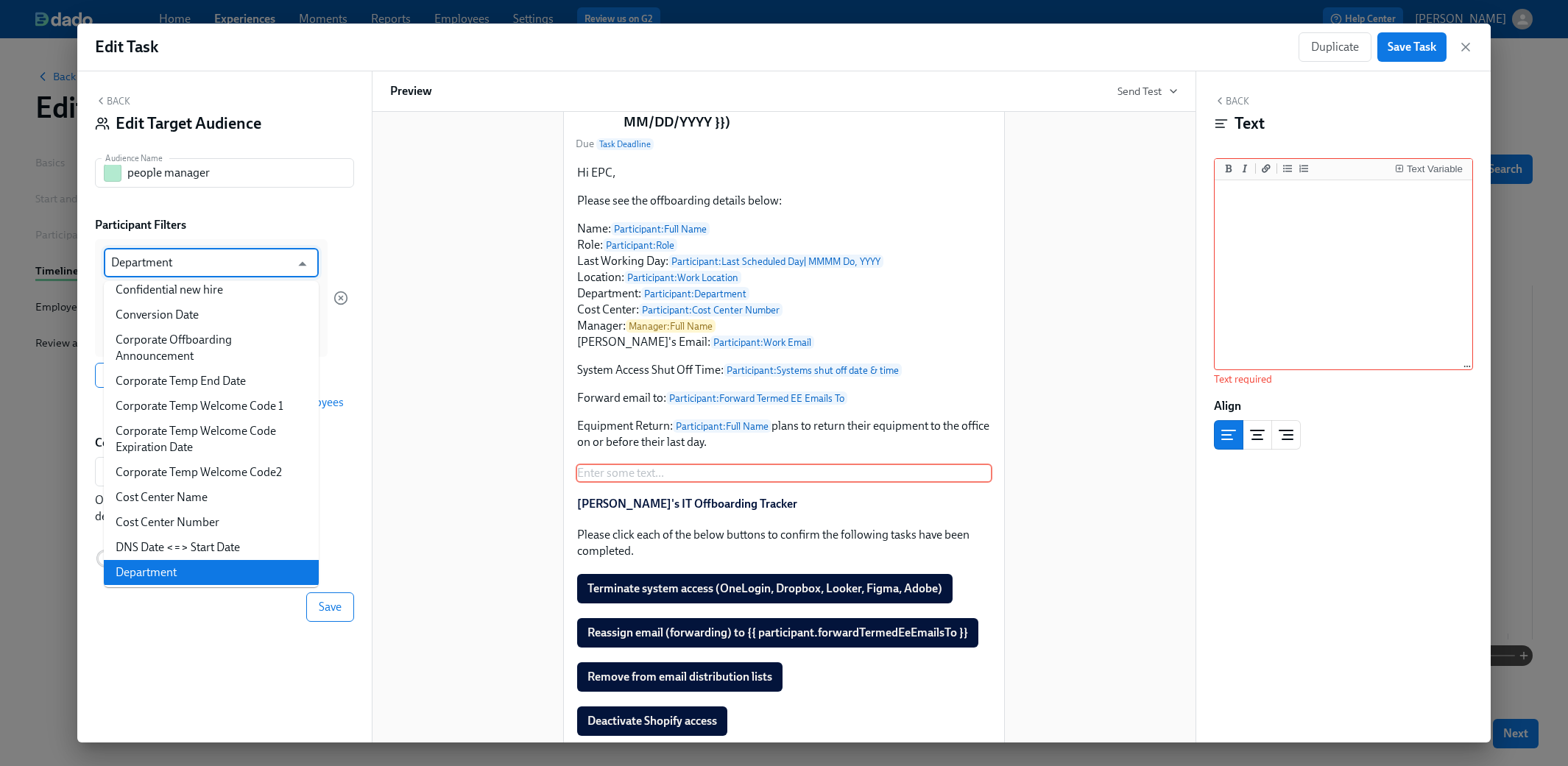
click at [164, 260] on input "Department" at bounding box center [200, 262] width 179 height 30
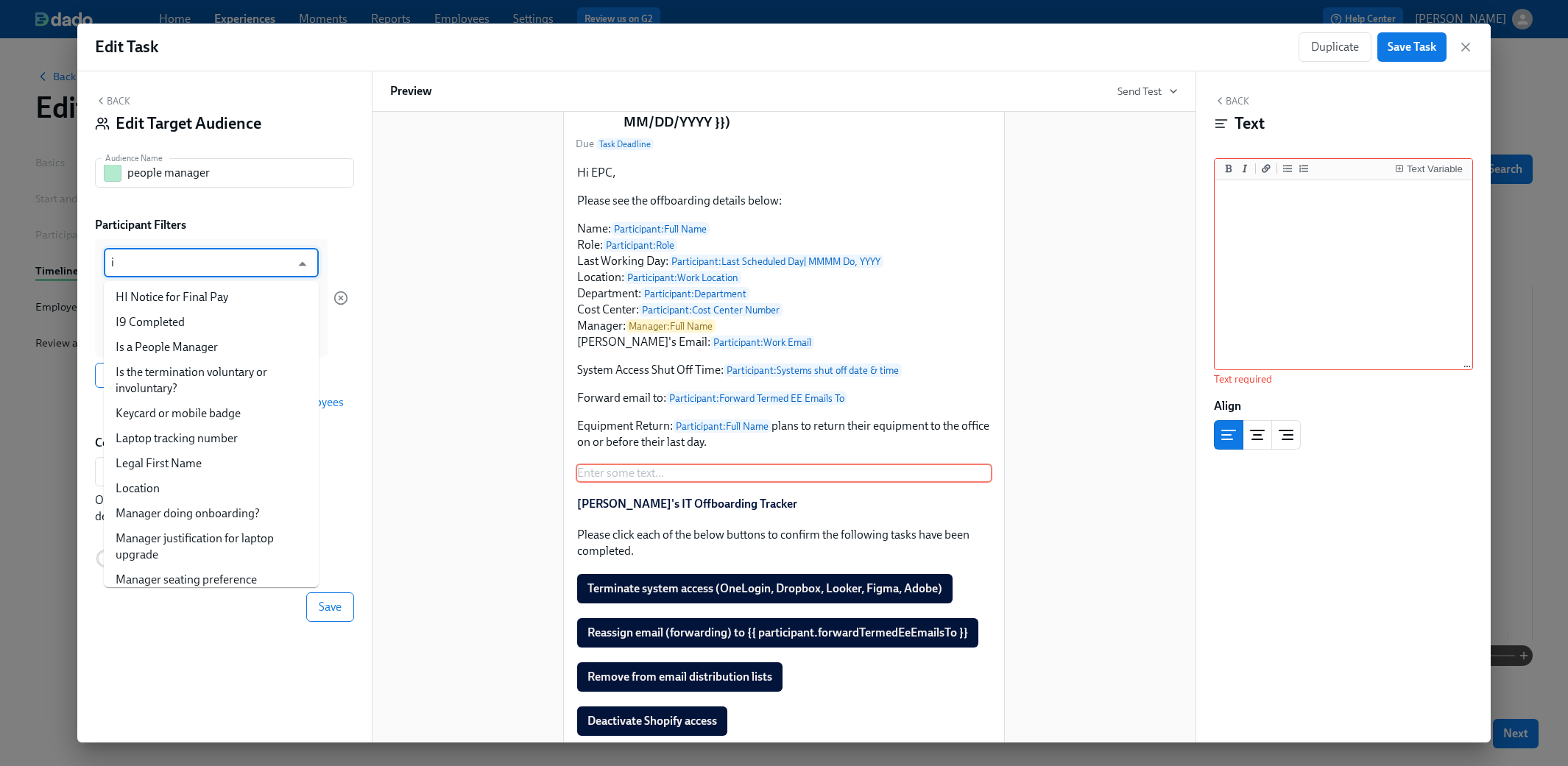
scroll to position [0, 0]
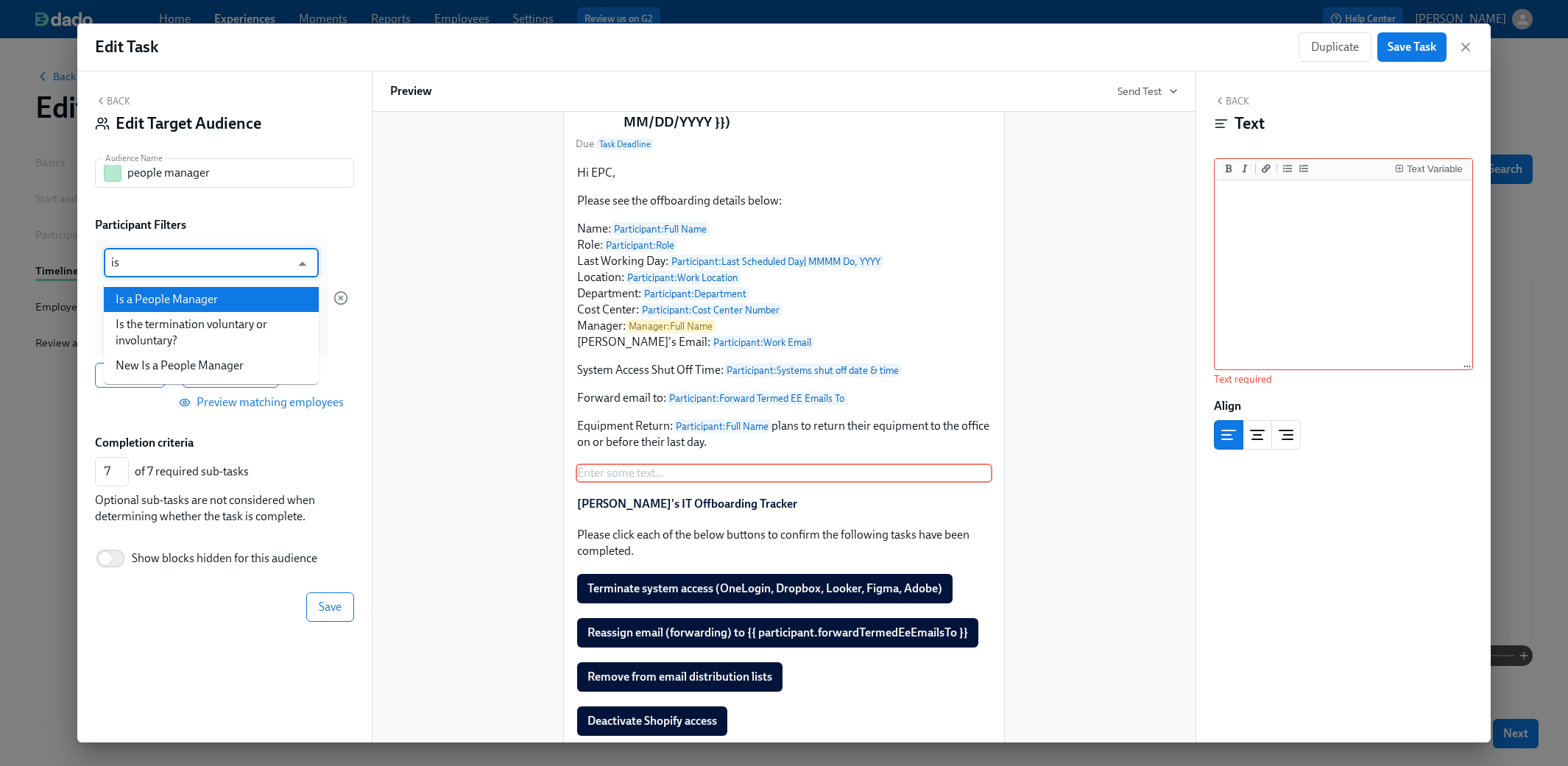
click at [164, 293] on li "Is a People Manager" at bounding box center [210, 299] width 215 height 25
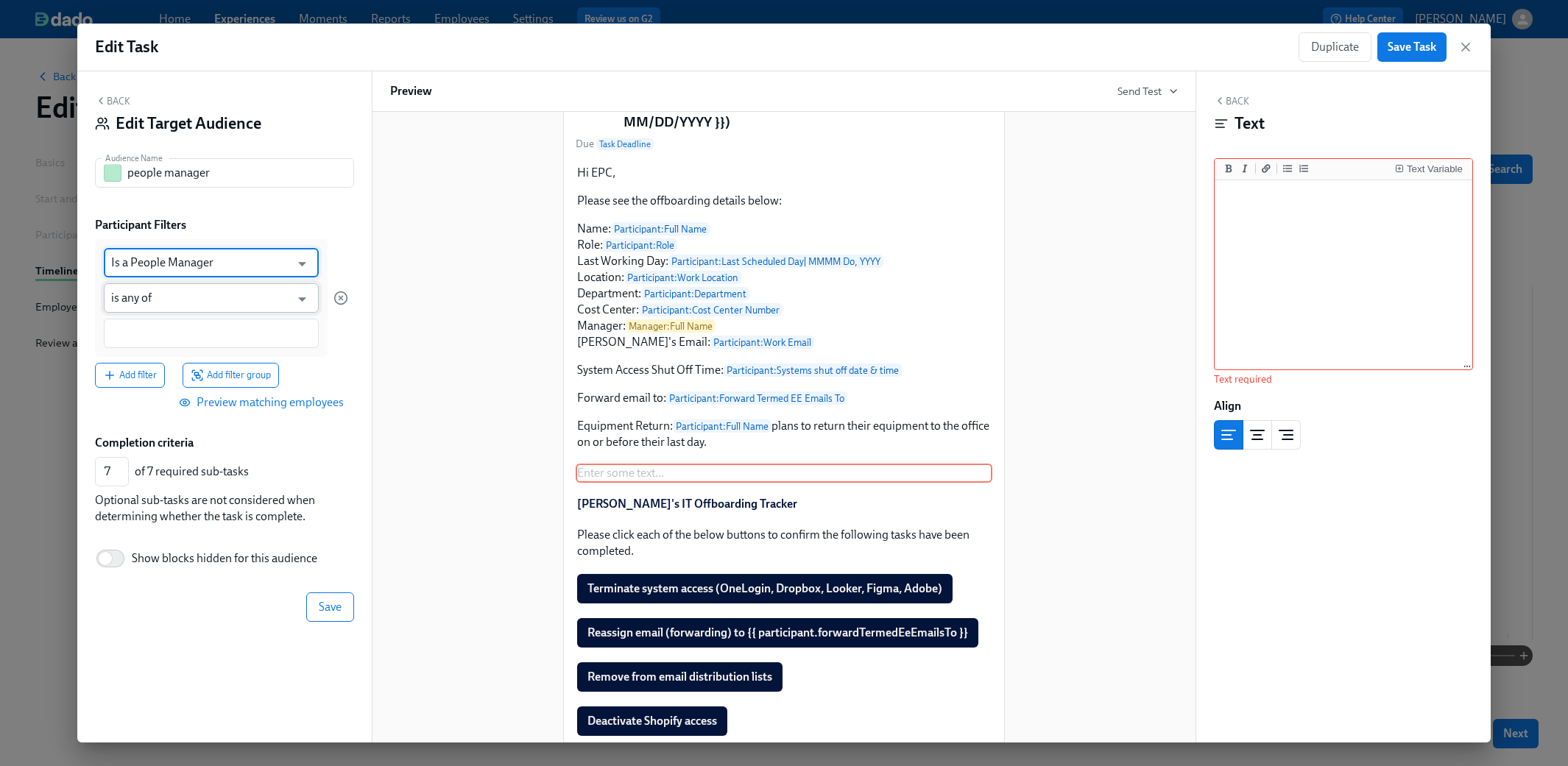
type input "Is a People Manager"
click at [163, 301] on input "is any of" at bounding box center [200, 298] width 179 height 30
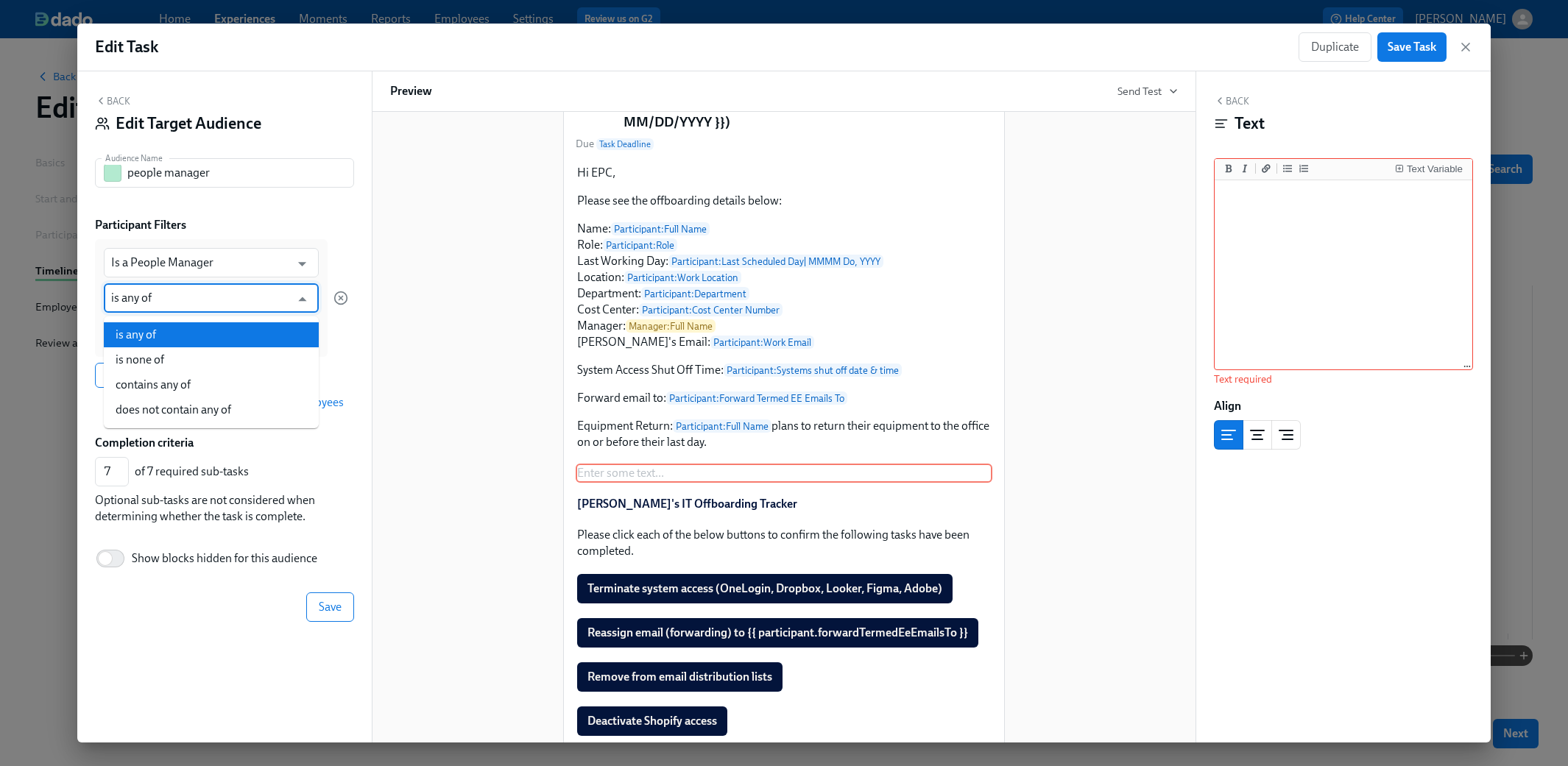
click at [361, 243] on div "Back Edit Target Audience Audience Name people manager Audience Name Participan…" at bounding box center [224, 406] width 294 height 671
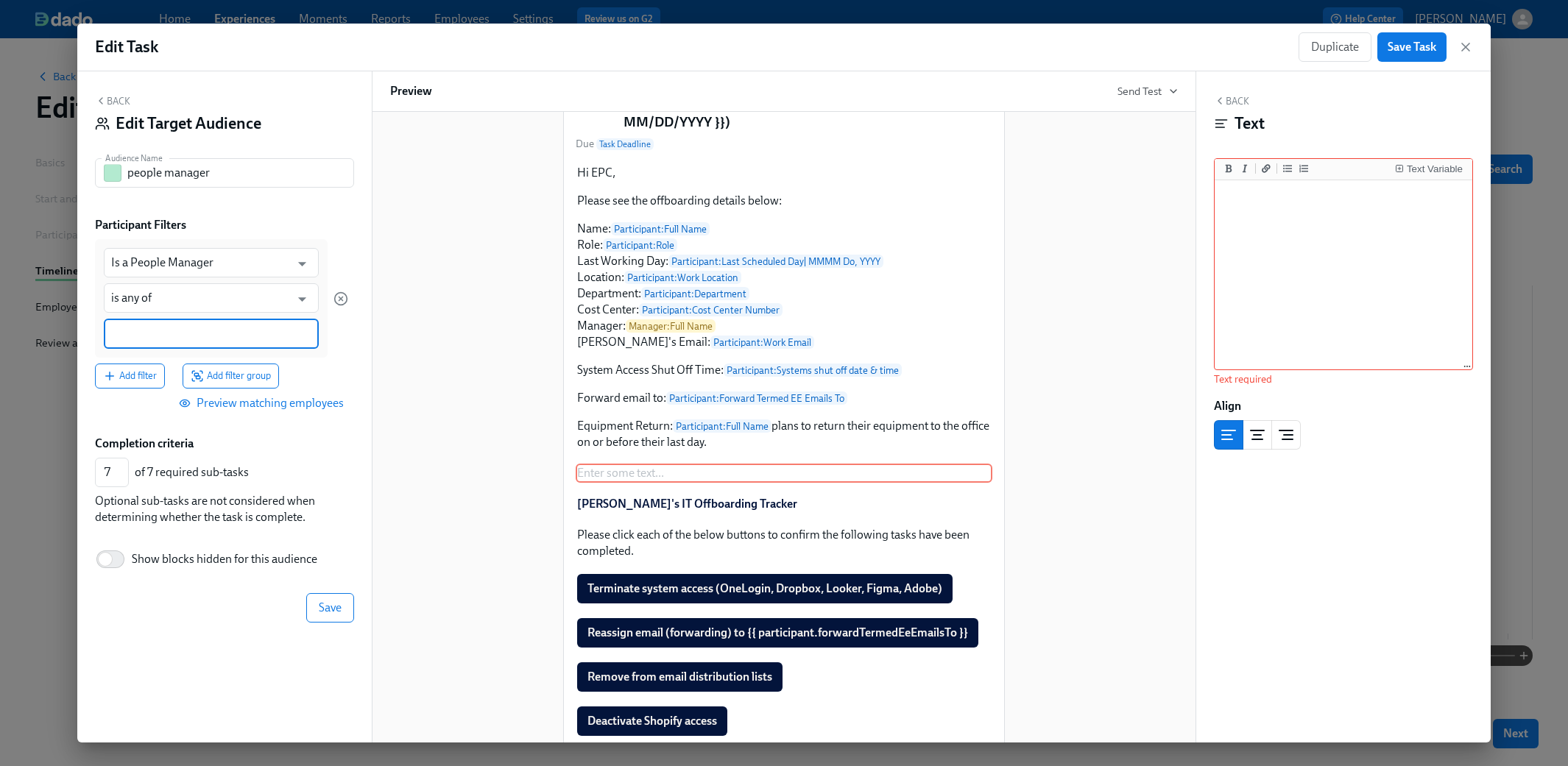
click at [238, 330] on input at bounding box center [211, 333] width 200 height 15
click at [208, 401] on span "Yes" at bounding box center [202, 405] width 31 height 11
click at [324, 621] on div "Back Edit Target Audience Audience Name people manager Audience Name Participan…" at bounding box center [224, 406] width 294 height 671
click at [325, 602] on span "Save" at bounding box center [330, 608] width 23 height 14
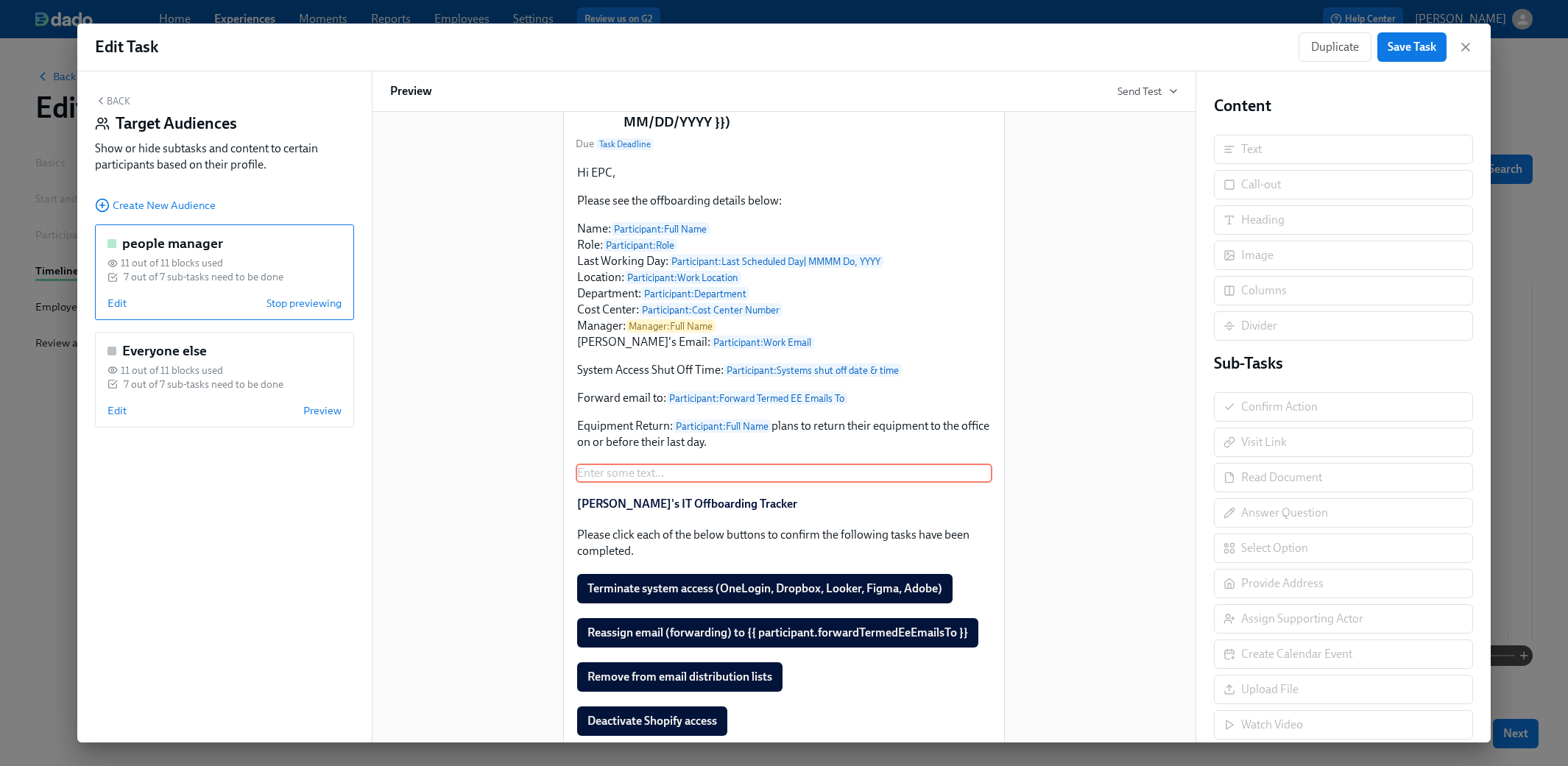
click at [120, 98] on button "Back" at bounding box center [113, 101] width 36 height 12
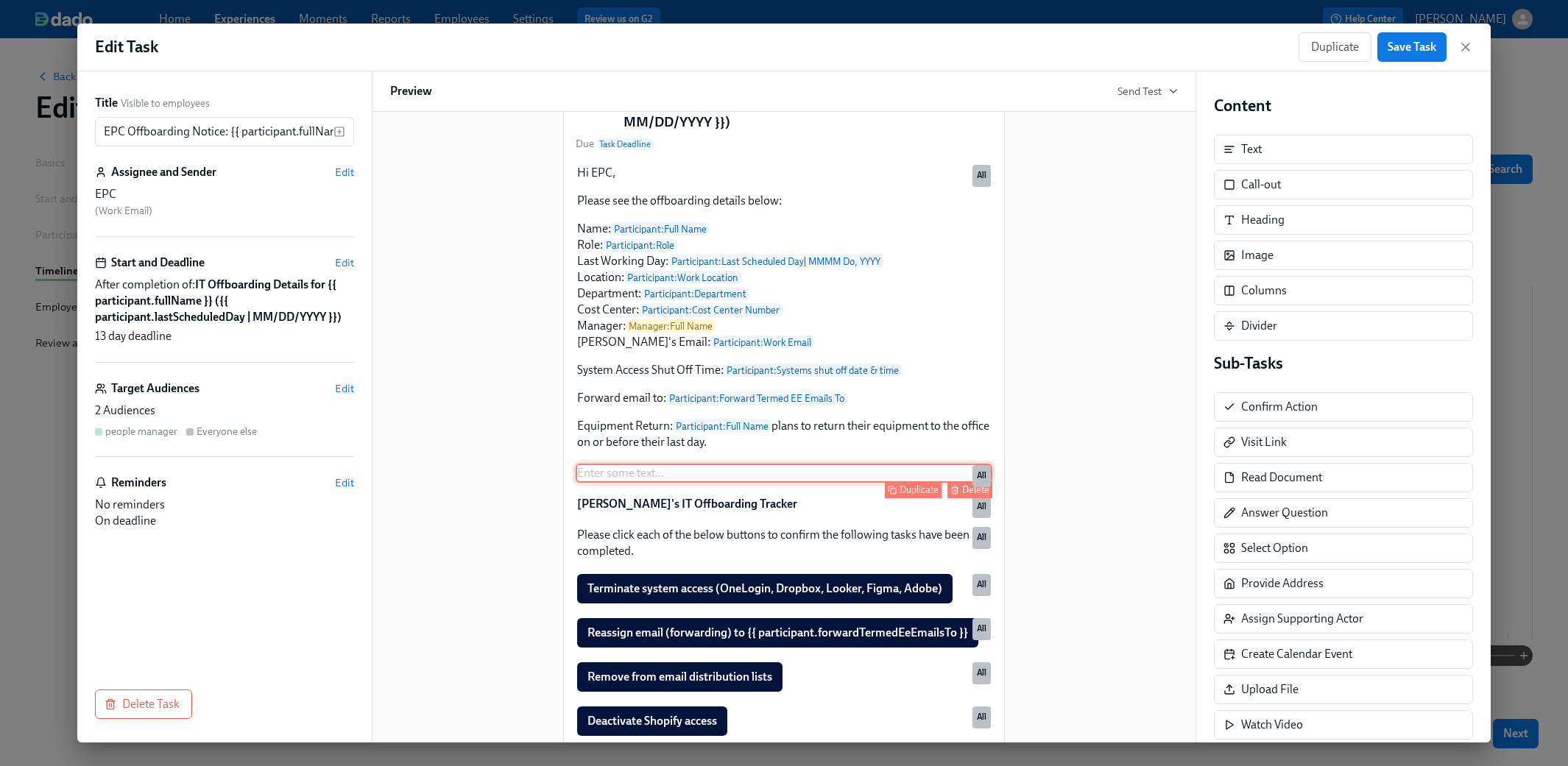
click at [742, 483] on div "Enter some text ... Duplicate Delete All" at bounding box center [783, 473] width 417 height 20
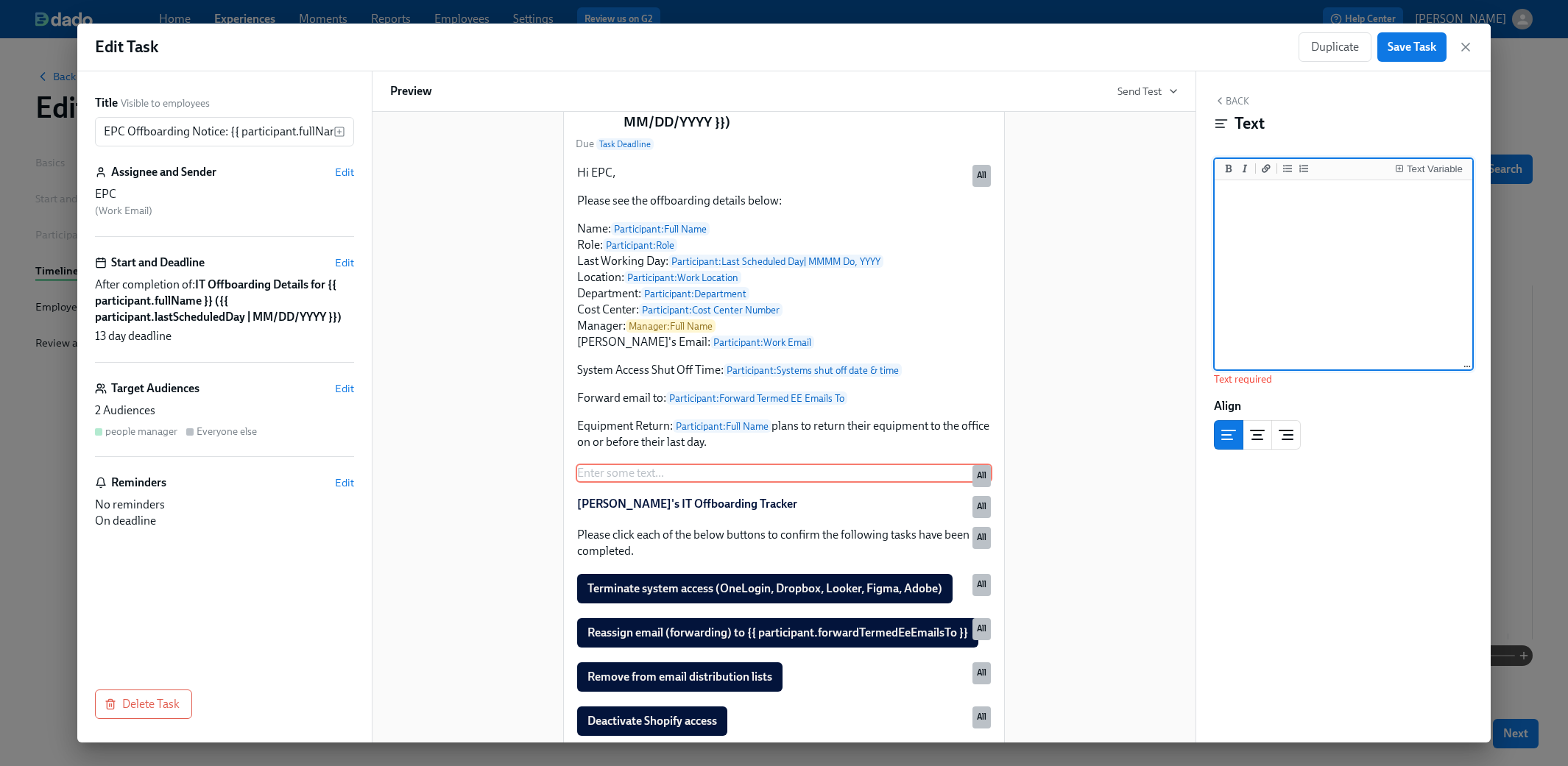
click at [929, 226] on textarea at bounding box center [1343, 276] width 252 height 185
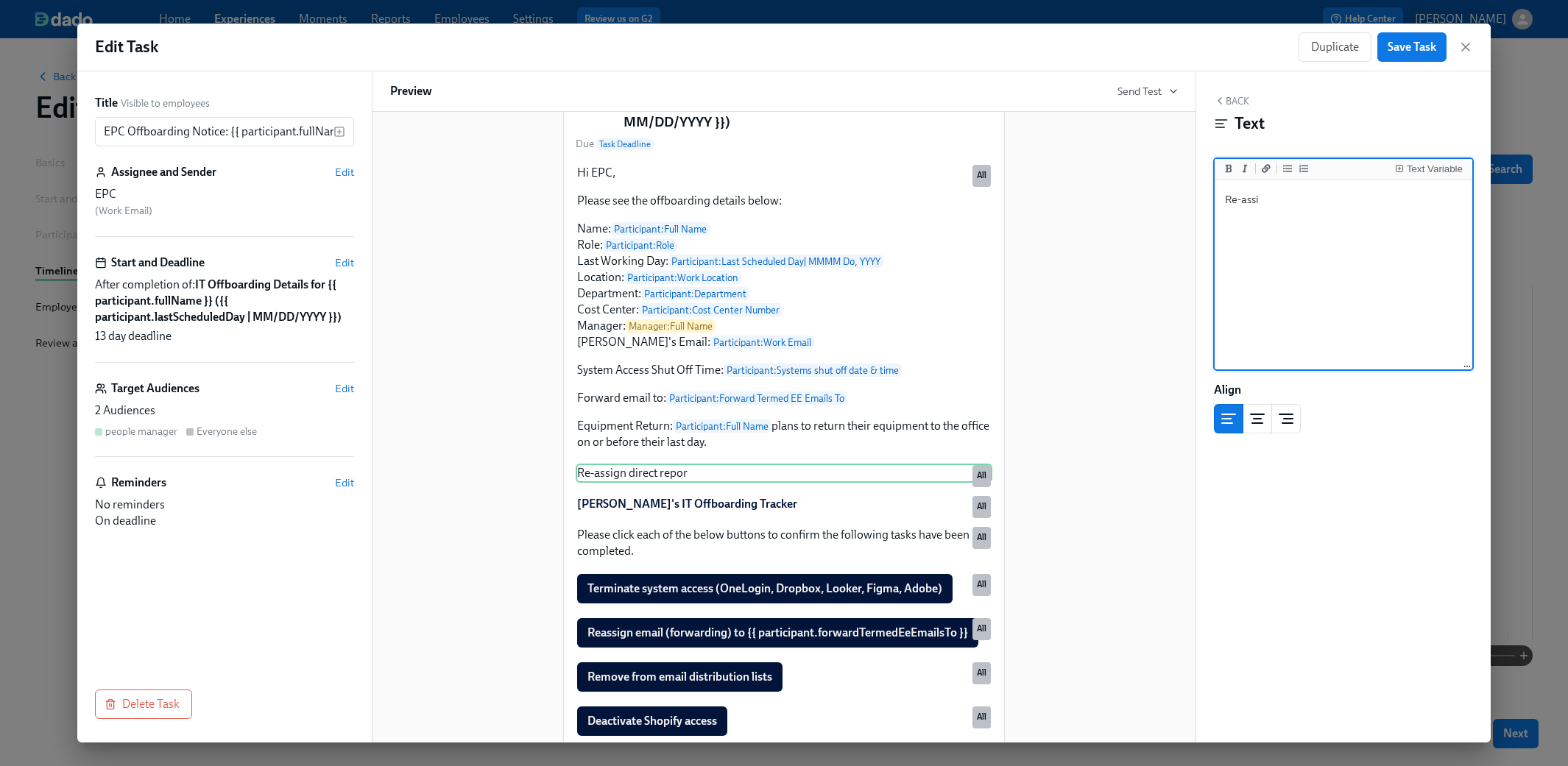
type textarea "R"
type textarea "Re-assigning of direct reports:"
click at [929, 170] on div "Text Variable" at bounding box center [1435, 169] width 56 height 10
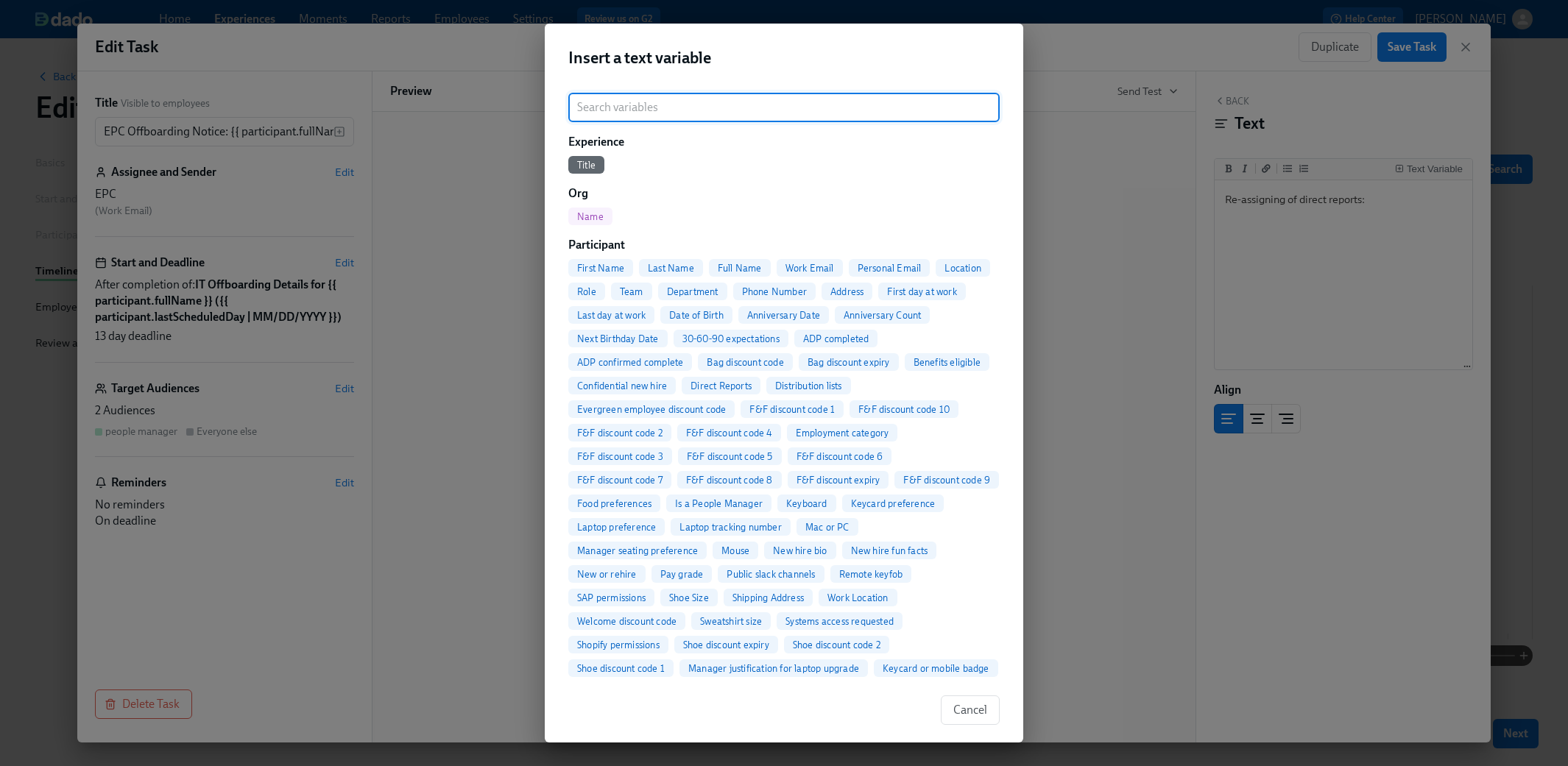
click at [685, 103] on input "search" at bounding box center [784, 107] width 431 height 30
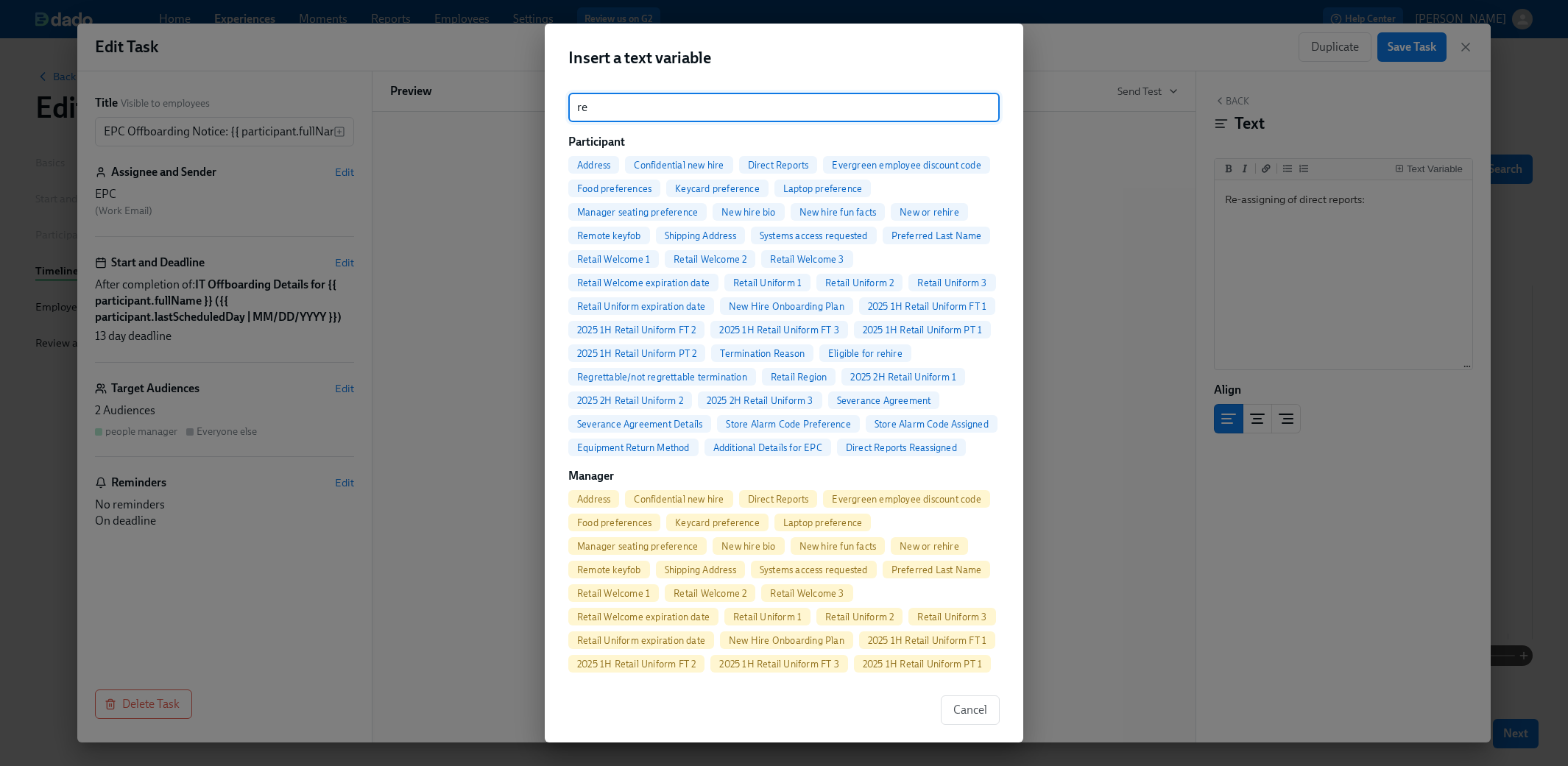
type input "r"
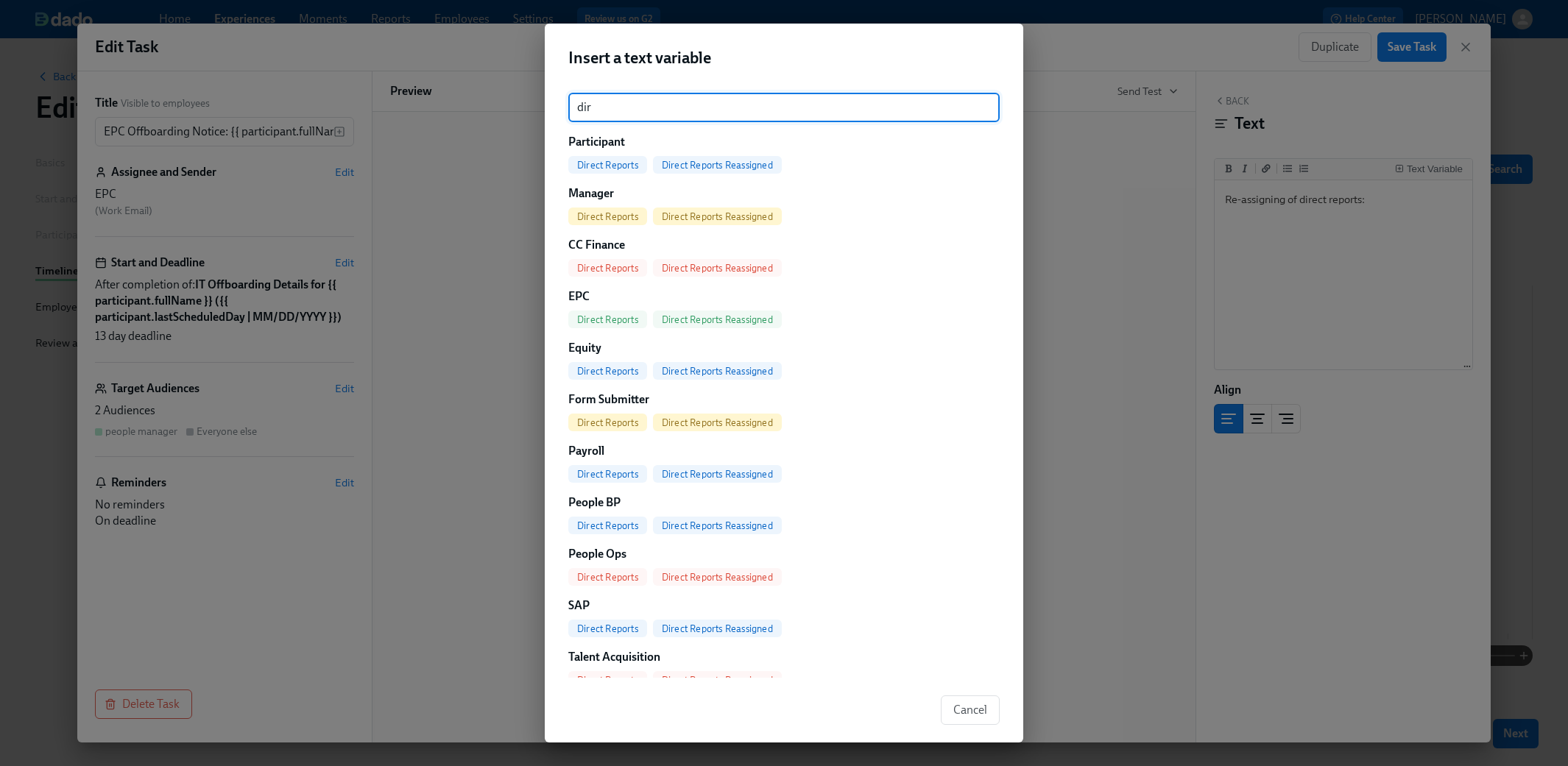
type input "dir"
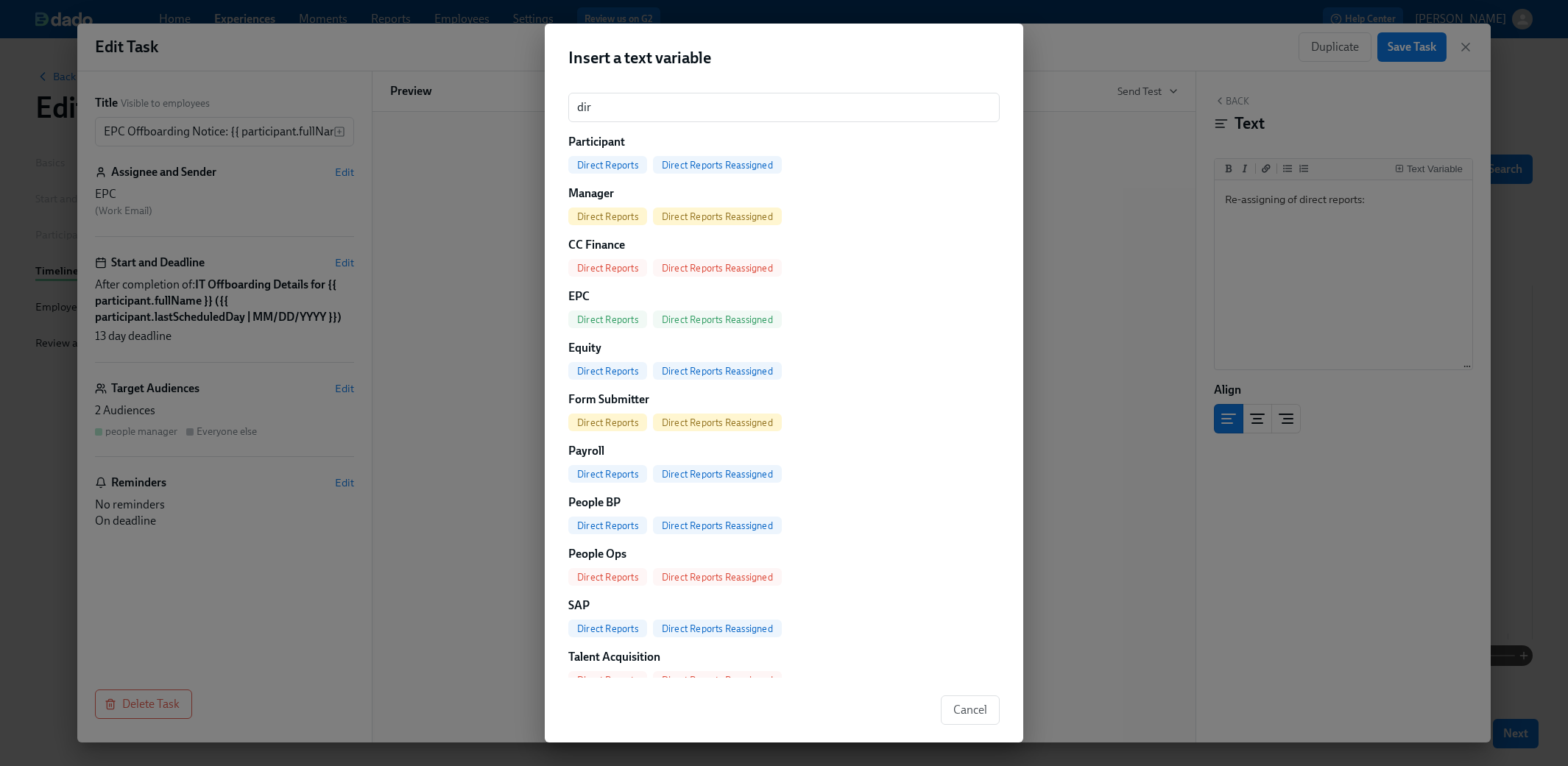
click at [703, 163] on span "Direct Reports Reassigned" at bounding box center [717, 165] width 129 height 11
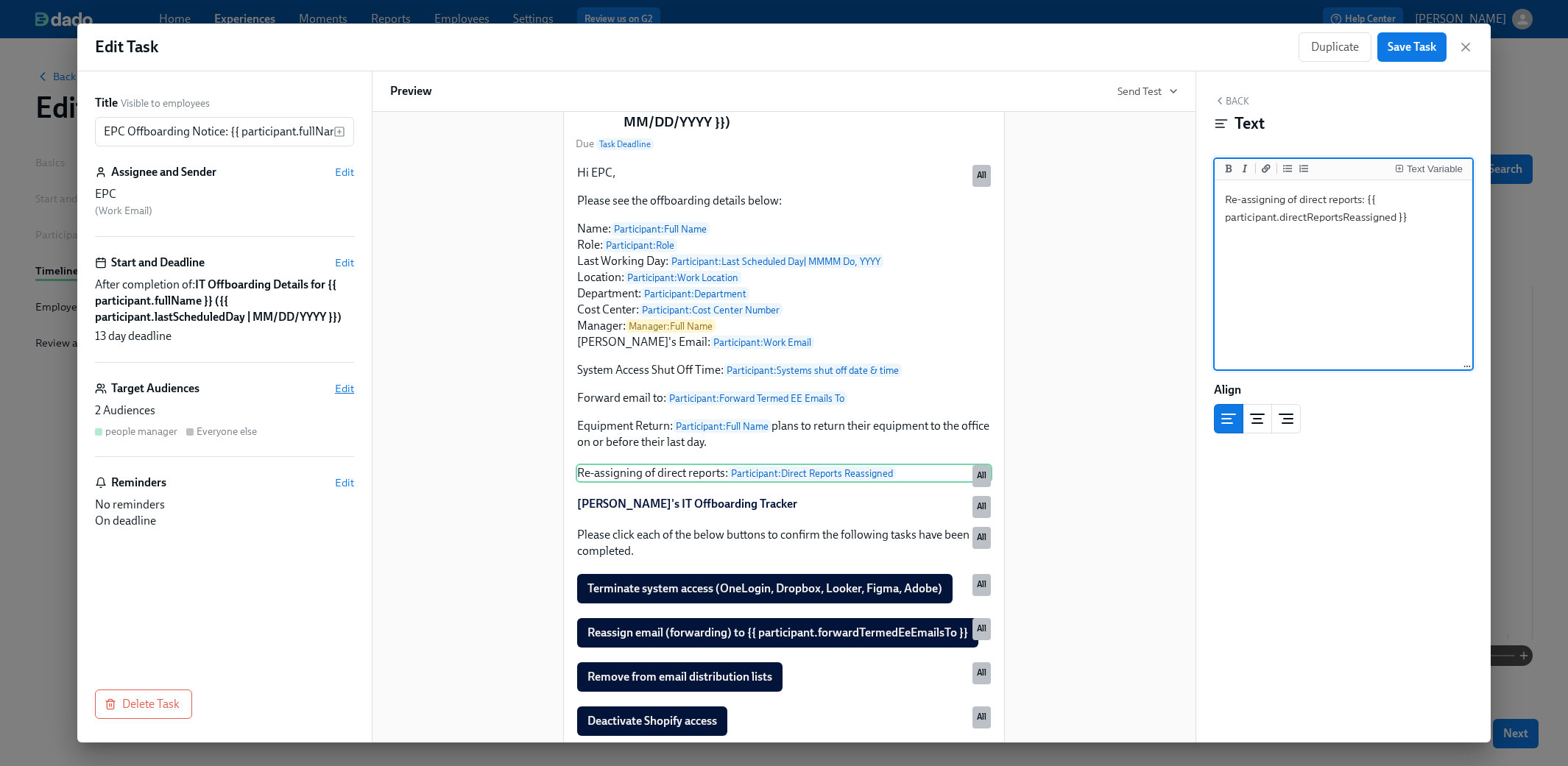
type textarea "Re-assigning of direct reports: {{ participant.directReportsReassigned }}"
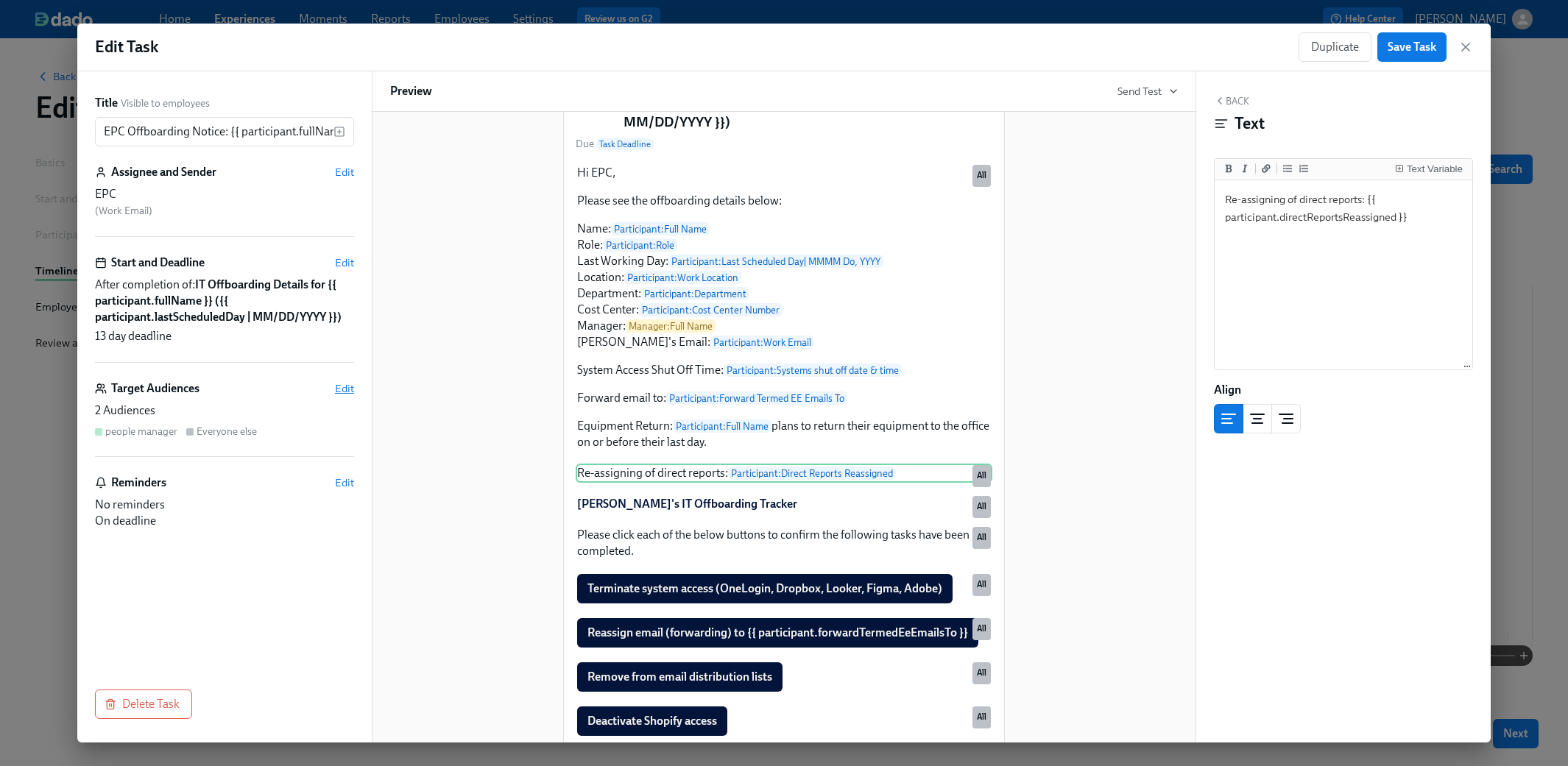
click at [340, 387] on span "Edit" at bounding box center [344, 388] width 20 height 14
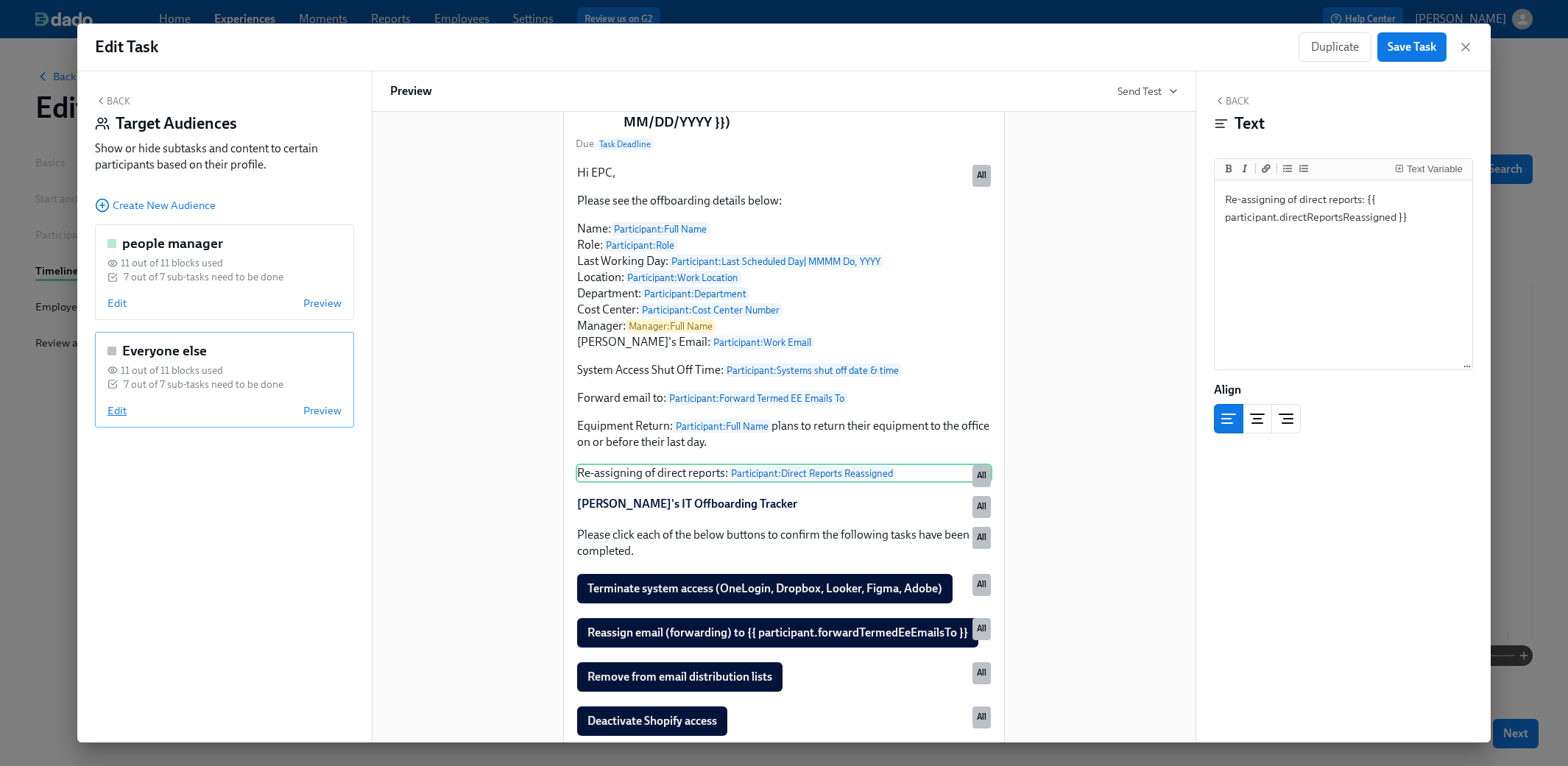
click at [114, 410] on span "Edit" at bounding box center [117, 410] width 20 height 14
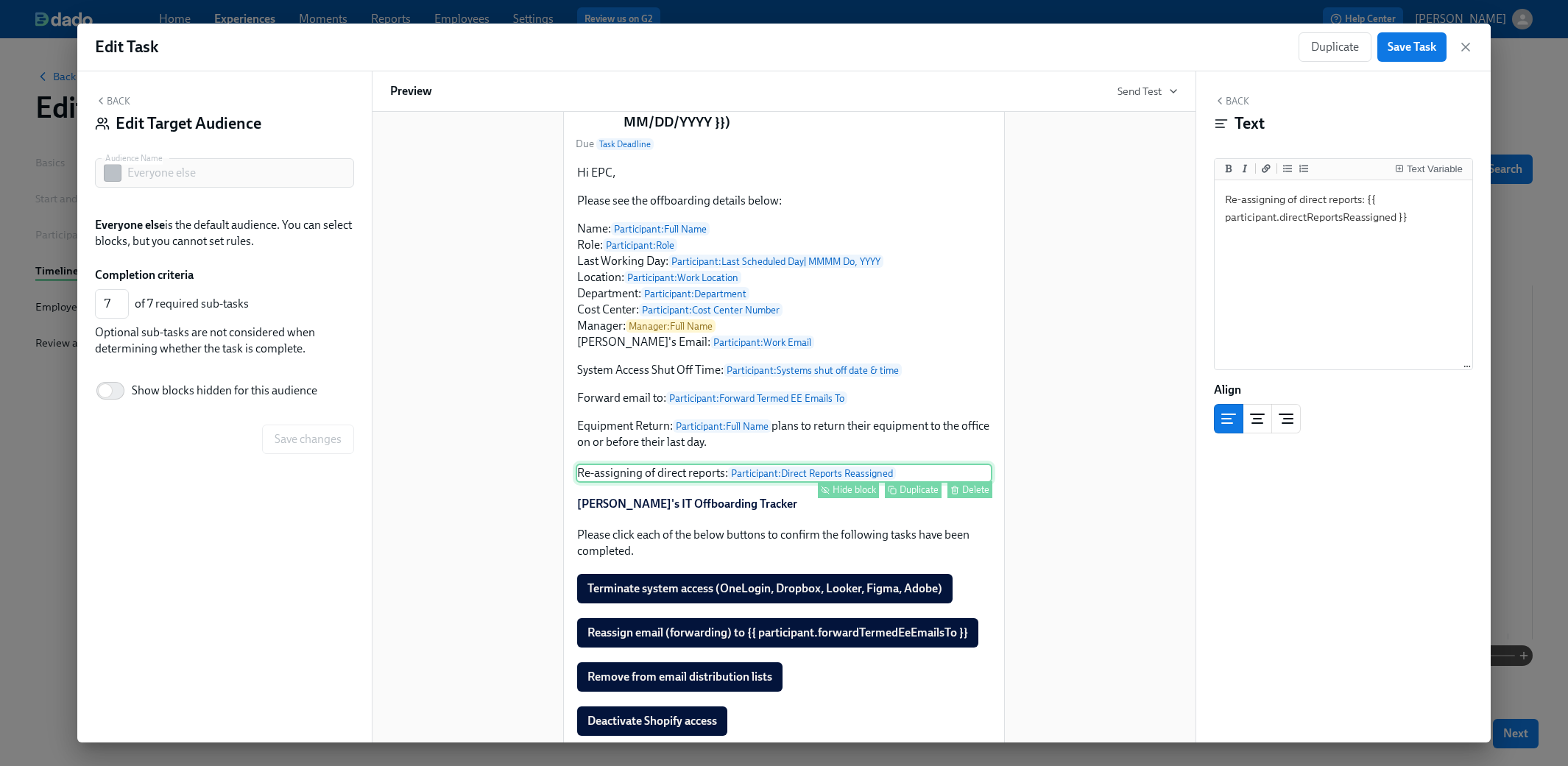
click at [851, 495] on div "Hide block" at bounding box center [854, 489] width 43 height 11
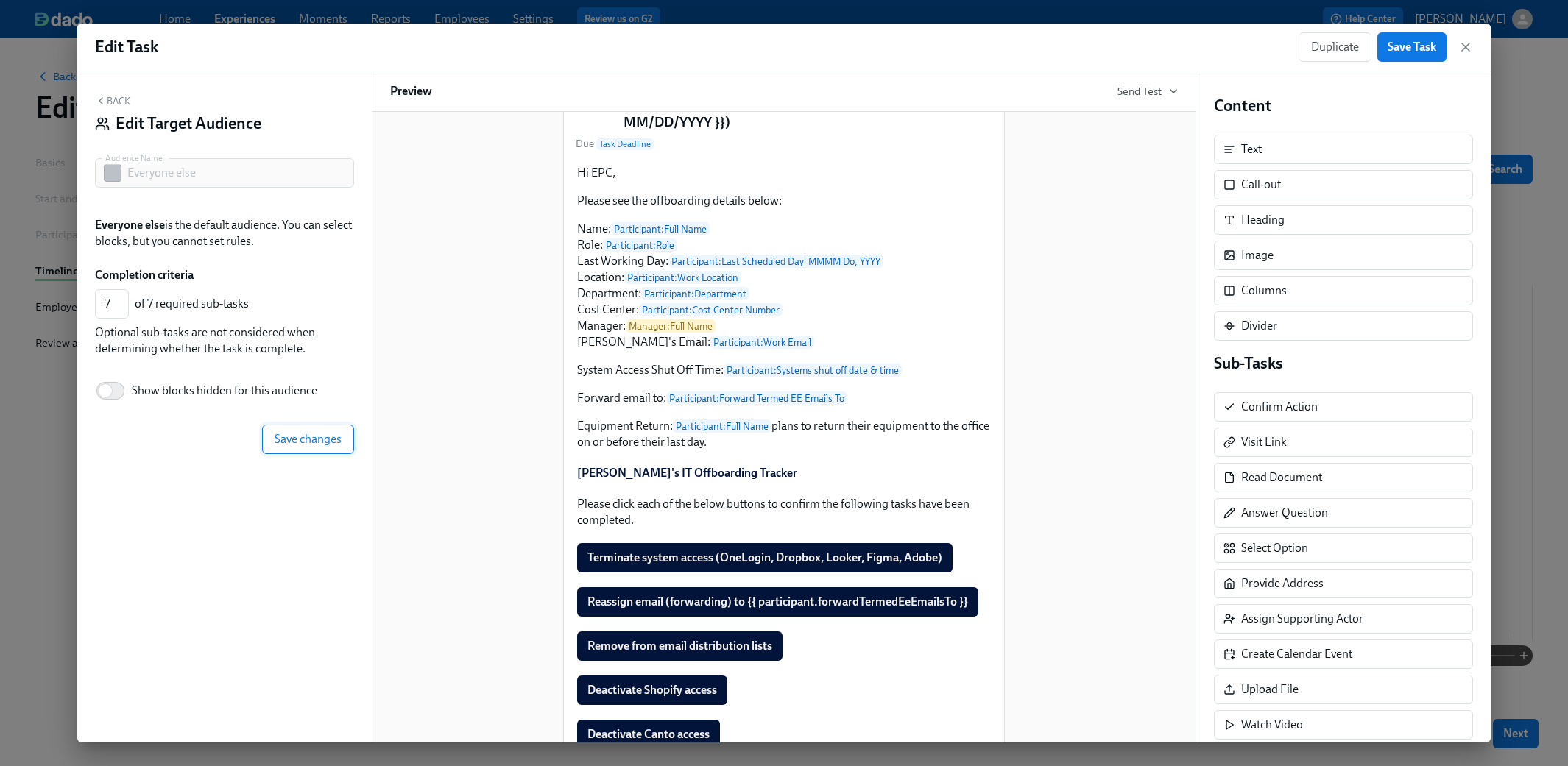
click at [281, 444] on span "Save changes" at bounding box center [308, 439] width 67 height 14
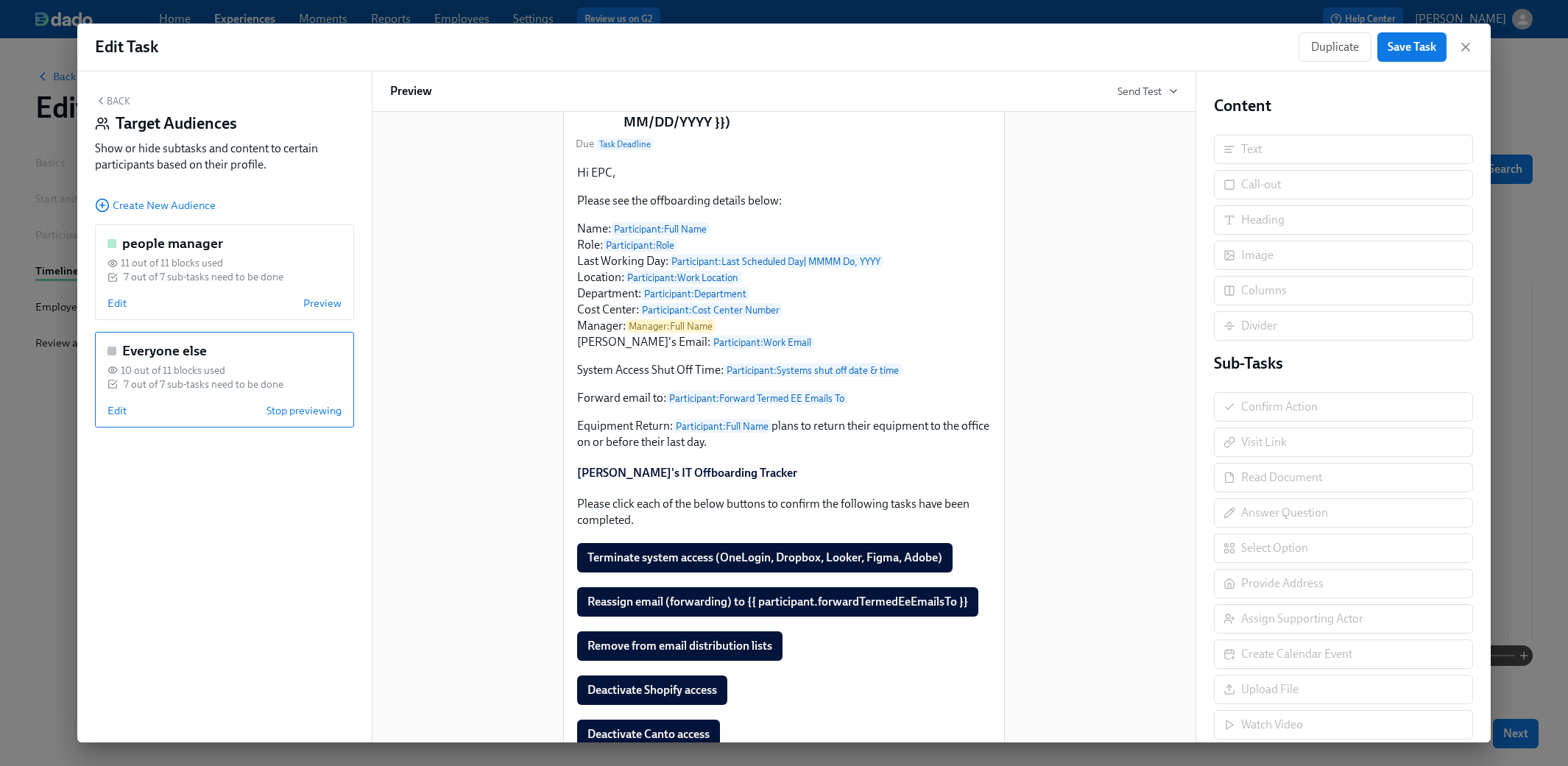
click at [114, 98] on button "Back" at bounding box center [113, 101] width 36 height 12
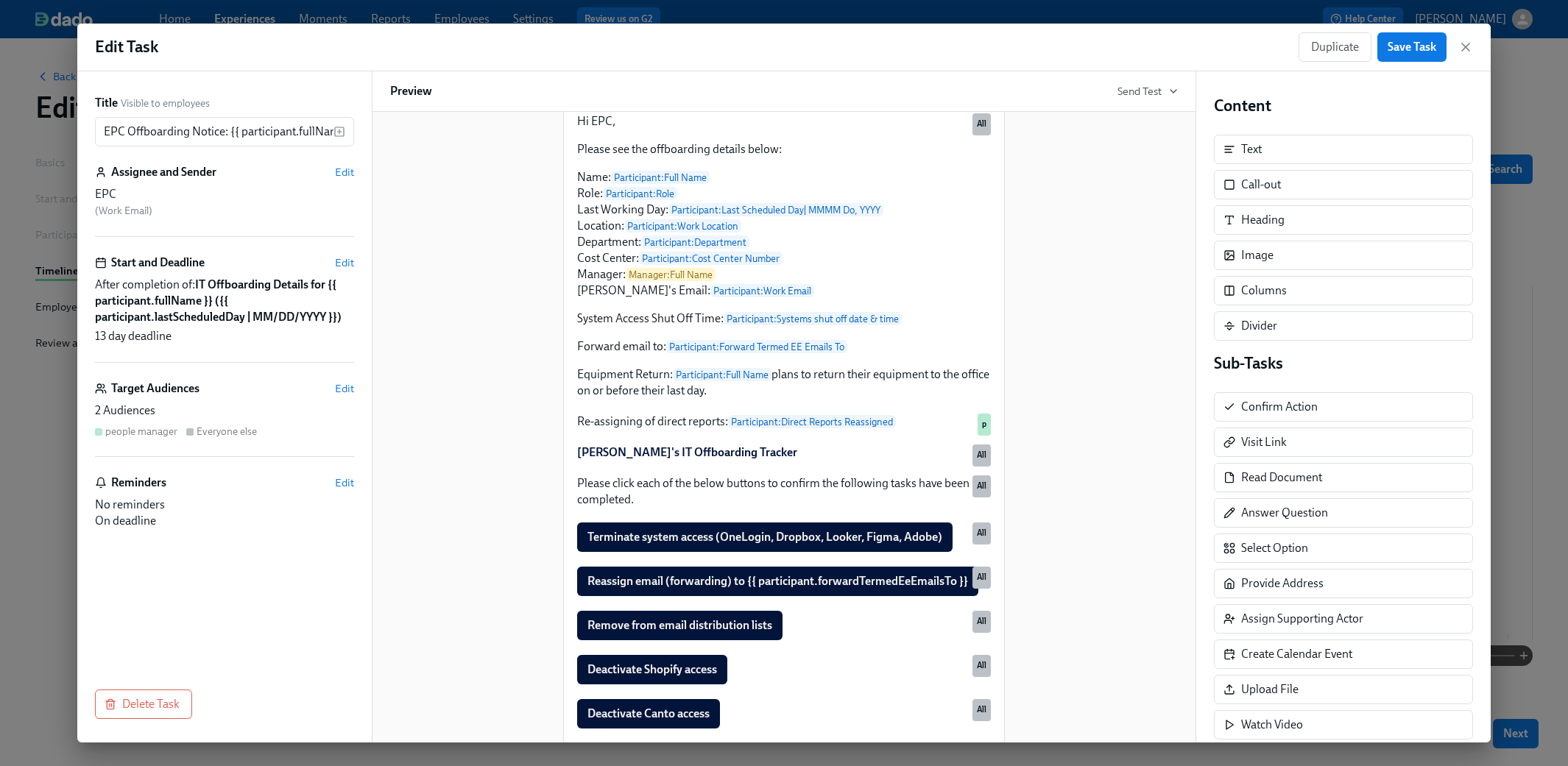
scroll to position [153, 0]
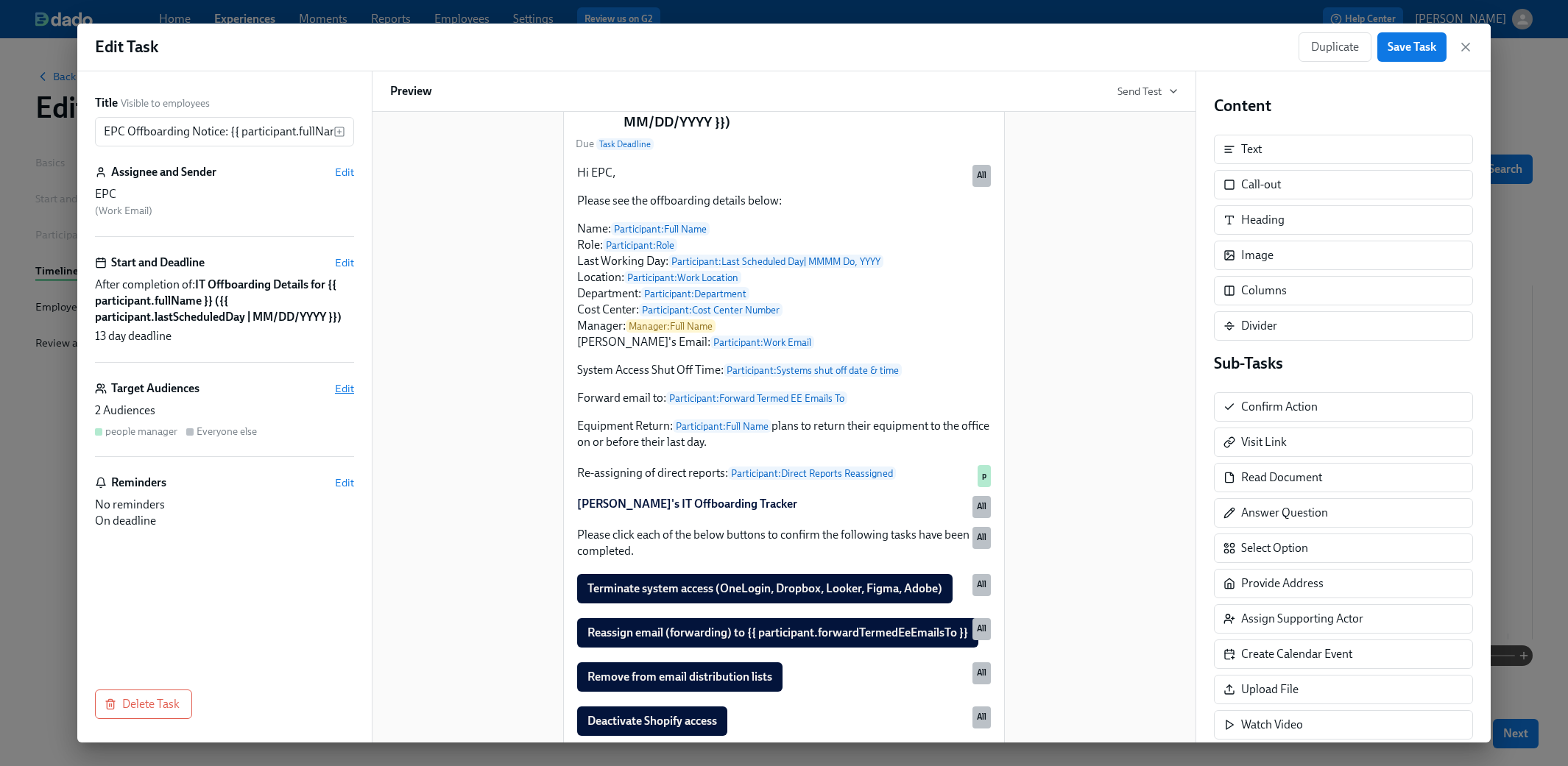
click at [344, 384] on span "Edit" at bounding box center [344, 388] width 20 height 14
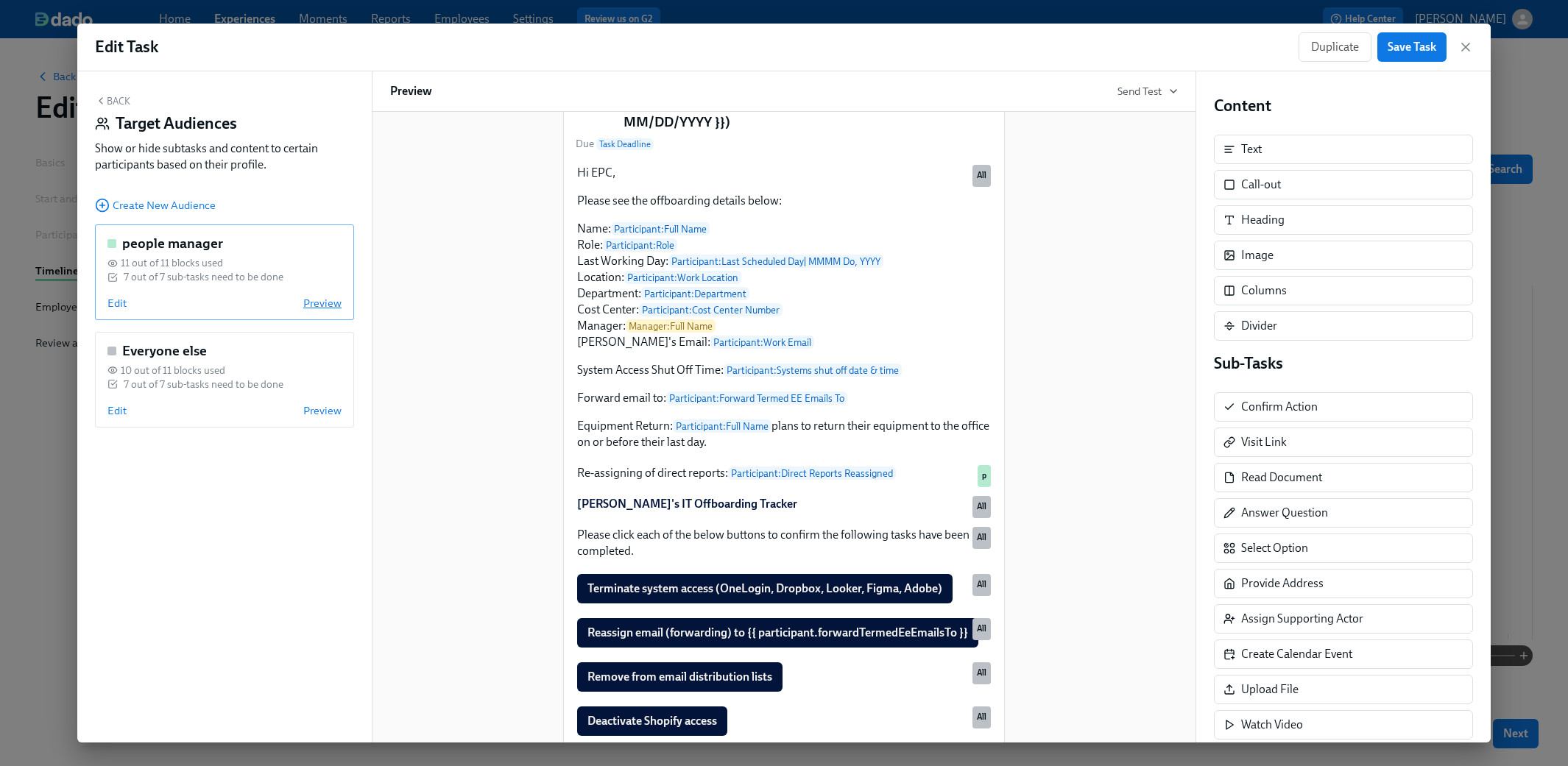
click at [321, 307] on span "Preview" at bounding box center [322, 303] width 38 height 14
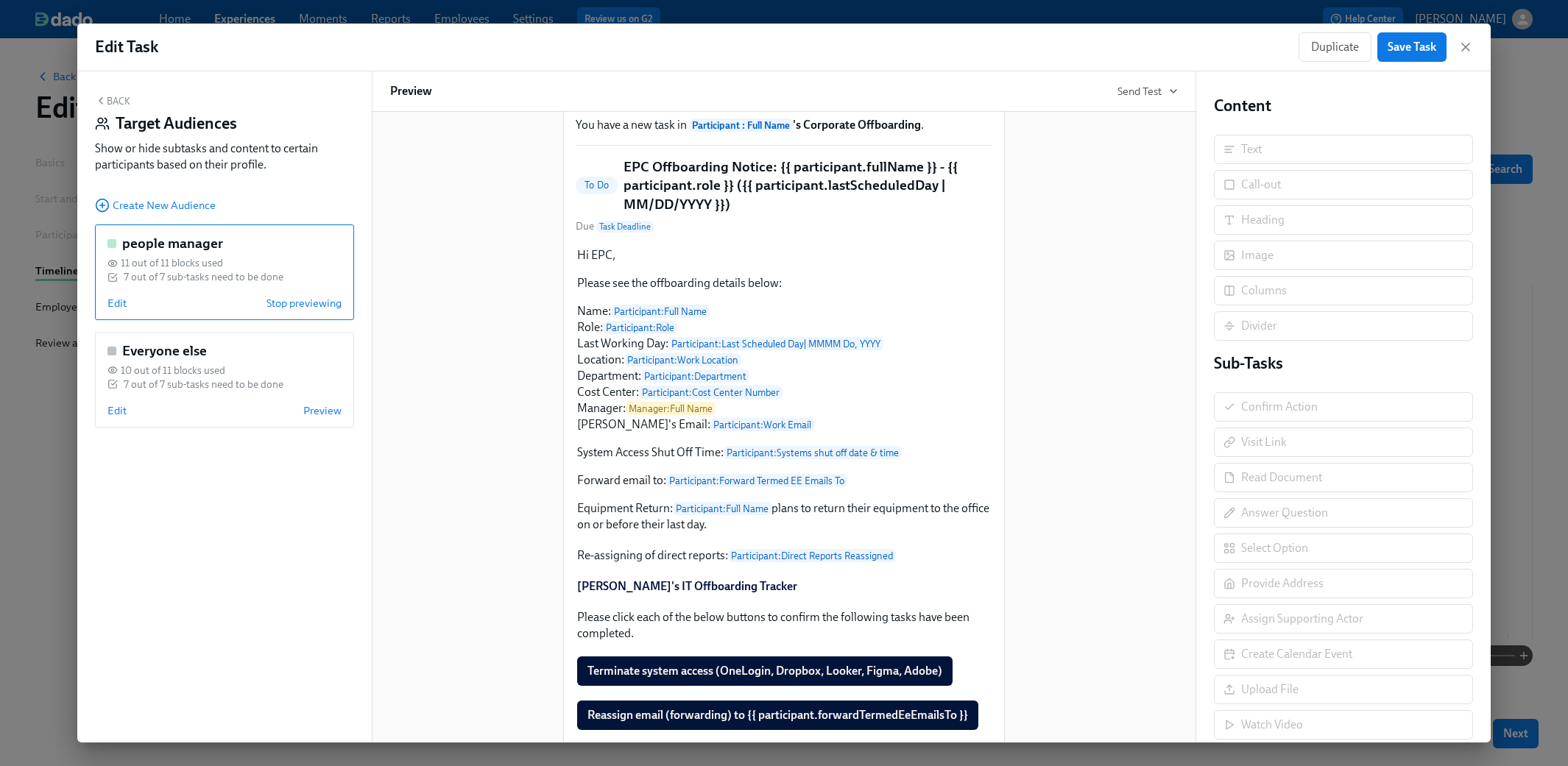
scroll to position [0, 0]
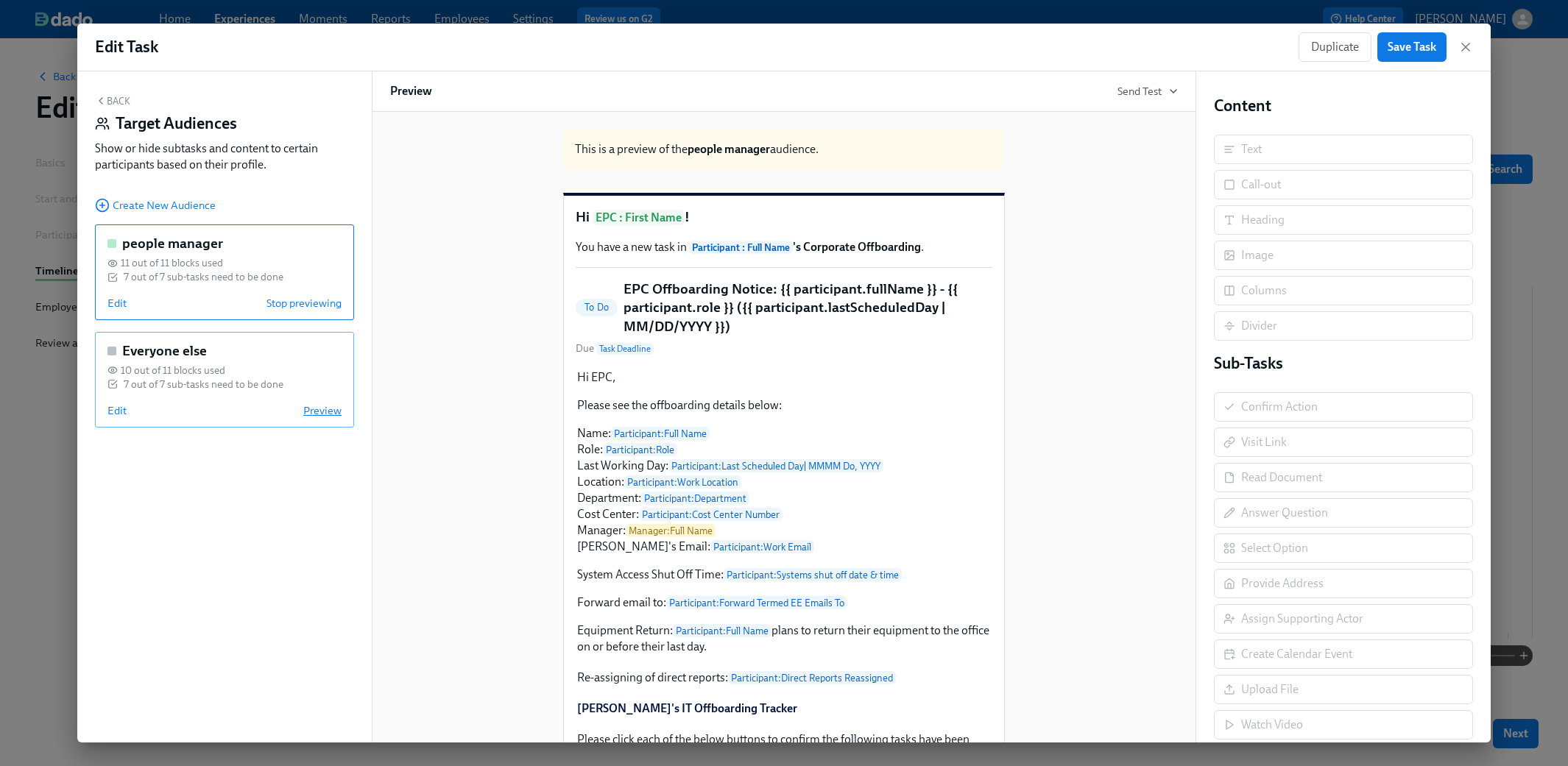
click at [328, 408] on span "Preview" at bounding box center [322, 410] width 38 height 14
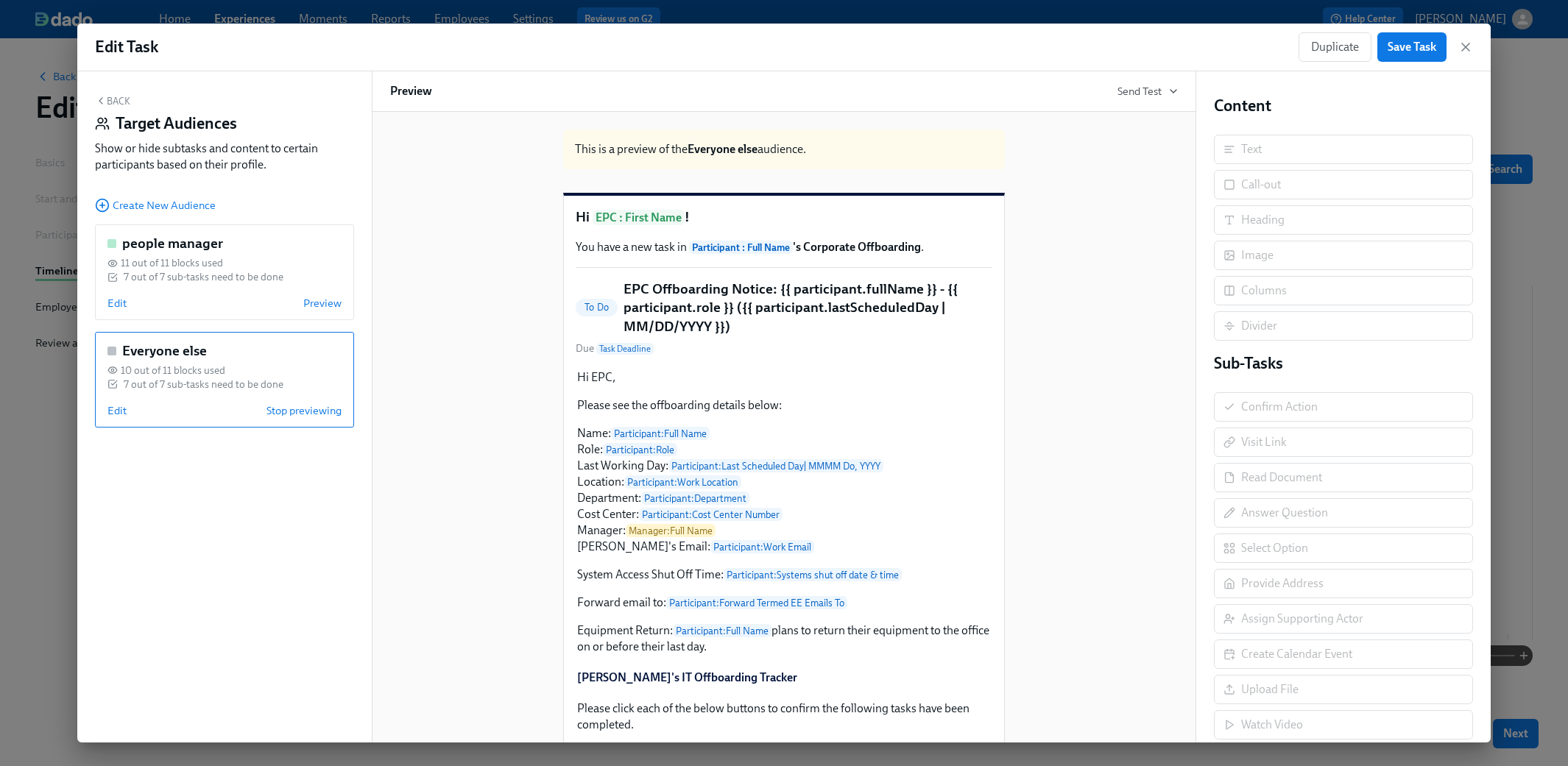
click at [116, 98] on button "Back" at bounding box center [113, 101] width 36 height 12
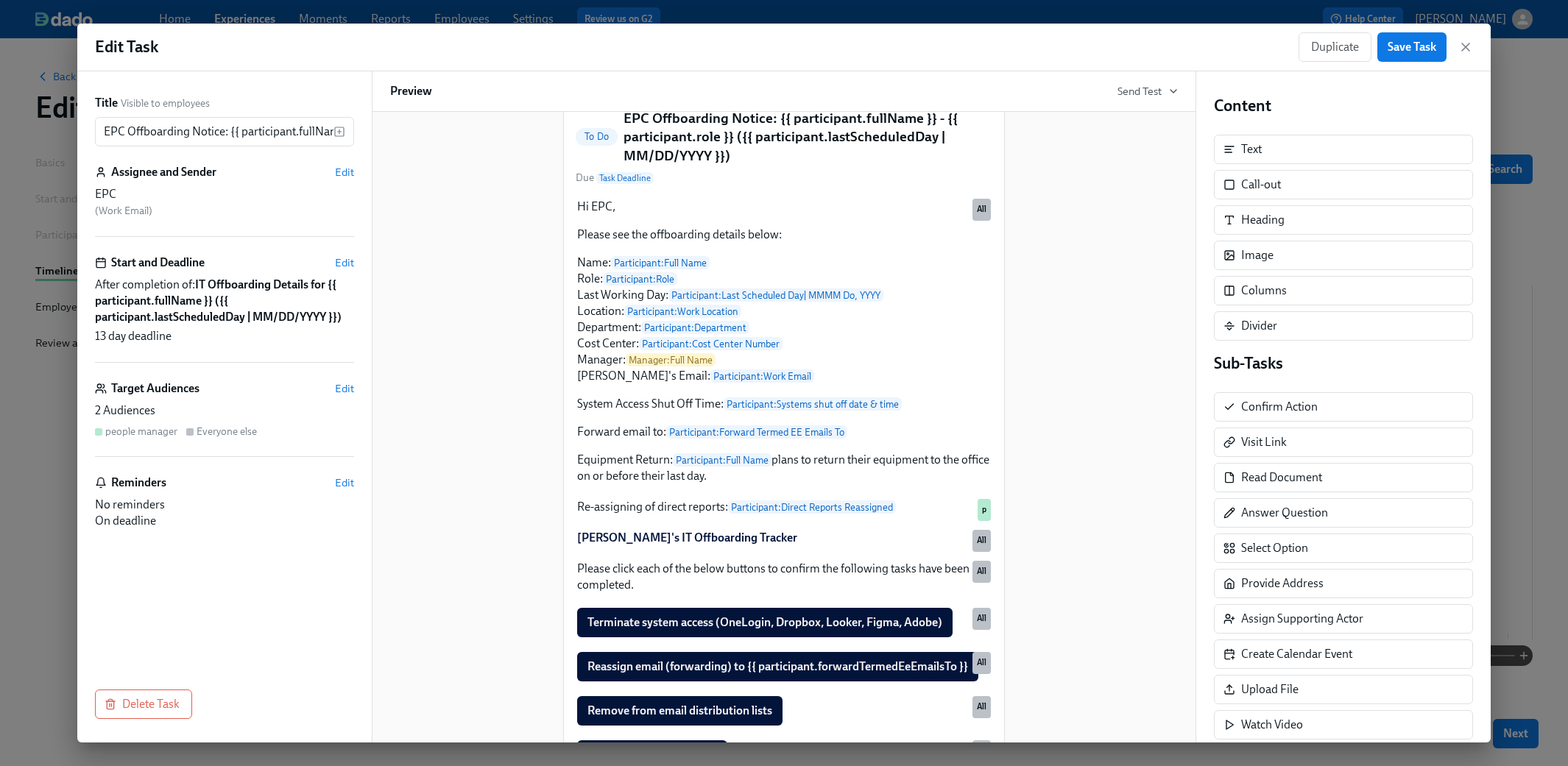
scroll to position [221, 0]
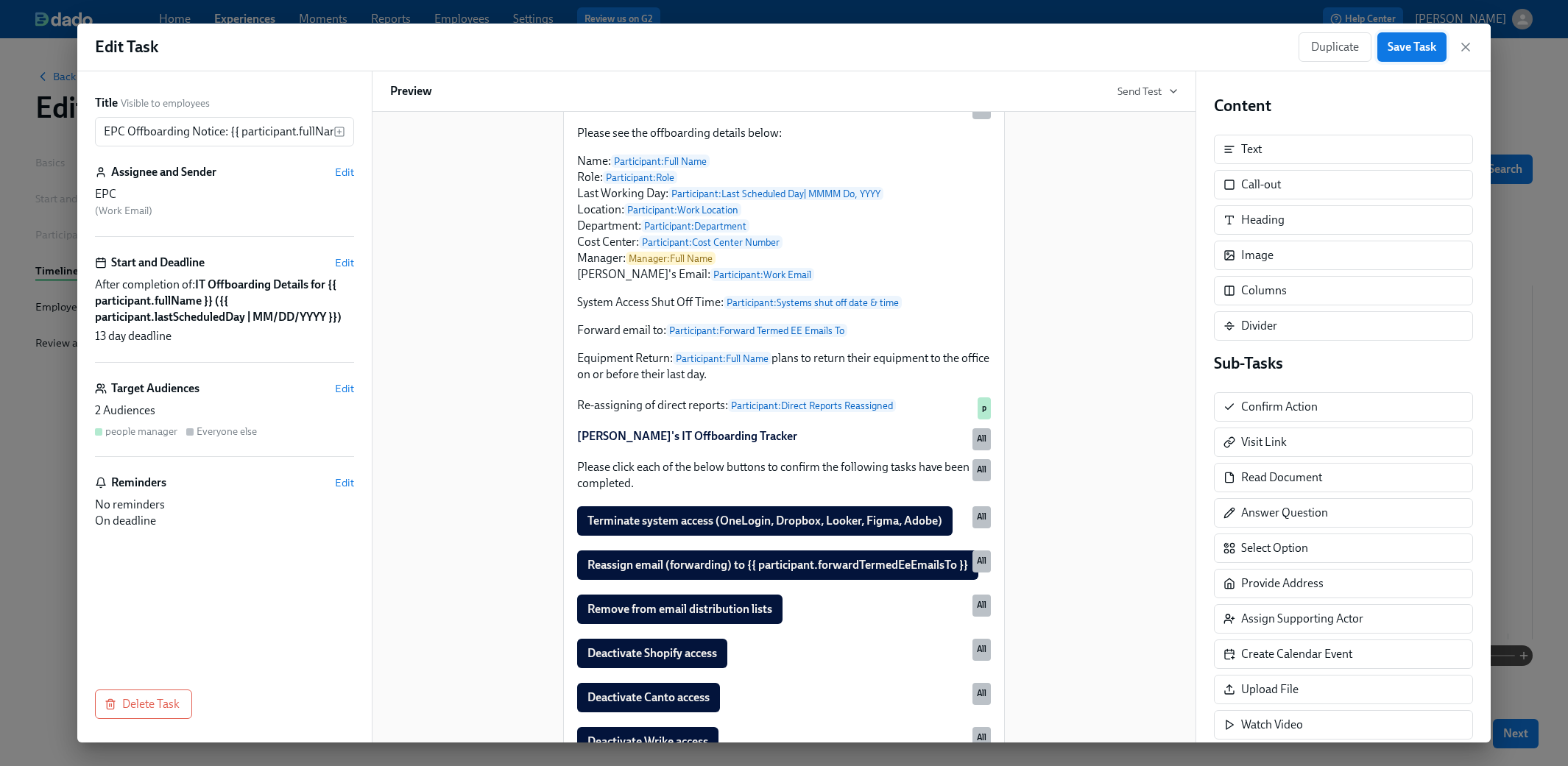
click at [929, 47] on span "Save Task" at bounding box center [1411, 47] width 48 height 14
click at [929, 45] on icon "button" at bounding box center [1465, 47] width 8 height 8
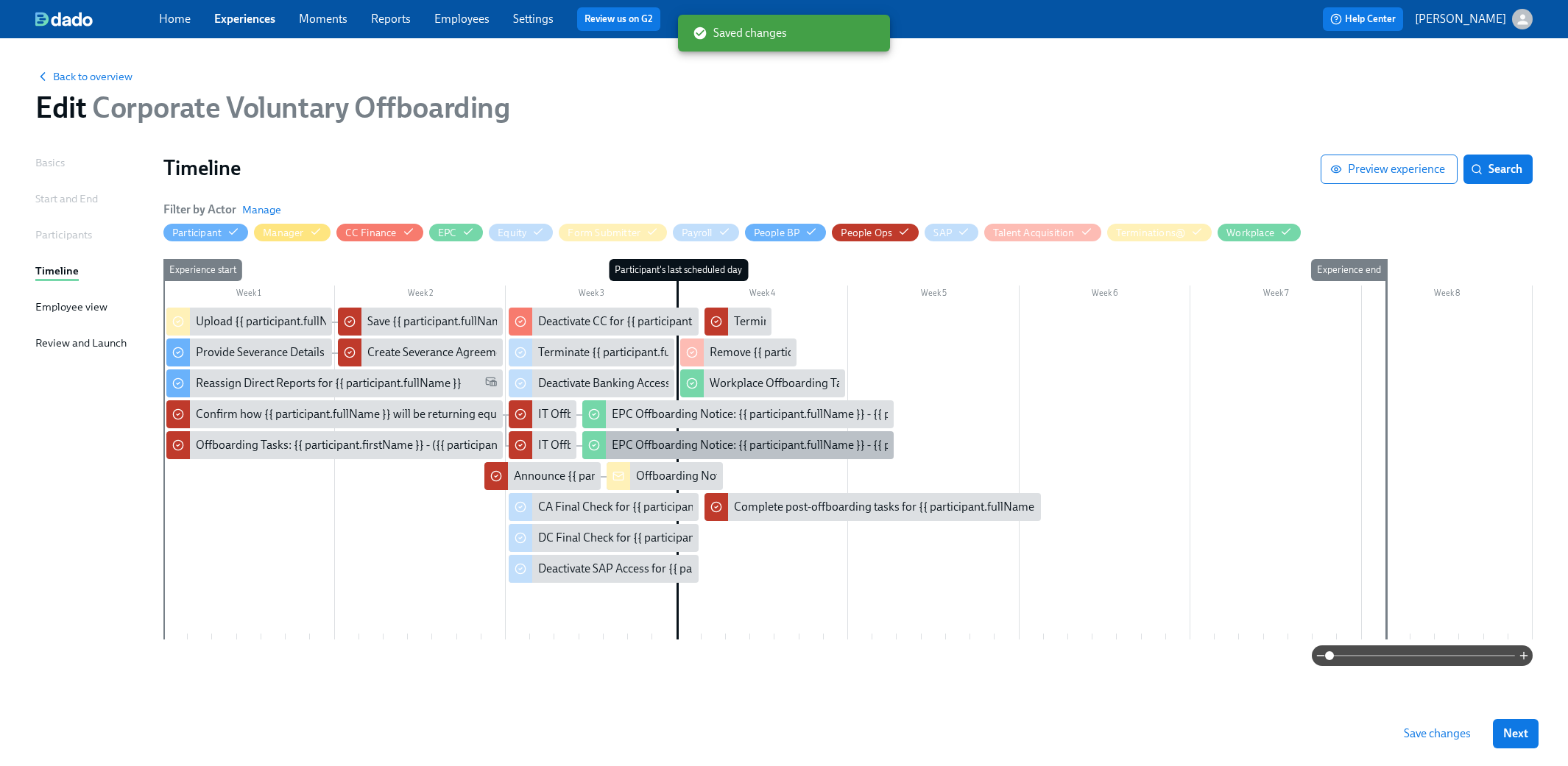
click at [741, 437] on div "EPC Offboarding Notice: {{ participant.fullName }} - {{ participant.role }} ({{…" at bounding box center [921, 445] width 619 height 16
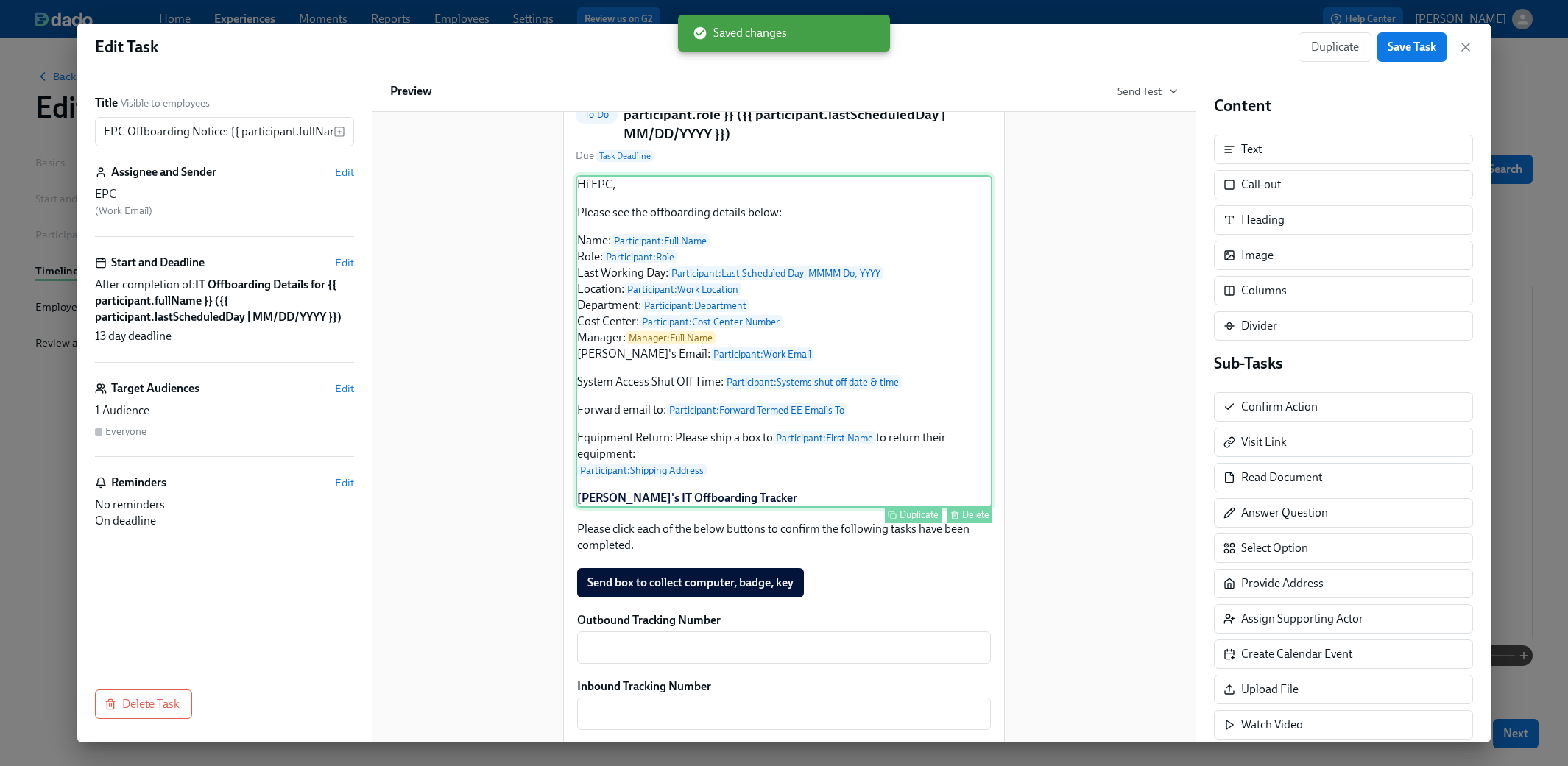
scroll to position [147, 0]
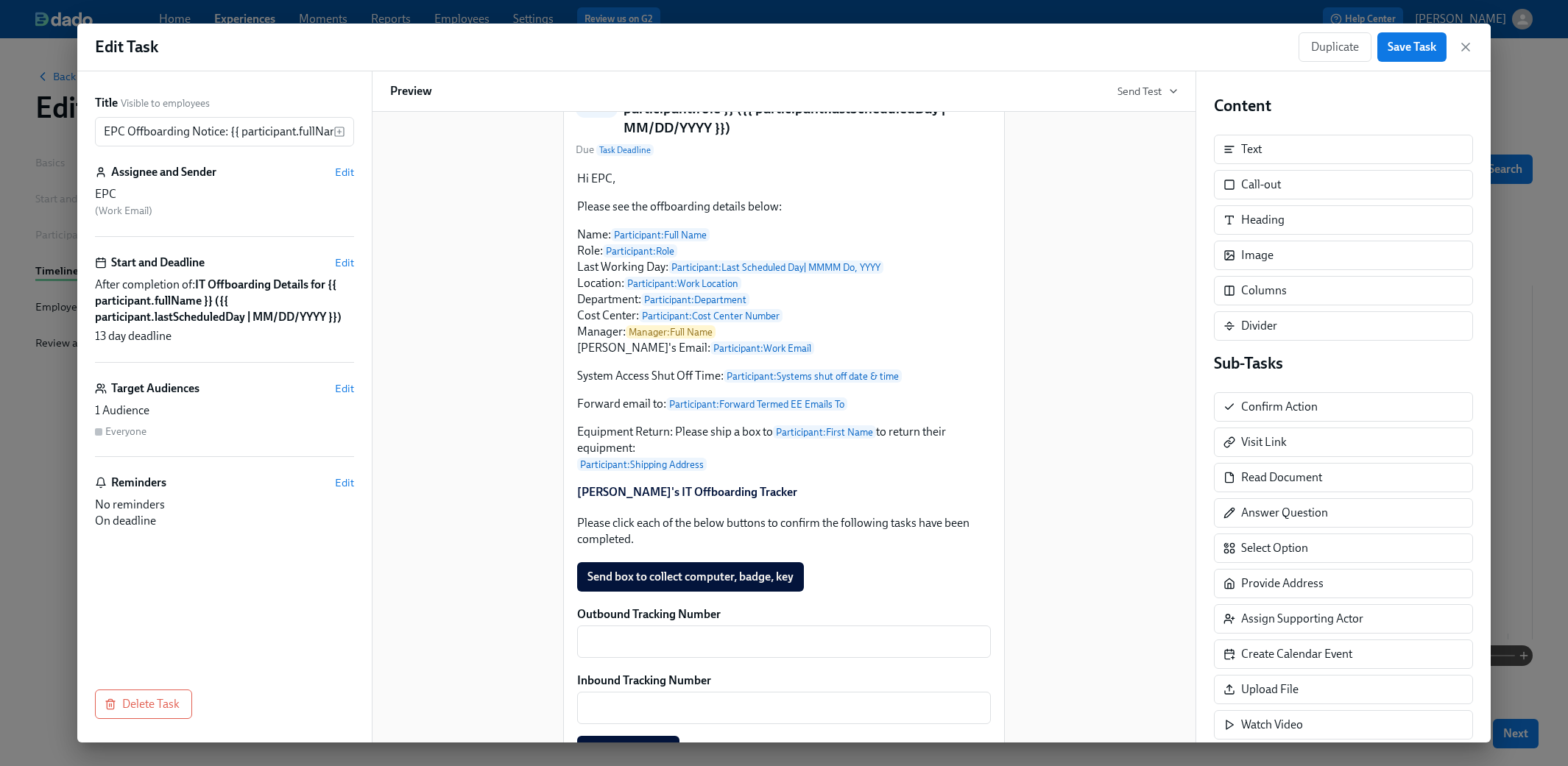
click at [929, 41] on div "Edit Task Duplicate Save Task" at bounding box center [784, 48] width 1414 height 48
click at [929, 43] on icon "button" at bounding box center [1464, 47] width 14 height 14
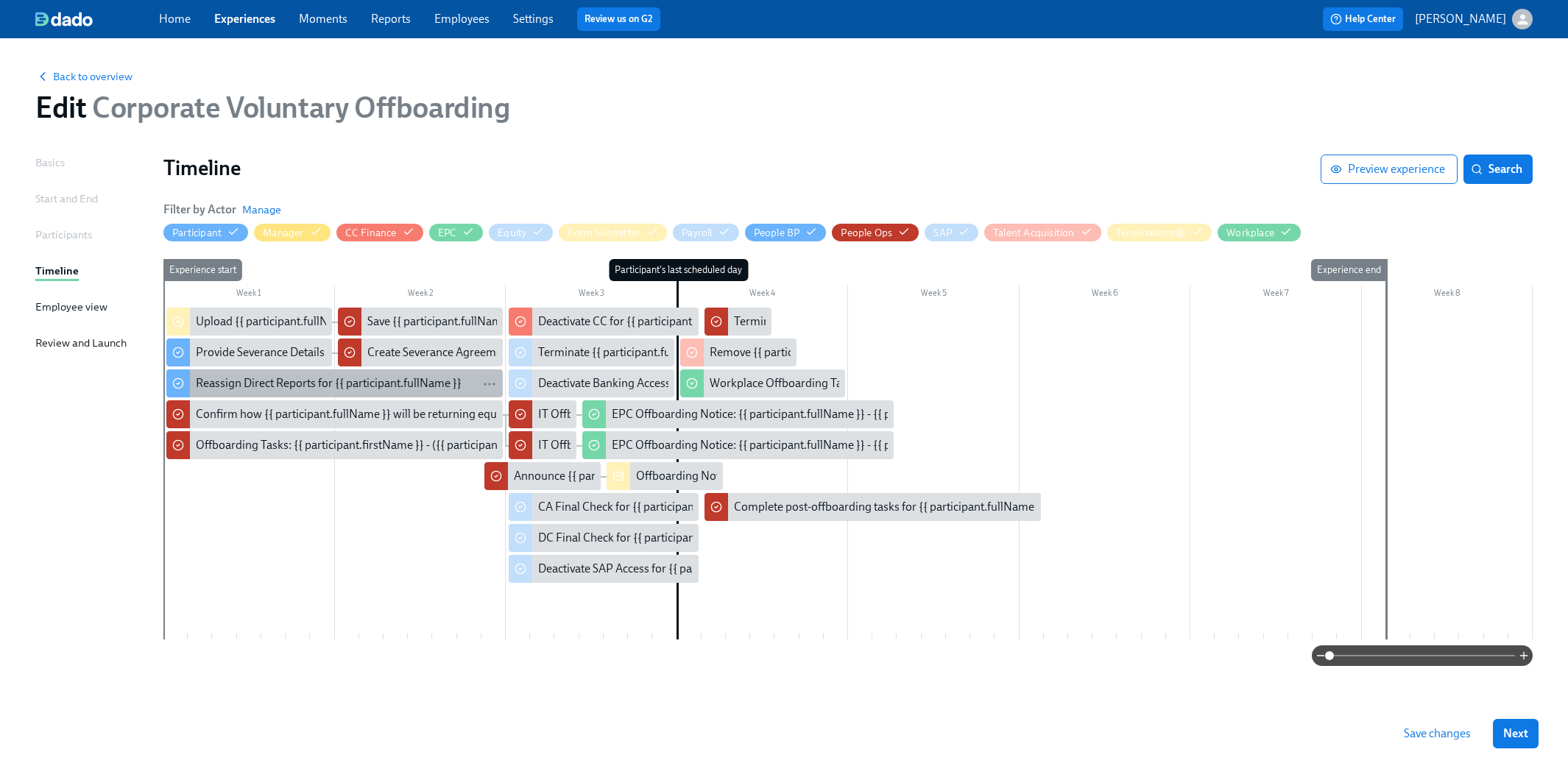
click at [400, 391] on div "Reassign Direct Reports for {{ participant.fullName }}" at bounding box center [328, 383] width 266 height 16
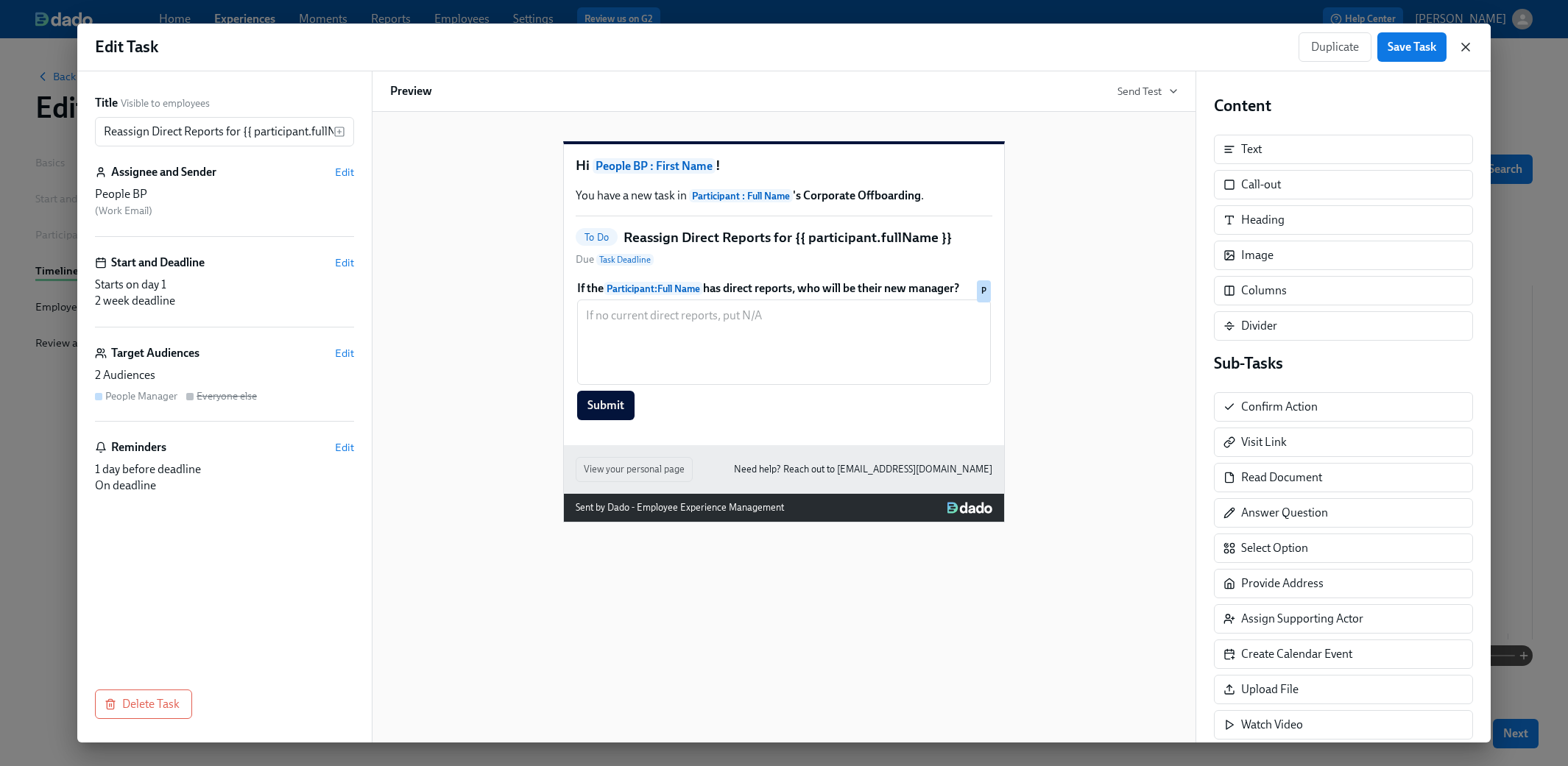
click at [929, 48] on icon "button" at bounding box center [1464, 47] width 14 height 14
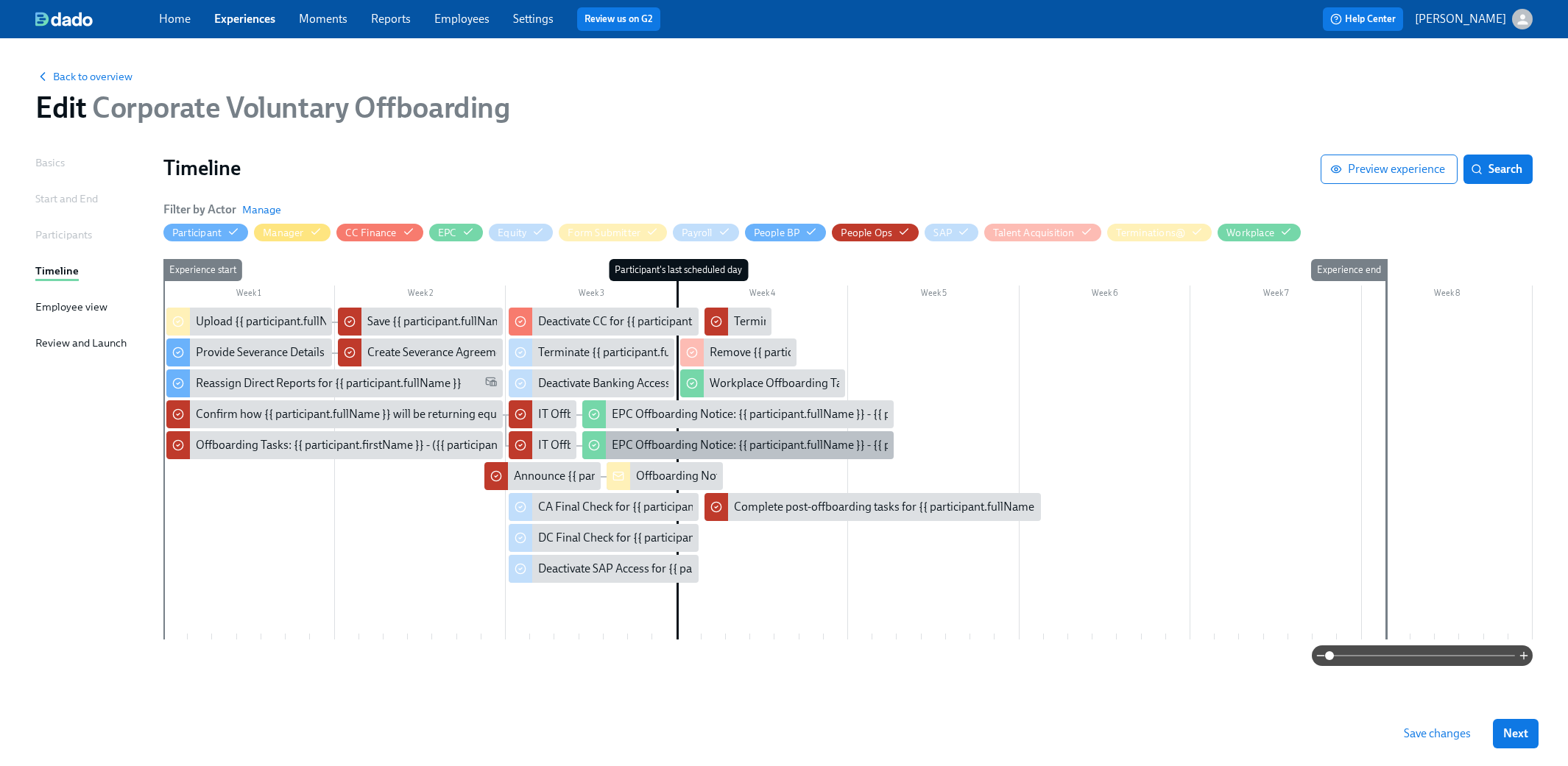
click at [703, 454] on div "EPC Offboarding Notice: {{ participant.fullName }} - {{ participant.role }} ({{…" at bounding box center [738, 445] width 312 height 28
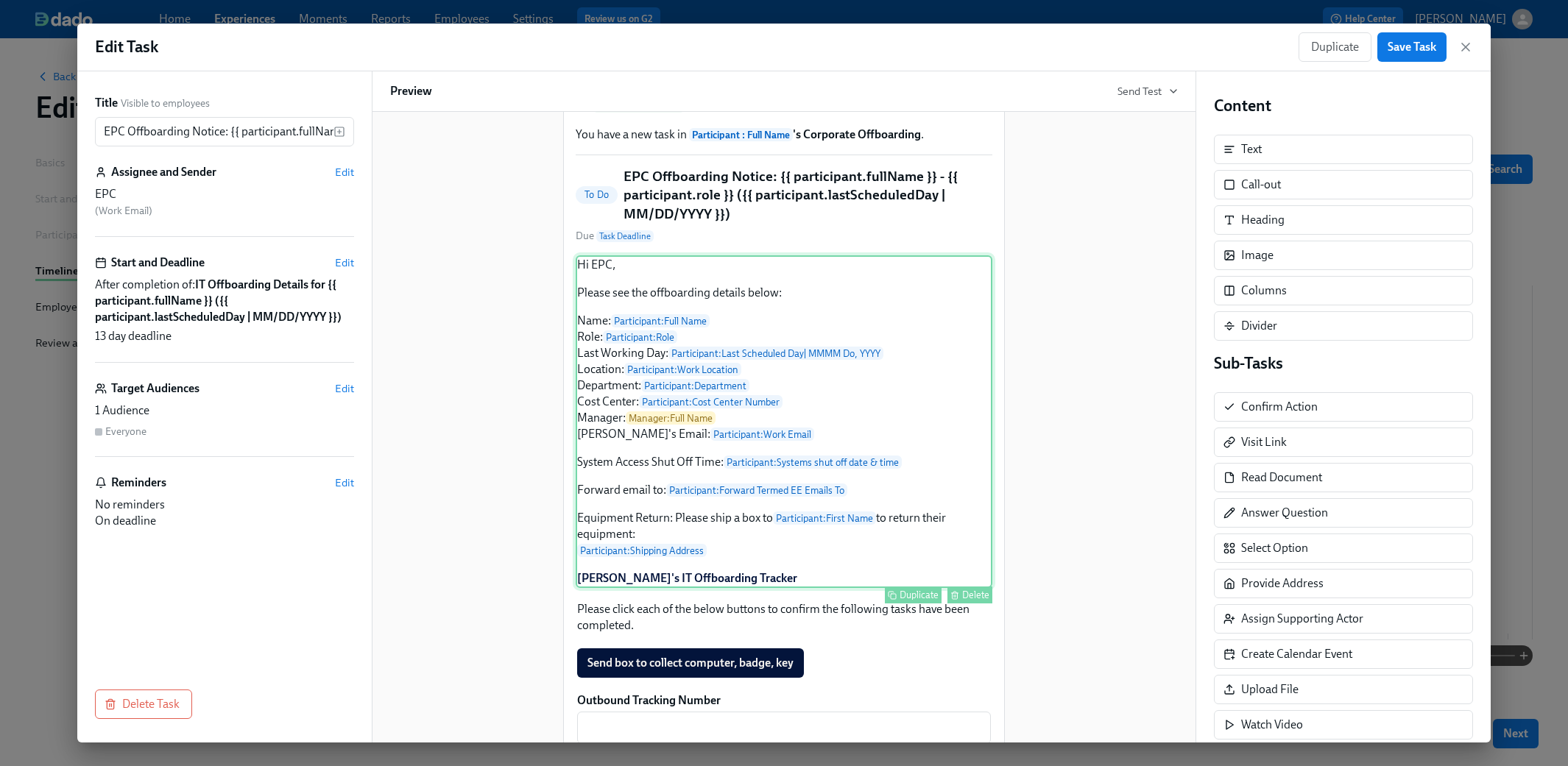
scroll to position [147, 0]
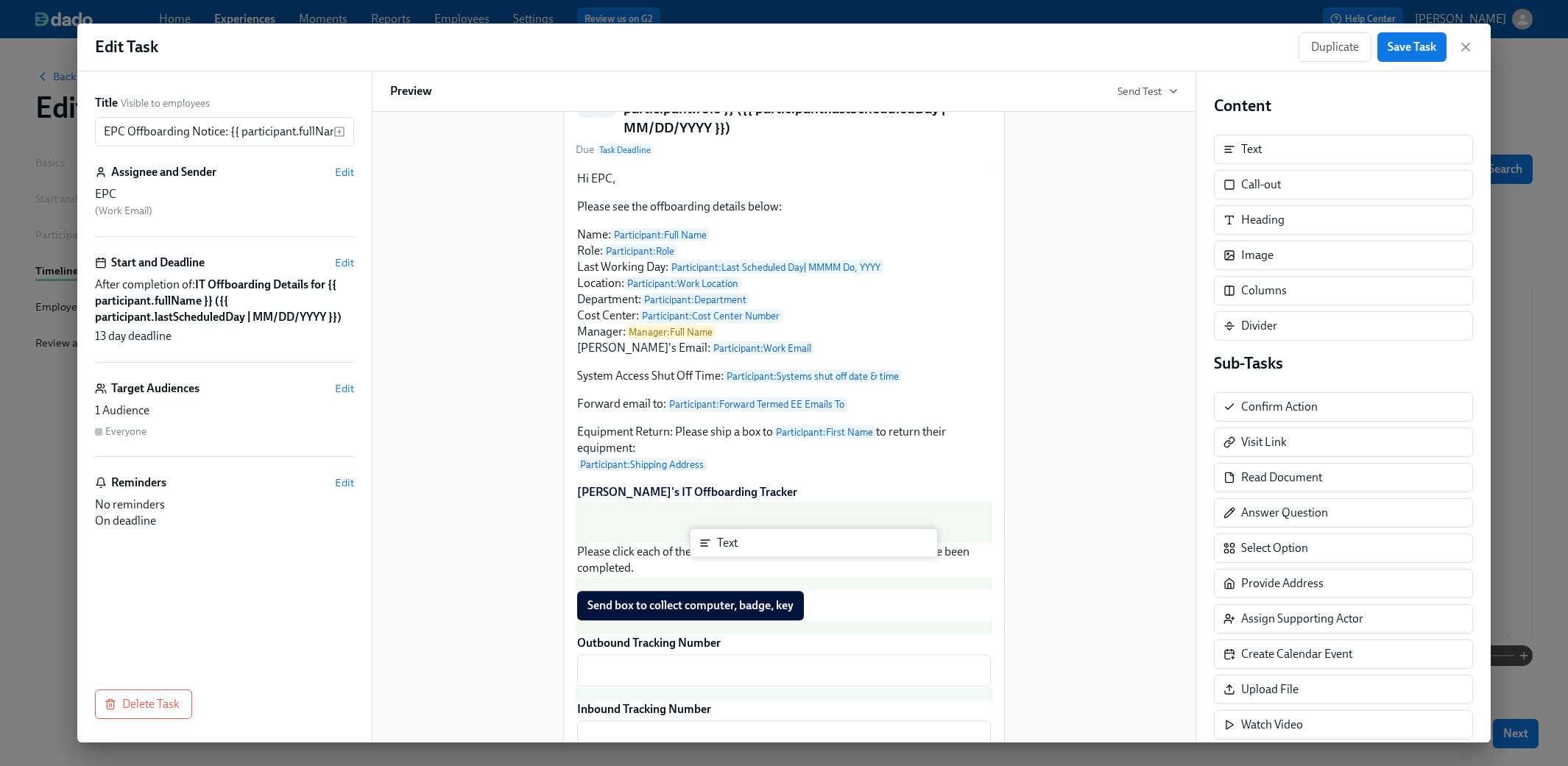
drag, startPoint x: 1262, startPoint y: 154, endPoint x: 735, endPoint y: 549, distance: 658.6
click at [735, 549] on div "Title Visible to employees EPC Offboarding Notice: {{ participant.fullName }} -…" at bounding box center [784, 406] width 1414 height 671
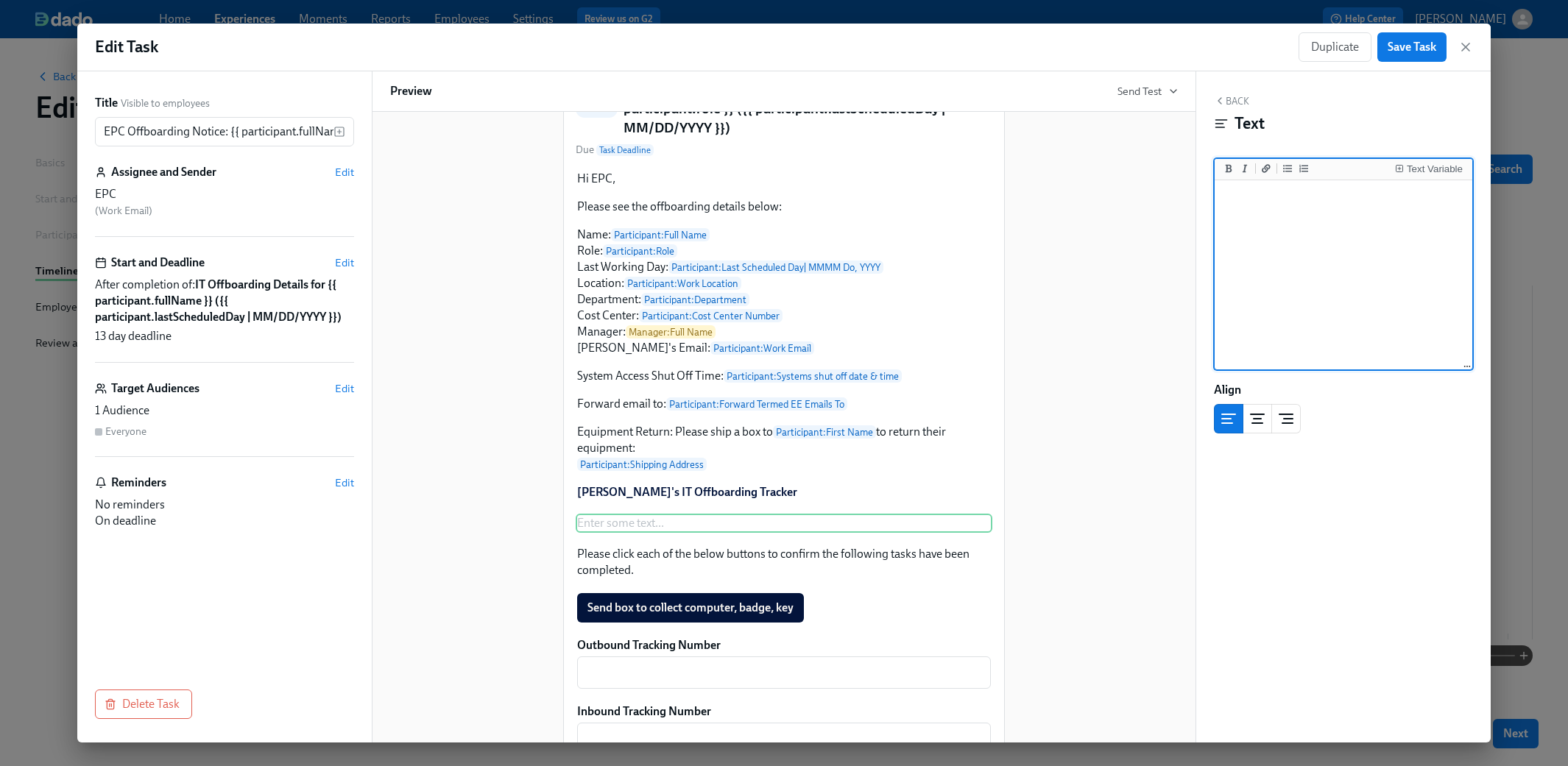
click at [929, 215] on textarea at bounding box center [1343, 276] width 252 height 185
type textarea "Re-assign Direct Repots:"
click at [929, 170] on div "Text Variable" at bounding box center [1435, 169] width 56 height 10
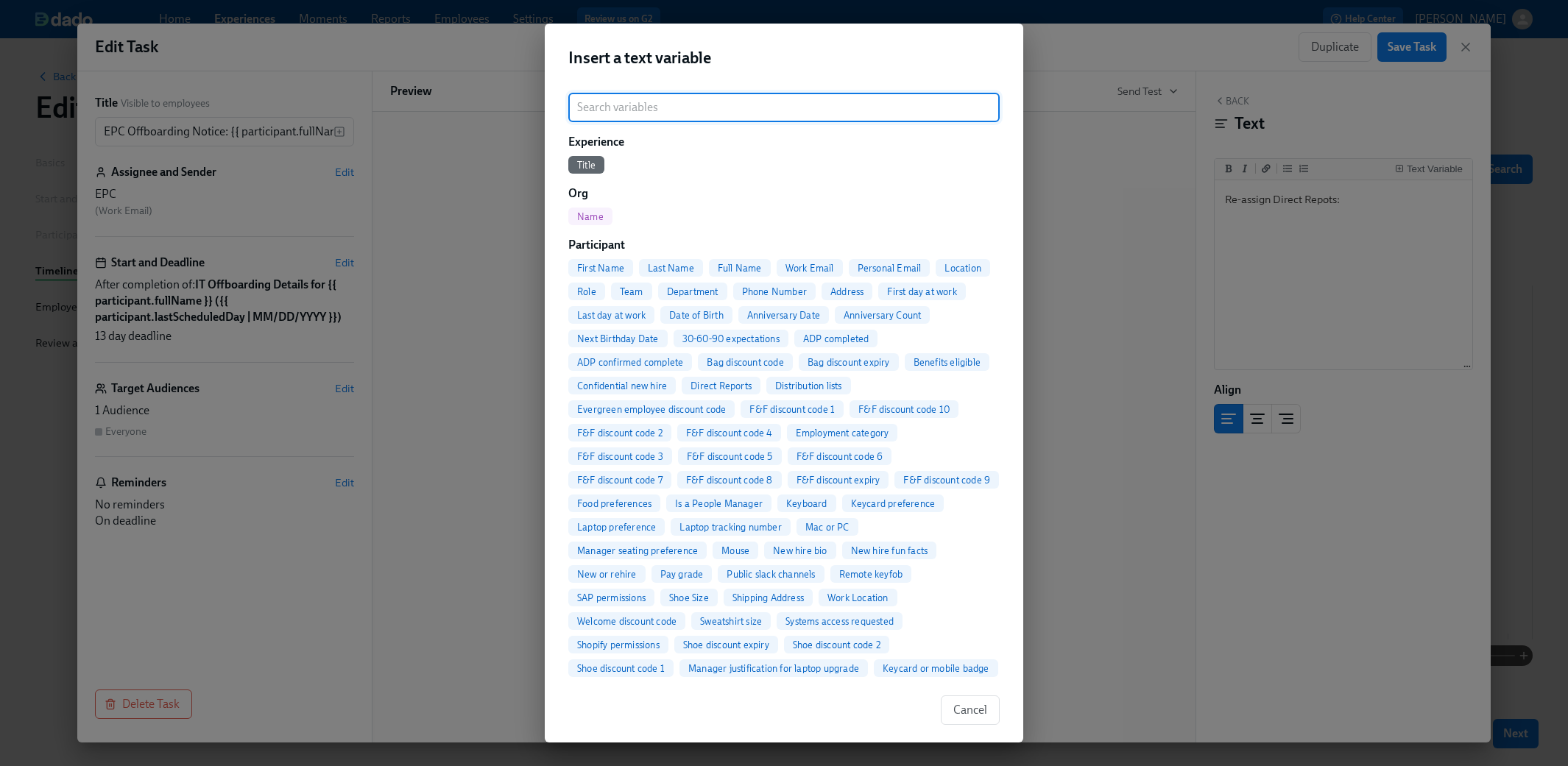
click at [707, 106] on input "search" at bounding box center [784, 107] width 431 height 30
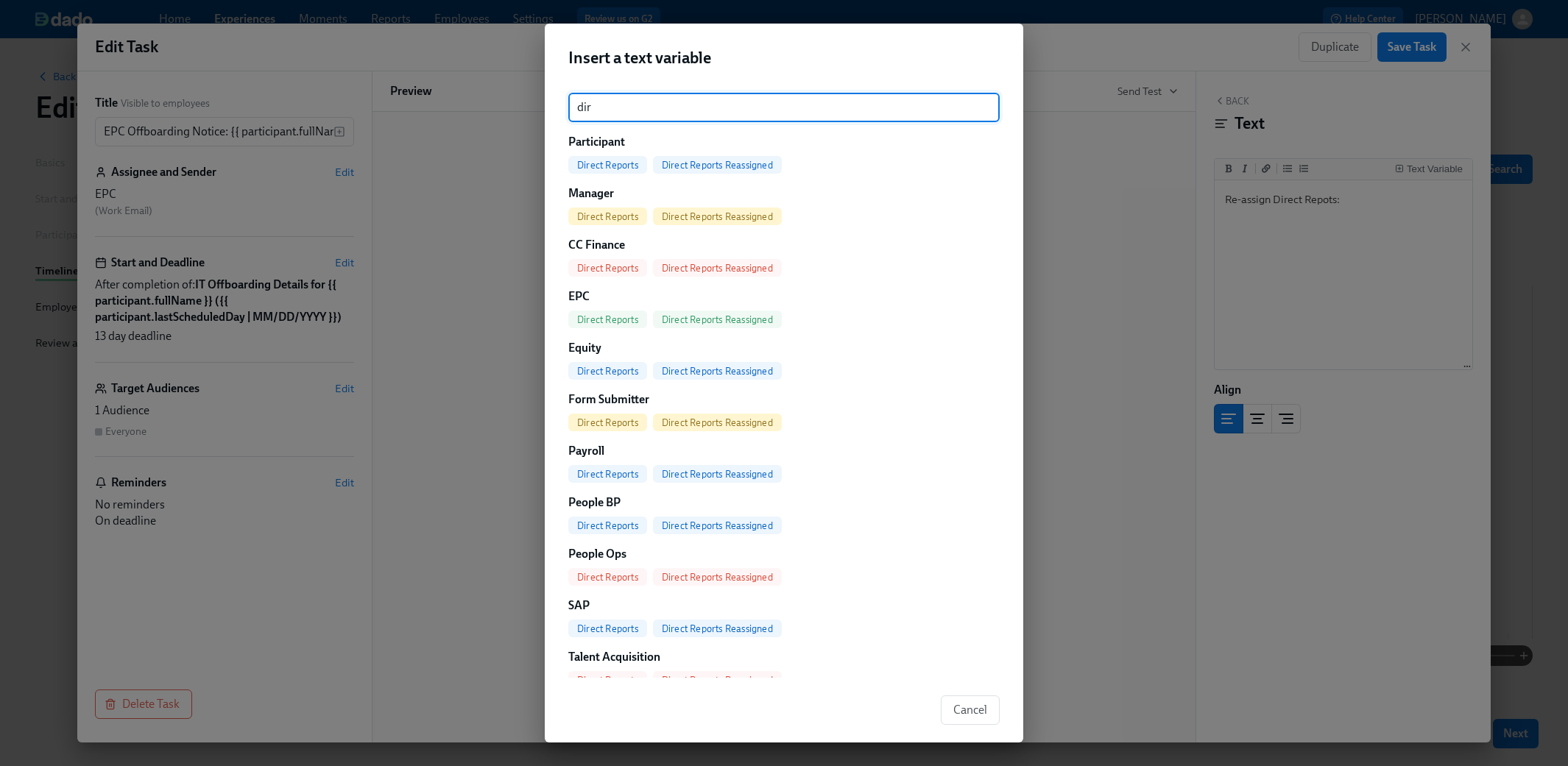
type input "dir"
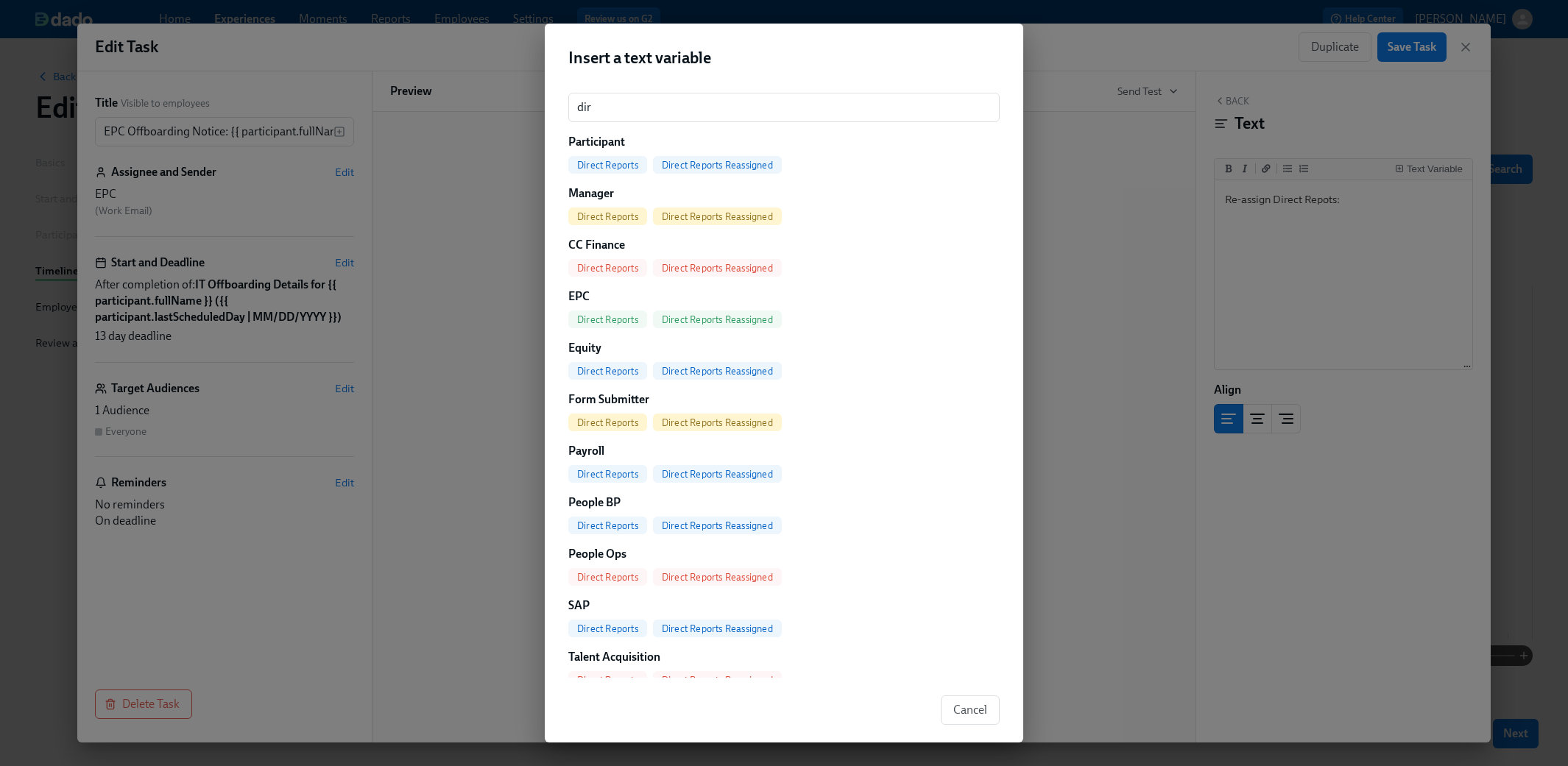
click at [686, 164] on span "Direct Reports Reassigned" at bounding box center [717, 165] width 129 height 11
type textarea "Re-assign Direct Repots: {{ participant.directReportsReassigned }}"
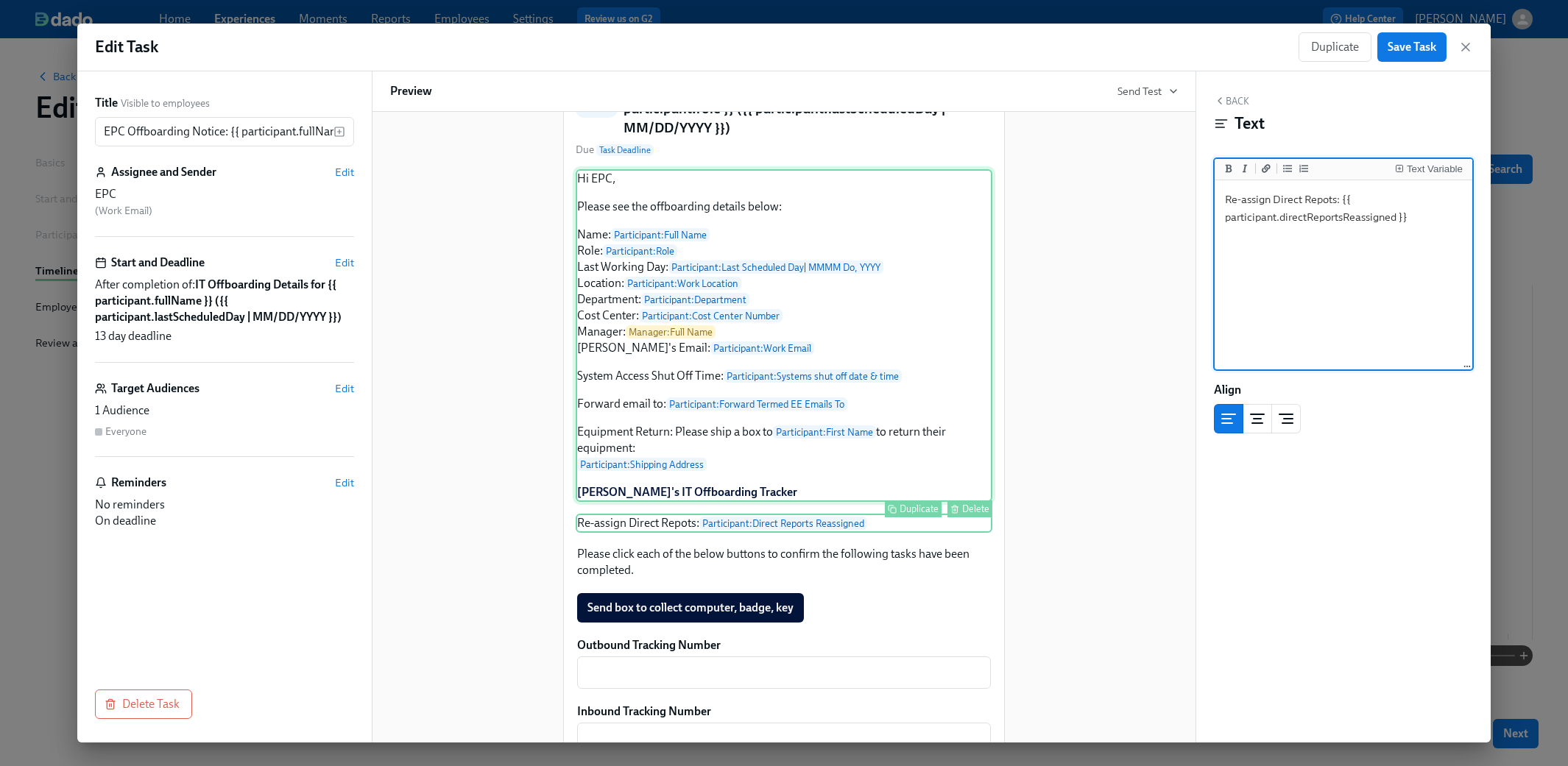
click at [843, 502] on div "Hi EPC, Please see the offboarding details below: Name: Participant : Full Name…" at bounding box center [783, 336] width 417 height 333
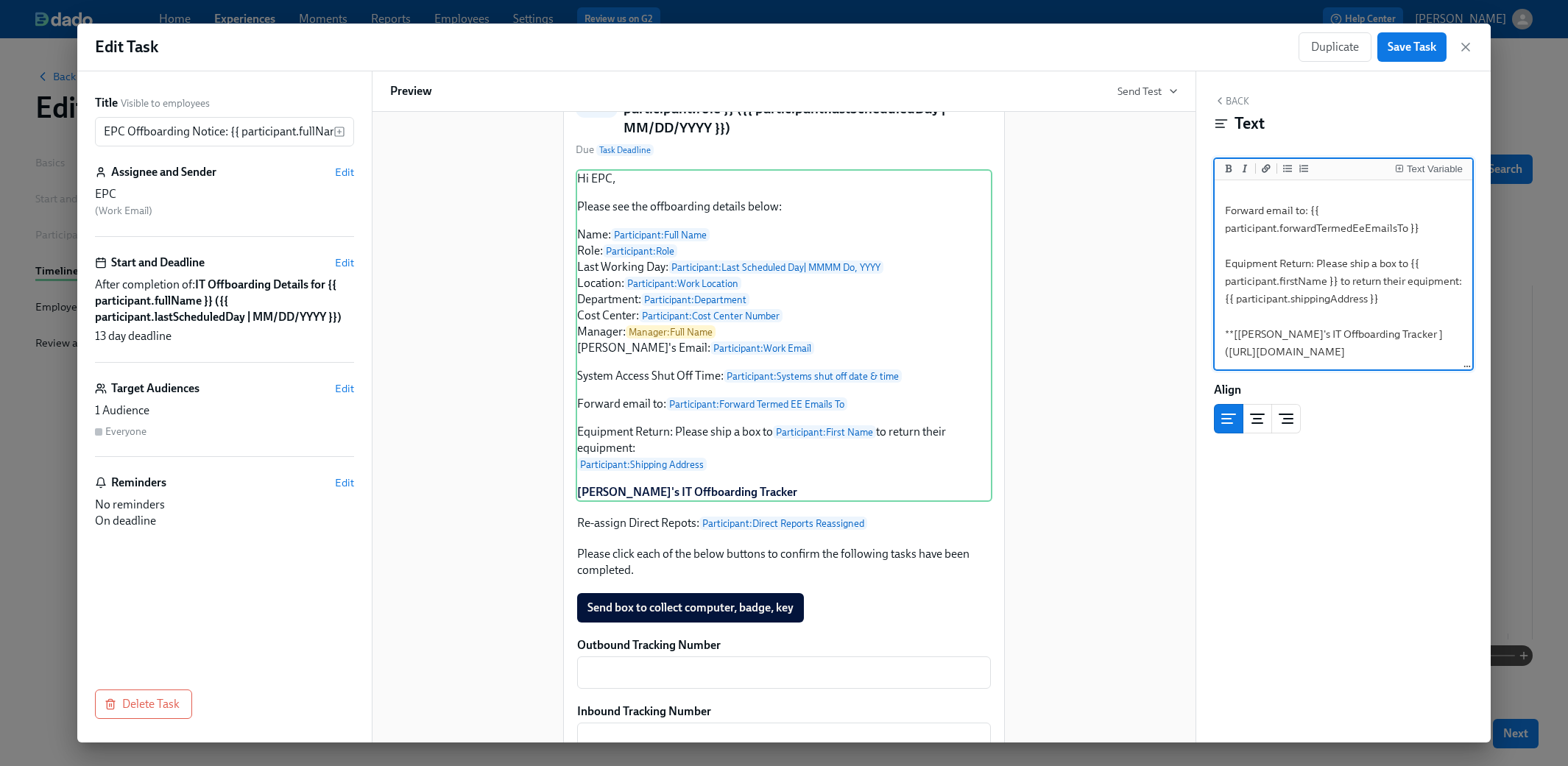
scroll to position [394, 0]
drag, startPoint x: 1406, startPoint y: 355, endPoint x: 1218, endPoint y: 281, distance: 202.0
click at [929, 281] on textarea "Hi EPC, Please see the offboarding details below: Name: {{ participant.fullName…" at bounding box center [1343, 113] width 252 height 509
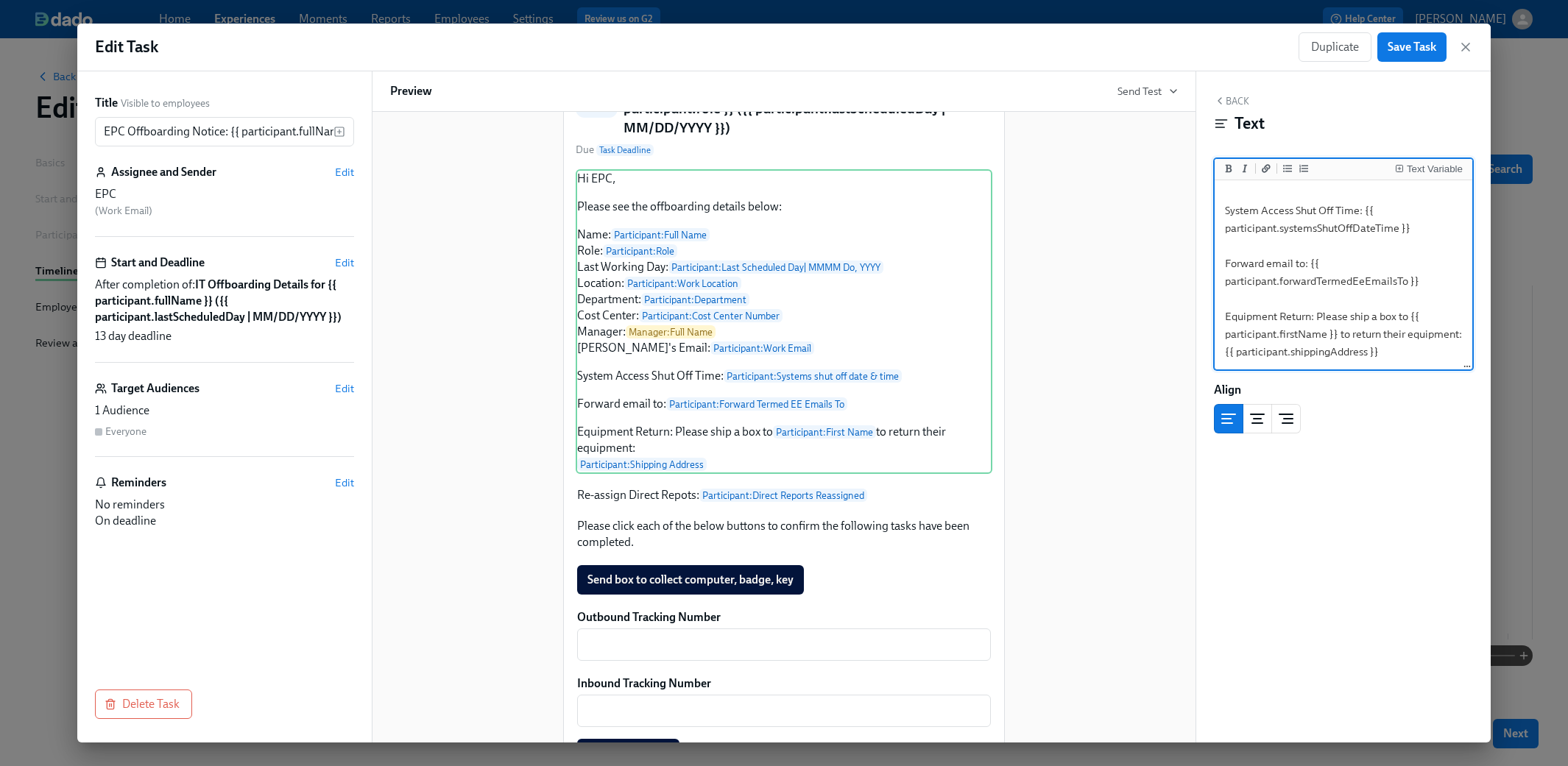
scroll to position [288, 0]
type textarea "Hi EPC, Please see the offboarding details below: Name: {{ participant.fullName…"
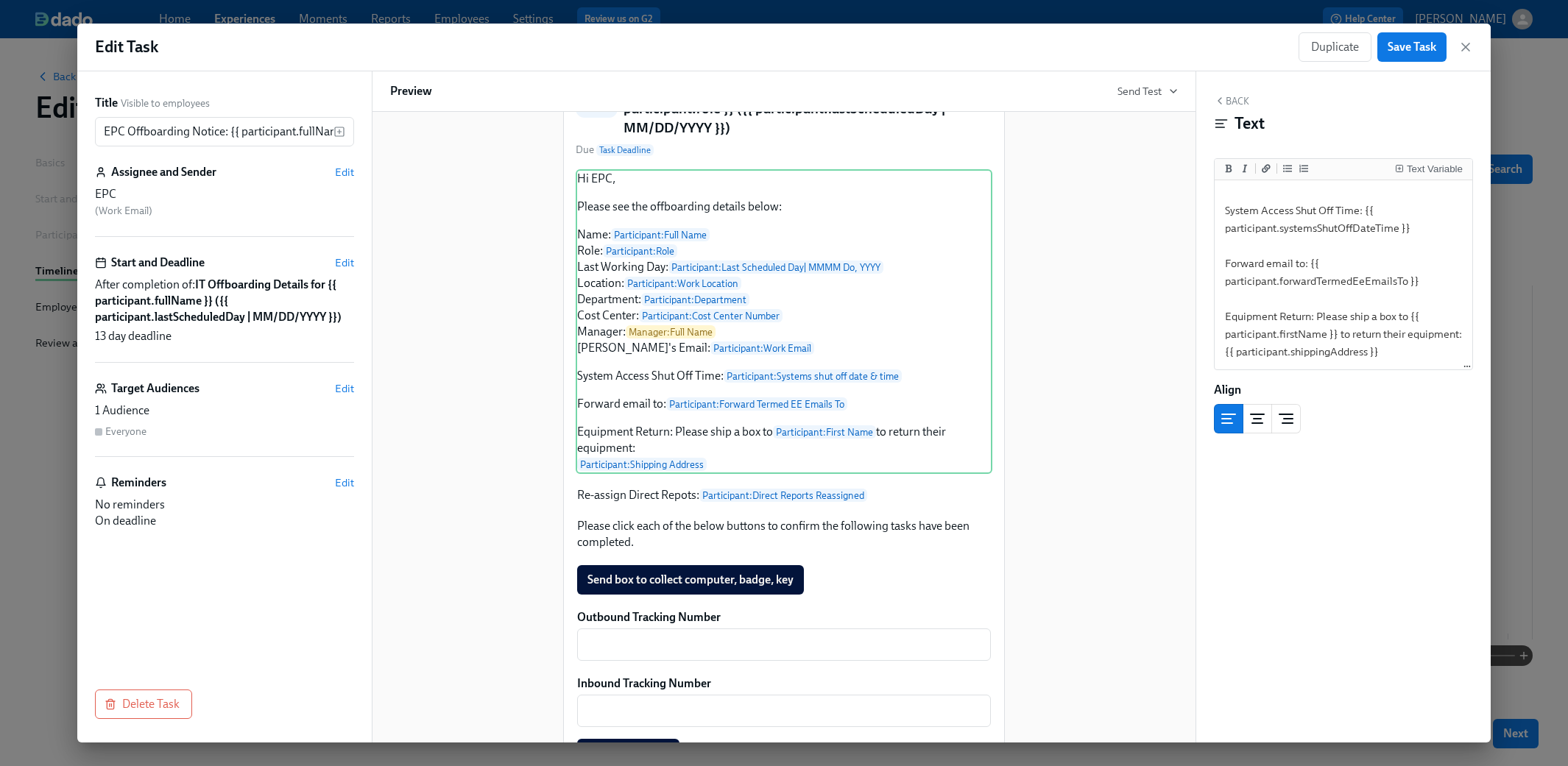
click at [929, 99] on button "Back" at bounding box center [1231, 101] width 36 height 12
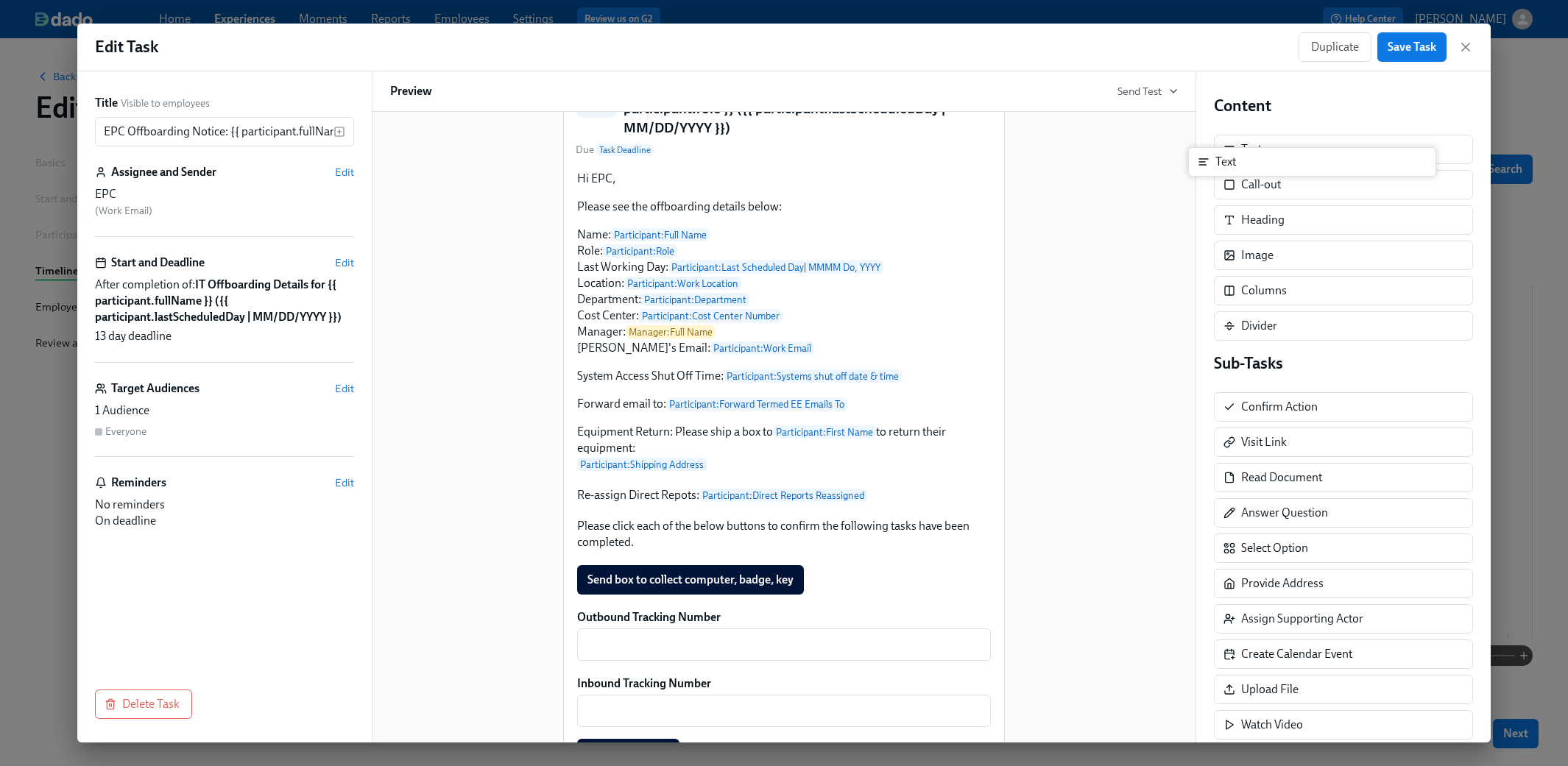
scroll to position [143, 0]
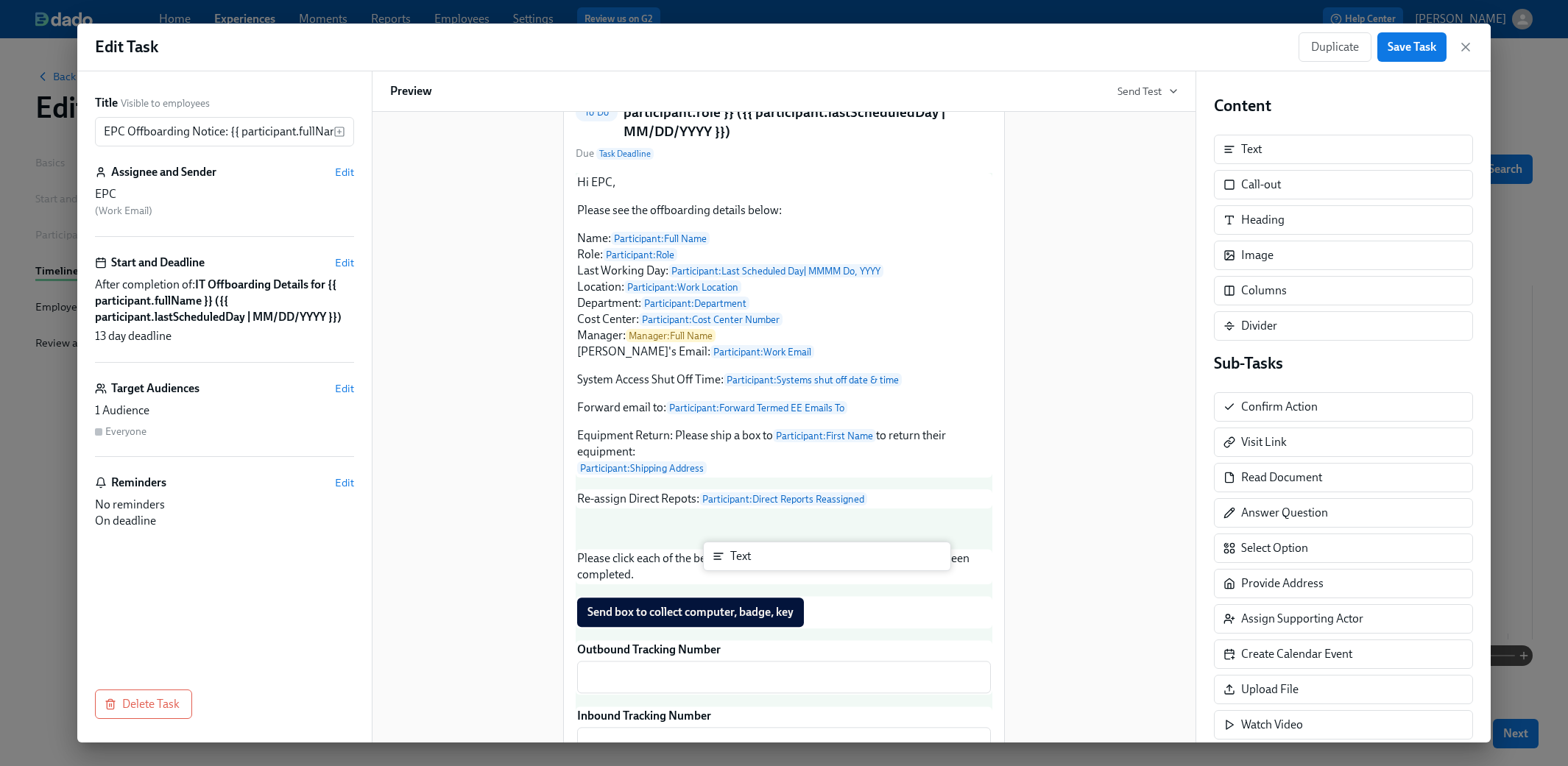
drag, startPoint x: 1274, startPoint y: 155, endPoint x: 759, endPoint y: 564, distance: 657.7
click at [759, 564] on div "Title Visible to employees EPC Offboarding Notice: {{ participant.fullName }} -…" at bounding box center [784, 406] width 1414 height 671
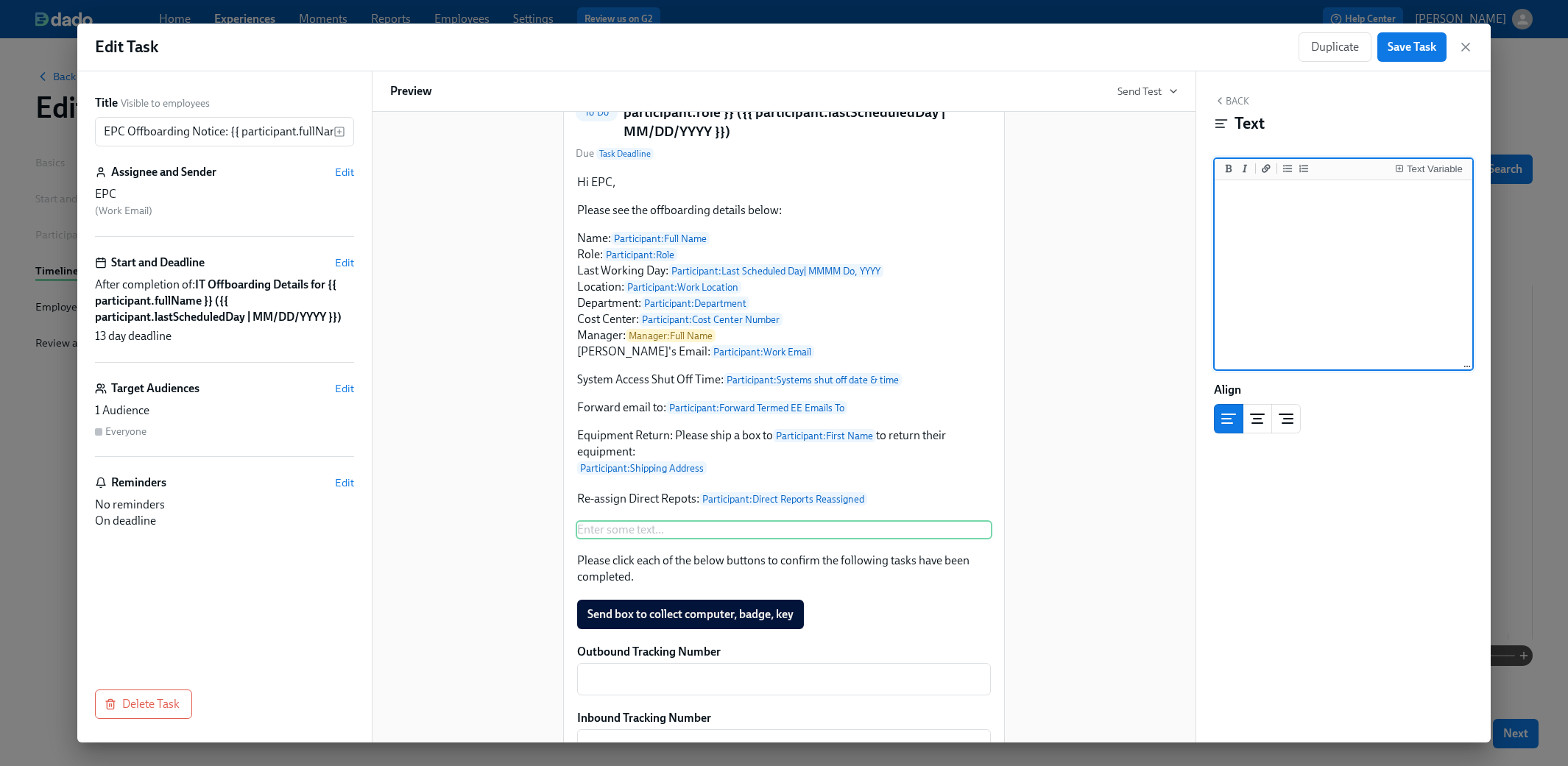
type textarea "**[[PERSON_NAME]'s IT Offboarding Tracker ]([URL][DOMAIN_NAME]"
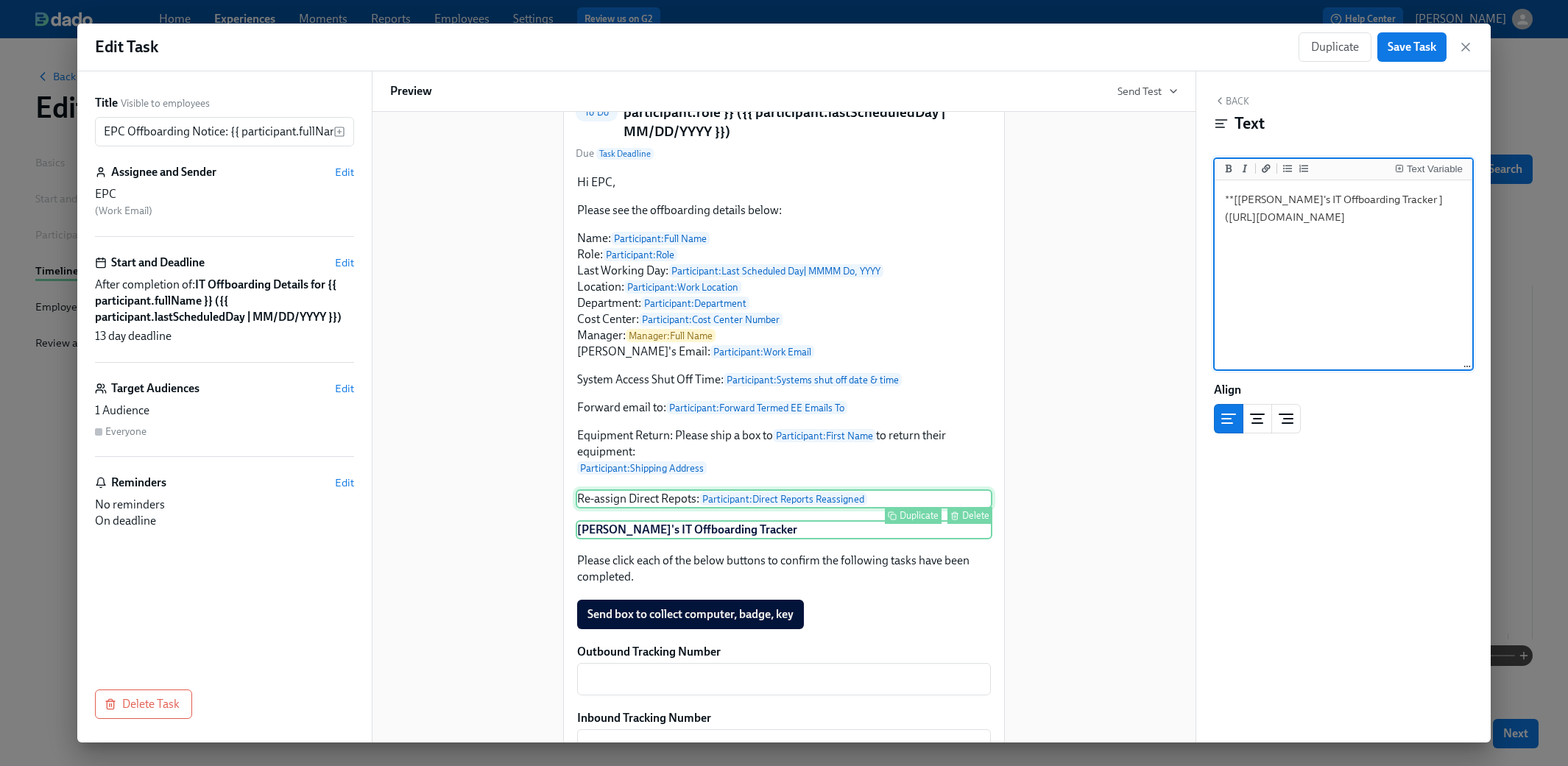
click at [630, 508] on div "Re-assign Direct Repots: Participant : Direct Reports Reassigned Duplicate Dele…" at bounding box center [783, 499] width 417 height 20
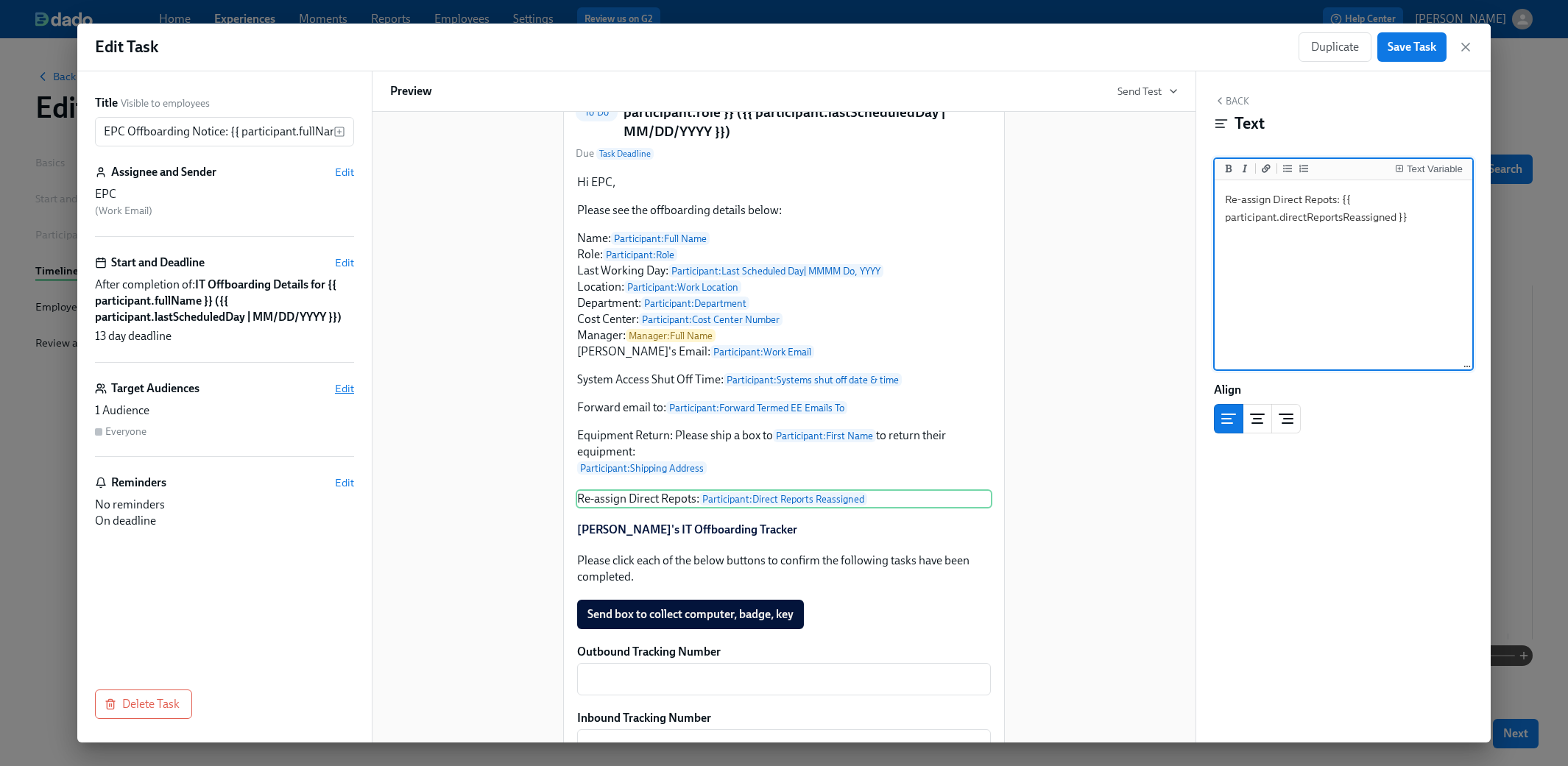
click at [347, 383] on span "Edit" at bounding box center [344, 388] width 20 height 14
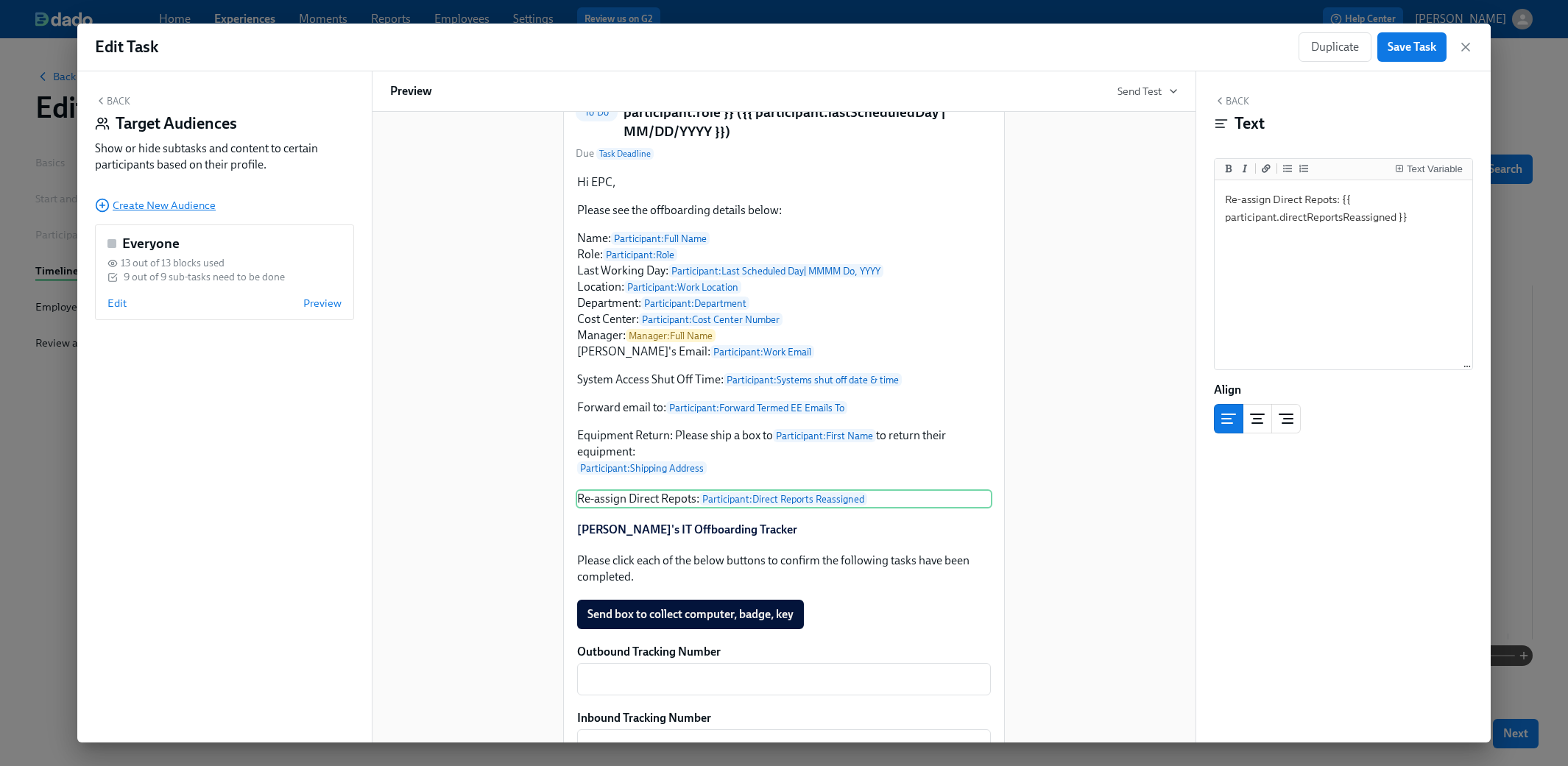
click at [154, 203] on span "Create New Audience" at bounding box center [155, 204] width 120 height 14
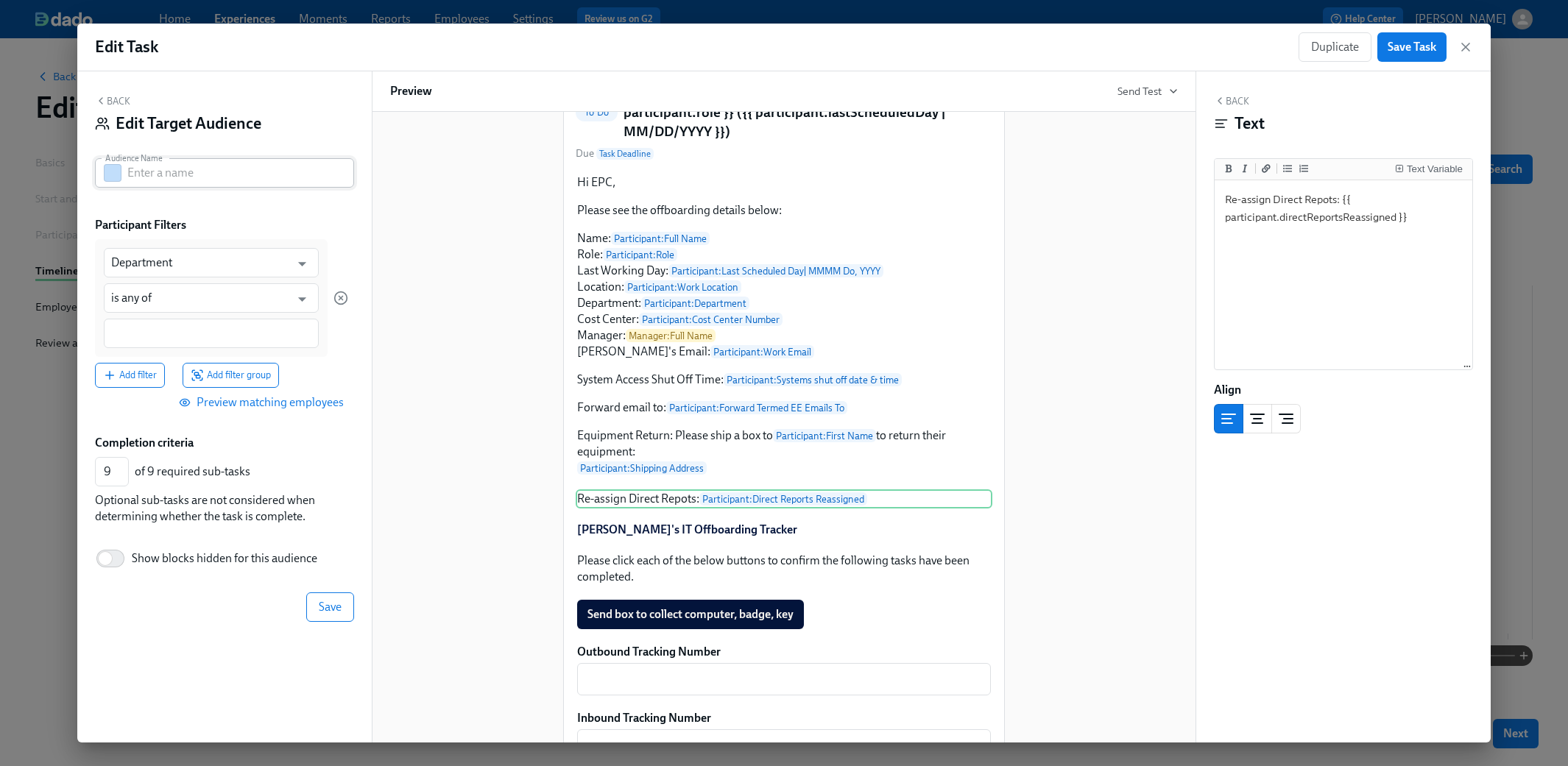
click at [154, 174] on input "text" at bounding box center [240, 173] width 227 height 30
type input "people manager"
click at [157, 275] on input "Department" at bounding box center [200, 262] width 179 height 30
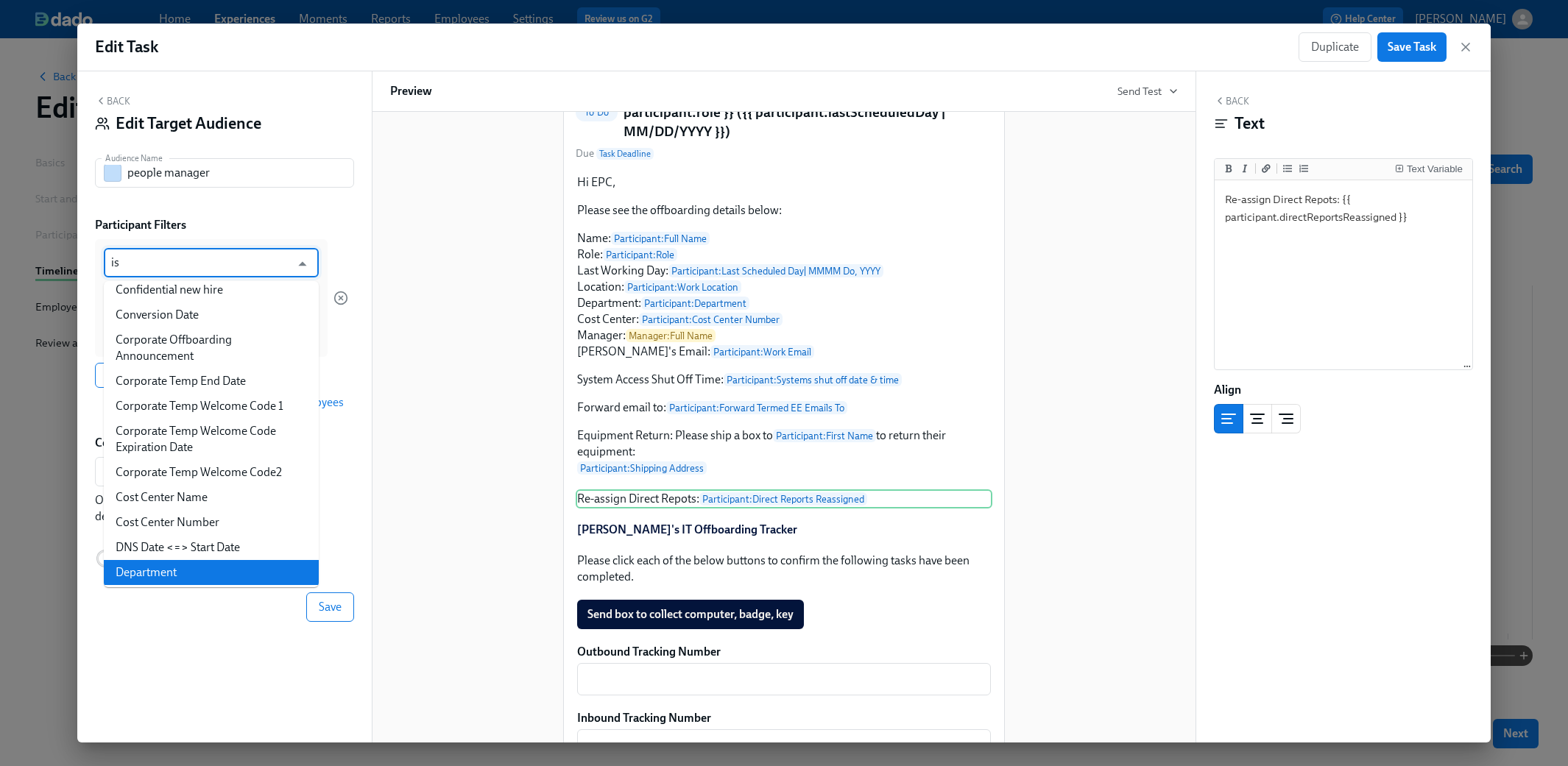
scroll to position [0, 0]
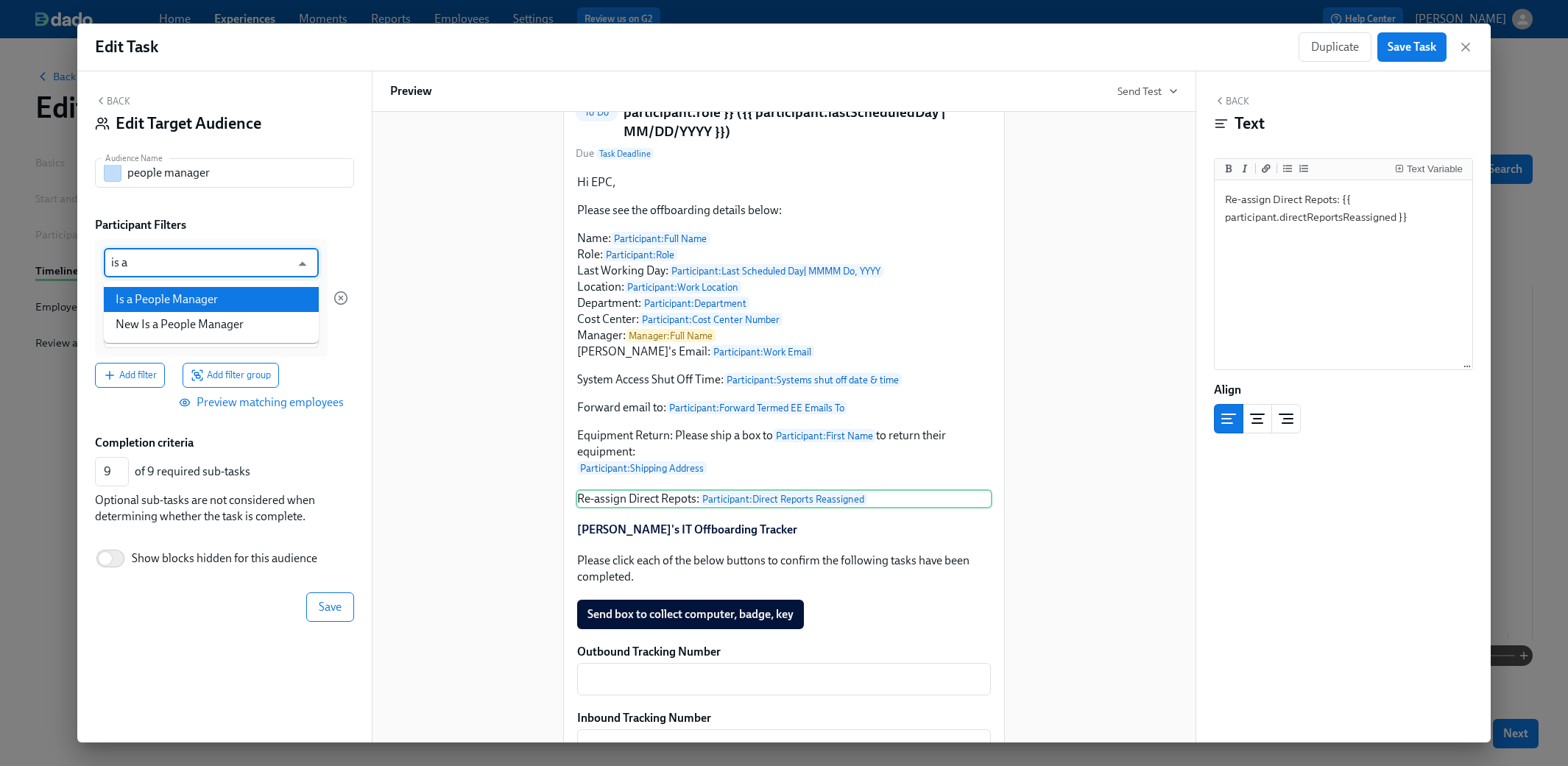
click at [159, 301] on li "Is a People Manager" at bounding box center [210, 299] width 215 height 25
type input "Is a People Manager"
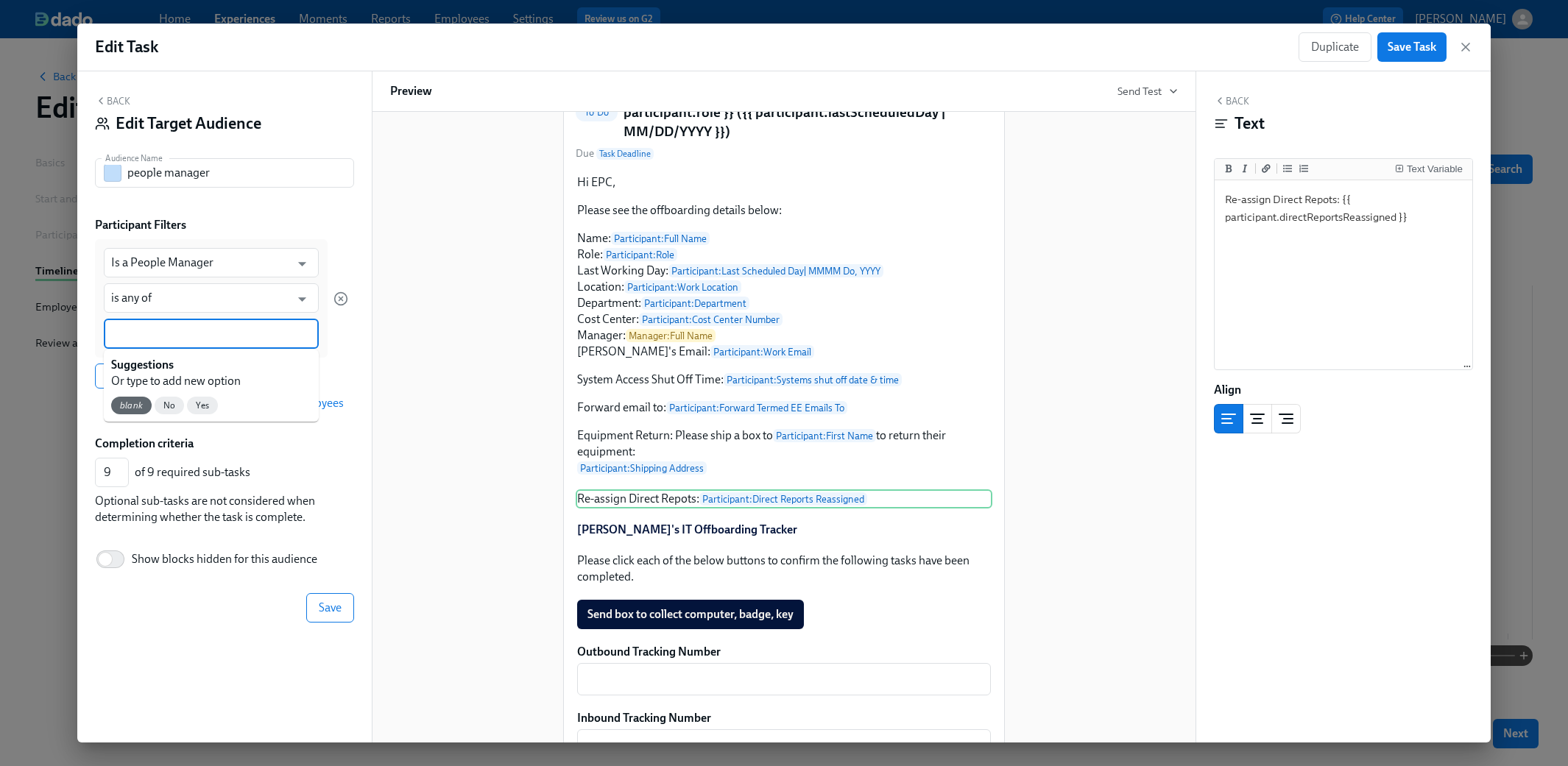
click at [166, 338] on input at bounding box center [211, 333] width 200 height 15
type input "y"
click at [125, 410] on span "Yes" at bounding box center [126, 405] width 31 height 11
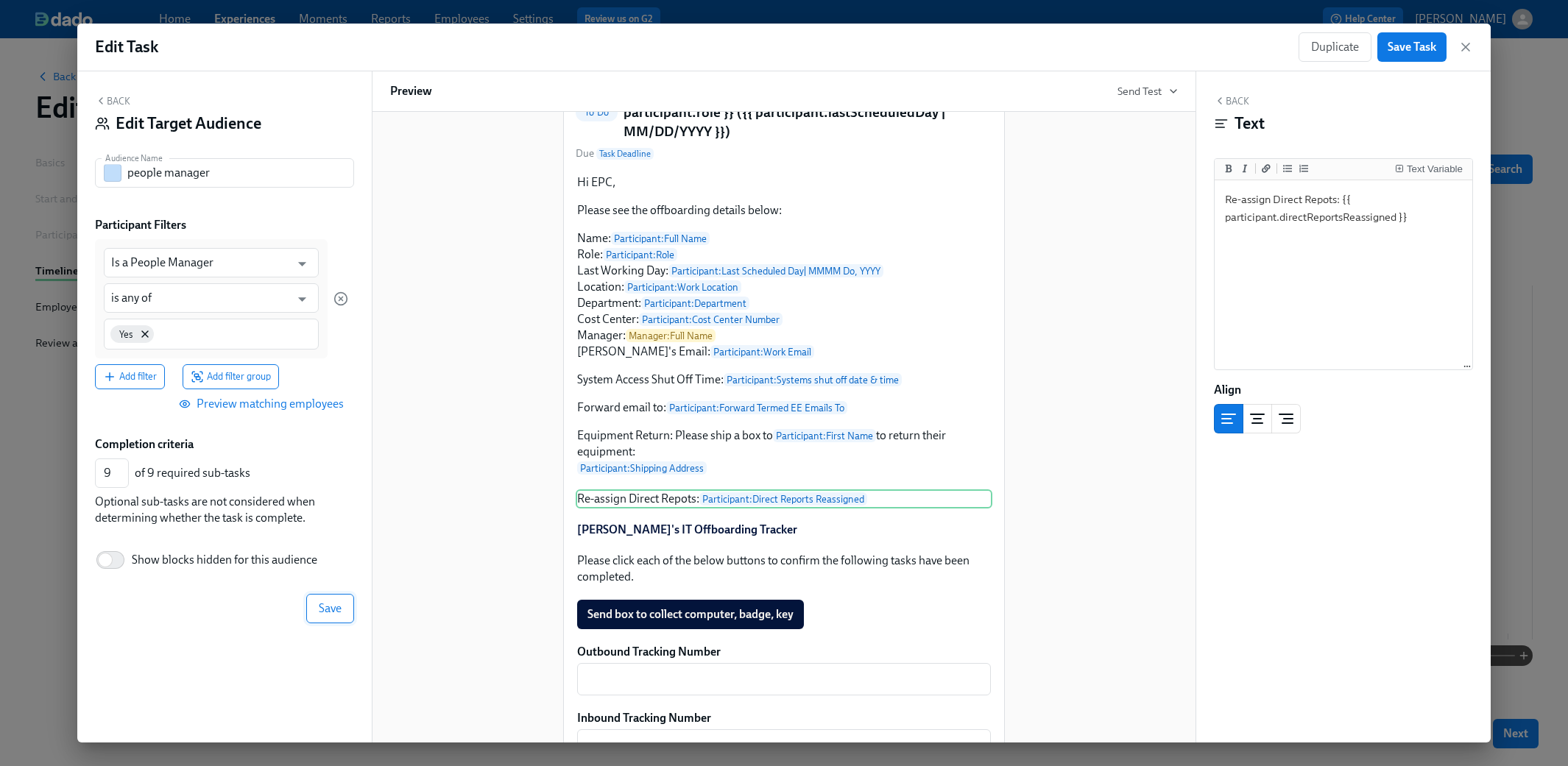
click at [330, 609] on span "Save" at bounding box center [330, 608] width 23 height 14
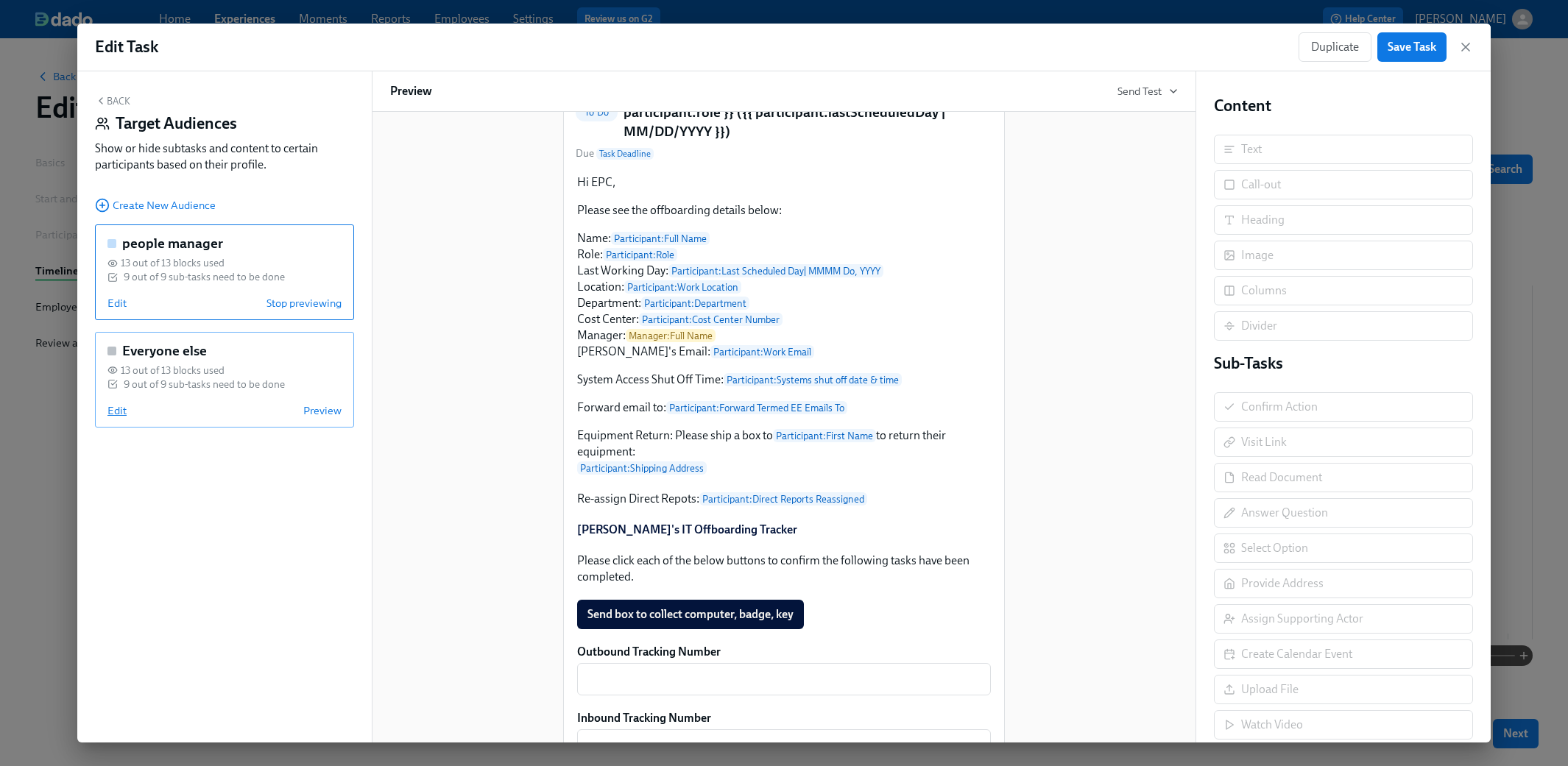
click at [118, 414] on span "Edit" at bounding box center [117, 410] width 20 height 14
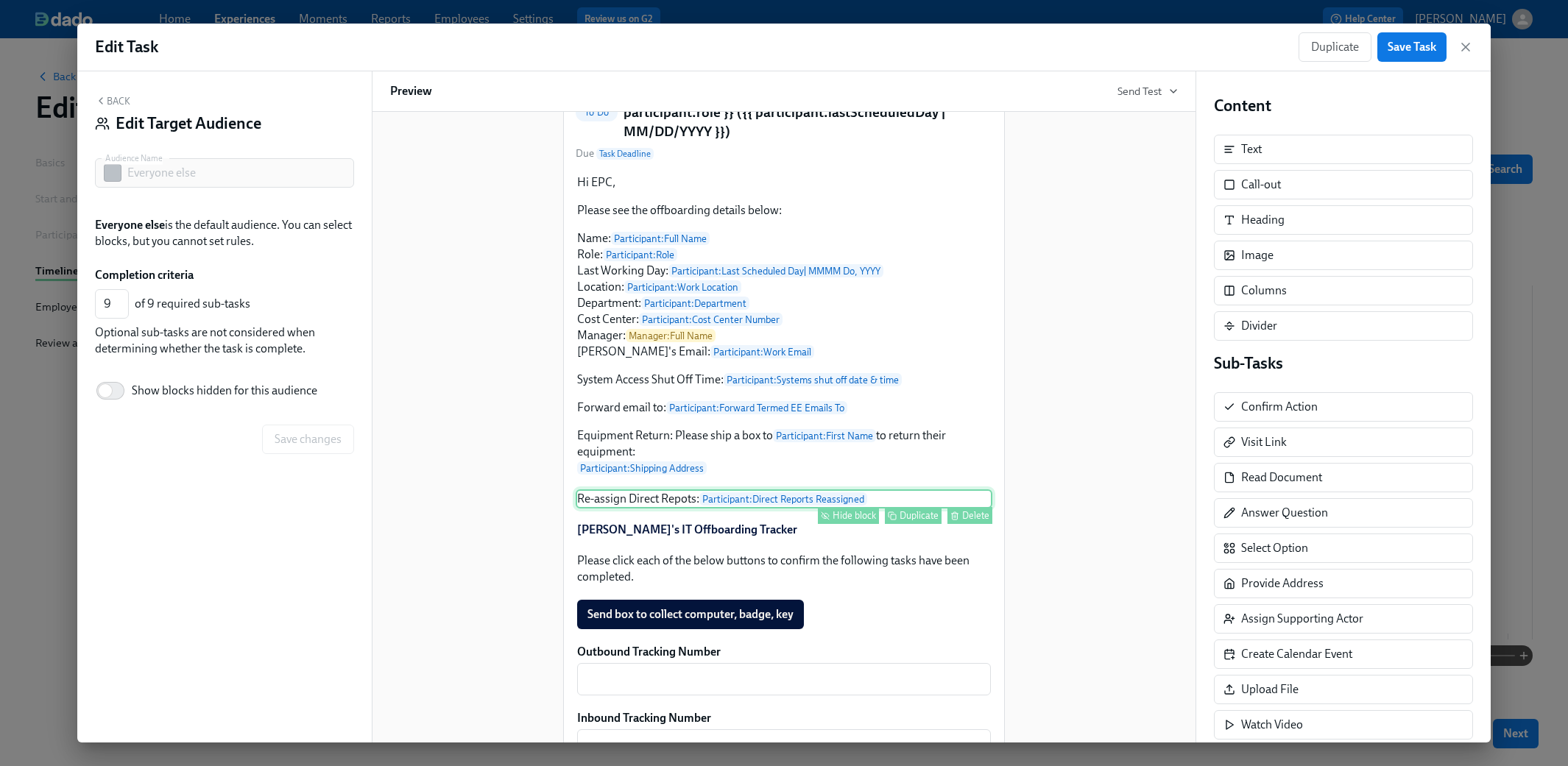
click at [839, 521] on div "Hide block" at bounding box center [854, 515] width 43 height 11
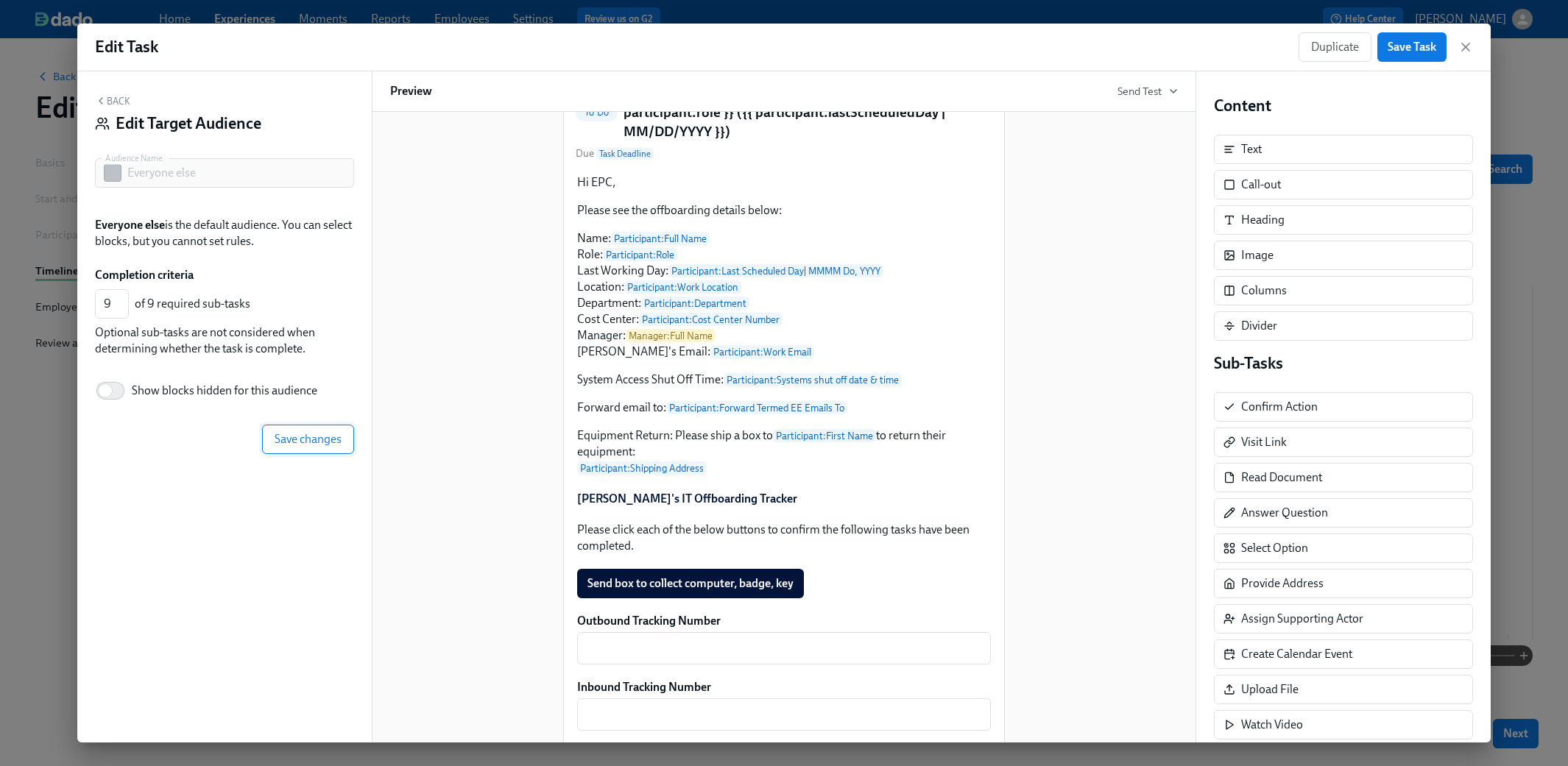
click at [311, 433] on span "Save changes" at bounding box center [308, 439] width 67 height 14
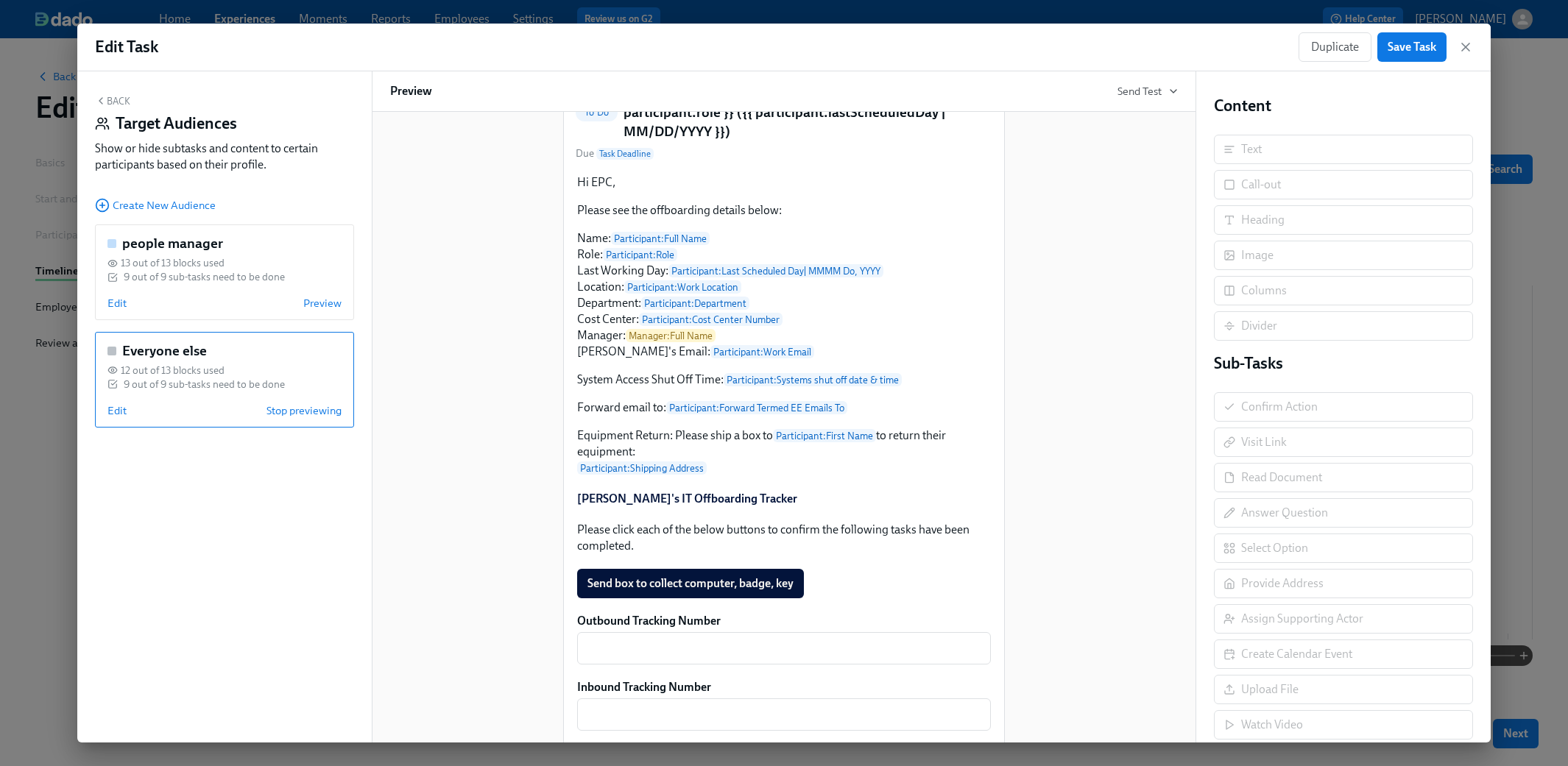
click at [120, 100] on button "Back" at bounding box center [113, 101] width 36 height 12
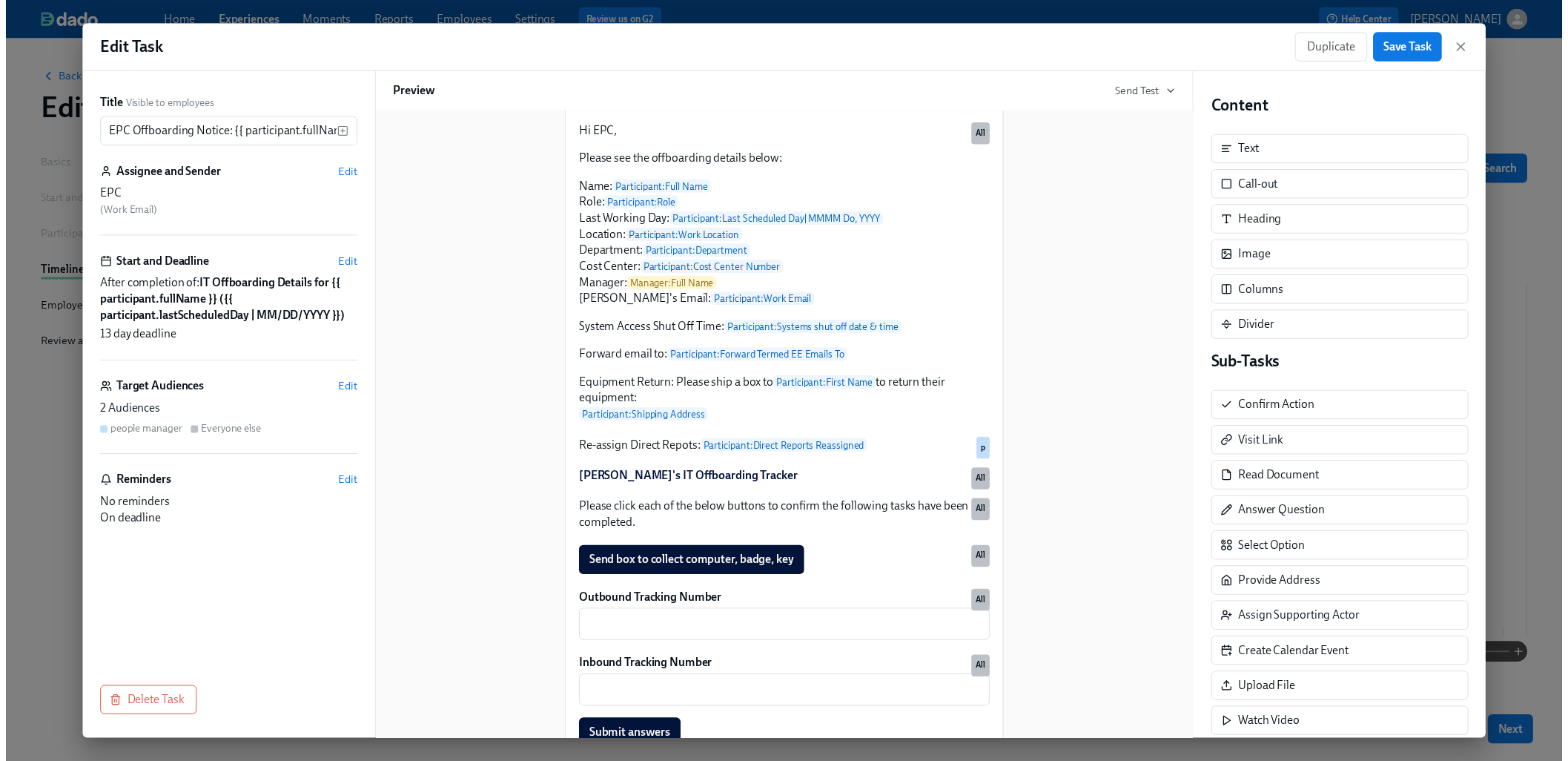
scroll to position [145, 0]
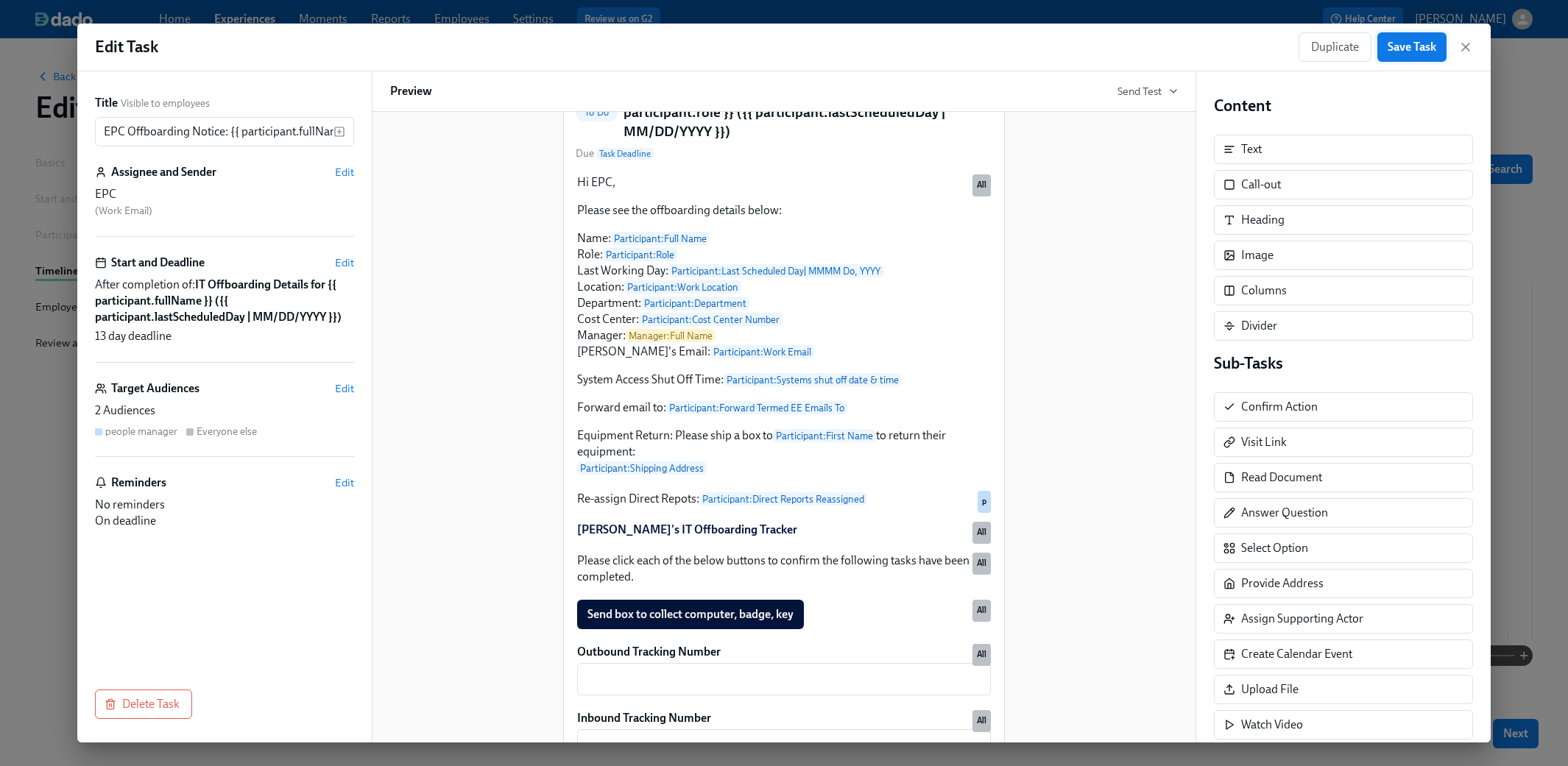
click at [929, 44] on span "Save Task" at bounding box center [1411, 47] width 48 height 14
drag, startPoint x: 1464, startPoint y: 48, endPoint x: 1465, endPoint y: 70, distance: 22.0
click at [929, 48] on icon "button" at bounding box center [1464, 47] width 14 height 14
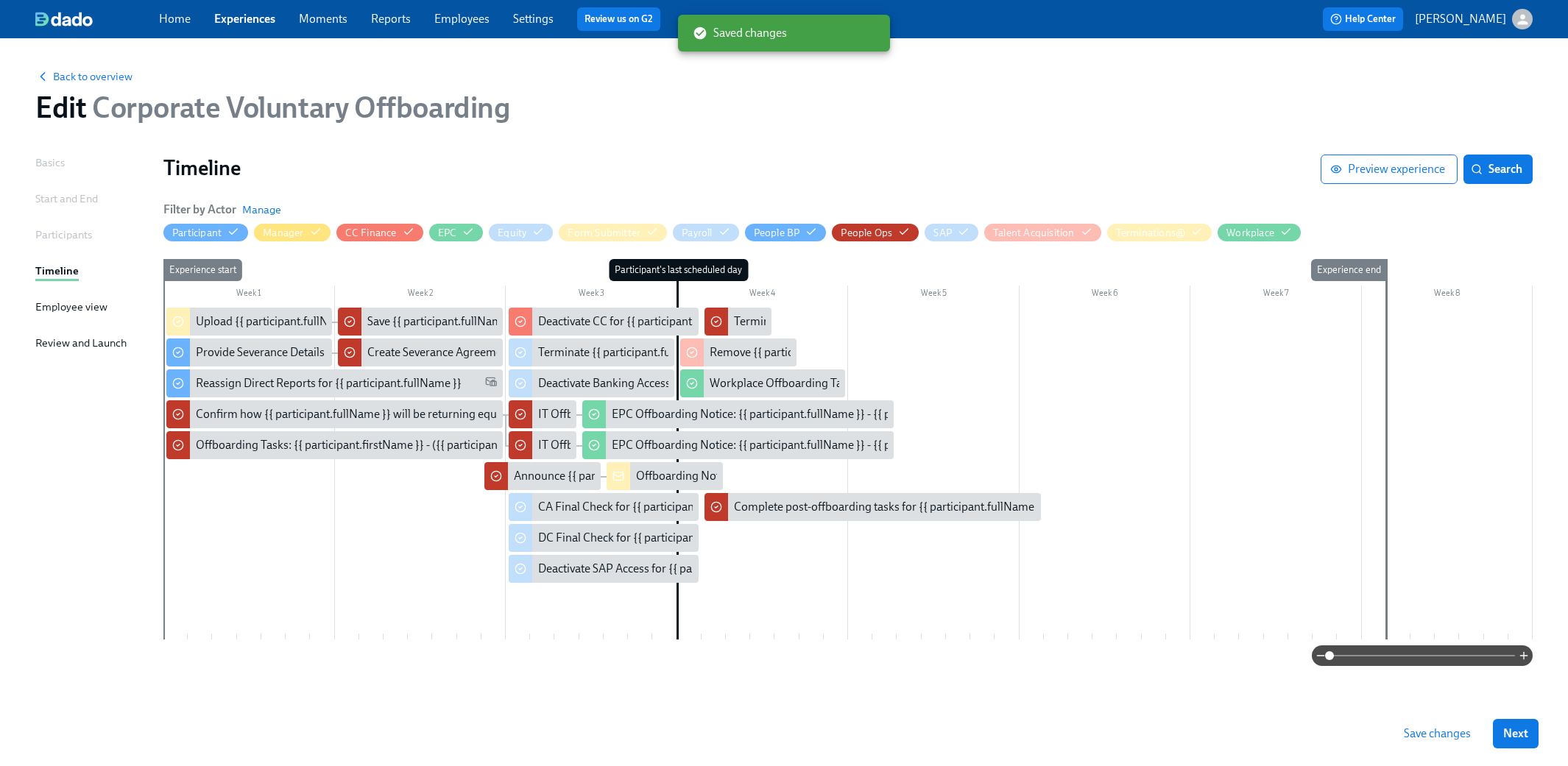
click at [929, 738] on span "Save changes" at bounding box center [1436, 733] width 67 height 14
click at [104, 75] on span "Back to overview" at bounding box center [84, 76] width 98 height 14
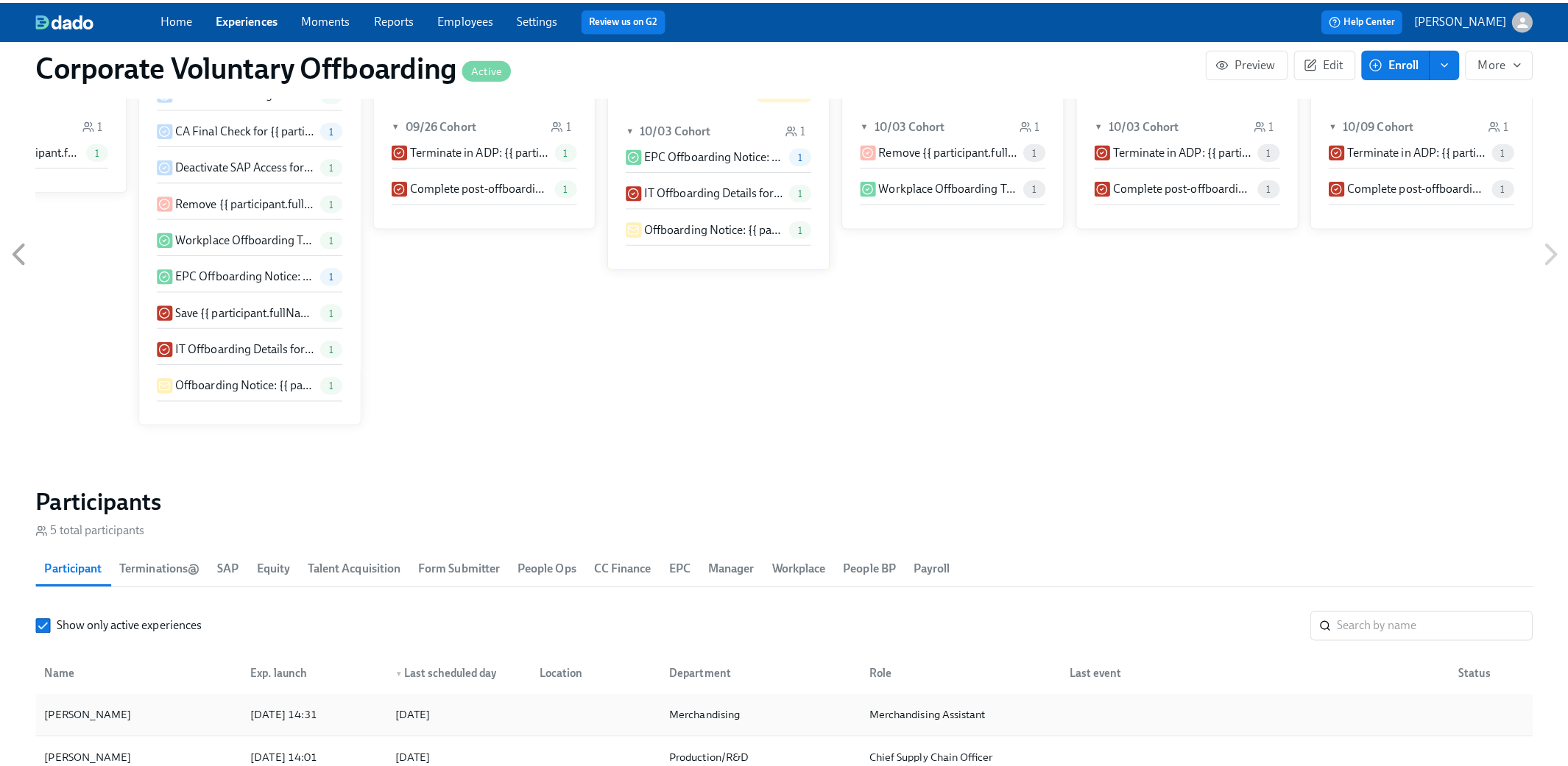
scroll to position [1030, 0]
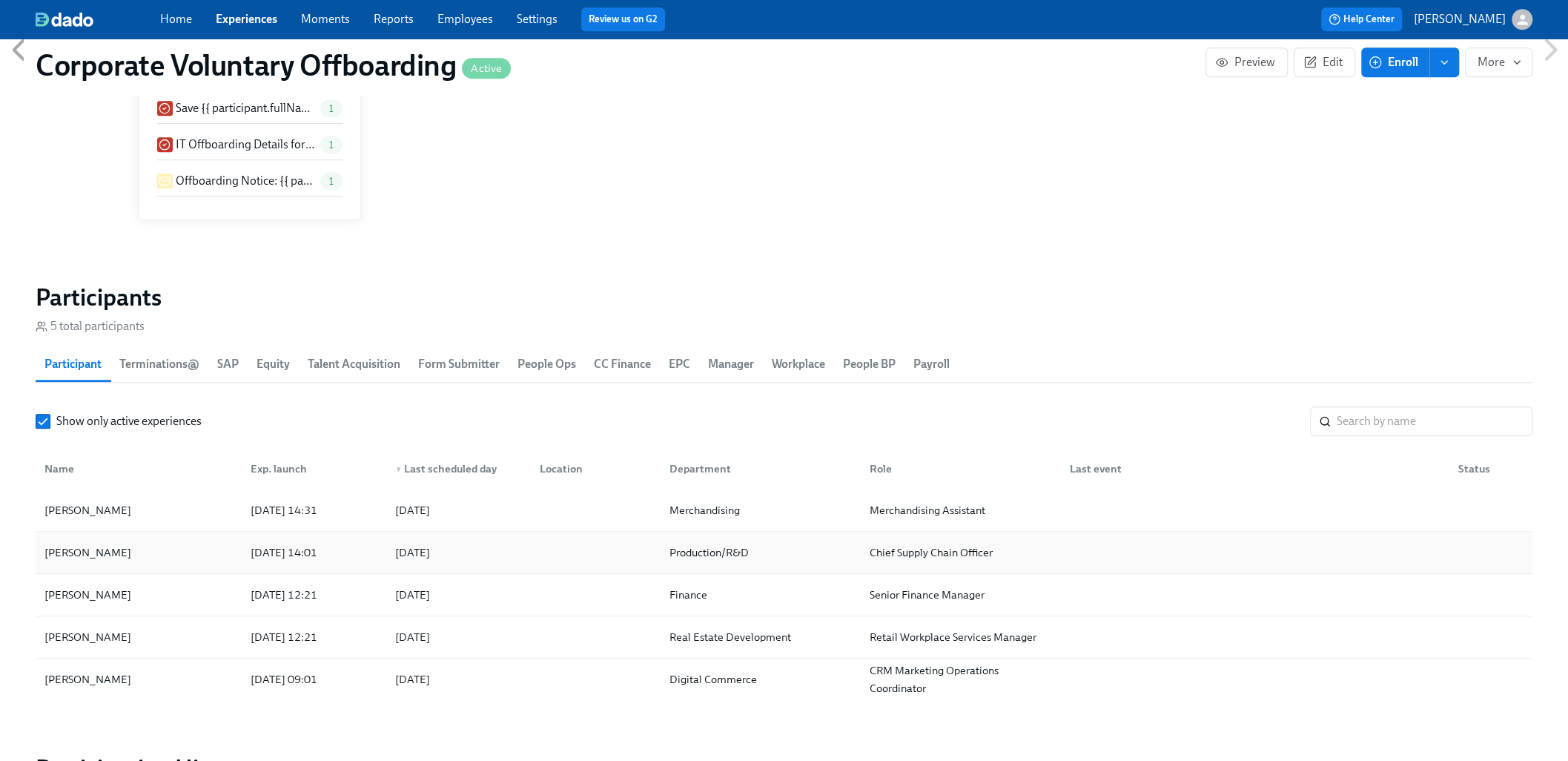
click at [113, 559] on div "[PERSON_NAME]" at bounding box center [87, 552] width 98 height 18
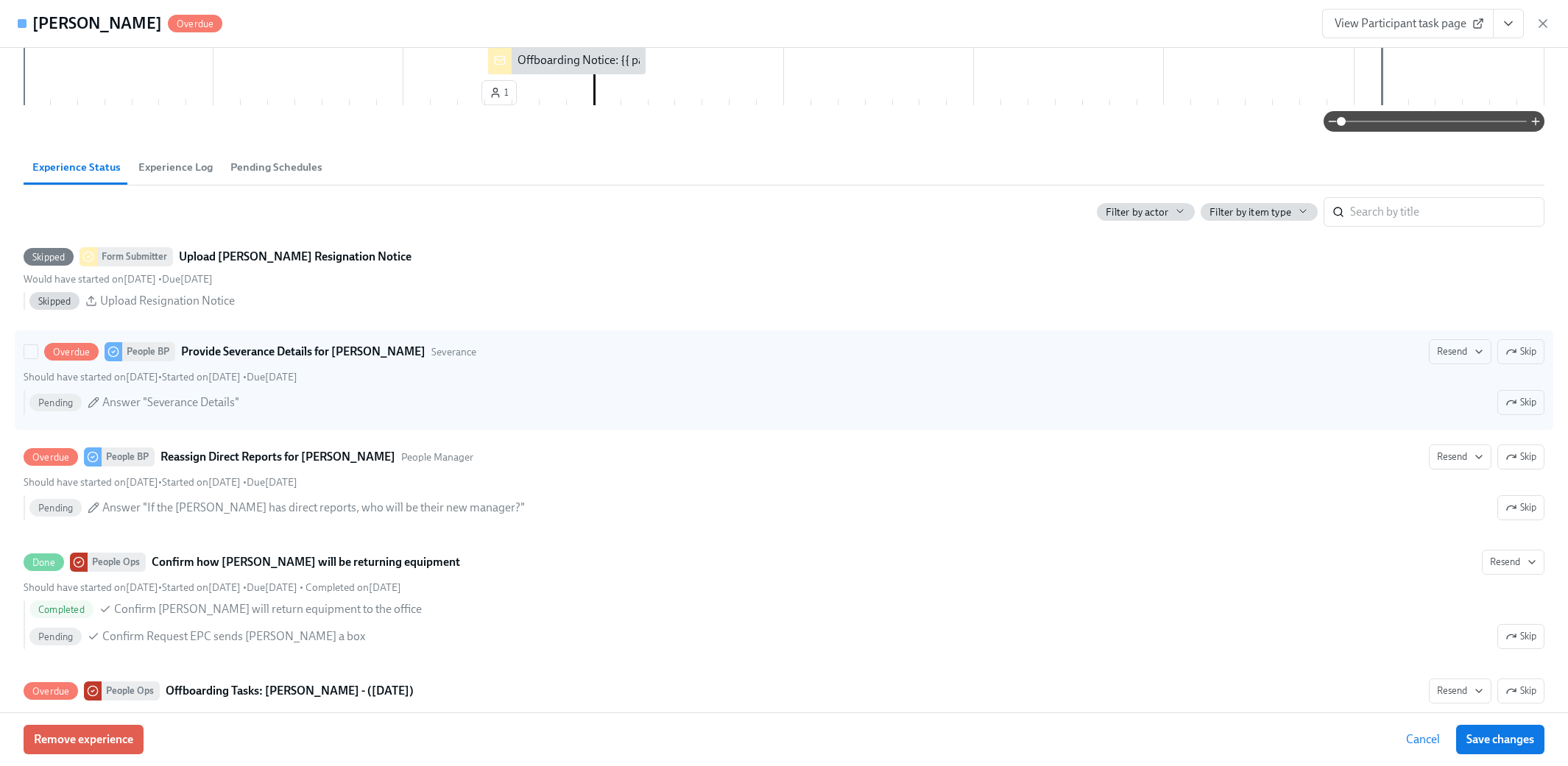
scroll to position [515, 0]
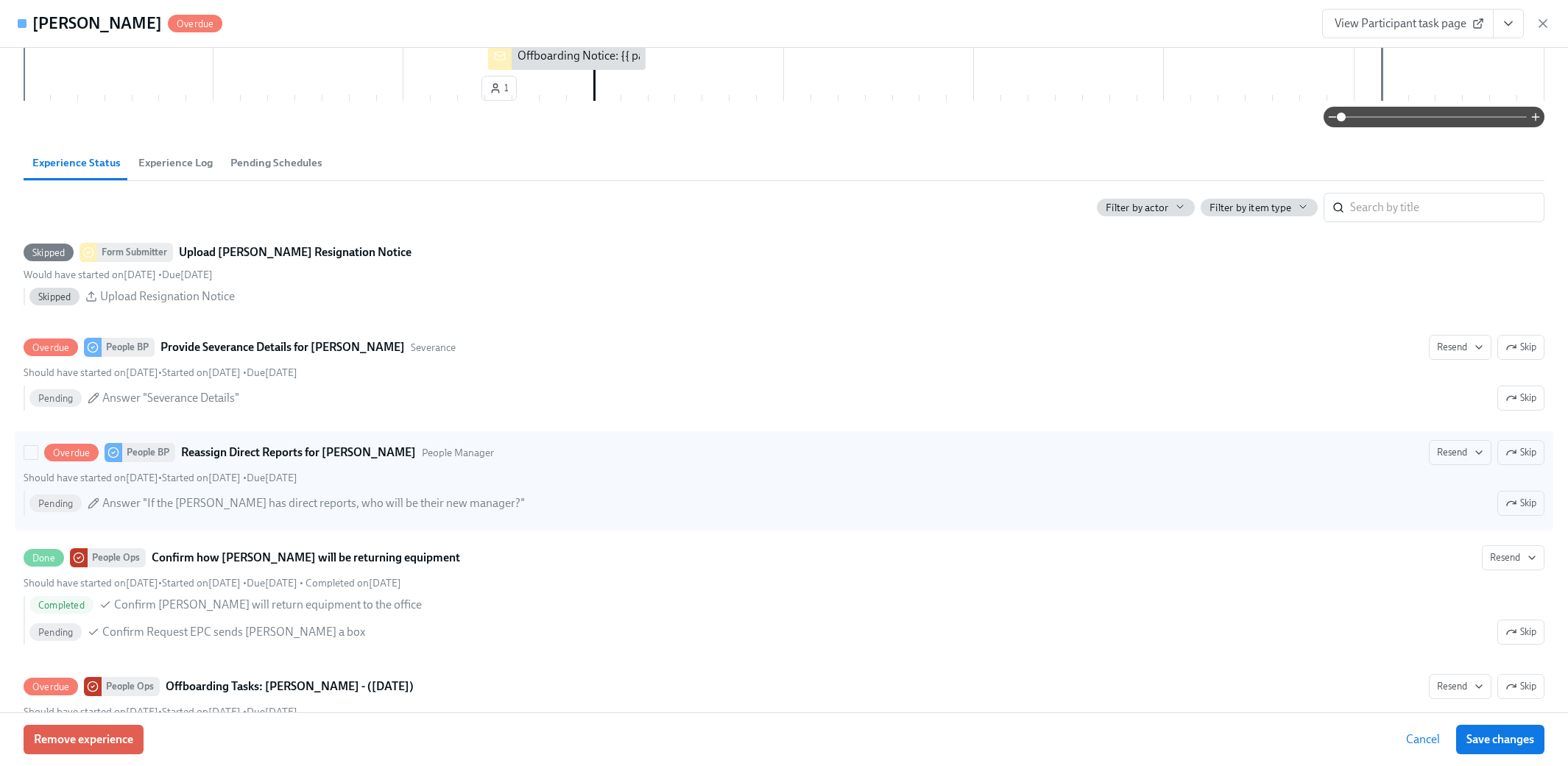
click at [421, 478] on div "Should have started on [DATE] • Started on [DATE] • Due [DATE]" at bounding box center [784, 478] width 1520 height 14
click at [37, 459] on input "Overdue People BP Reassign Direct Reports for [PERSON_NAME] People Manager Rese…" at bounding box center [31, 453] width 14 height 14
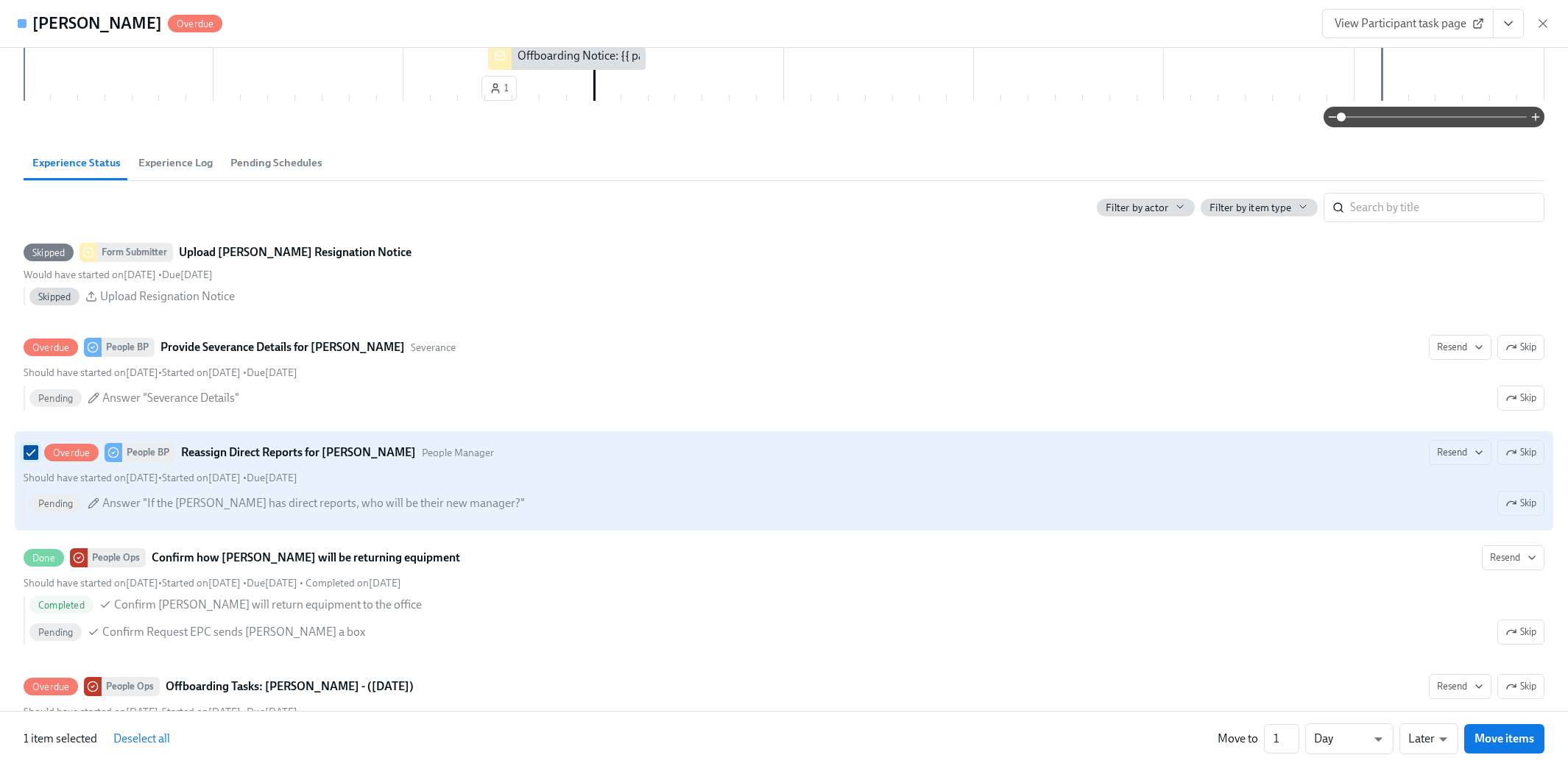
click at [31, 450] on input "Overdue People BP Reassign Direct Reports for [PERSON_NAME] People Manager Rese…" at bounding box center [31, 453] width 14 height 14
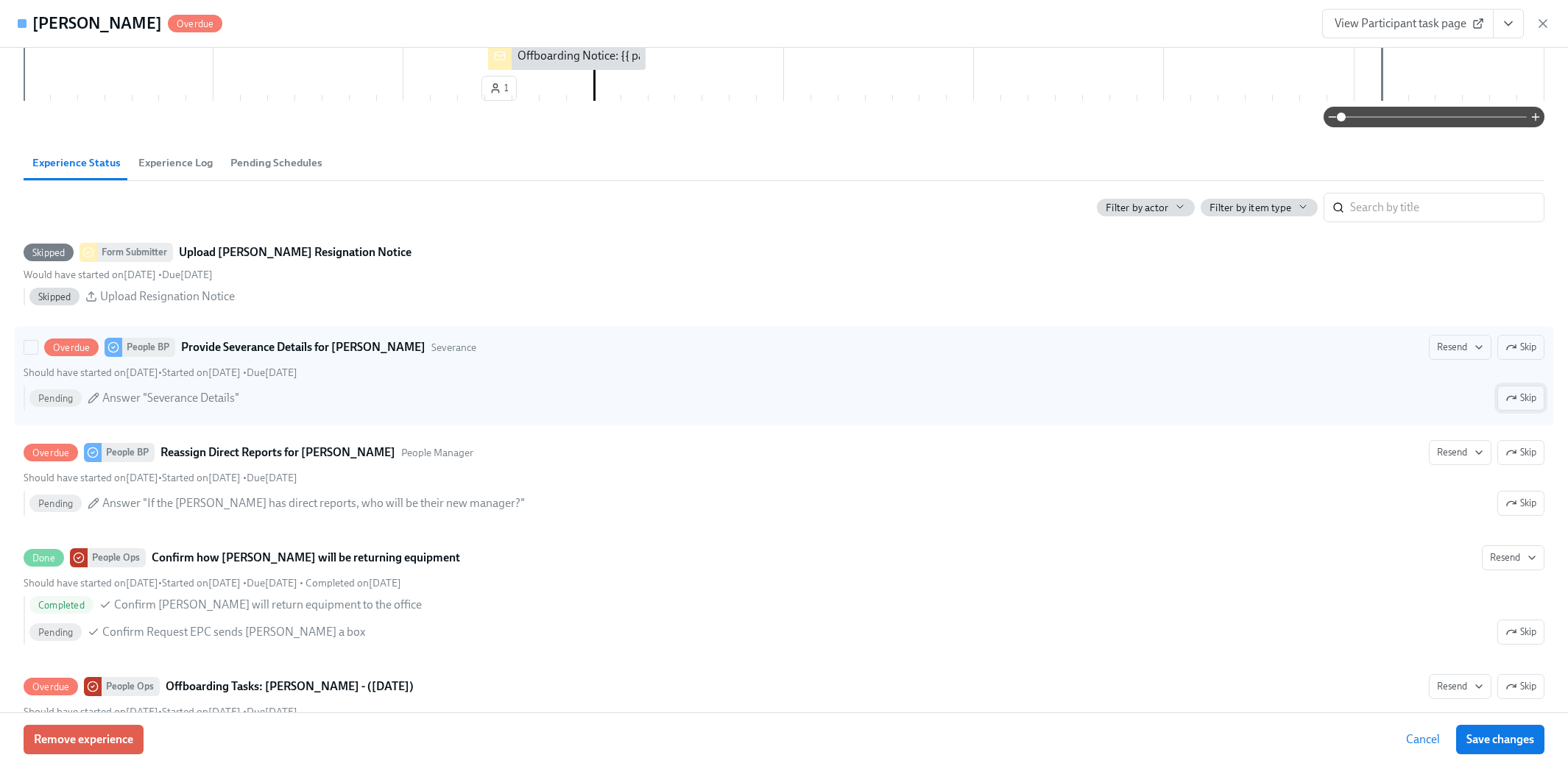
click at [929, 396] on span "Skip" at bounding box center [1520, 398] width 31 height 14
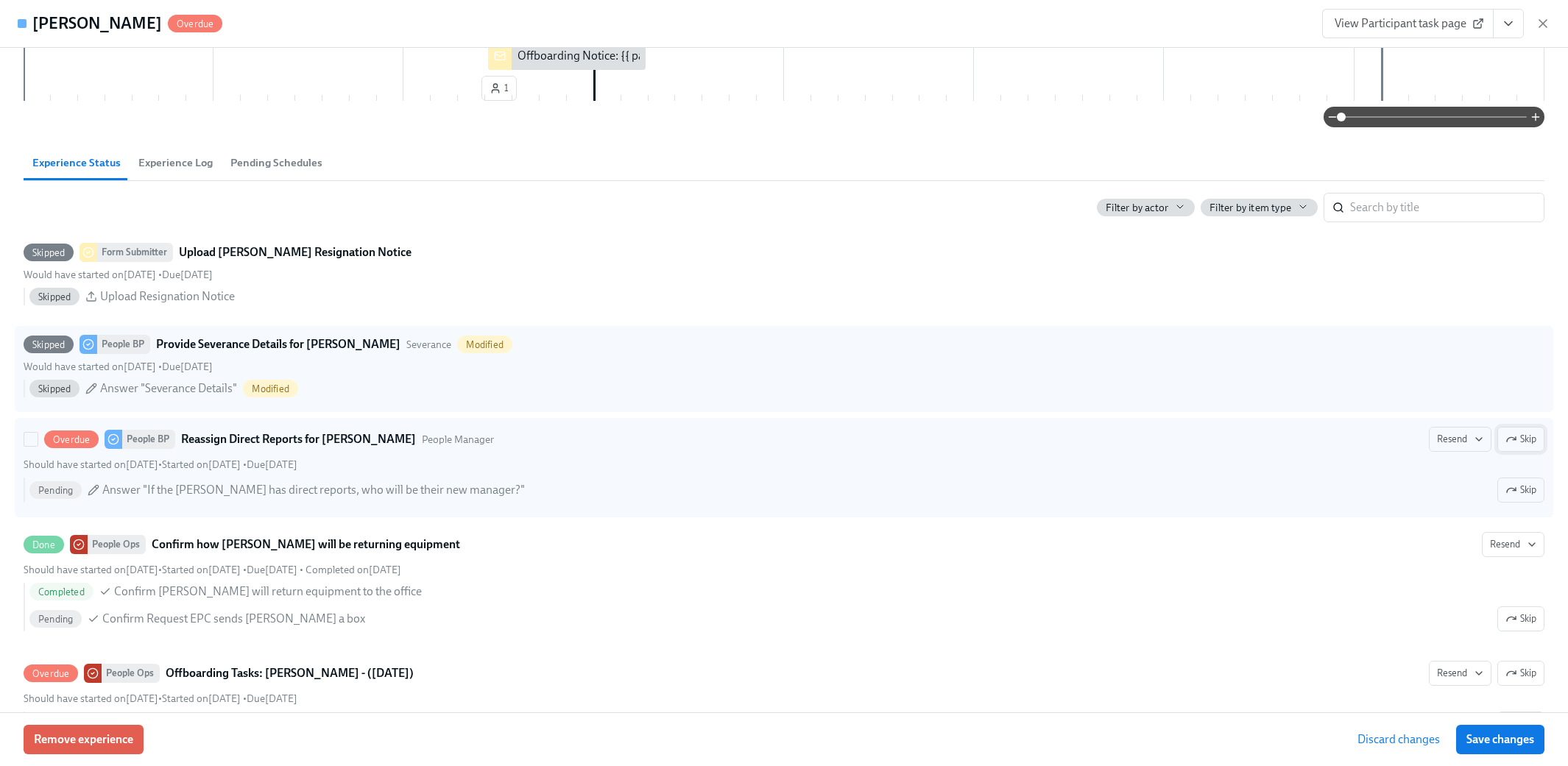
click at [929, 436] on span "Skip" at bounding box center [1520, 439] width 31 height 14
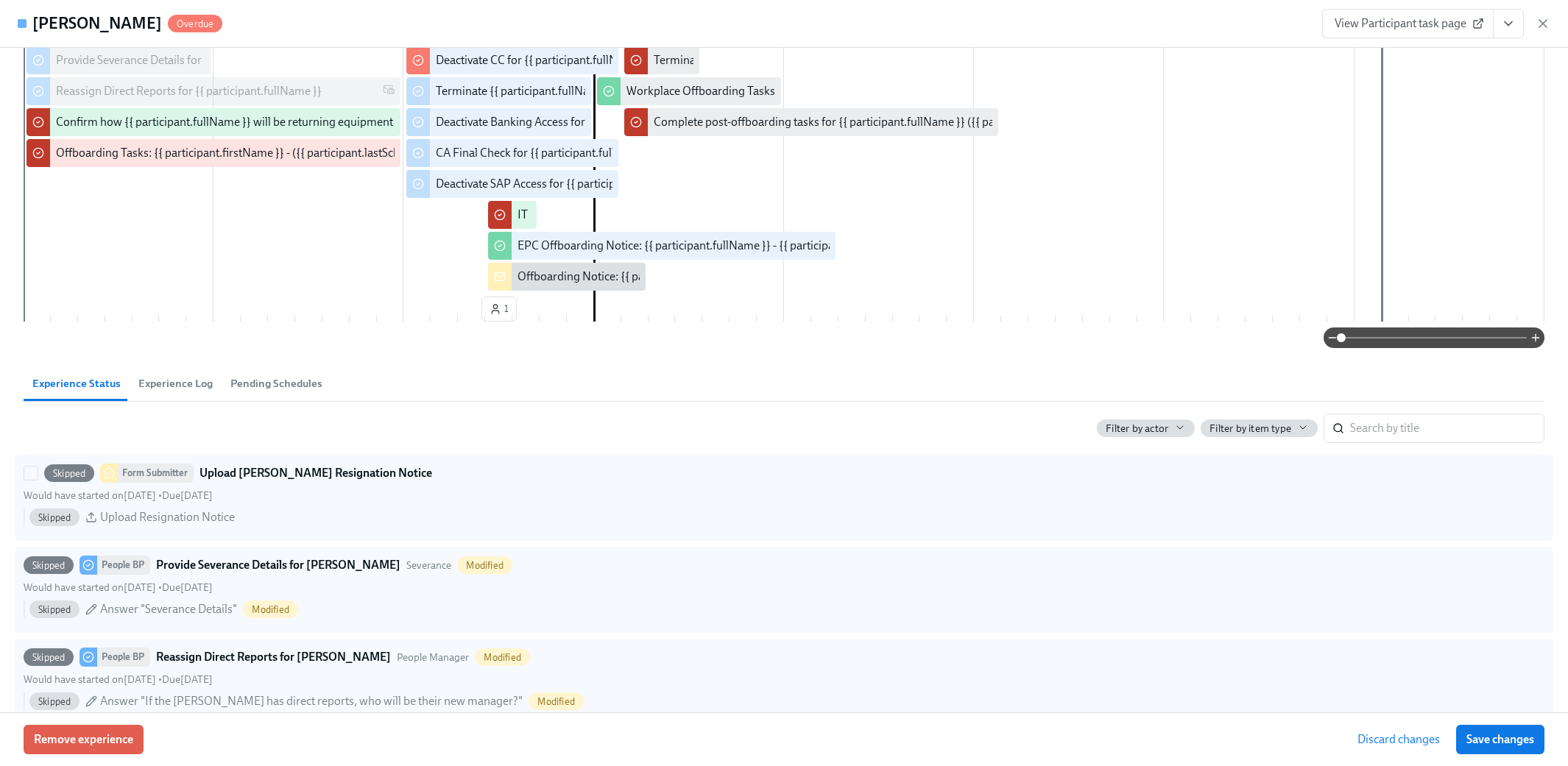
scroll to position [0, 0]
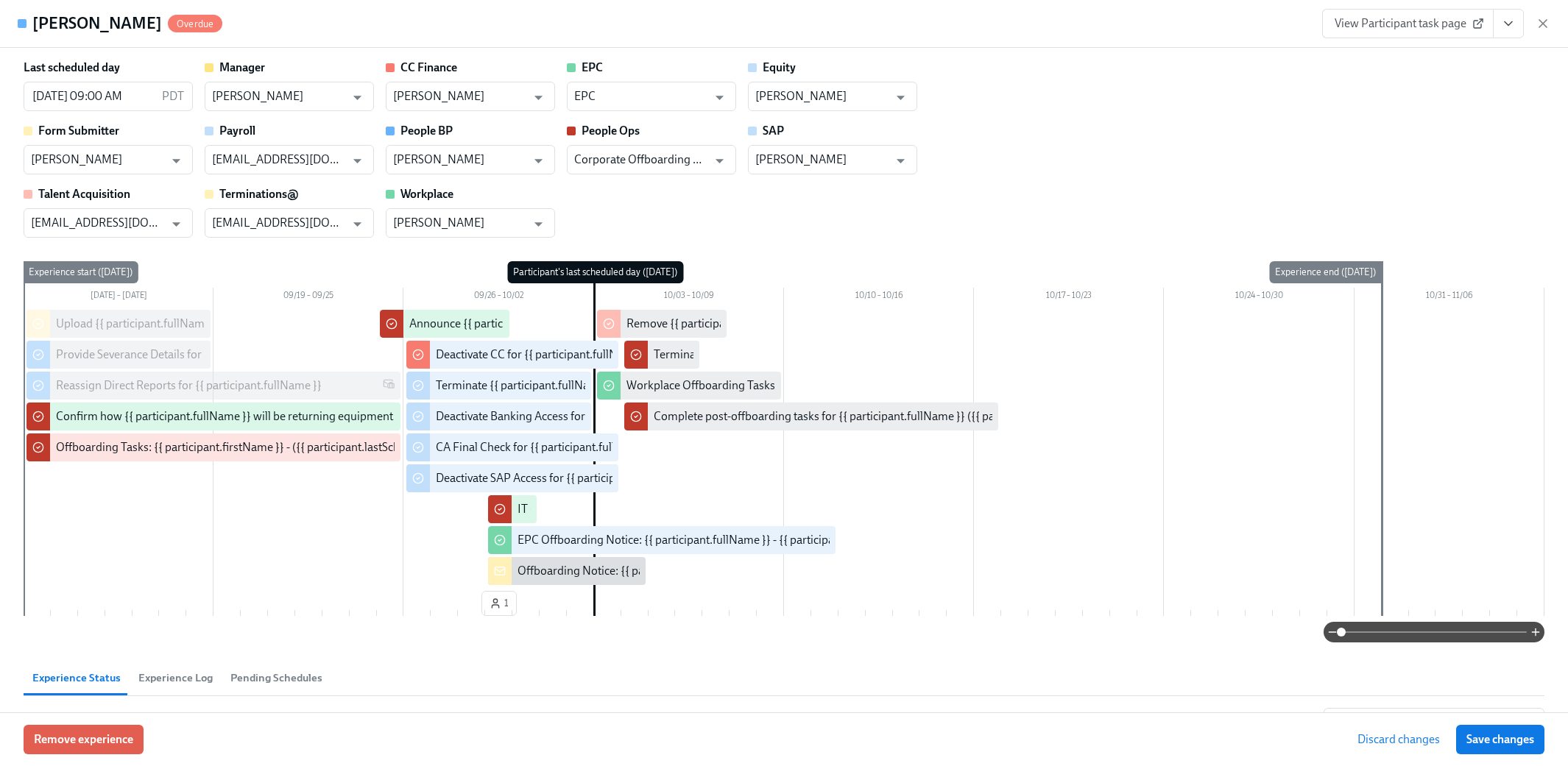
drag, startPoint x: 1482, startPoint y: 730, endPoint x: 1520, endPoint y: 332, distance: 399.8
click at [929, 730] on button "Save changes" at bounding box center [1500, 739] width 88 height 30
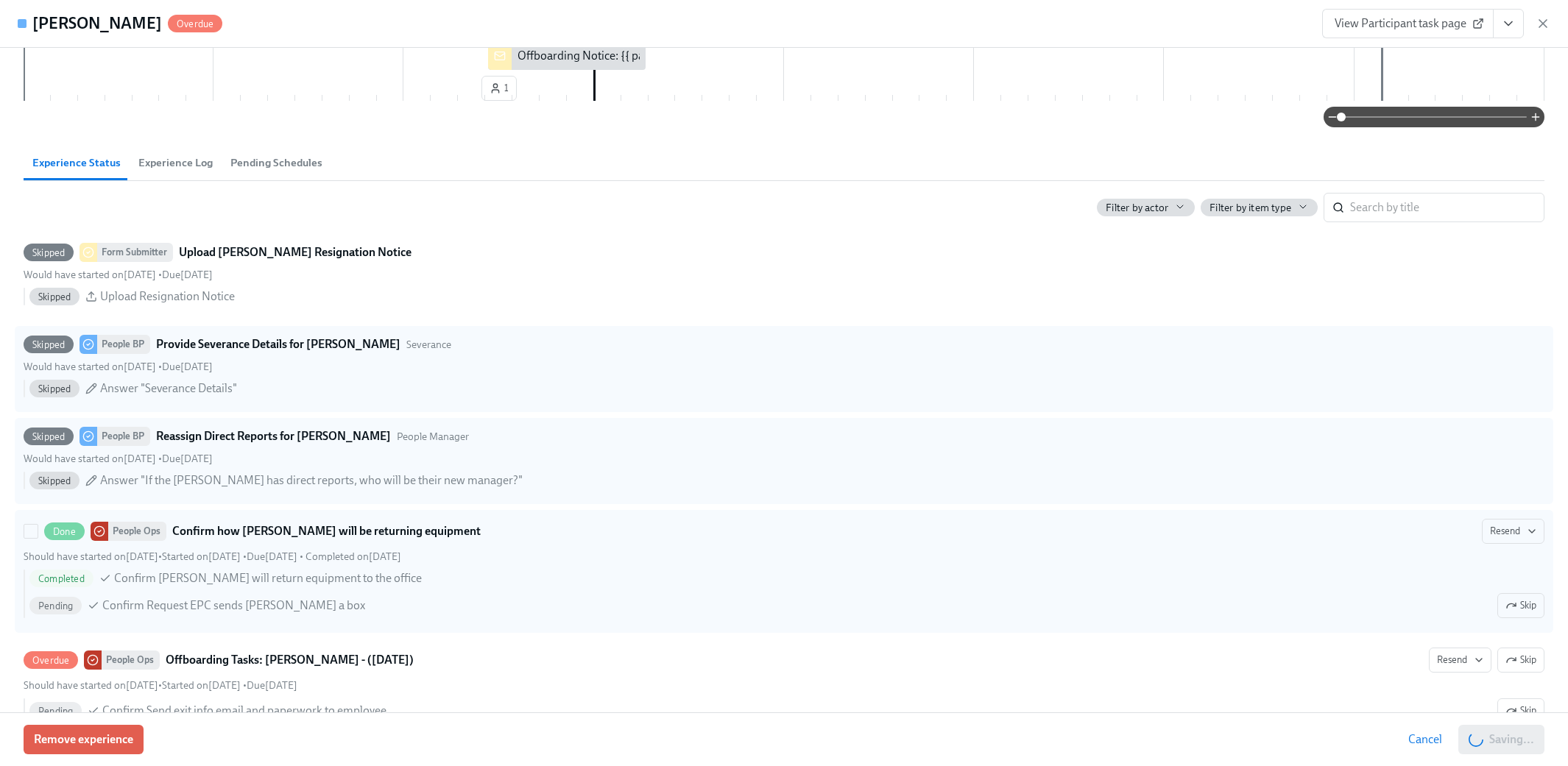
scroll to position [663, 0]
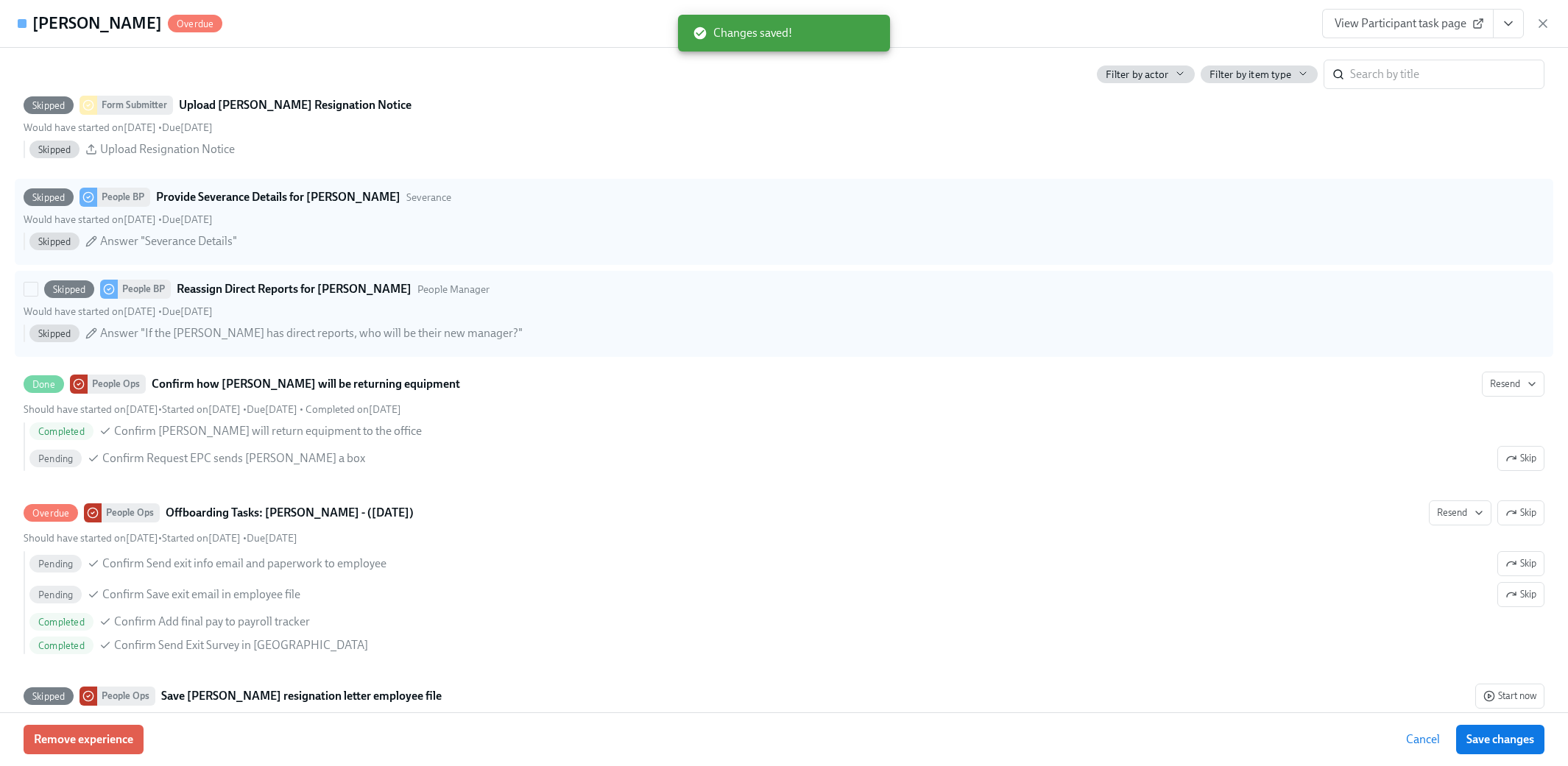
click at [417, 280] on div "Skipped People BP Reassign Direct Reports for [PERSON_NAME] People Manager" at bounding box center [266, 289] width 445 height 20
click at [37, 282] on input "Skipped People BP Reassign Direct Reports for [PERSON_NAME] People Manager Woul…" at bounding box center [31, 289] width 14 height 14
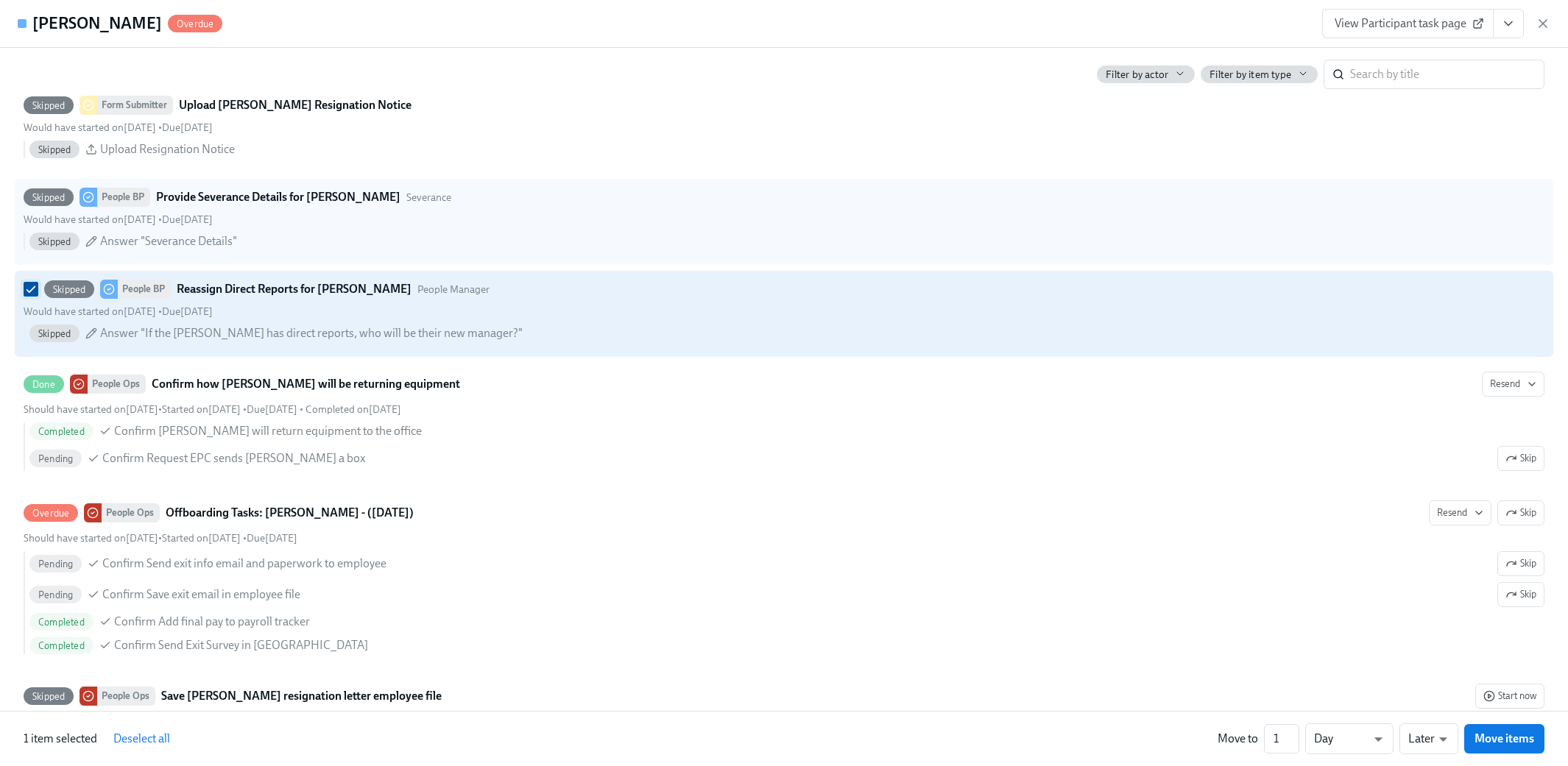
click at [25, 289] on input "Skipped People BP Reassign Direct Reports for [PERSON_NAME] People Manager Woul…" at bounding box center [31, 289] width 14 height 14
checkbox input "false"
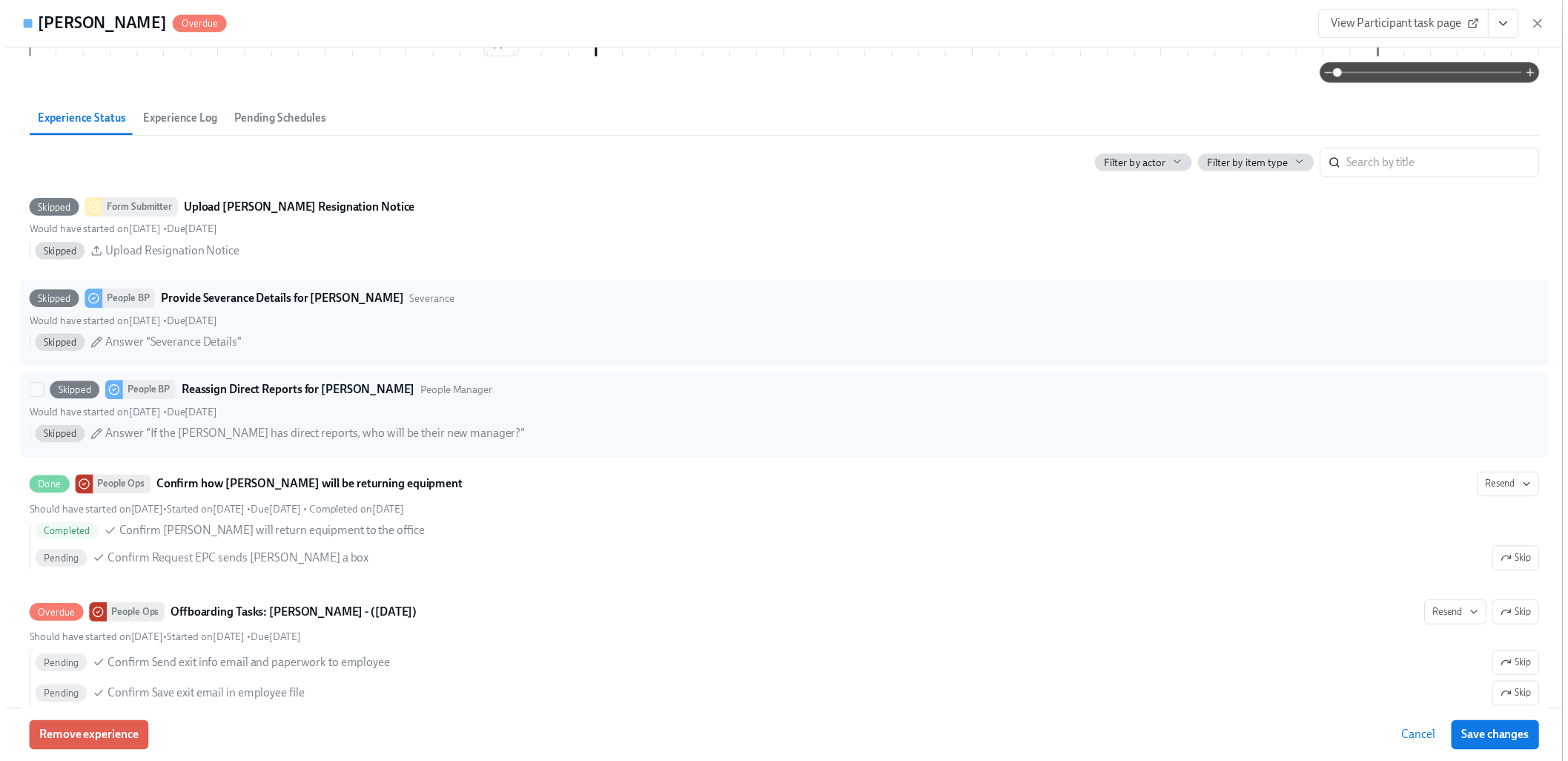
scroll to position [445, 0]
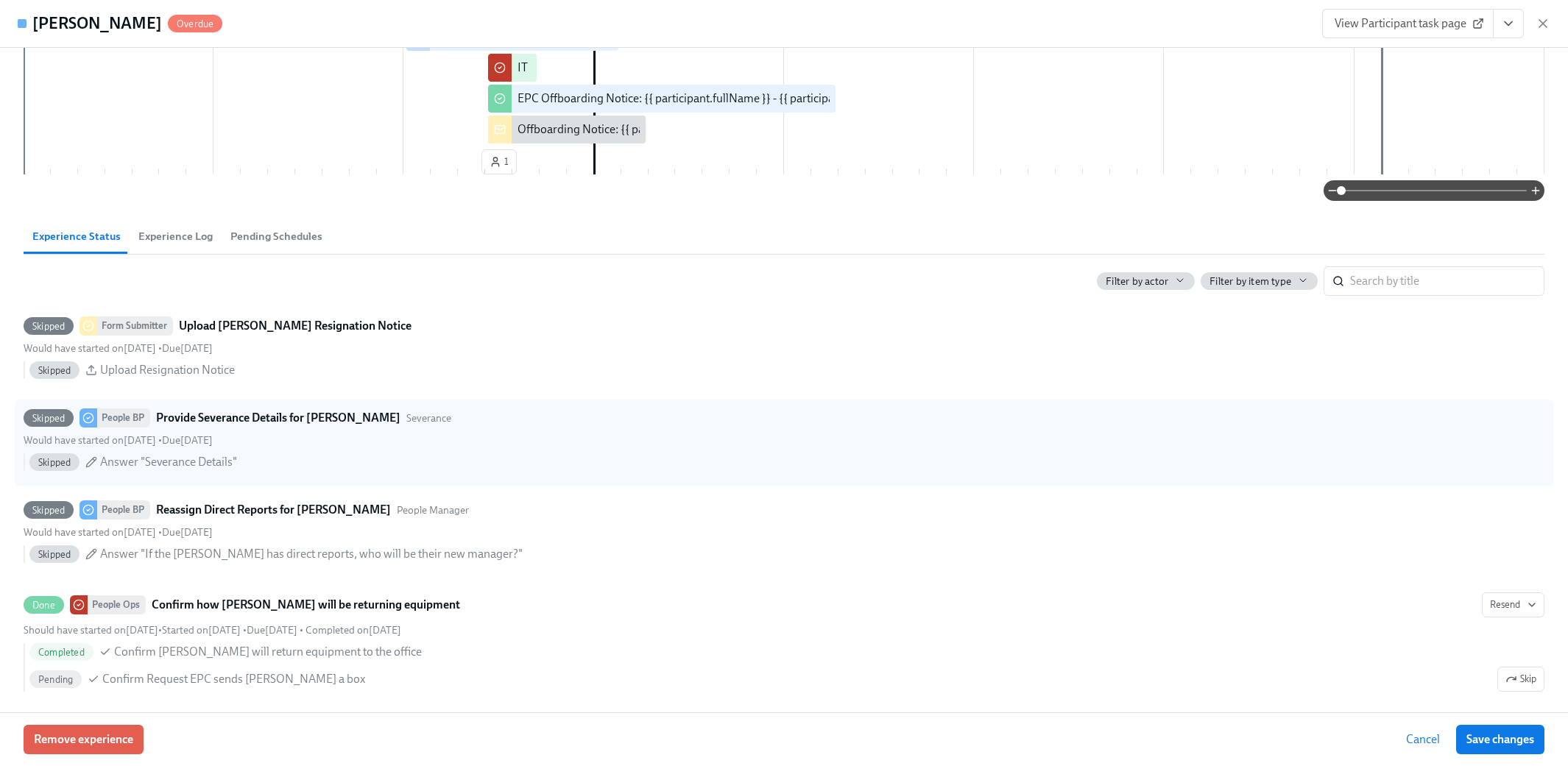
click at [929, 18] on icon "button" at bounding box center [1543, 23] width 14 height 14
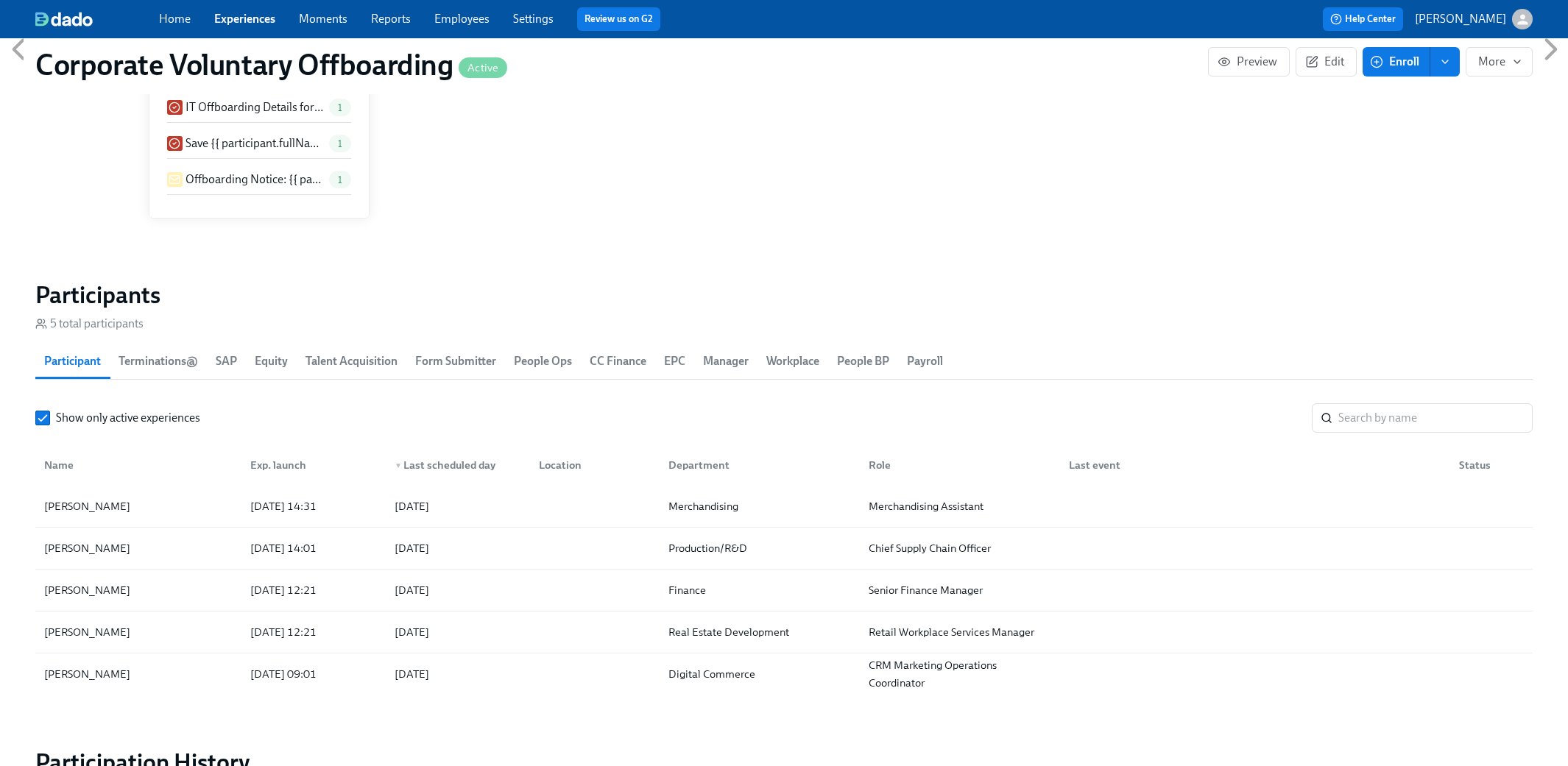
scroll to position [0, 3375]
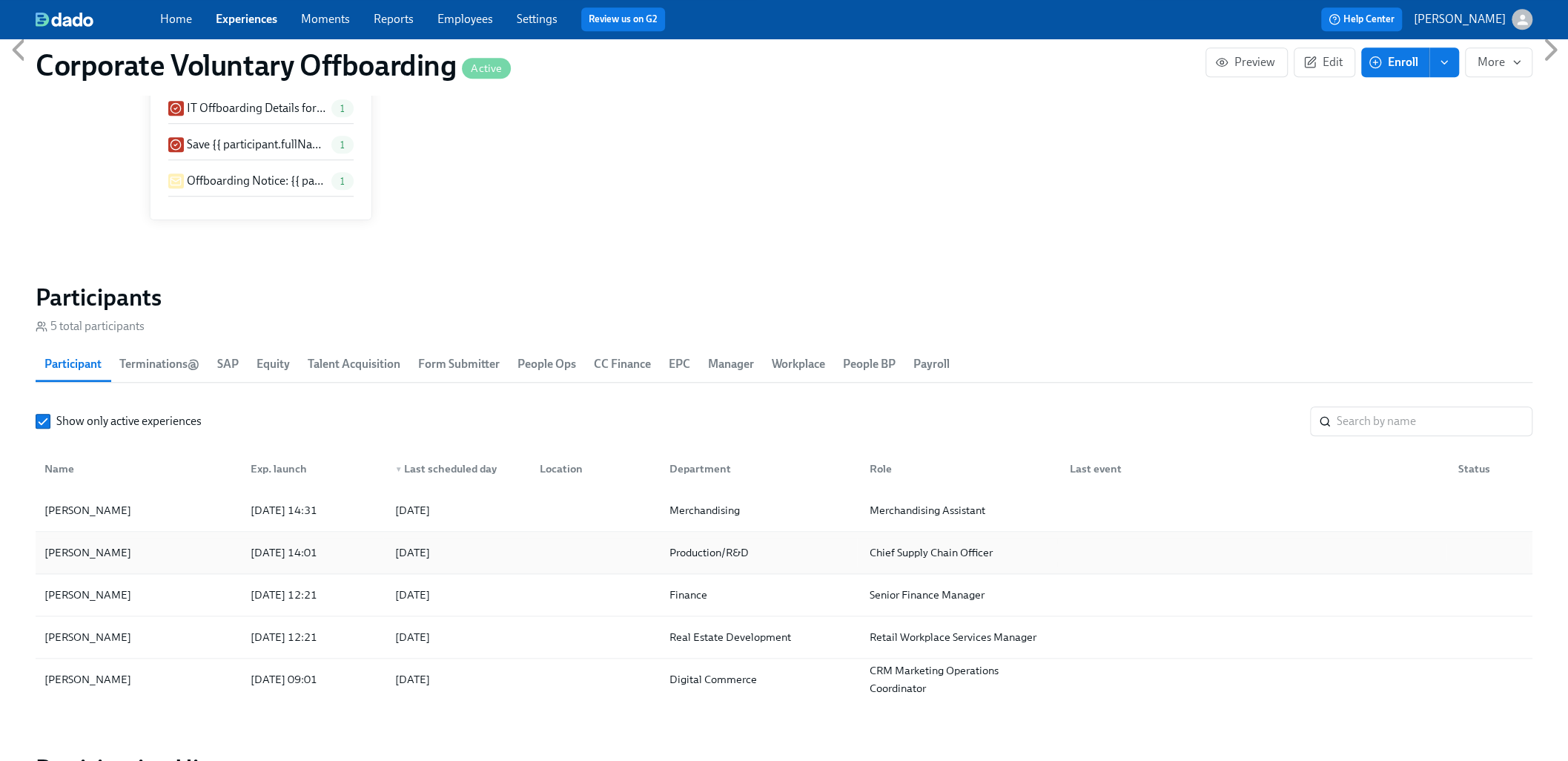
click at [142, 557] on div "[PERSON_NAME]" at bounding box center [138, 552] width 200 height 30
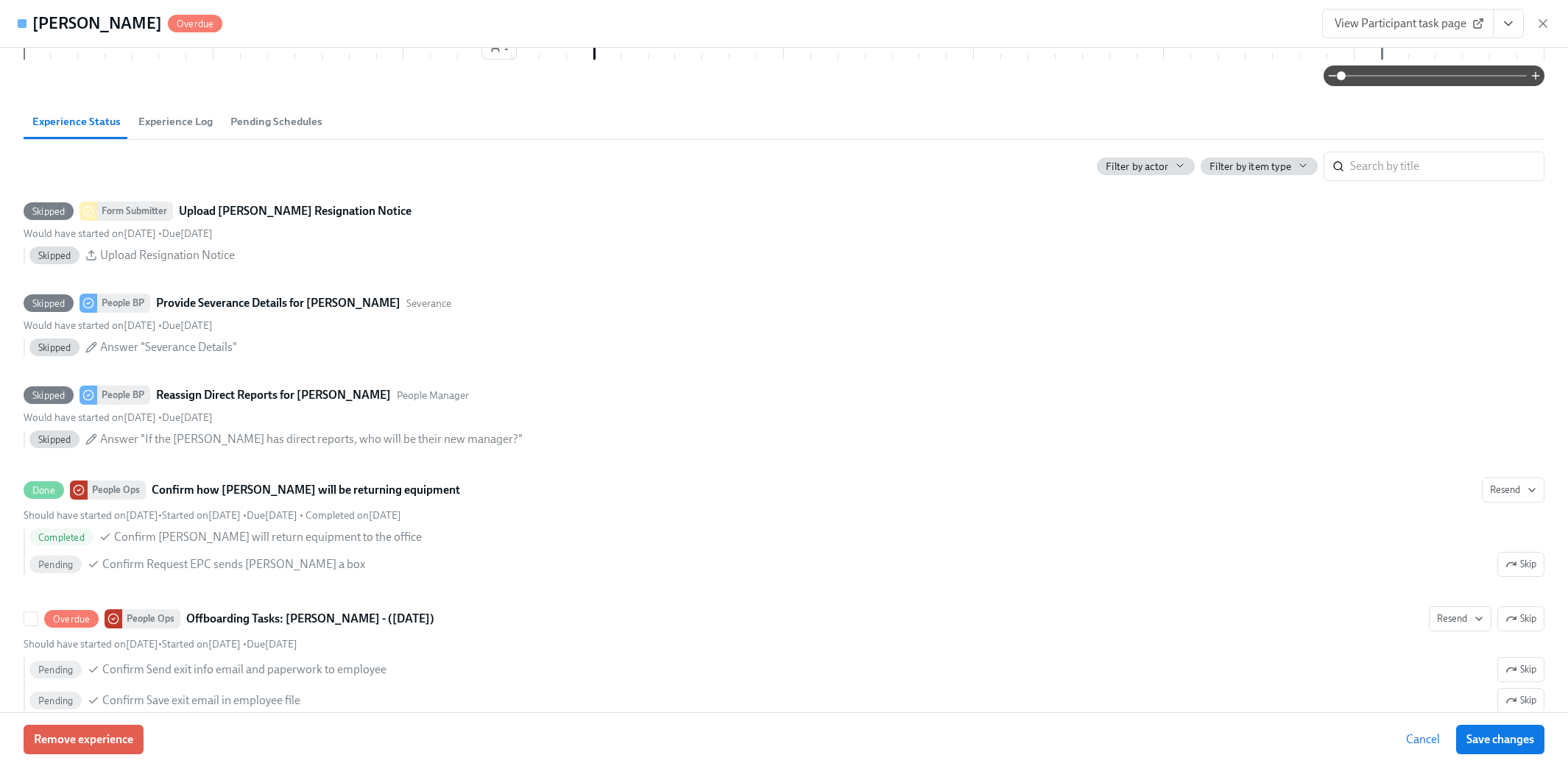
scroll to position [589, 0]
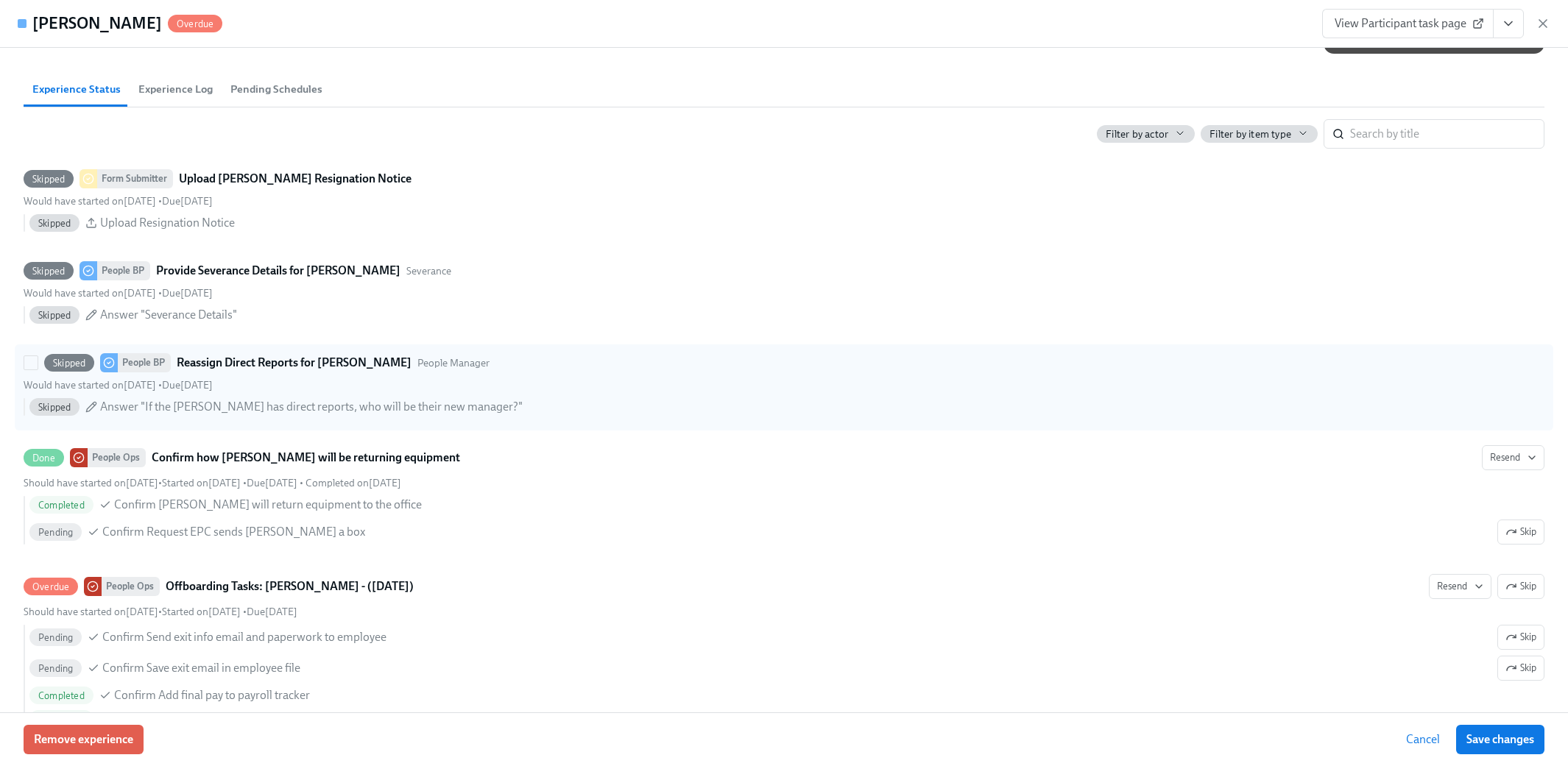
click at [48, 403] on span "Skipped" at bounding box center [54, 407] width 50 height 11
click at [37, 369] on input "Skipped People BP Reassign Direct Reports for [PERSON_NAME] People Manager Woul…" at bounding box center [31, 363] width 14 height 14
checkbox input "true"
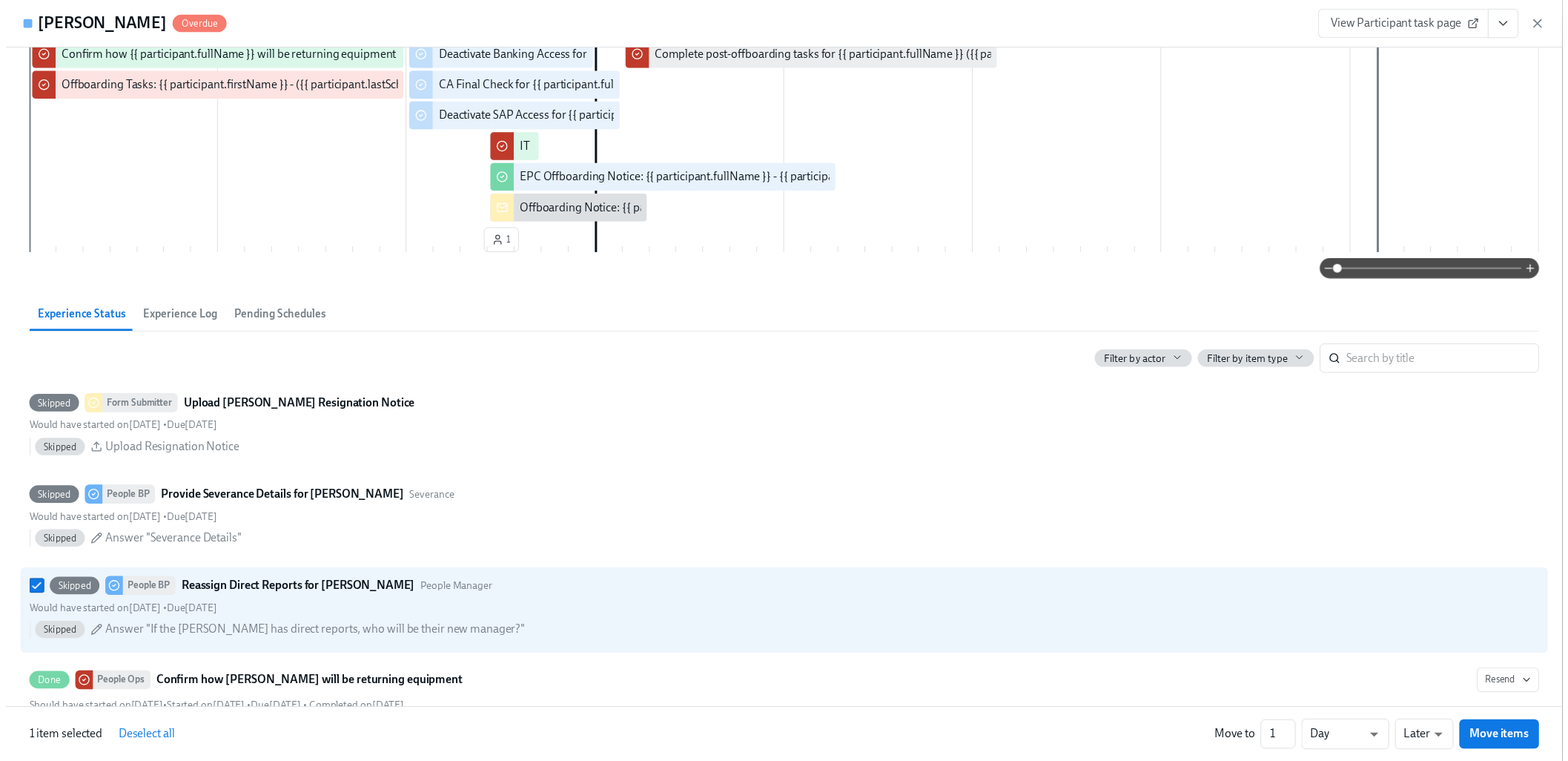
scroll to position [270, 0]
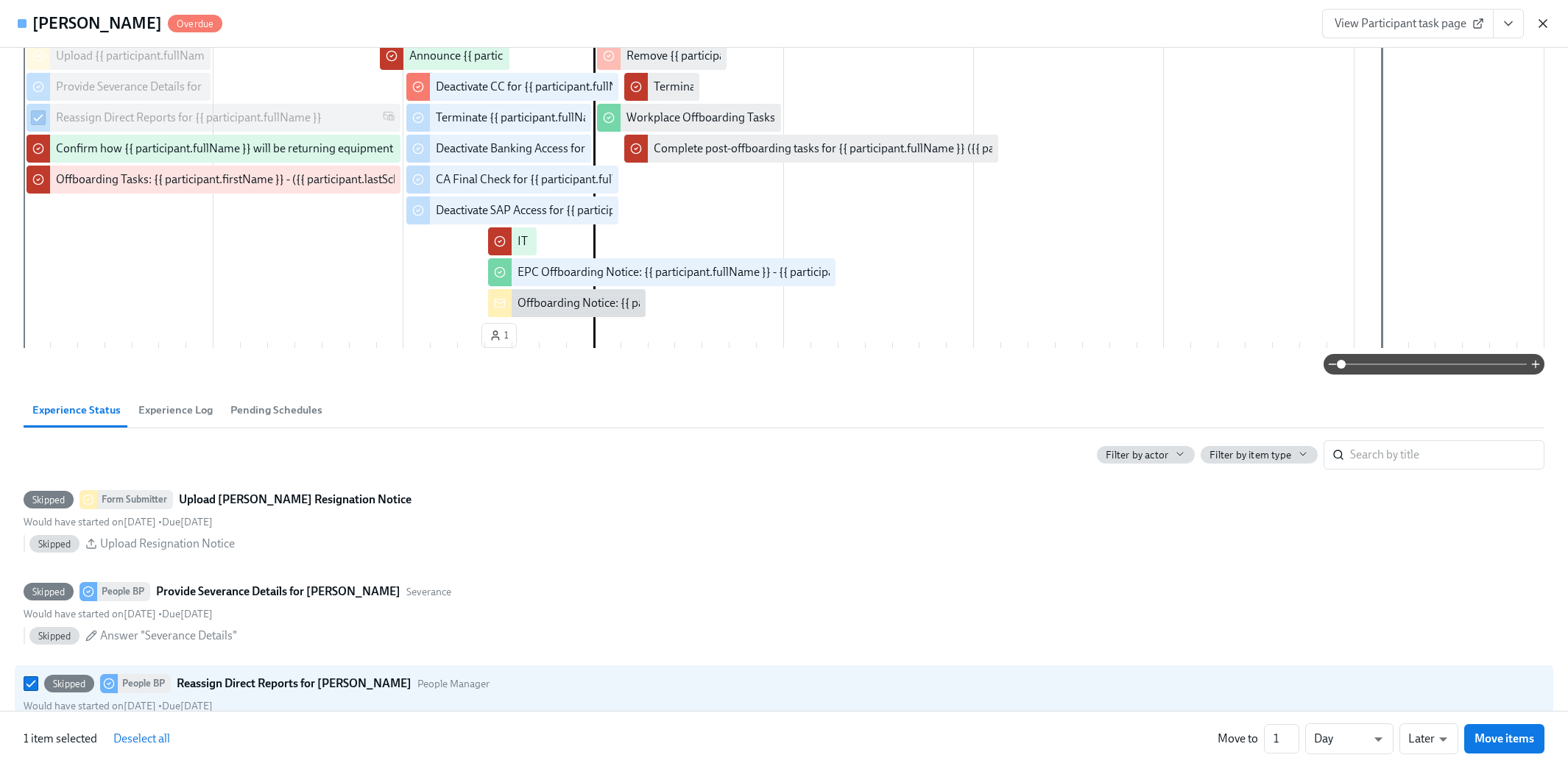
click at [929, 25] on icon "button" at bounding box center [1543, 23] width 14 height 14
